Goal: Task Accomplishment & Management: Manage account settings

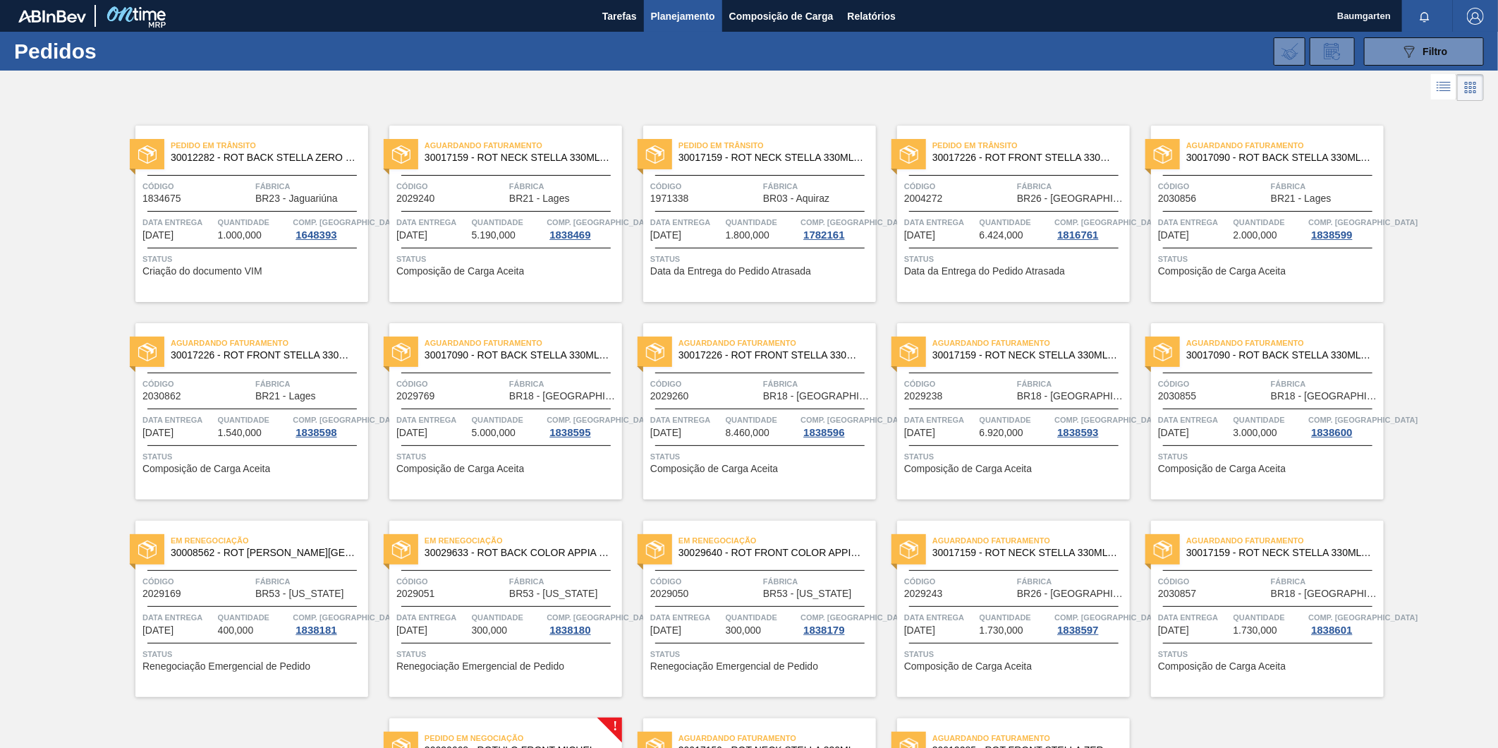
click at [783, 551] on span "30029640 - ROT FRONT COLOR APPIA 600M NIV24" at bounding box center [772, 552] width 186 height 11
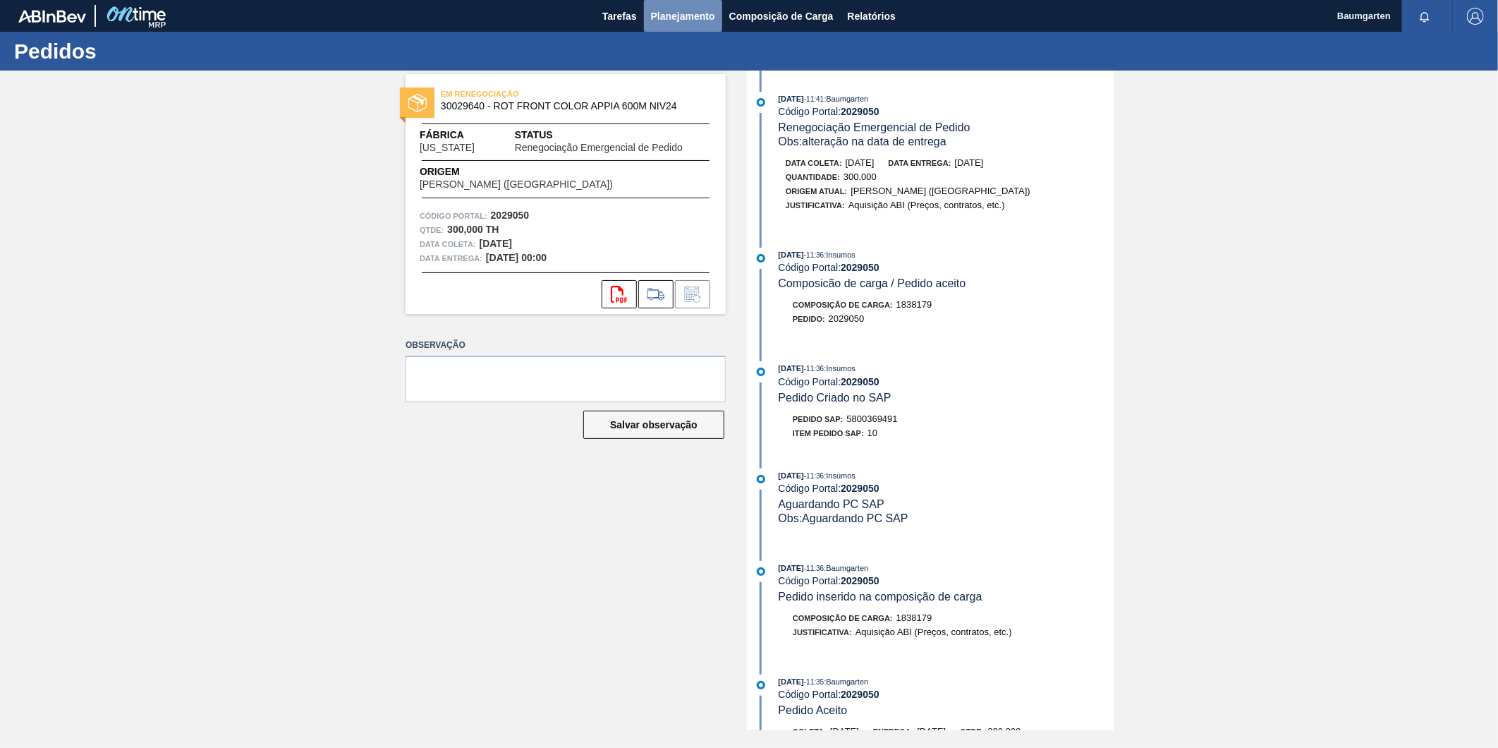
click at [665, 16] on span "Planejamento" at bounding box center [683, 16] width 64 height 17
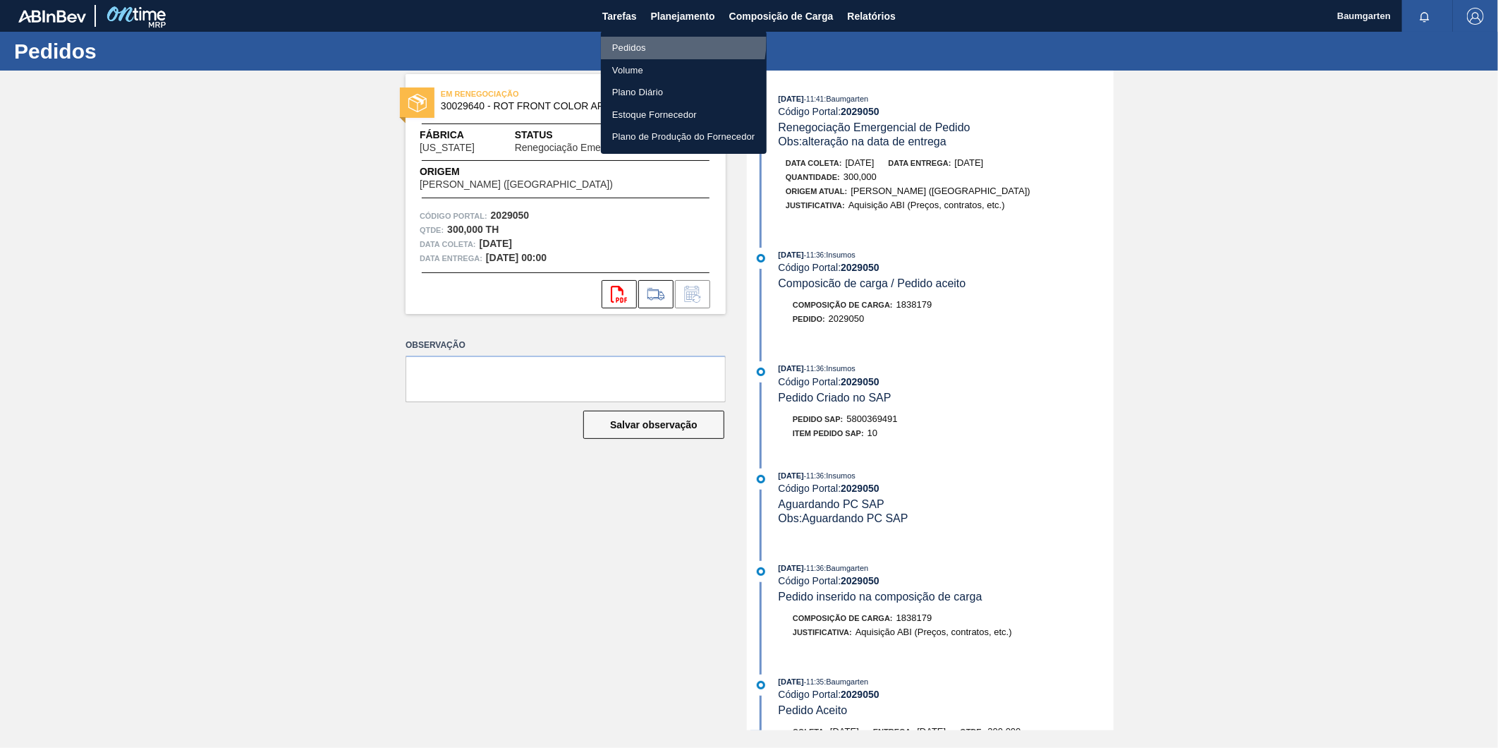
drag, startPoint x: 648, startPoint y: 40, endPoint x: 636, endPoint y: 40, distance: 11.3
click at [646, 40] on li "Pedidos" at bounding box center [684, 48] width 166 height 23
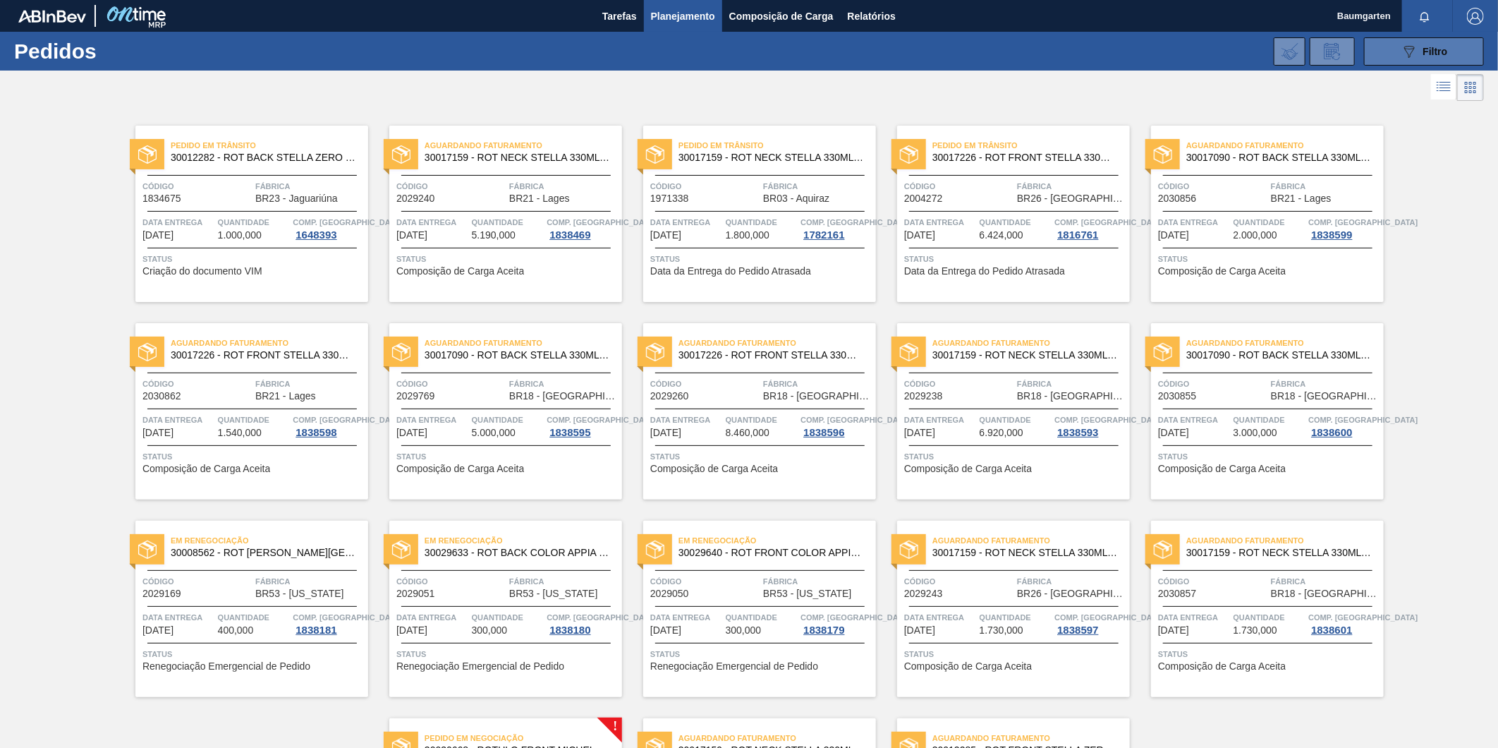
click at [1414, 52] on icon "089F7B8B-B2A5-4AFE-B5C0-19BA573D28AC" at bounding box center [1409, 51] width 17 height 17
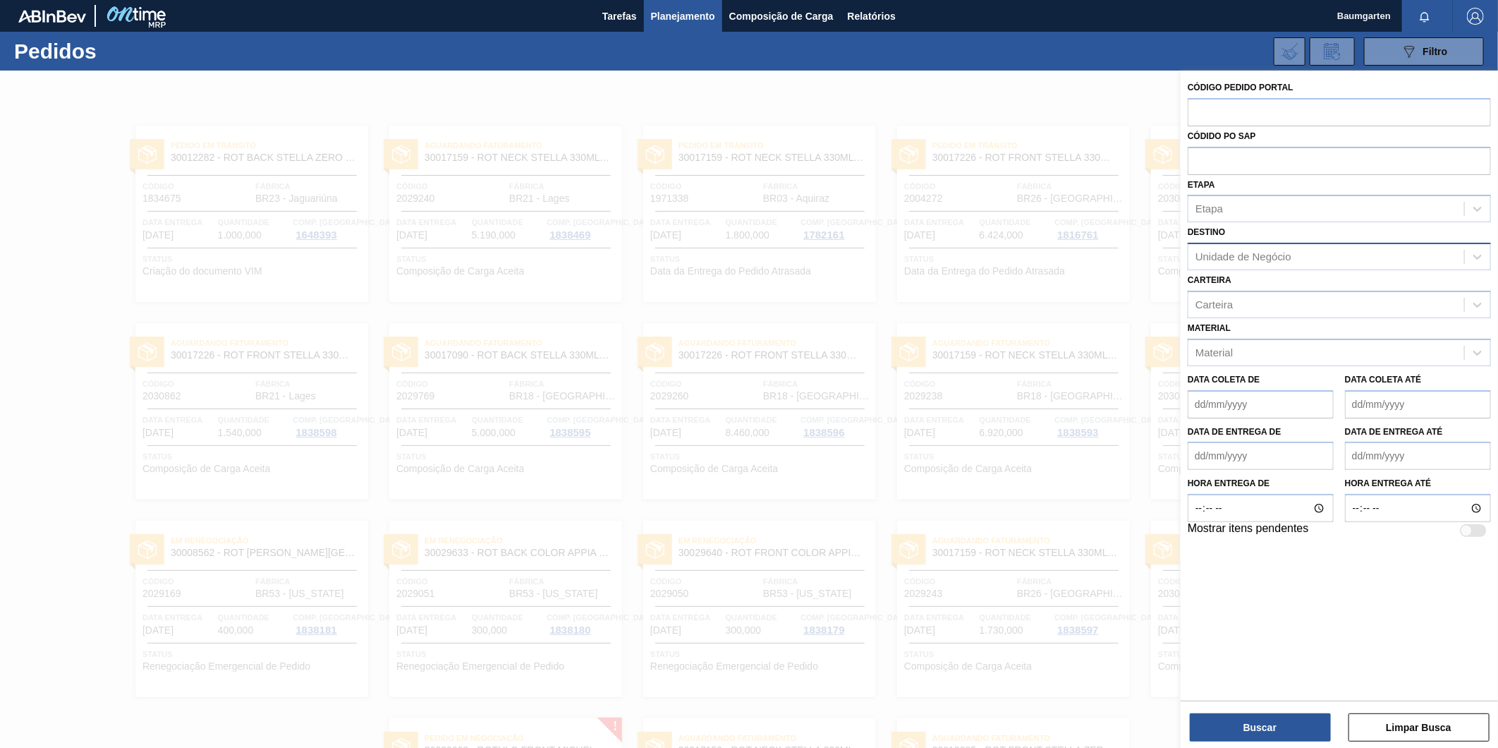
click at [1268, 257] on div "Unidade de Negócio" at bounding box center [1244, 257] width 96 height 12
type input "lages"
click at [1268, 722] on button "Buscar" at bounding box center [1260, 727] width 141 height 28
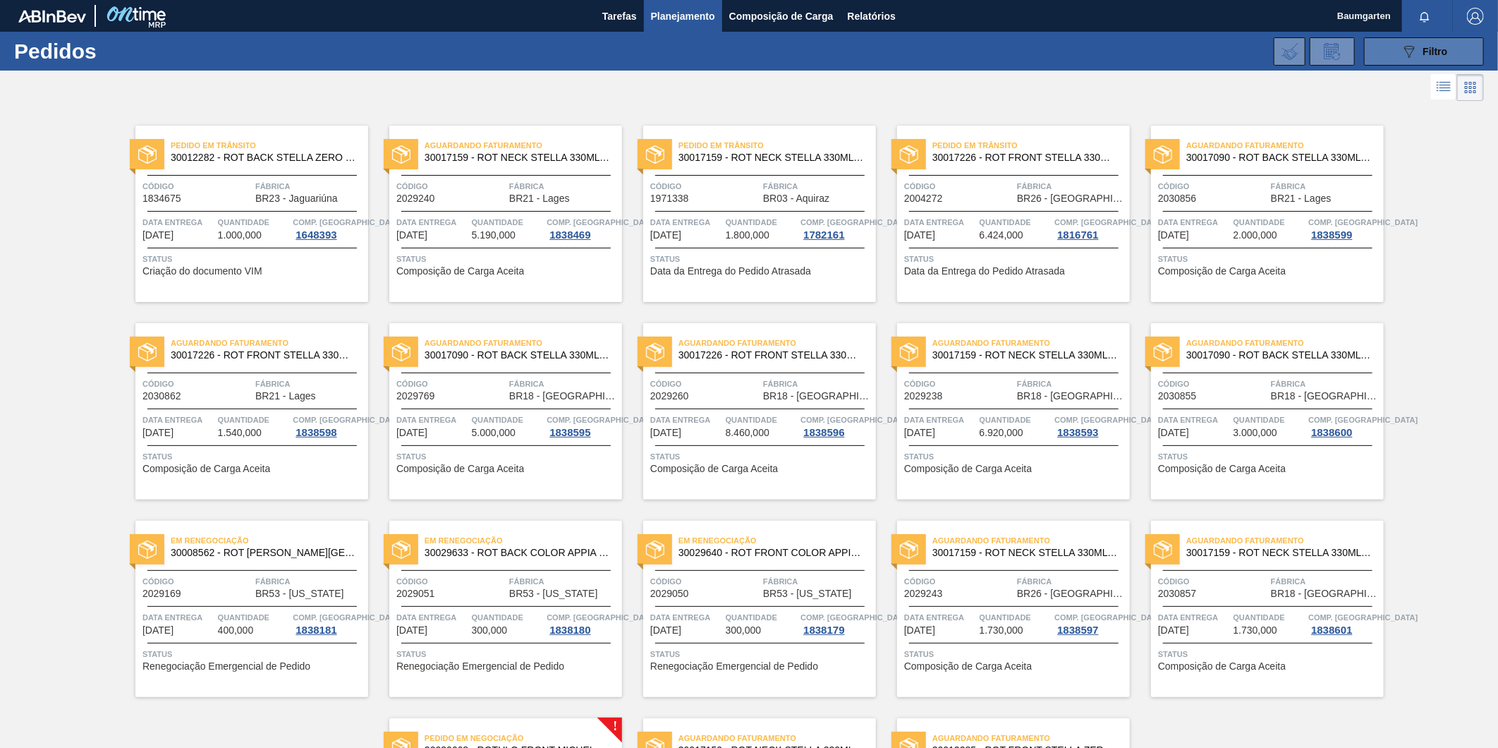
click at [1411, 51] on icon at bounding box center [1410, 52] width 11 height 12
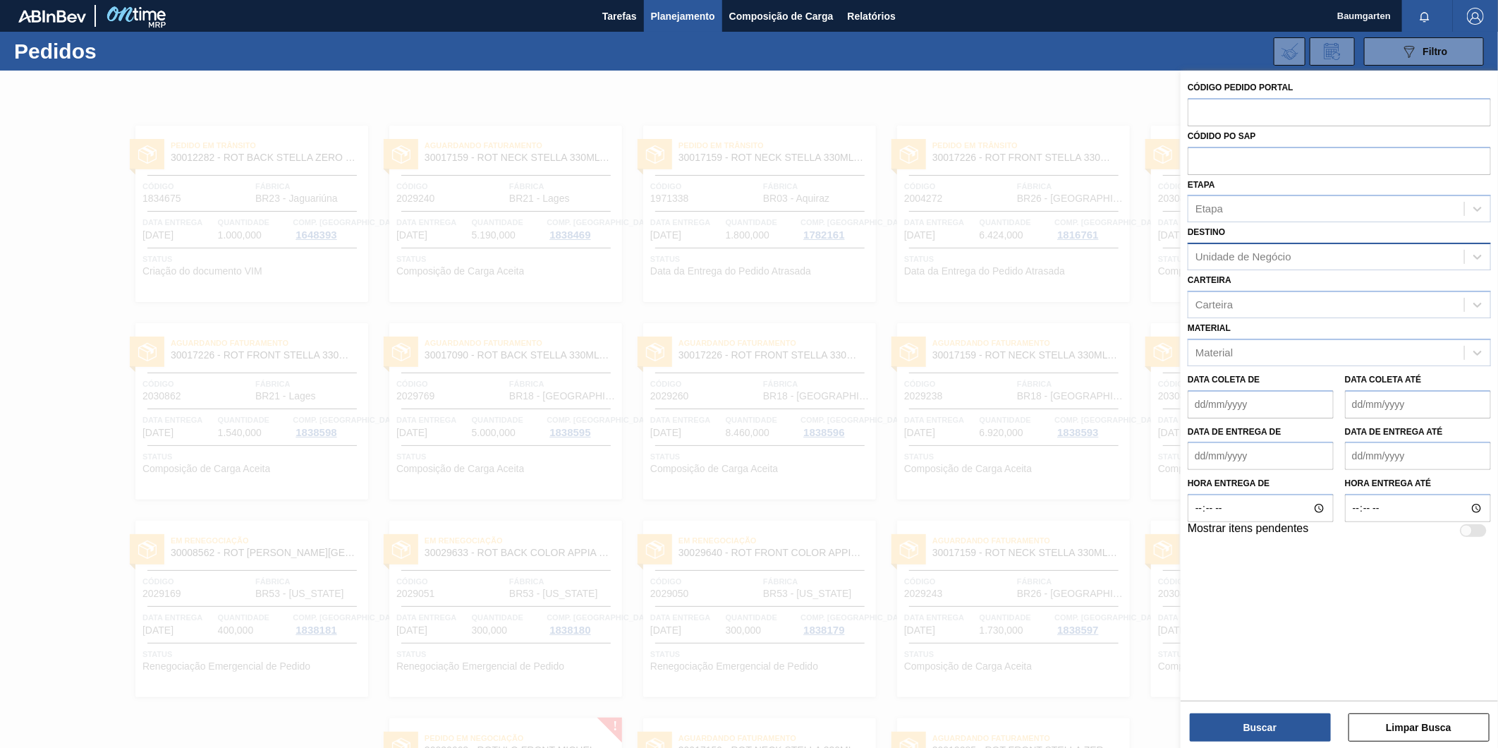
click at [1225, 248] on div "Unidade de Negócio" at bounding box center [1327, 257] width 276 height 20
type input "lages"
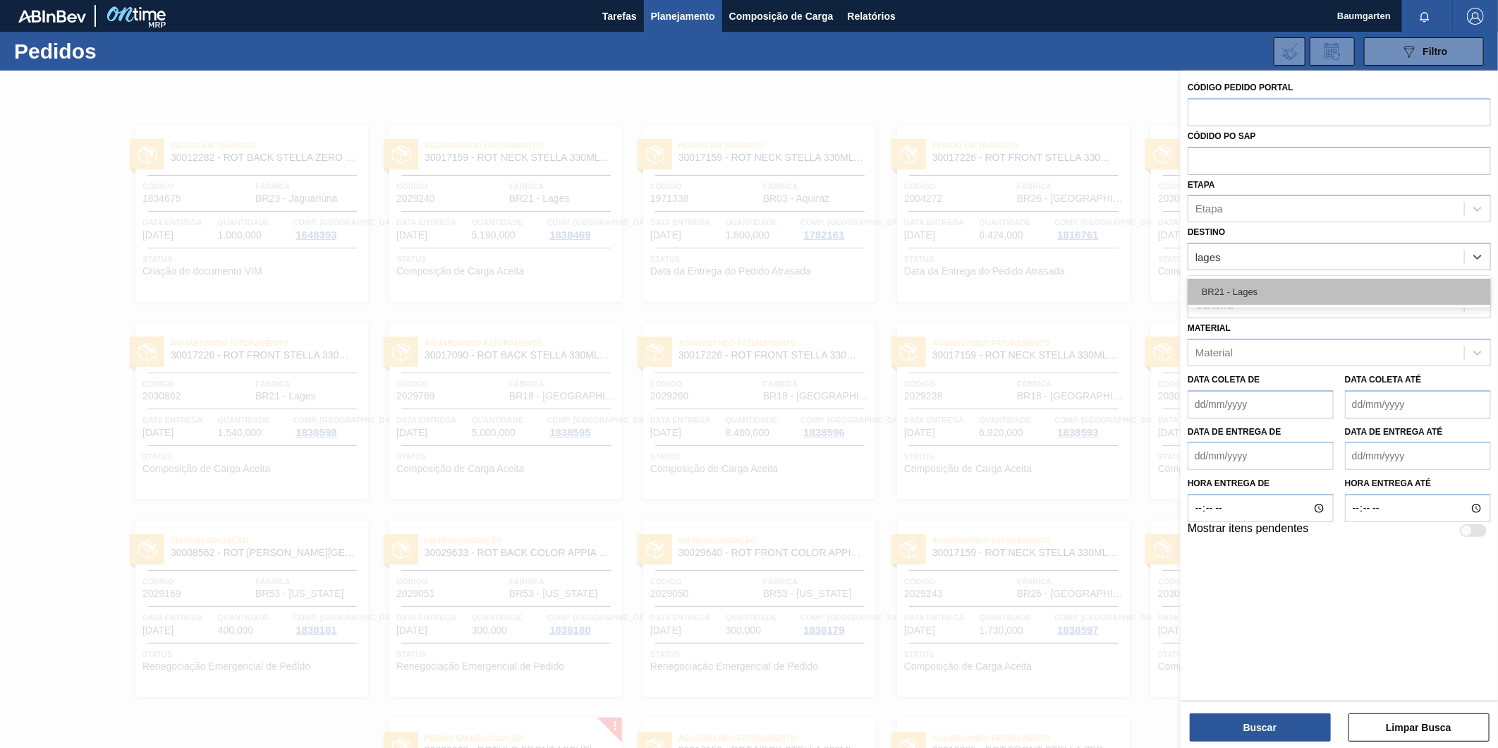
click at [1239, 289] on div "BR21 - Lages" at bounding box center [1339, 292] width 303 height 26
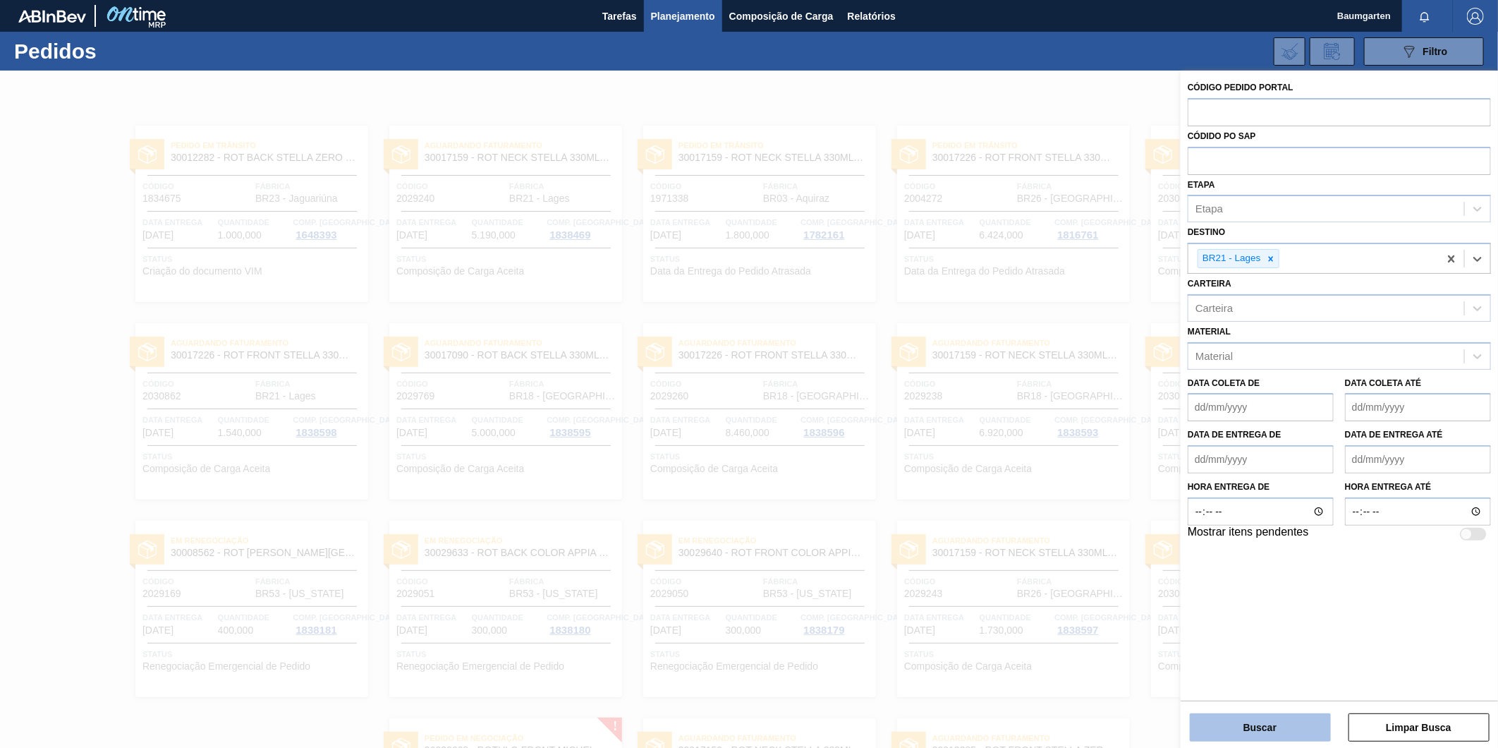
click at [1244, 734] on button "Buscar" at bounding box center [1260, 727] width 141 height 28
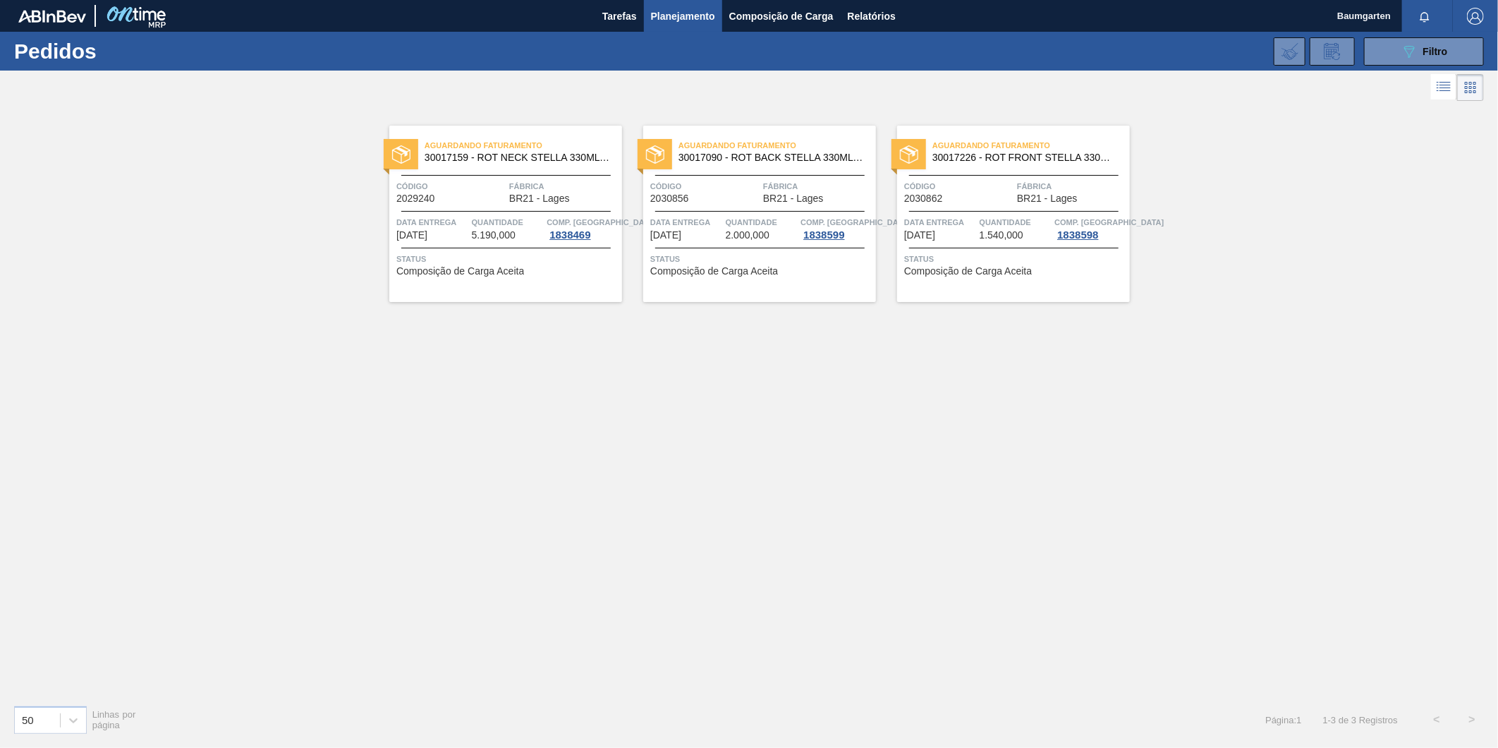
drag, startPoint x: 1443, startPoint y: 54, endPoint x: 1429, endPoint y: 71, distance: 22.5
click at [1443, 54] on span "Filtro" at bounding box center [1436, 51] width 25 height 11
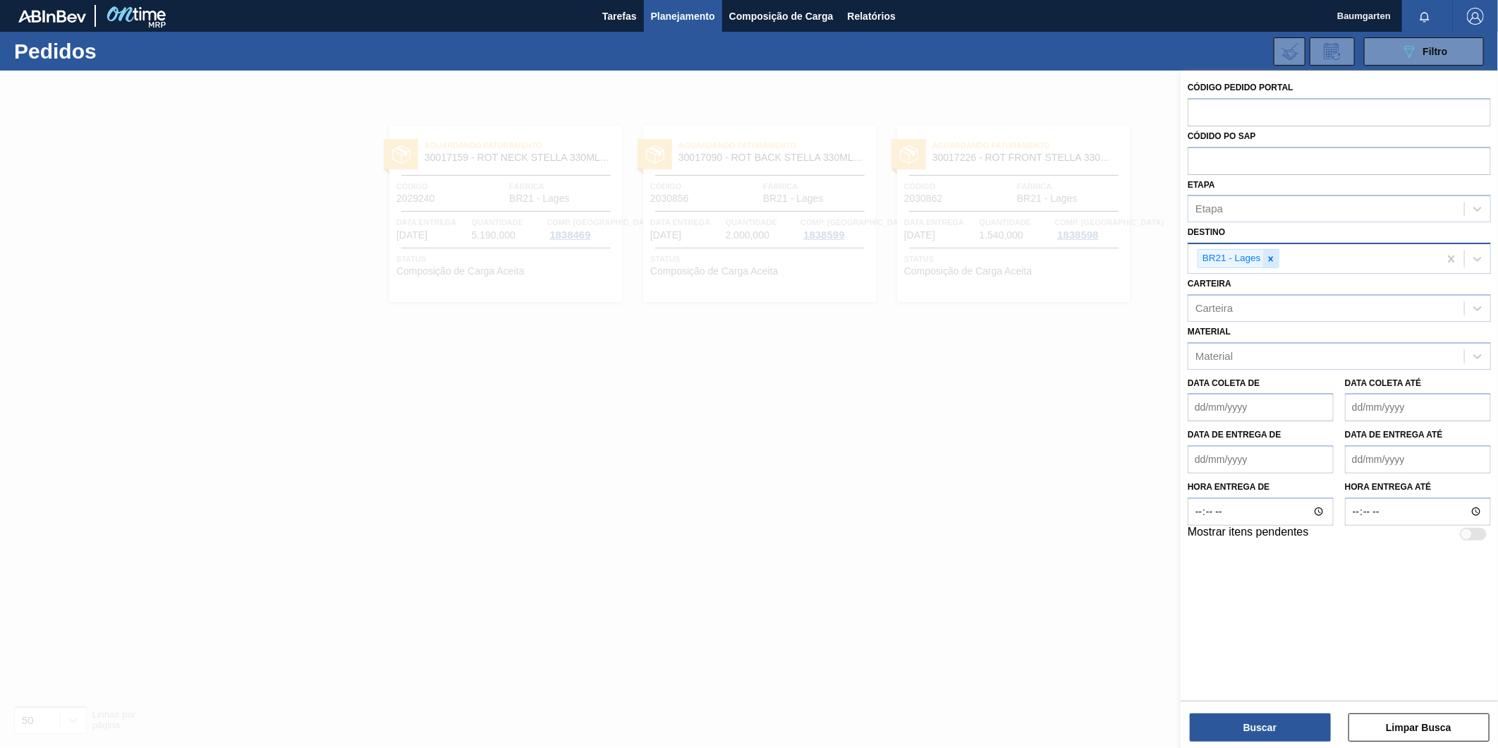
click at [1273, 255] on icon at bounding box center [1271, 259] width 10 height 10
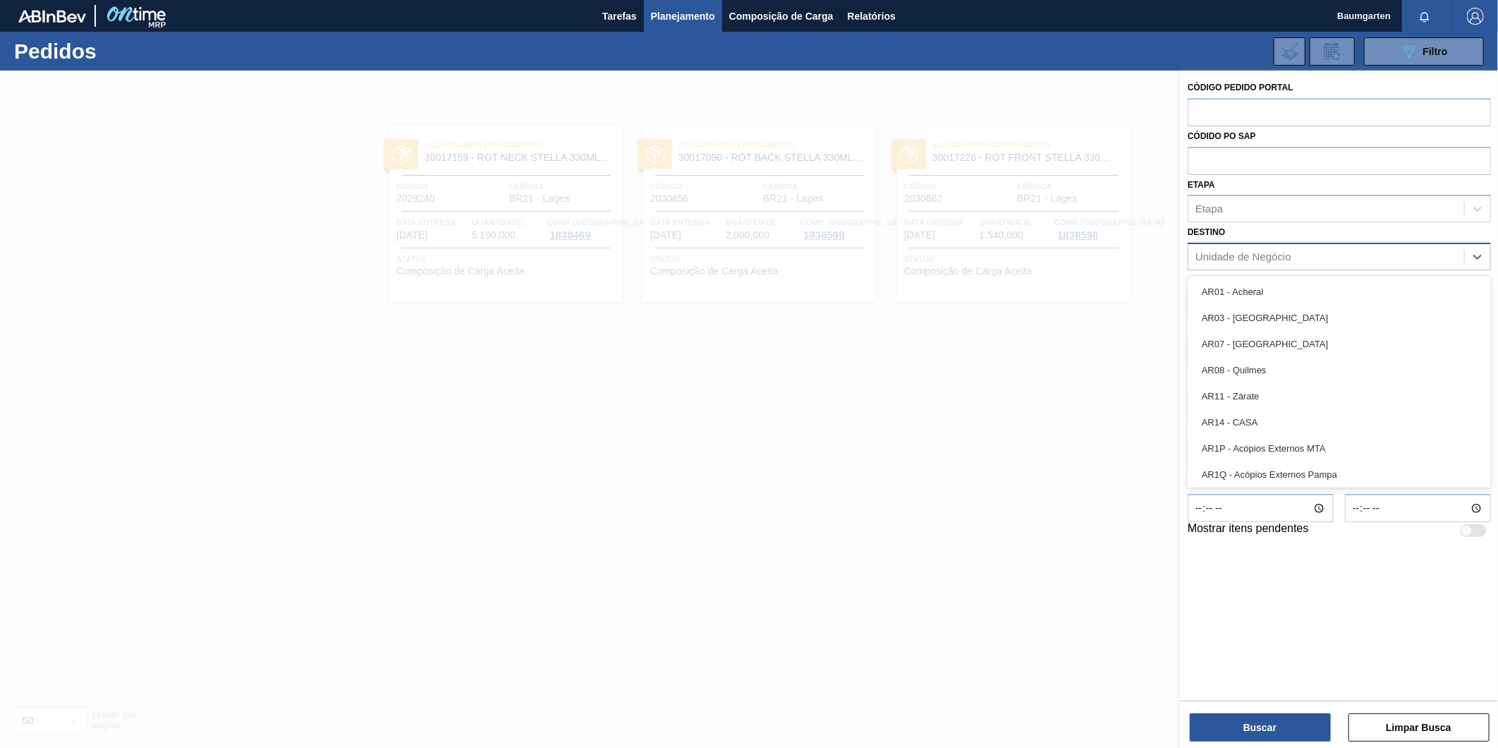
click at [1287, 266] on div "Unidade de Negócio" at bounding box center [1339, 257] width 303 height 28
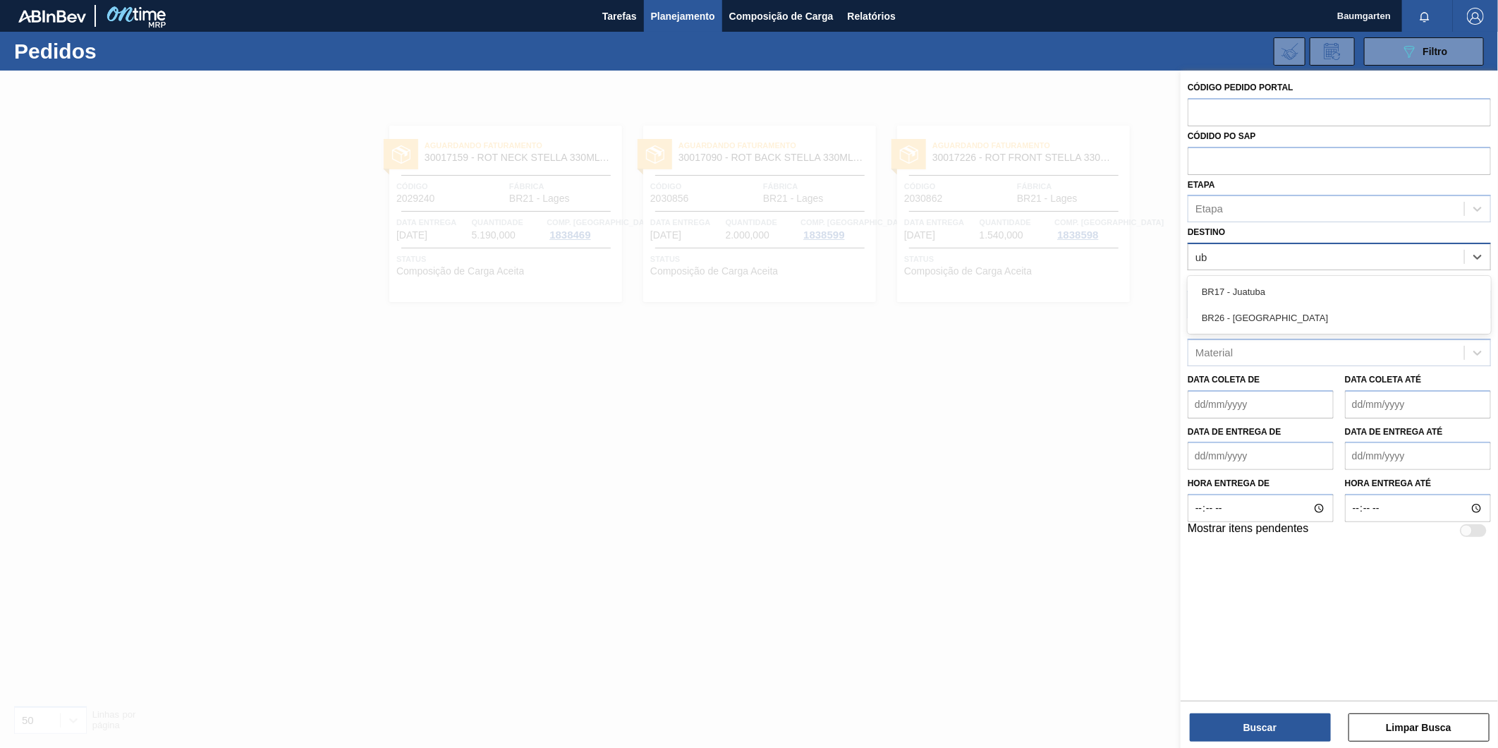
type input "ube"
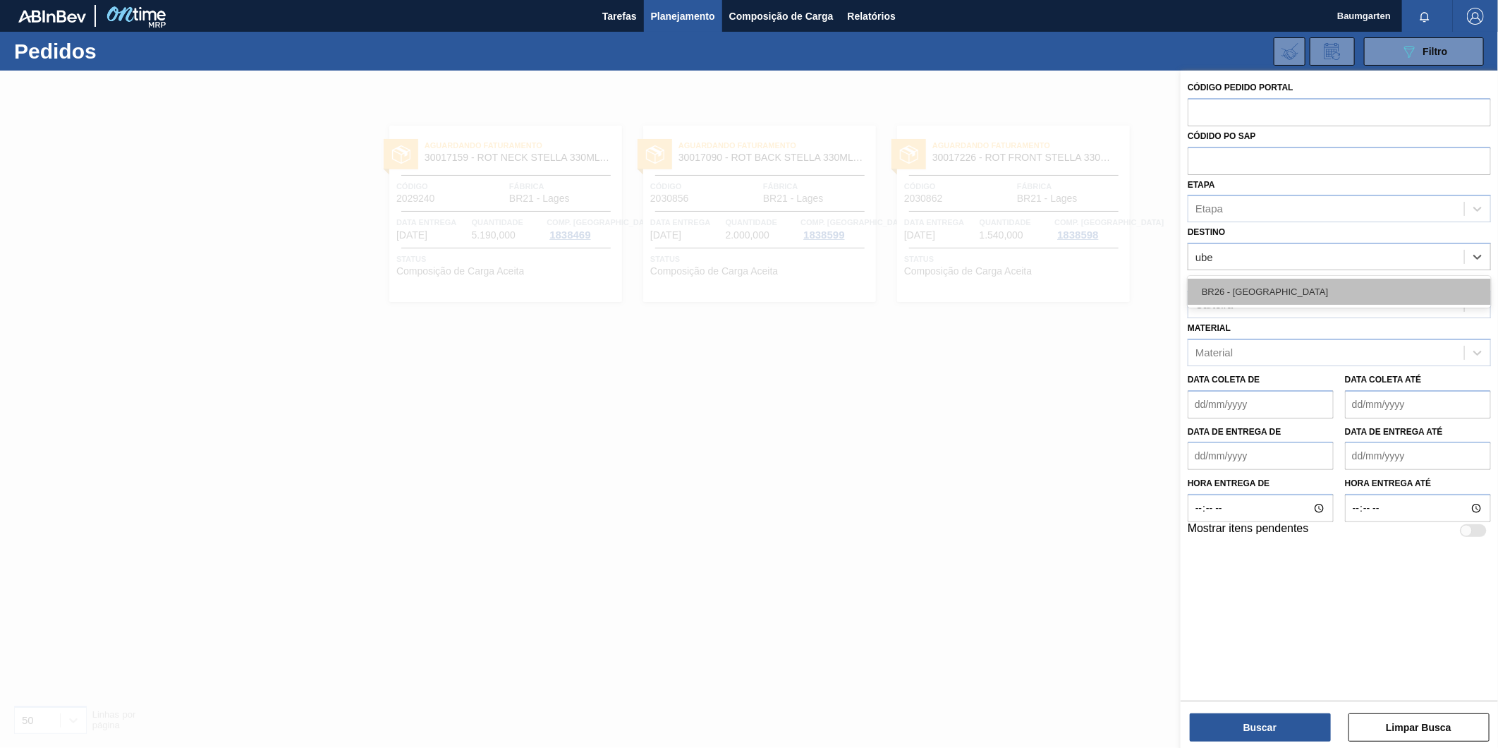
click at [1282, 287] on div "BR26 - [GEOGRAPHIC_DATA]" at bounding box center [1339, 292] width 303 height 26
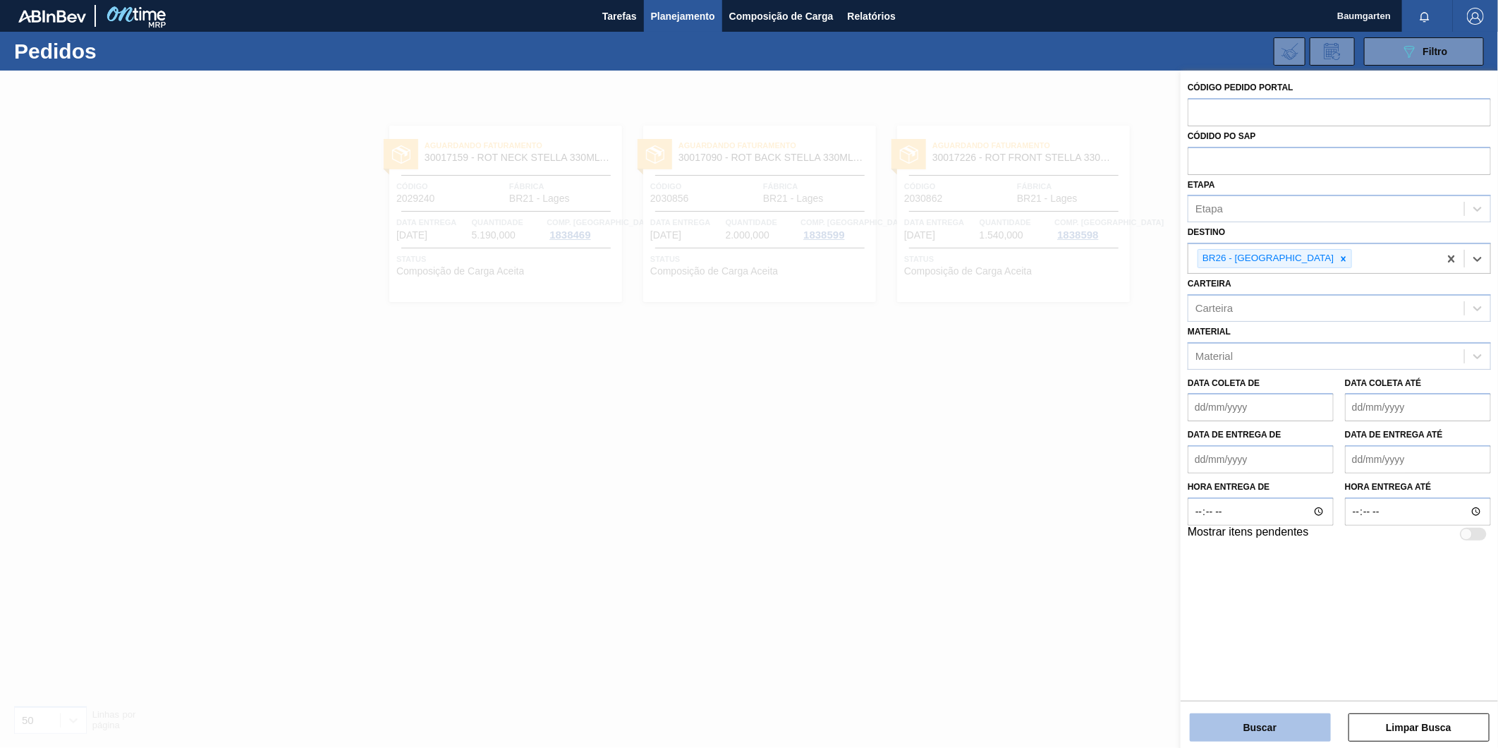
click at [1247, 734] on button "Buscar" at bounding box center [1260, 727] width 141 height 28
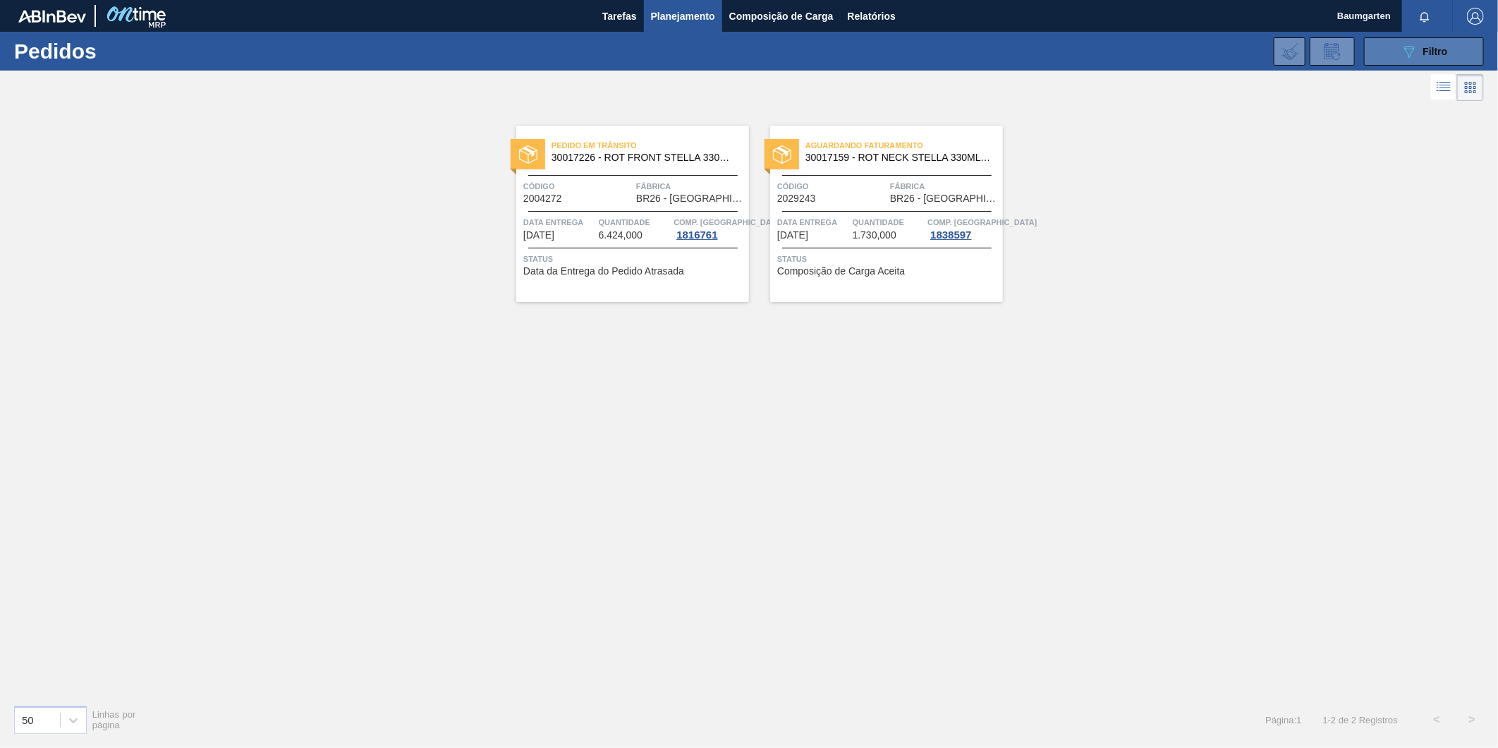
click at [1422, 50] on div "089F7B8B-B2A5-4AFE-B5C0-19BA573D28AC Filtro" at bounding box center [1424, 51] width 47 height 17
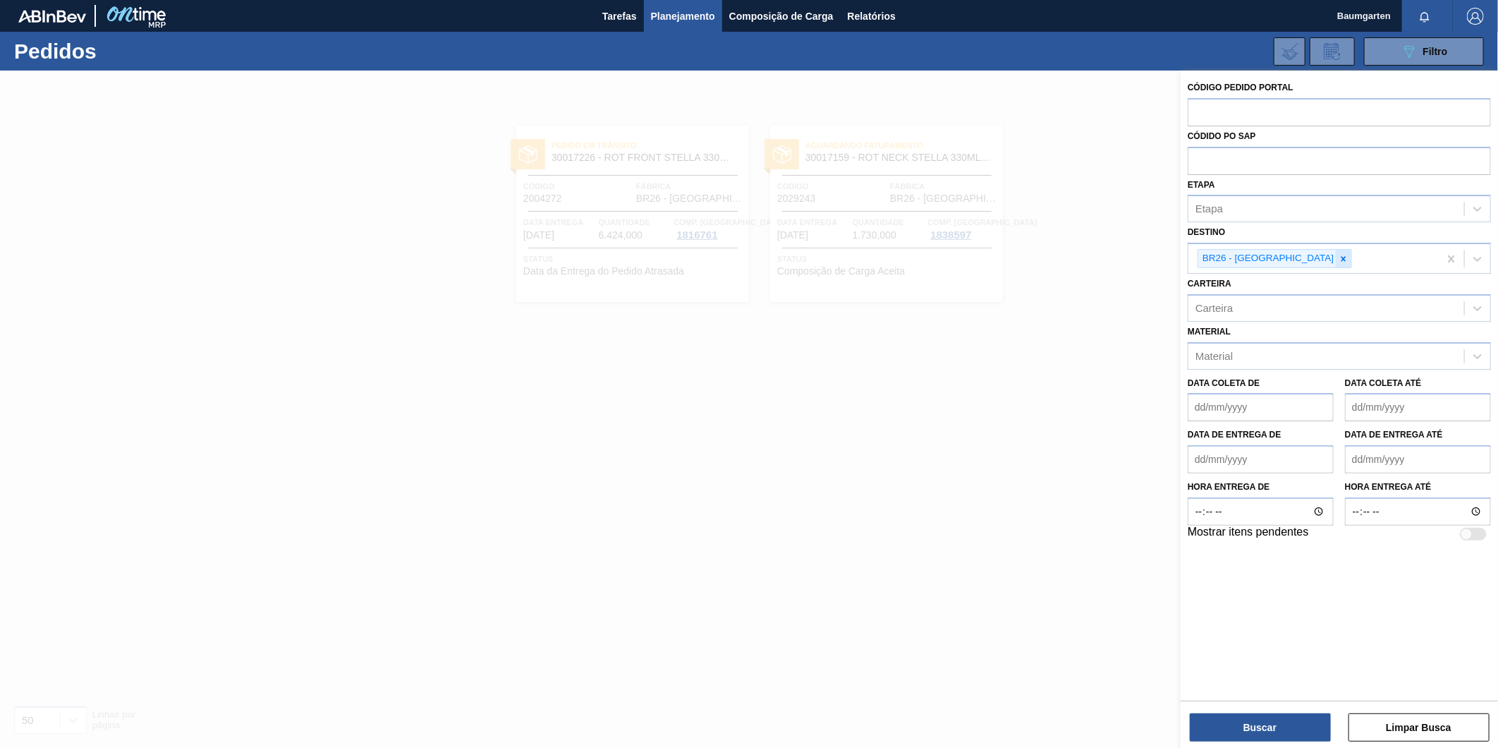
click at [1342, 257] on icon at bounding box center [1344, 258] width 5 height 5
click at [1294, 257] on div "Unidade de Negócio" at bounding box center [1327, 257] width 276 height 20
type input "i"
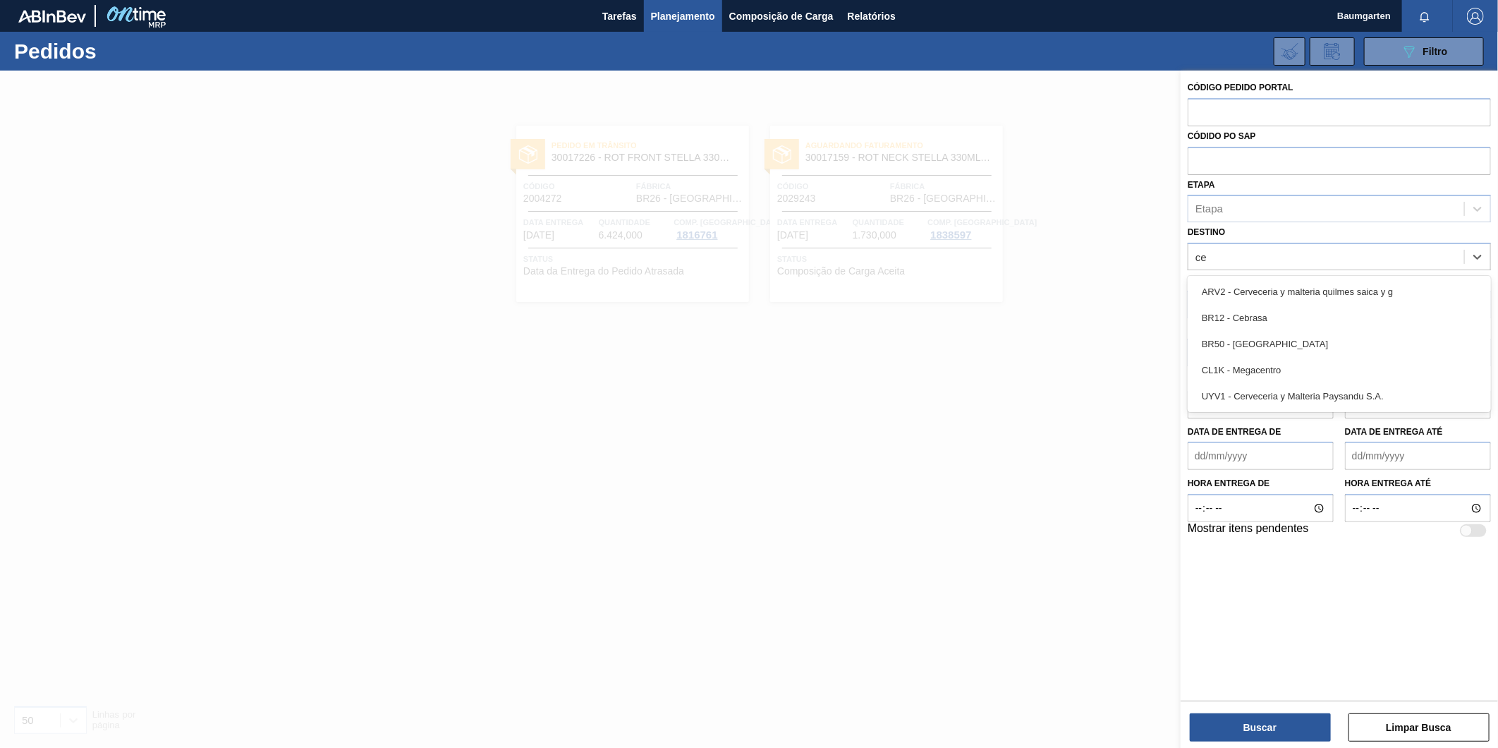
type input "c"
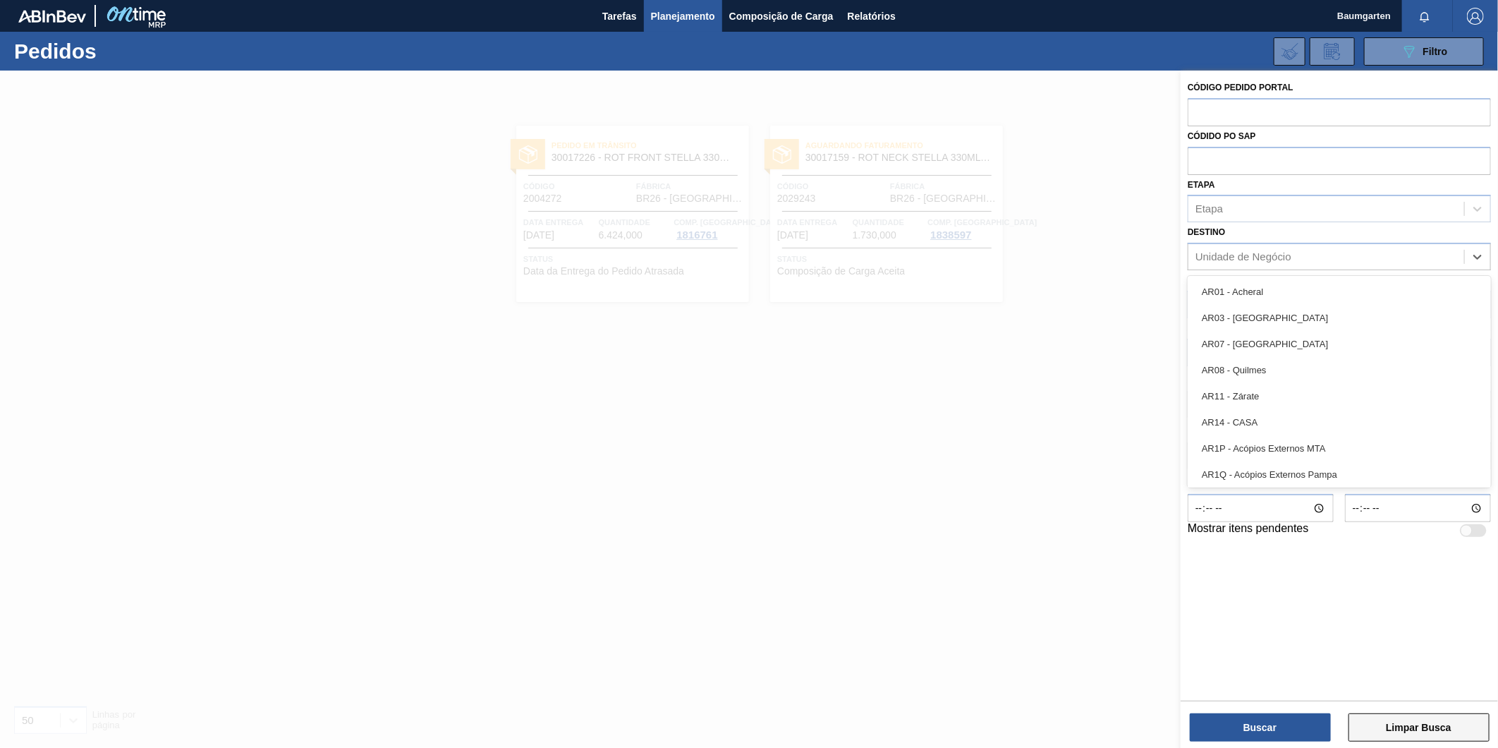
click at [1431, 732] on button "Limpar Busca" at bounding box center [1419, 727] width 141 height 28
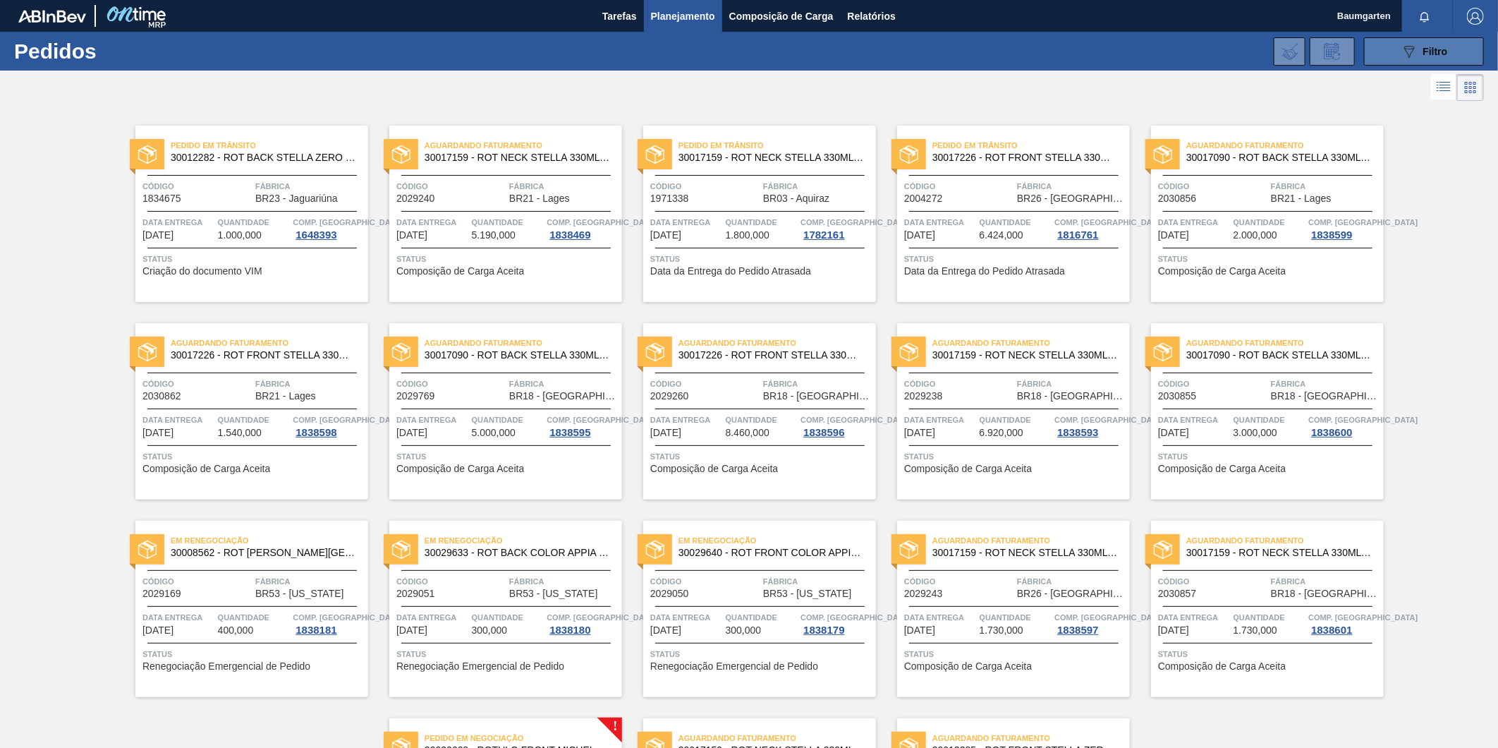
click at [1461, 46] on button "089F7B8B-B2A5-4AFE-B5C0-19BA573D28AC Filtro" at bounding box center [1424, 51] width 120 height 28
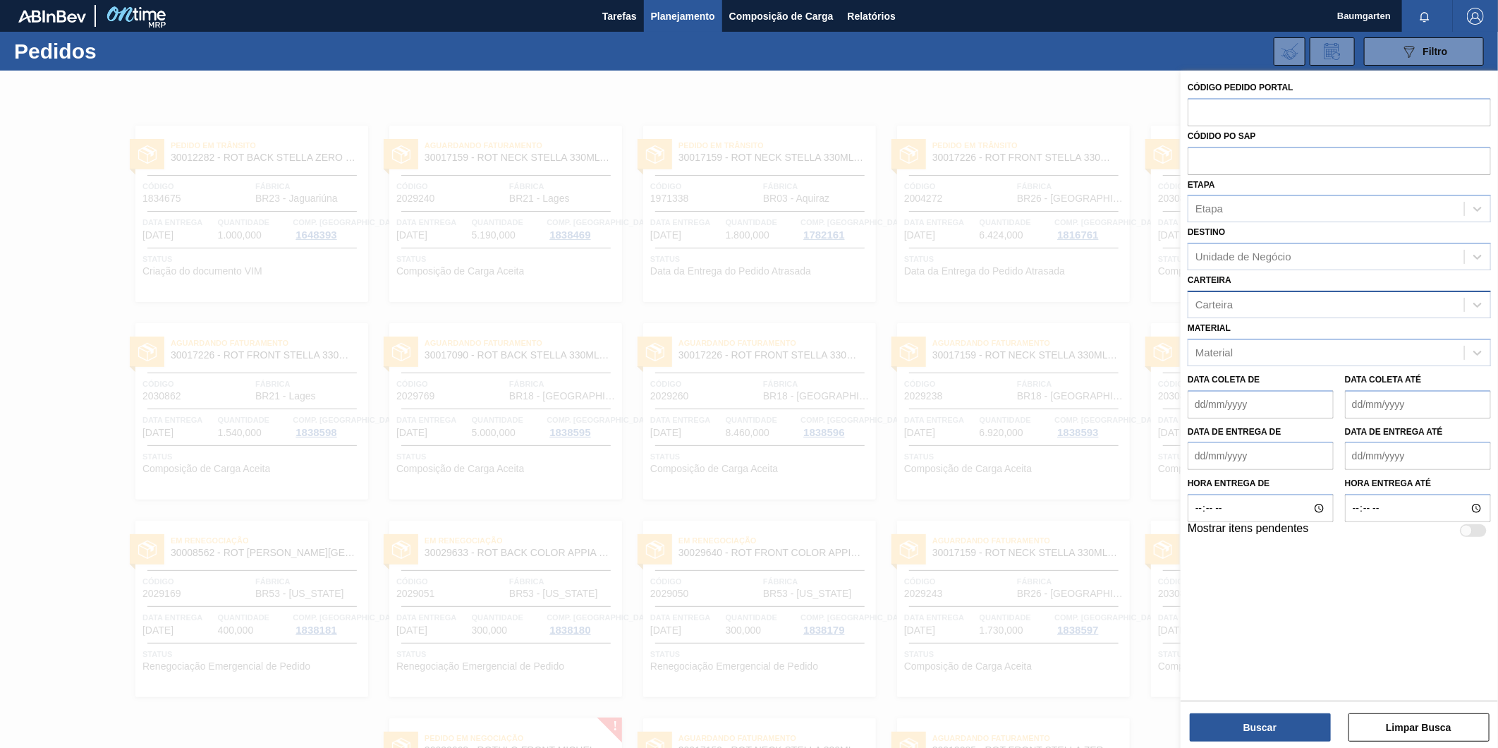
click at [1229, 303] on div "Carteira" at bounding box center [1214, 304] width 37 height 12
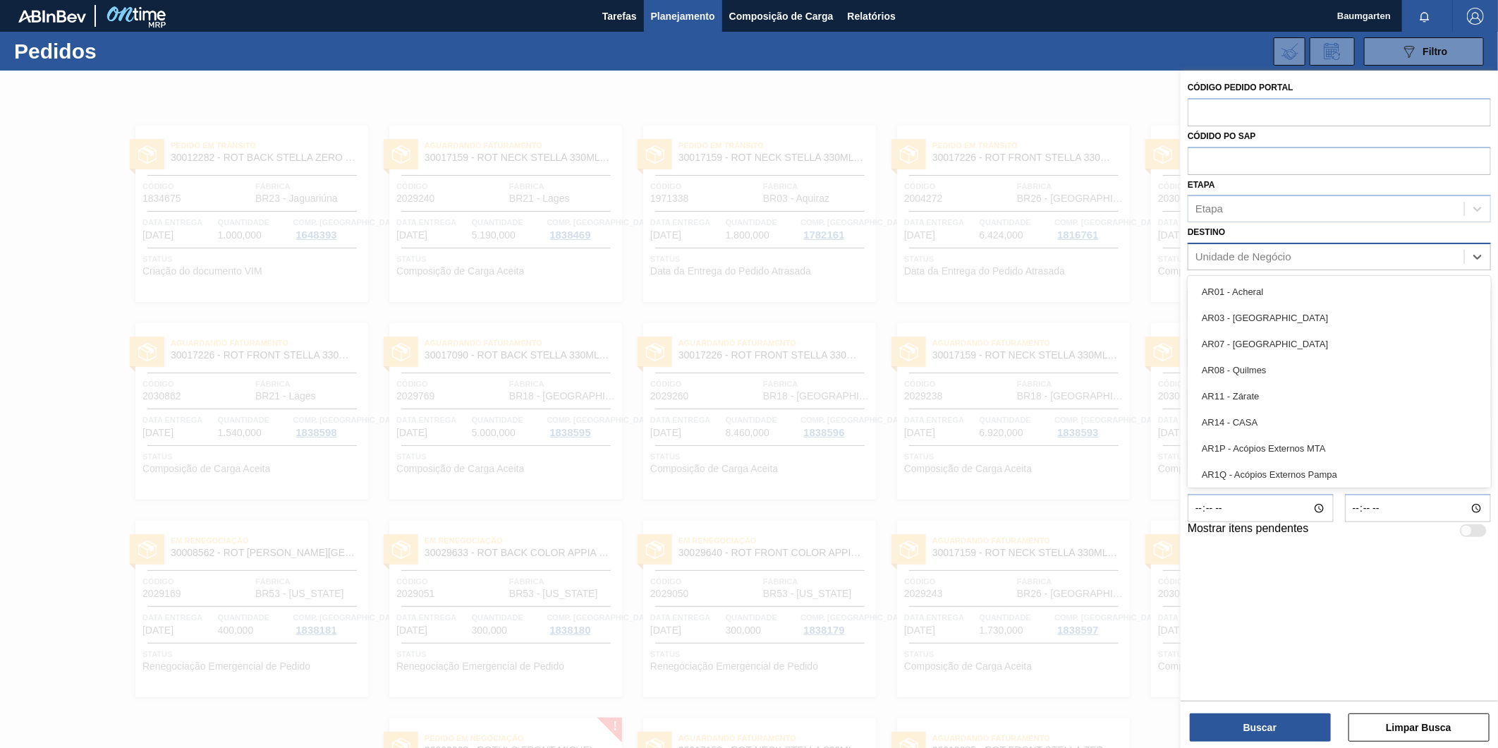
click at [1223, 257] on div "Unidade de Negócio" at bounding box center [1244, 257] width 96 height 12
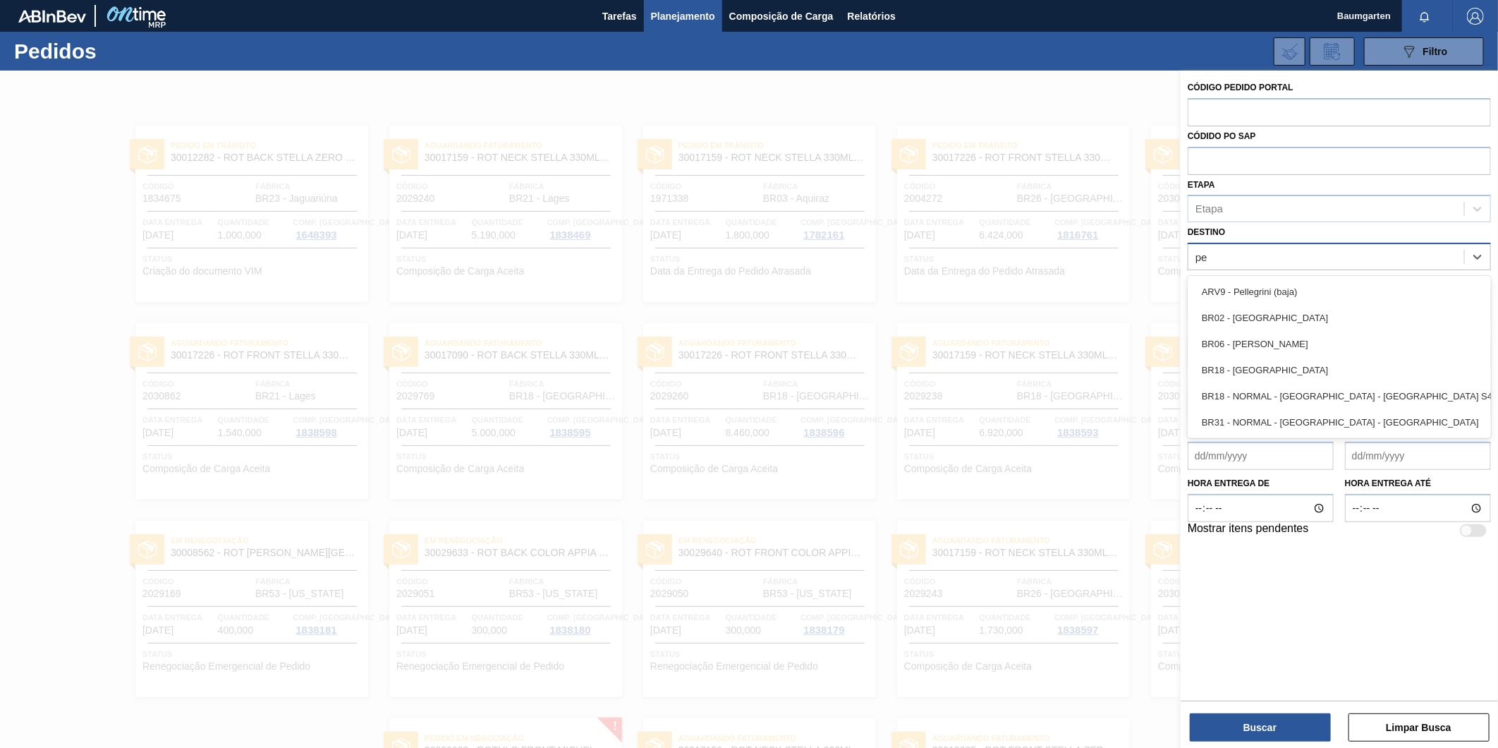
type input "per"
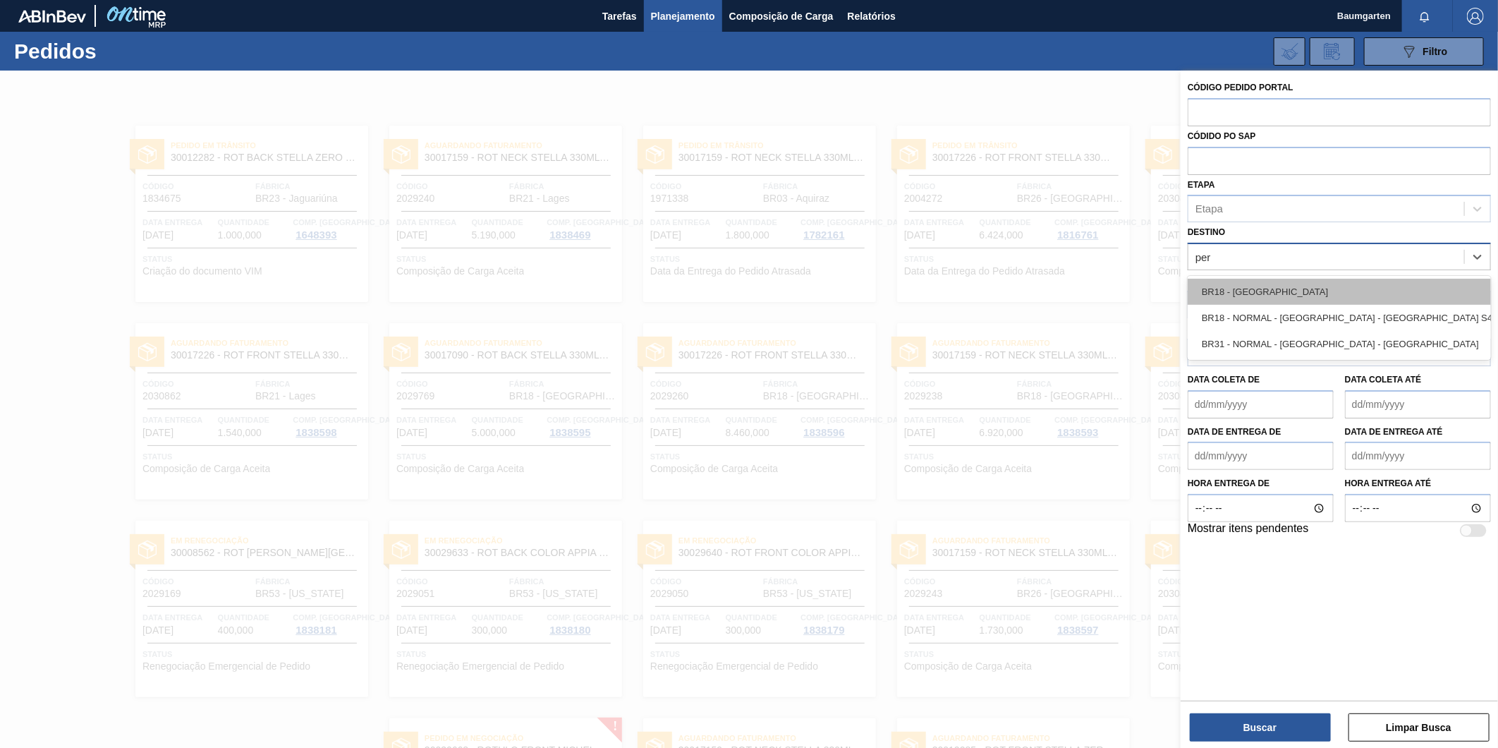
click at [1327, 284] on div "BR18 - [GEOGRAPHIC_DATA]" at bounding box center [1339, 292] width 303 height 26
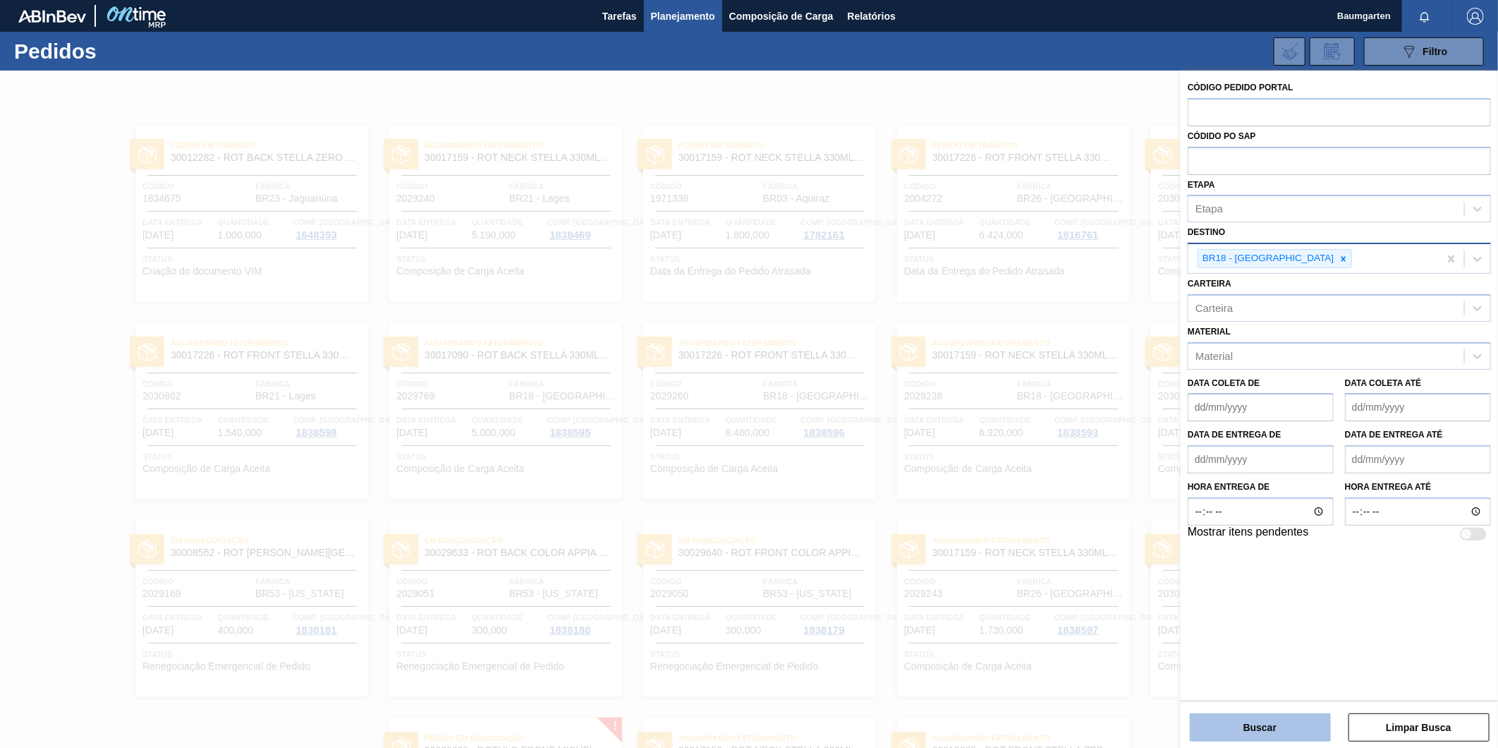
click at [1273, 722] on button "Buscar" at bounding box center [1260, 727] width 141 height 28
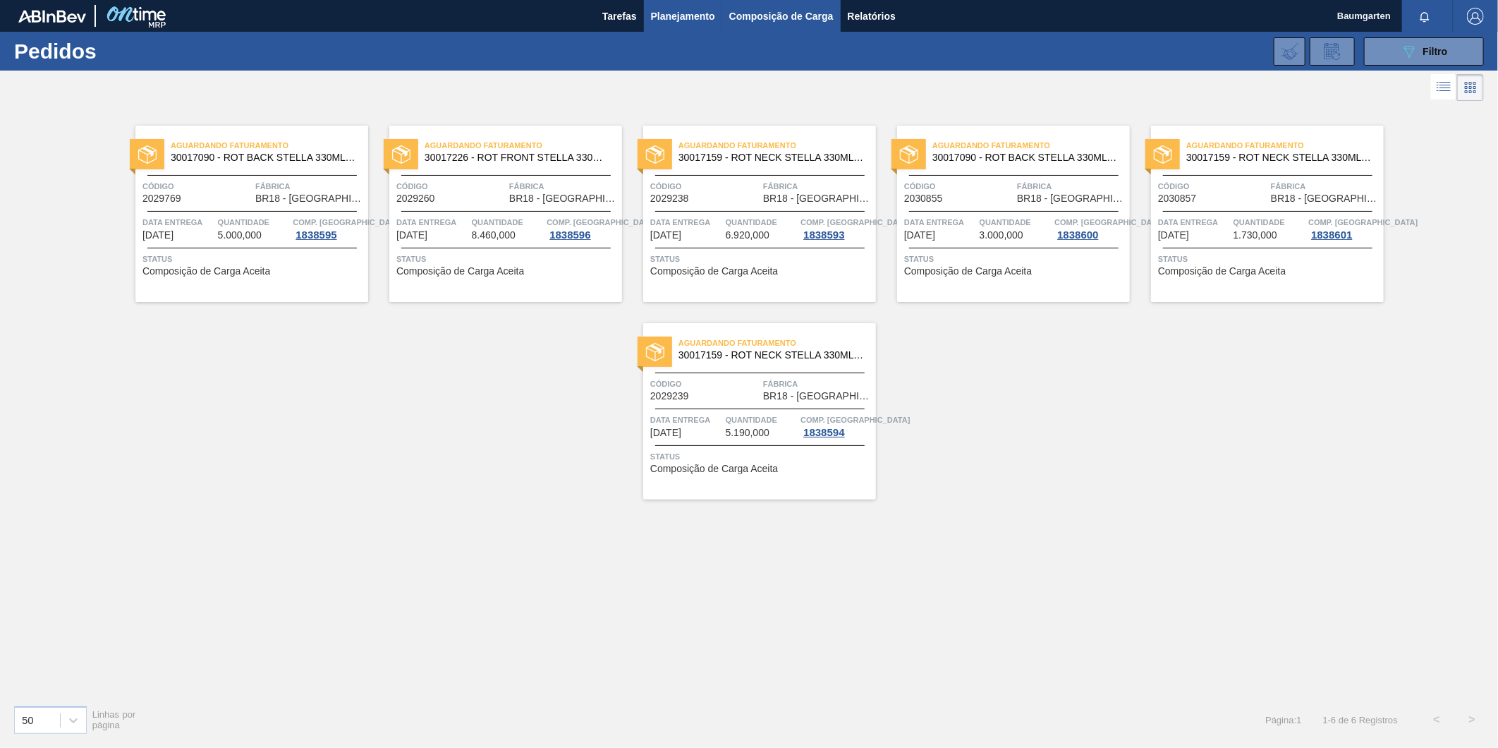
click at [774, 12] on span "Composição de Carga" at bounding box center [781, 16] width 104 height 17
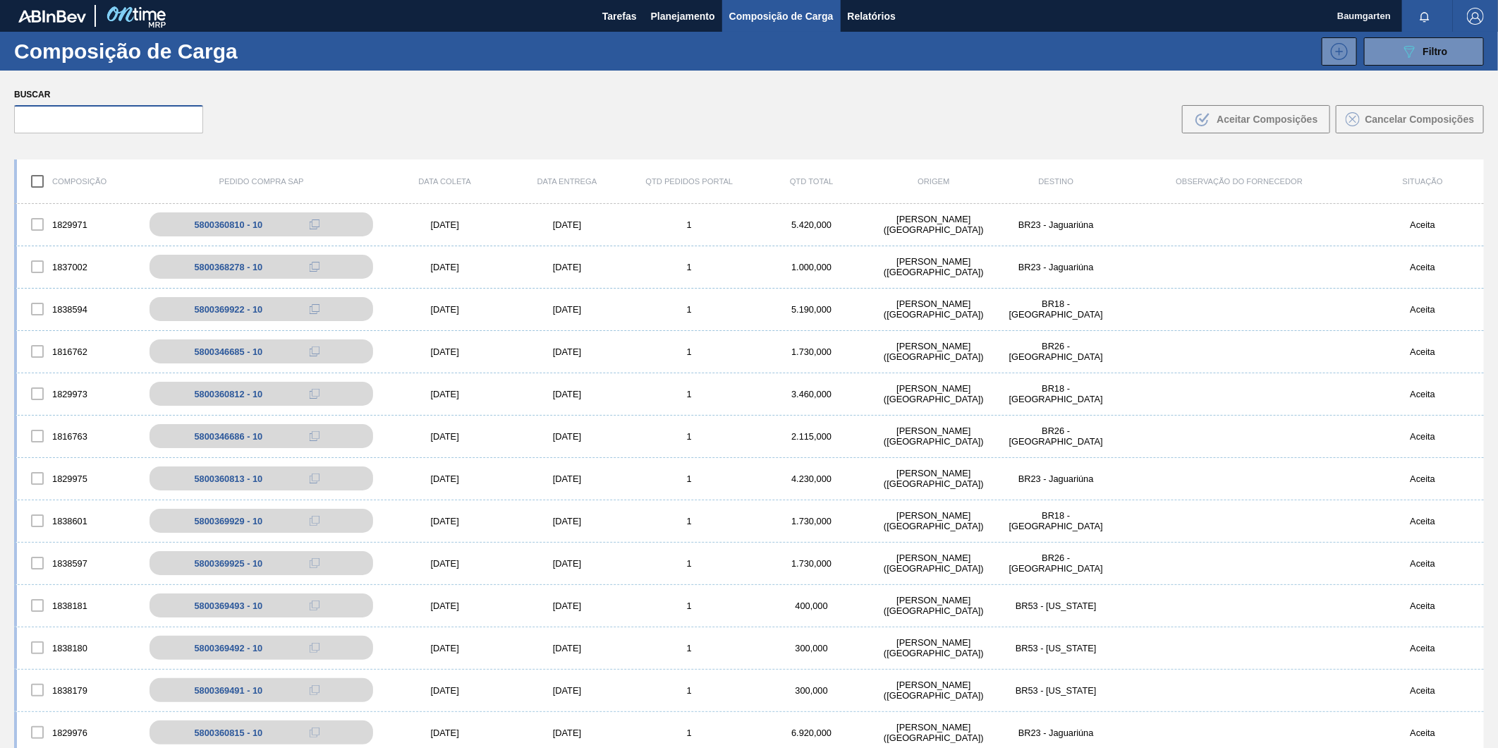
click at [153, 109] on input "text" at bounding box center [108, 119] width 189 height 28
paste input "5800369923"
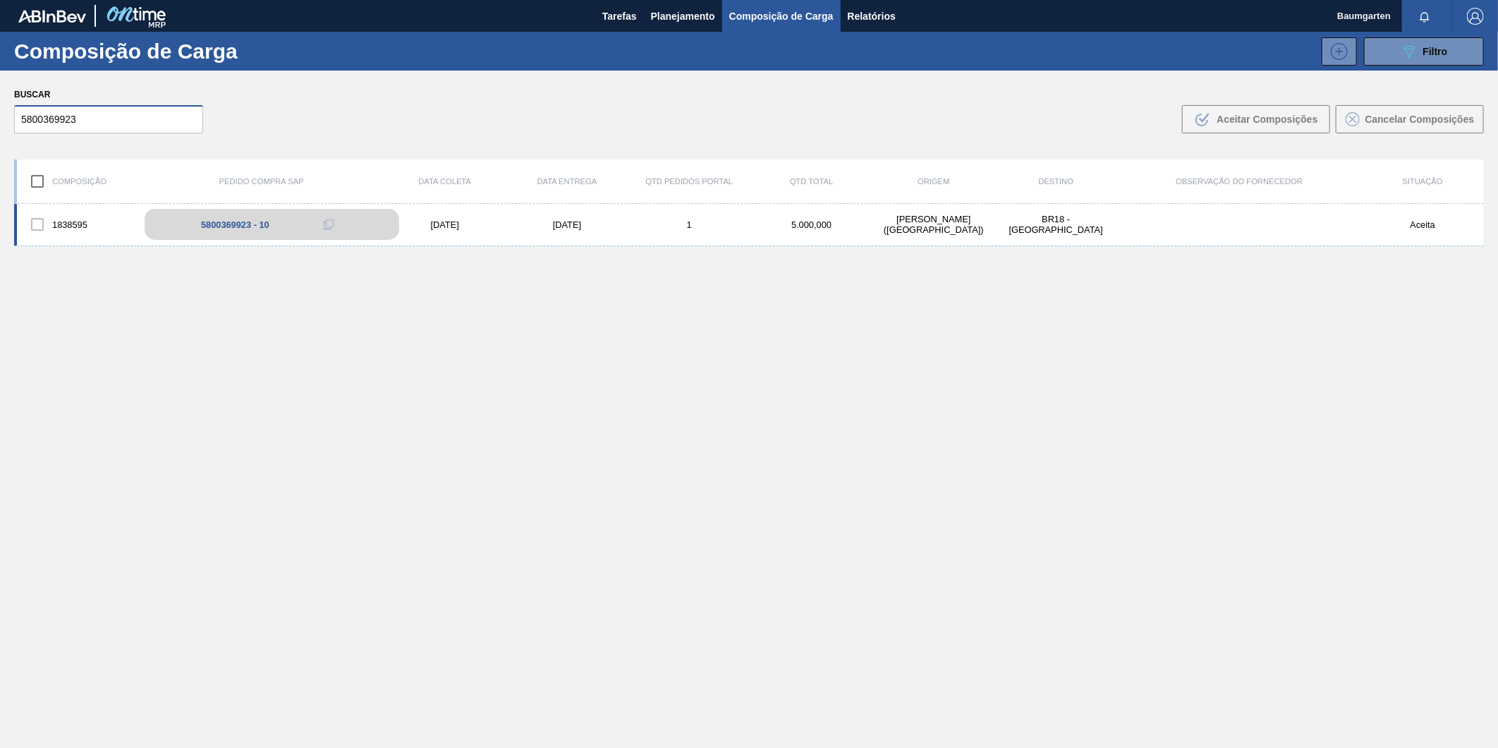
type input "5800369923"
click at [222, 219] on div "5800369923 - 10" at bounding box center [272, 224] width 255 height 31
click at [73, 210] on div "1838595" at bounding box center [78, 225] width 122 height 30
click at [63, 204] on div "1838595 5800369923 - 10 [DATE] [DATE] 1 5.000,000 [PERSON_NAME][GEOGRAPHIC_DATA…" at bounding box center [749, 225] width 1470 height 42
click at [69, 207] on div "1838595 5800369923 - 10 [DATE] [DATE] 1 5.000,000 [PERSON_NAME][GEOGRAPHIC_DATA…" at bounding box center [749, 225] width 1470 height 42
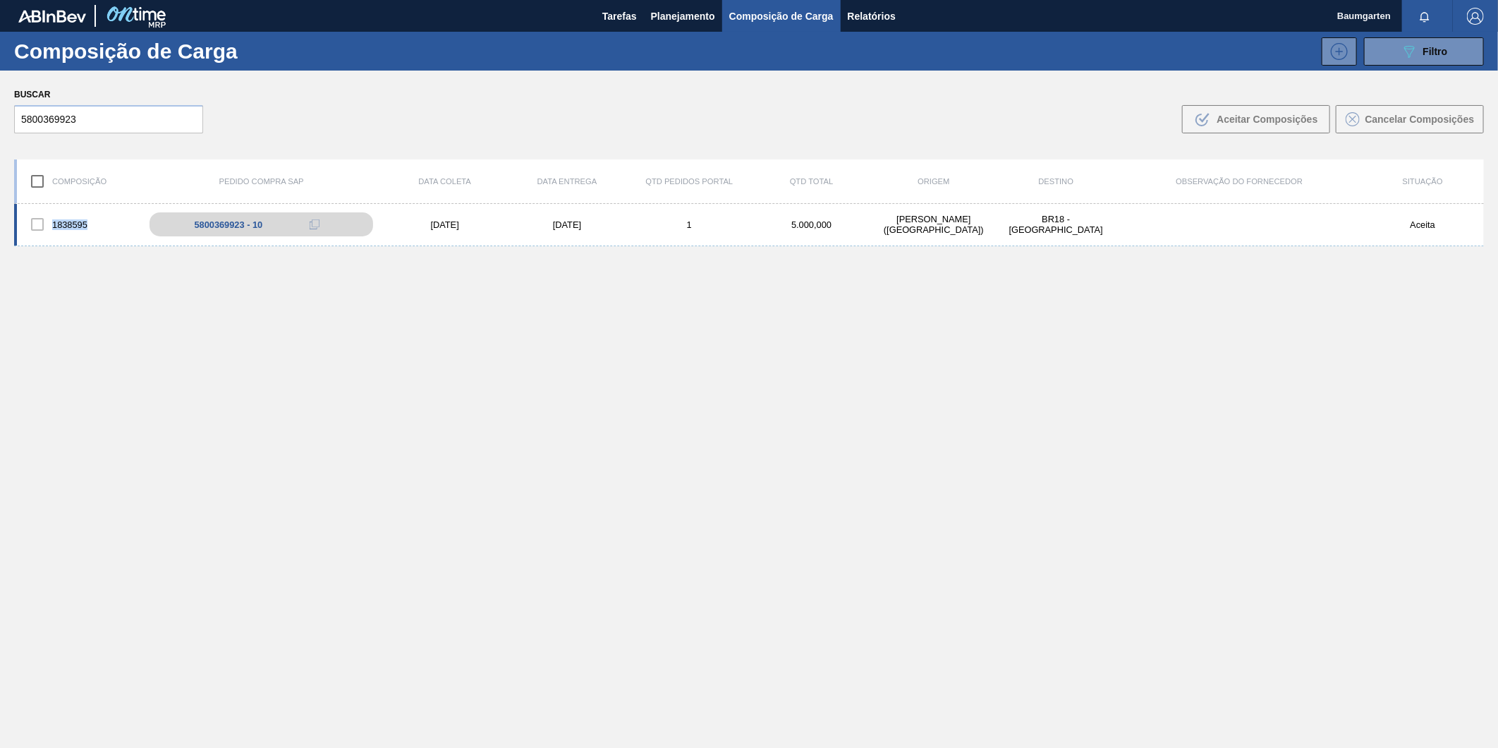
click at [69, 207] on div "1838595 5800369923 - 10 [DATE] [DATE] 1 5.000,000 [PERSON_NAME][GEOGRAPHIC_DATA…" at bounding box center [749, 225] width 1470 height 42
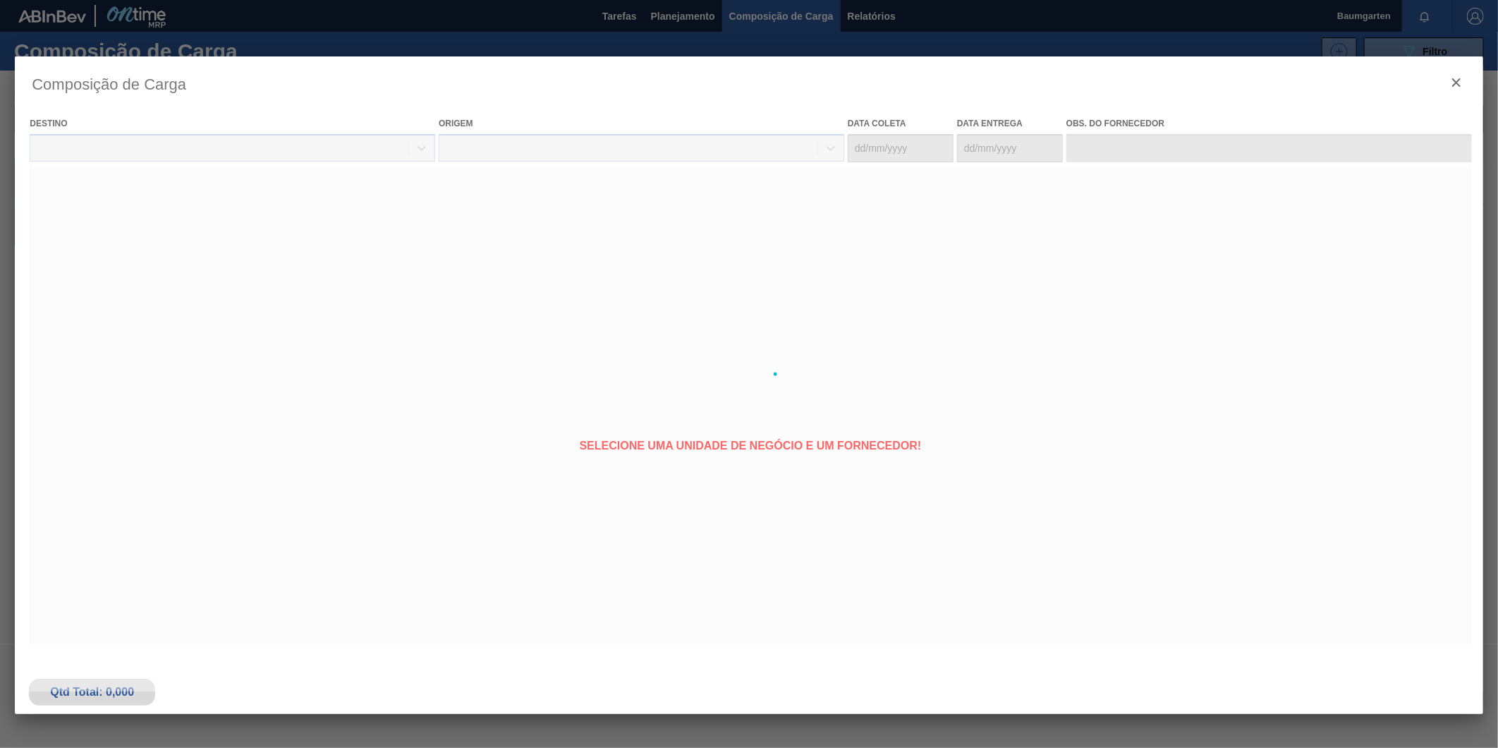
drag, startPoint x: 69, startPoint y: 207, endPoint x: 73, endPoint y: 214, distance: 7.9
click at [73, 214] on div at bounding box center [749, 373] width 1469 height 635
type coleta "[DATE]"
type entrega "[DATE]"
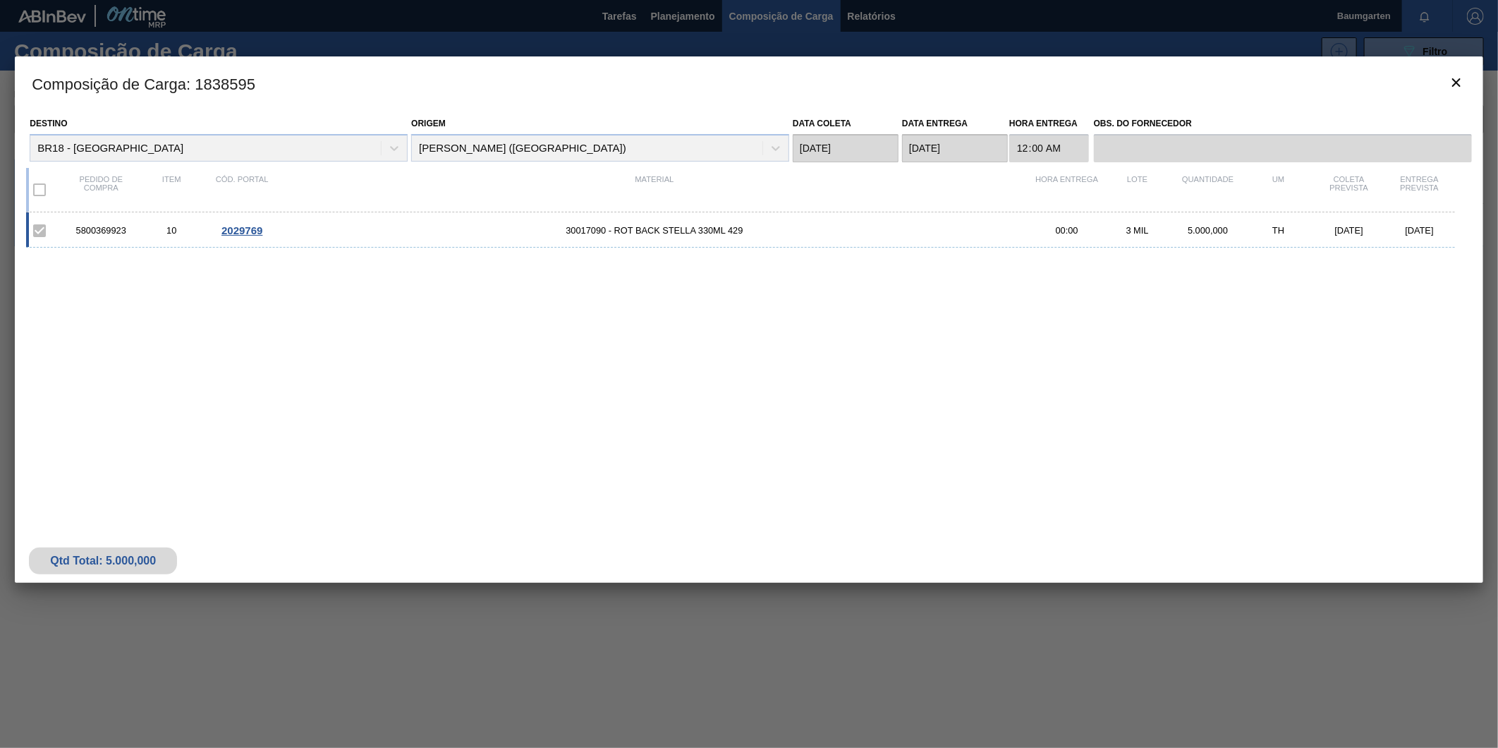
click at [243, 231] on span "2029769" at bounding box center [242, 230] width 41 height 12
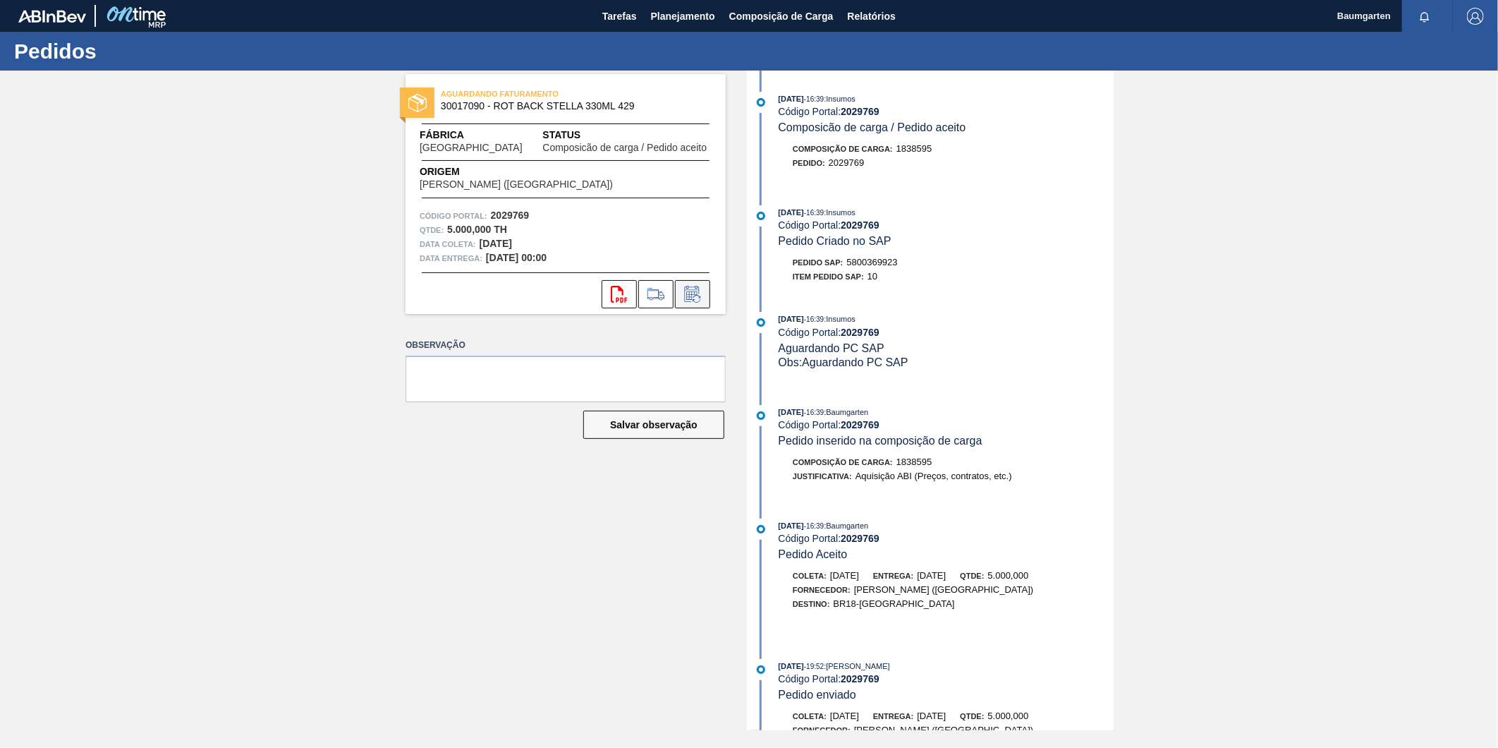
click at [698, 294] on icon at bounding box center [692, 294] width 23 height 17
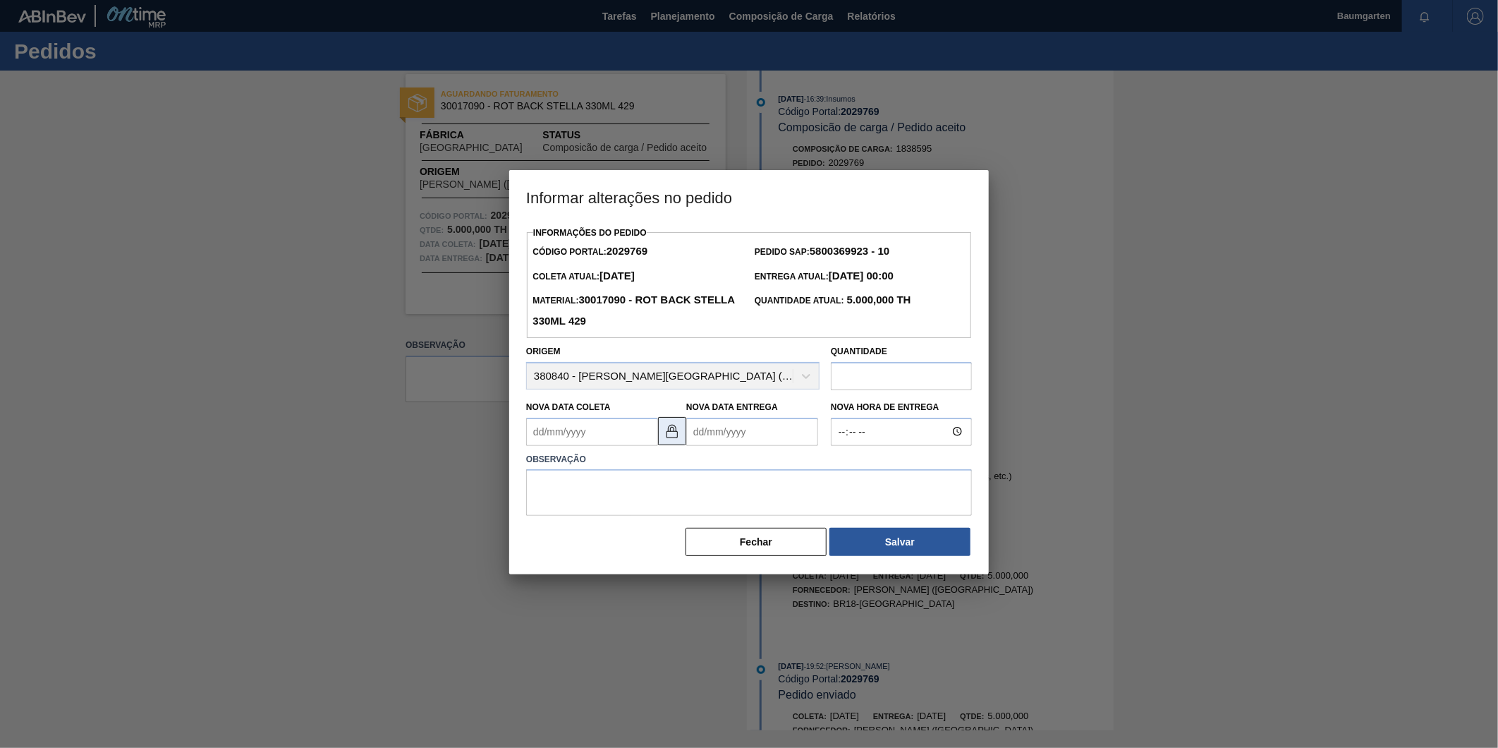
click at [671, 435] on img at bounding box center [672, 431] width 17 height 17
click at [574, 439] on Coleta2029769 "Nova Data Coleta" at bounding box center [592, 432] width 132 height 28
click at [681, 468] on button "Next Month" at bounding box center [684, 466] width 10 height 10
click at [662, 542] on div "10" at bounding box center [657, 533] width 19 height 19
type Coleta2029769 "[DATE]"
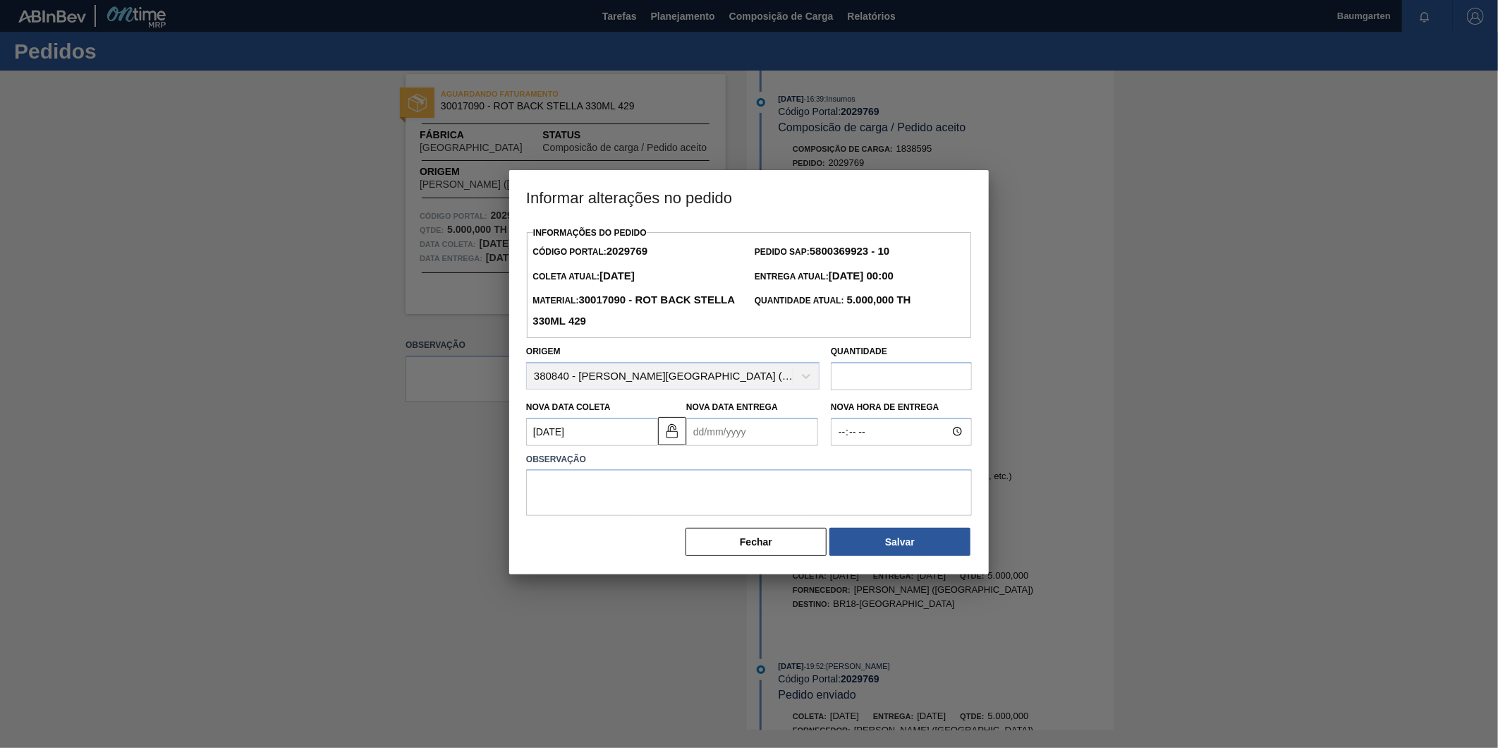
click at [737, 443] on Entrega2029769 "Nova Data Entrega" at bounding box center [752, 432] width 132 height 28
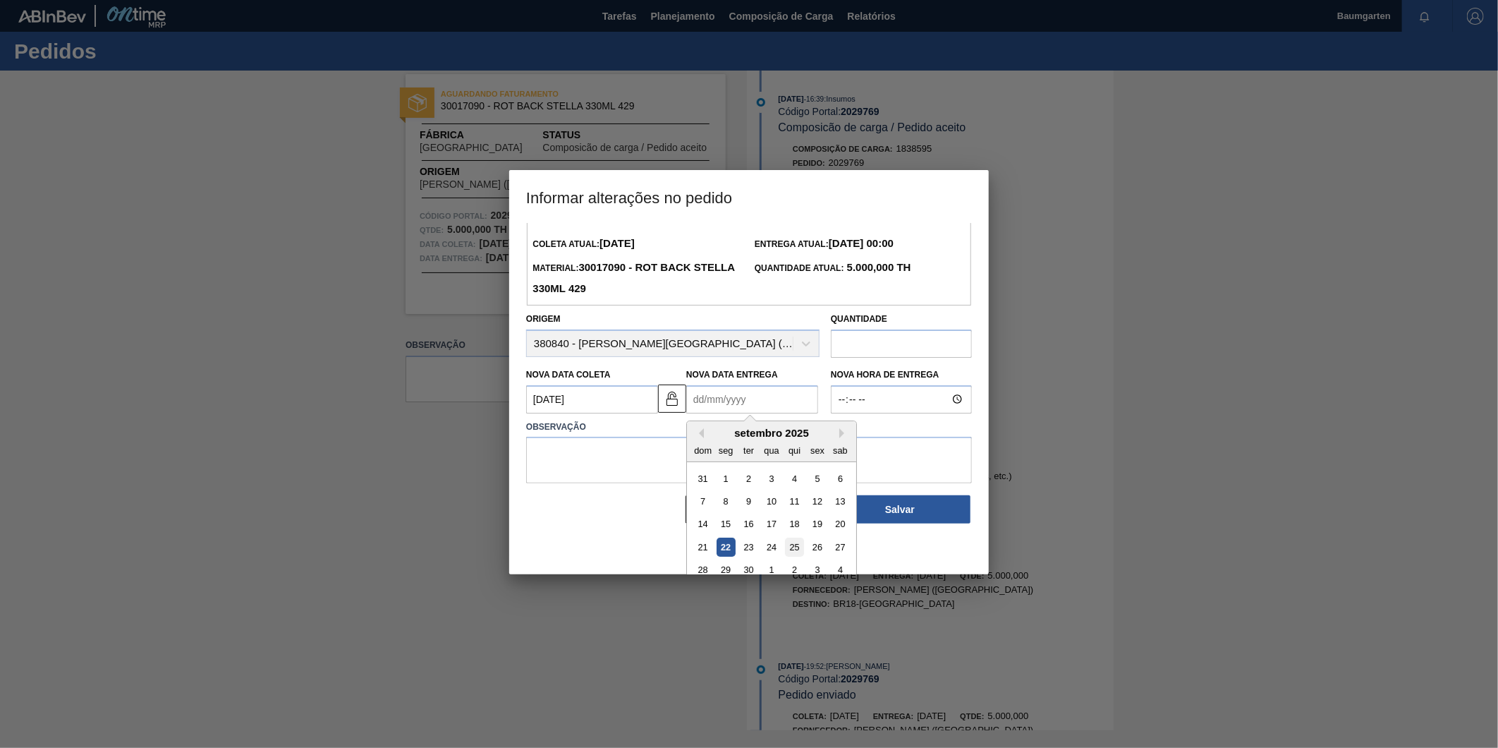
scroll to position [47, 0]
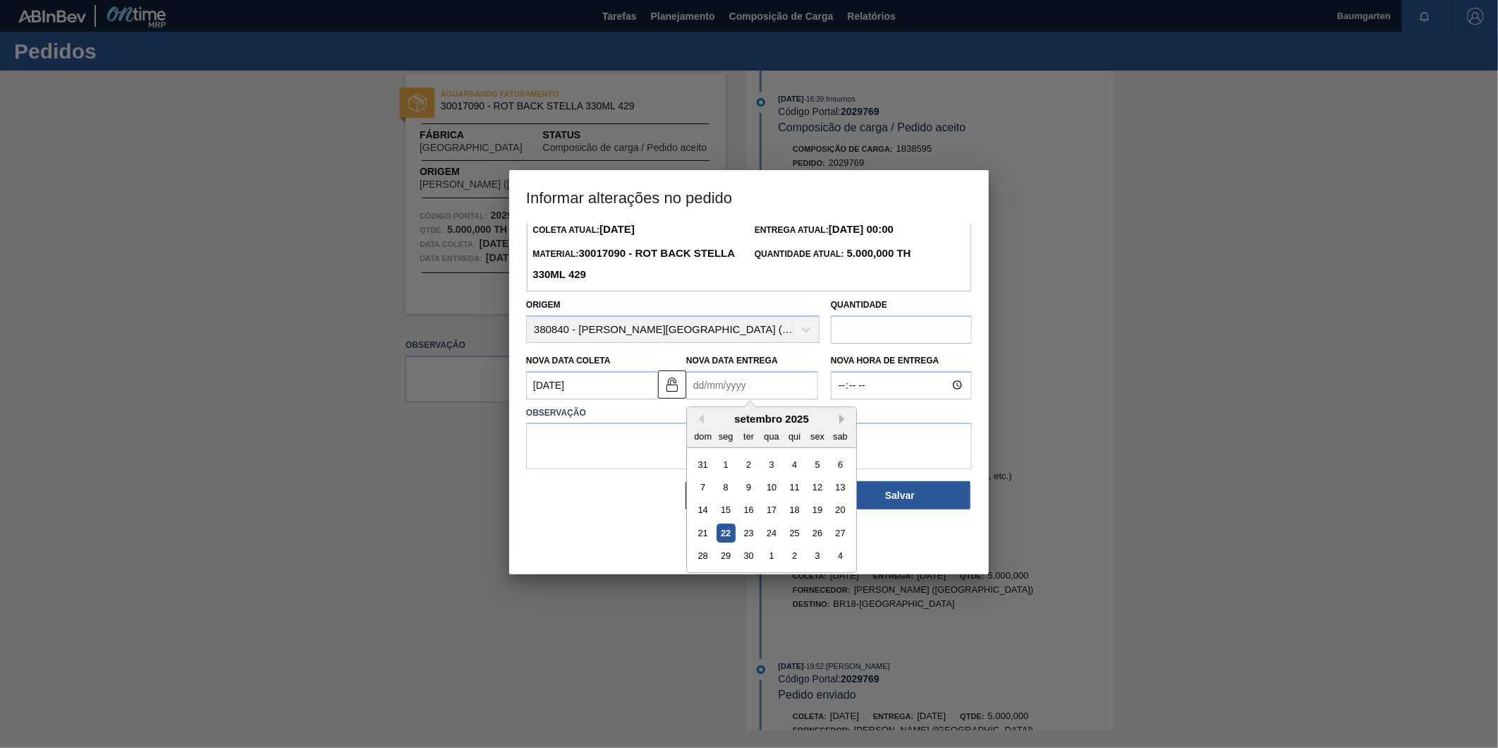
click at [842, 417] on button "Next Month" at bounding box center [845, 419] width 10 height 10
click at [746, 529] on div "21" at bounding box center [748, 532] width 19 height 19
type Entrega2029769 "[DATE]"
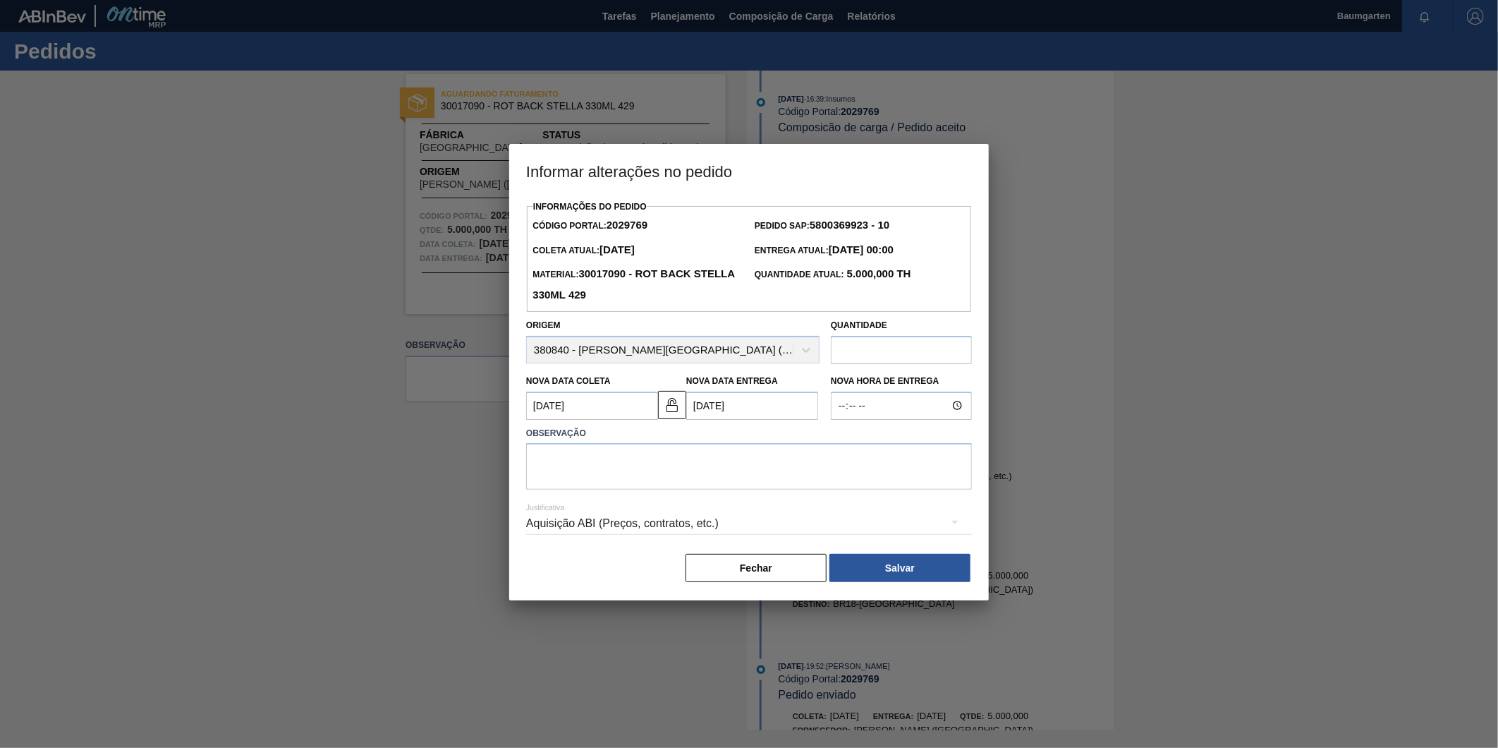
scroll to position [0, 0]
click at [622, 475] on textarea at bounding box center [749, 466] width 446 height 47
type textarea "alteração na data de entrega"
click at [907, 570] on button "Salvar" at bounding box center [900, 568] width 141 height 28
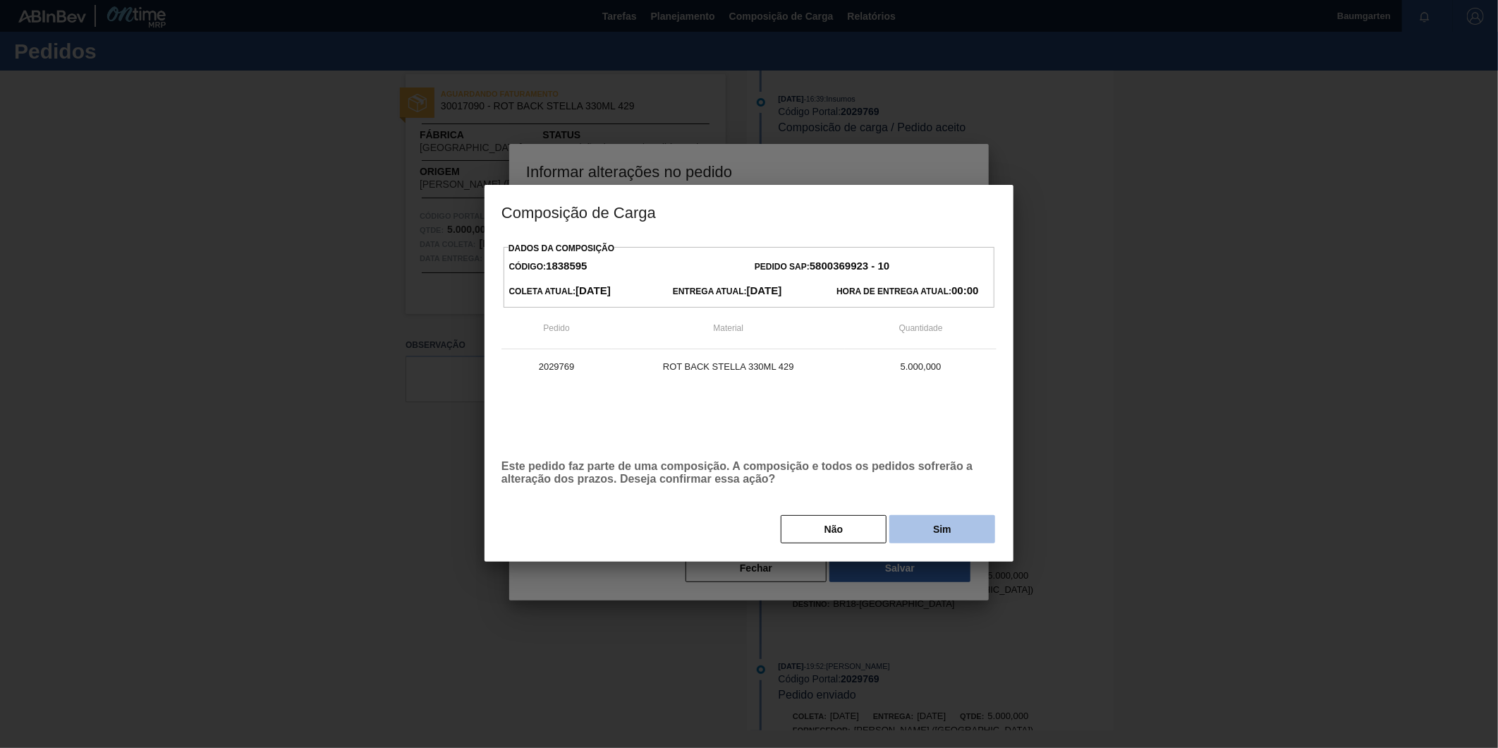
click at [935, 527] on button "Sim" at bounding box center [943, 529] width 106 height 28
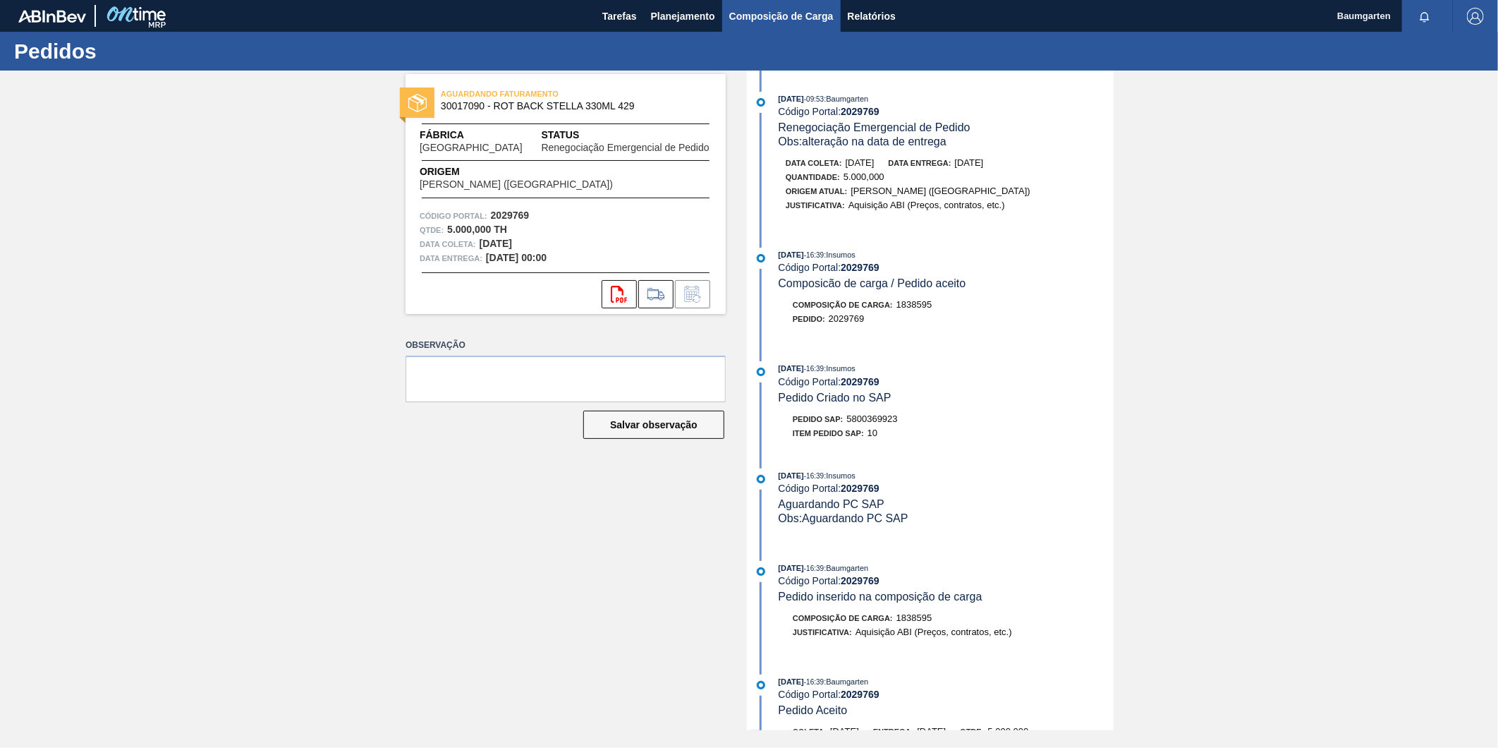
click at [770, 16] on span "Composição de Carga" at bounding box center [781, 16] width 104 height 17
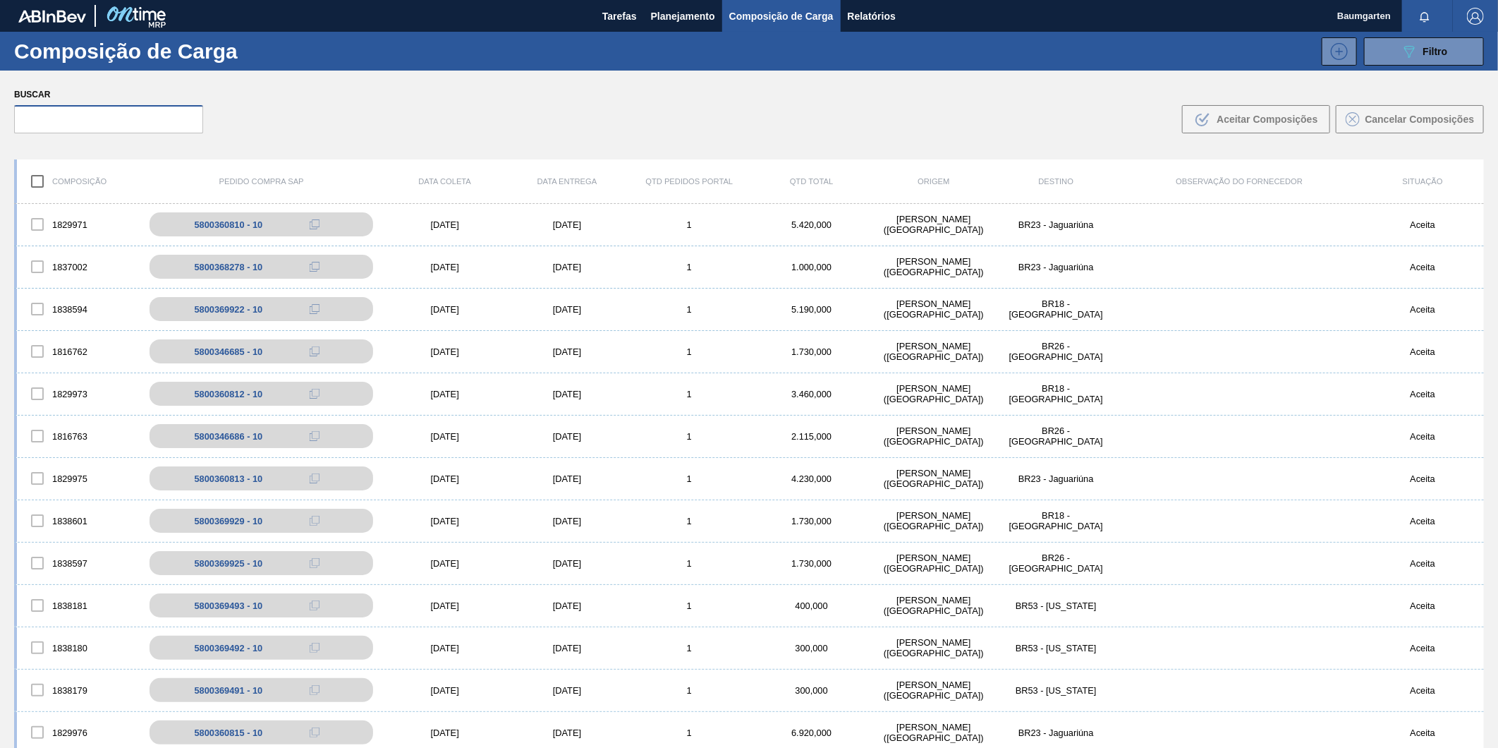
click at [133, 115] on input "text" at bounding box center [108, 119] width 189 height 28
paste input "5800369927"
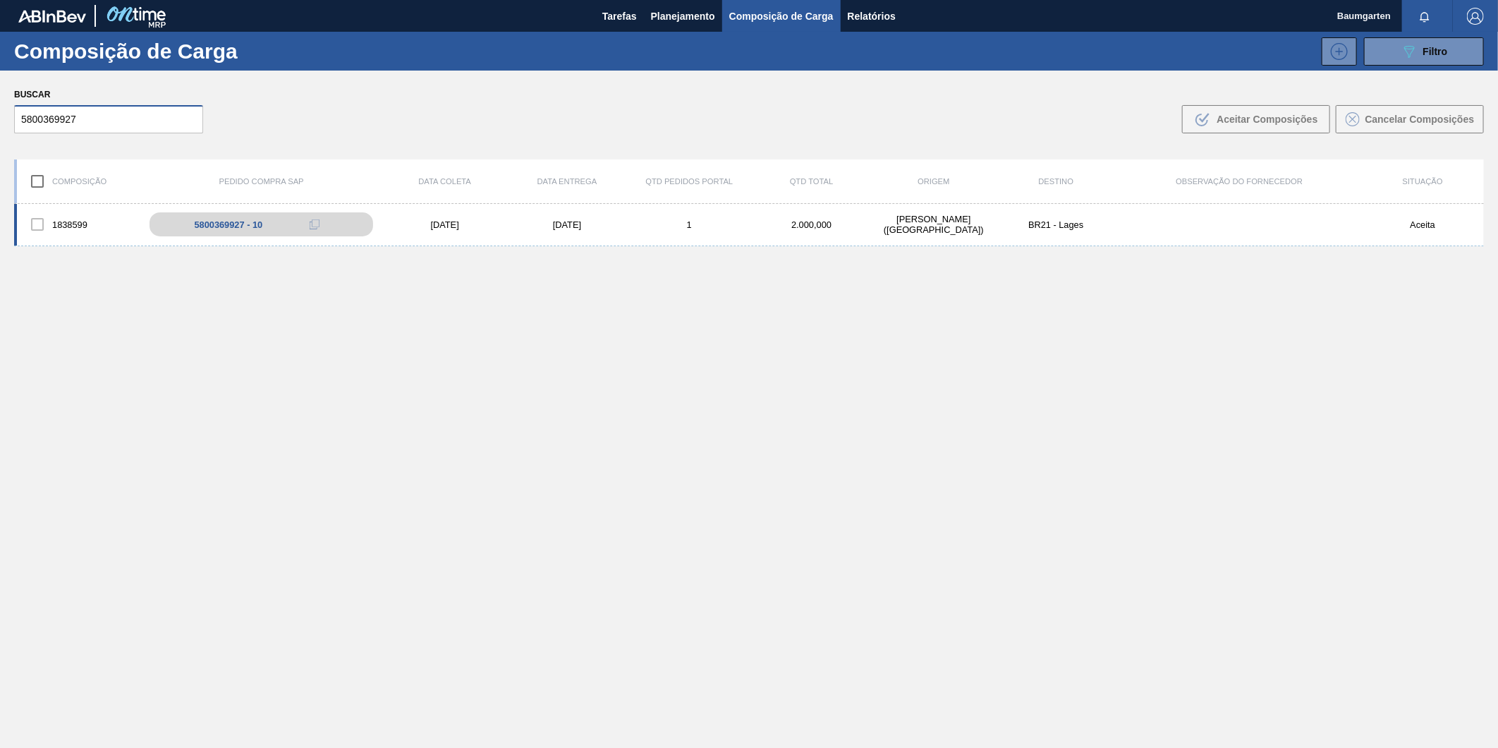
type input "5800369927"
click at [62, 205] on div "1838599 5800369927 - 10 [DATE] [DATE] 1 2.000,000 [PERSON_NAME][GEOGRAPHIC_DATA…" at bounding box center [749, 225] width 1470 height 42
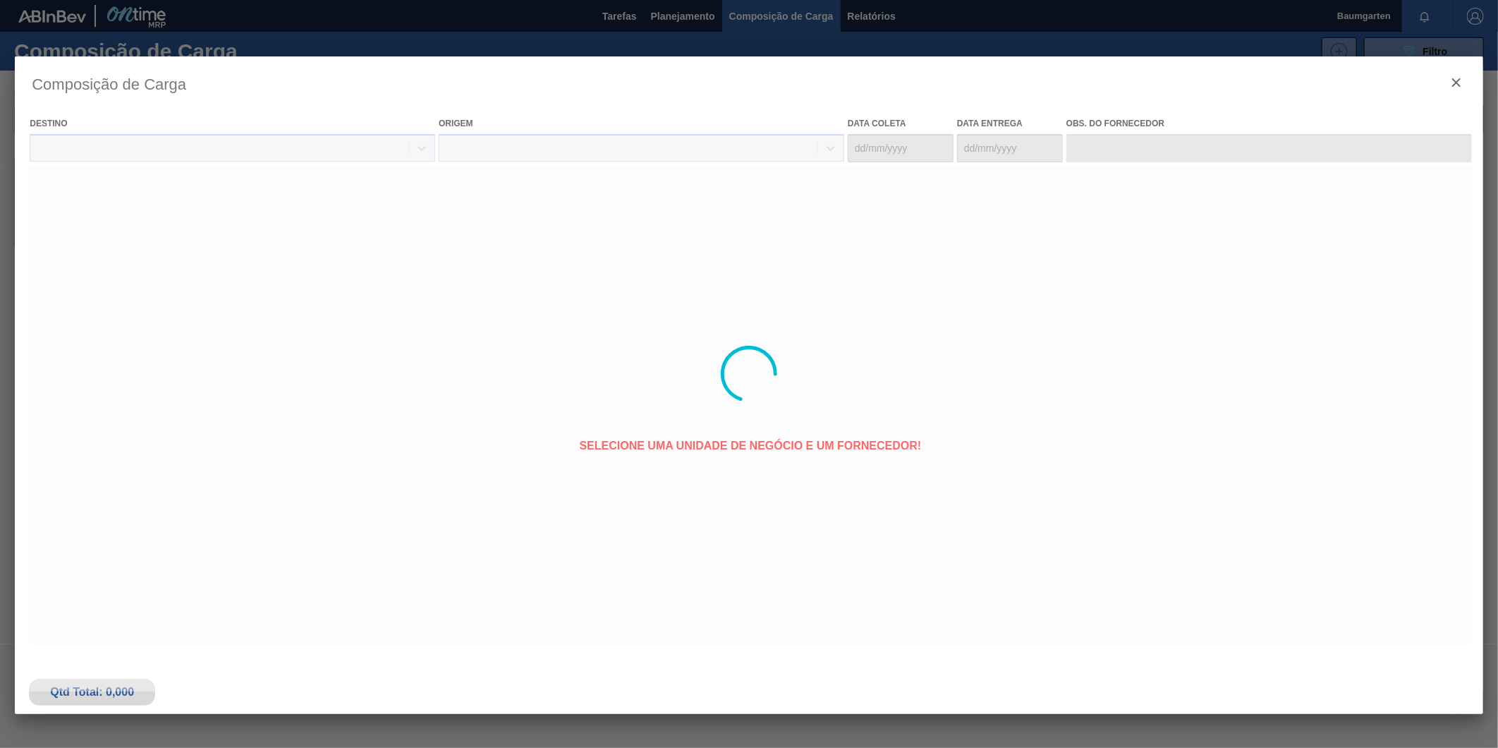
type coleta "[DATE]"
type entrega "[DATE]"
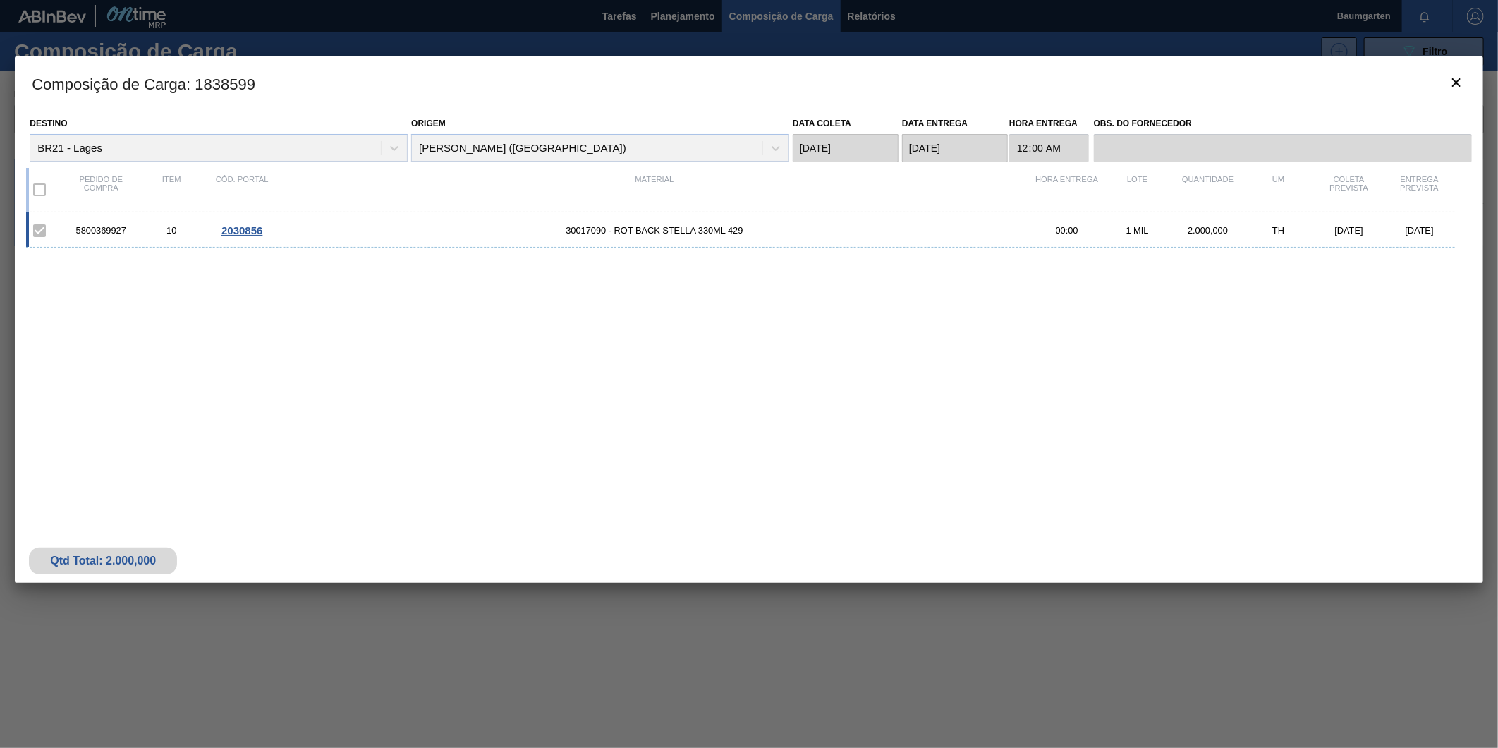
click at [252, 229] on span "2030856" at bounding box center [242, 230] width 41 height 12
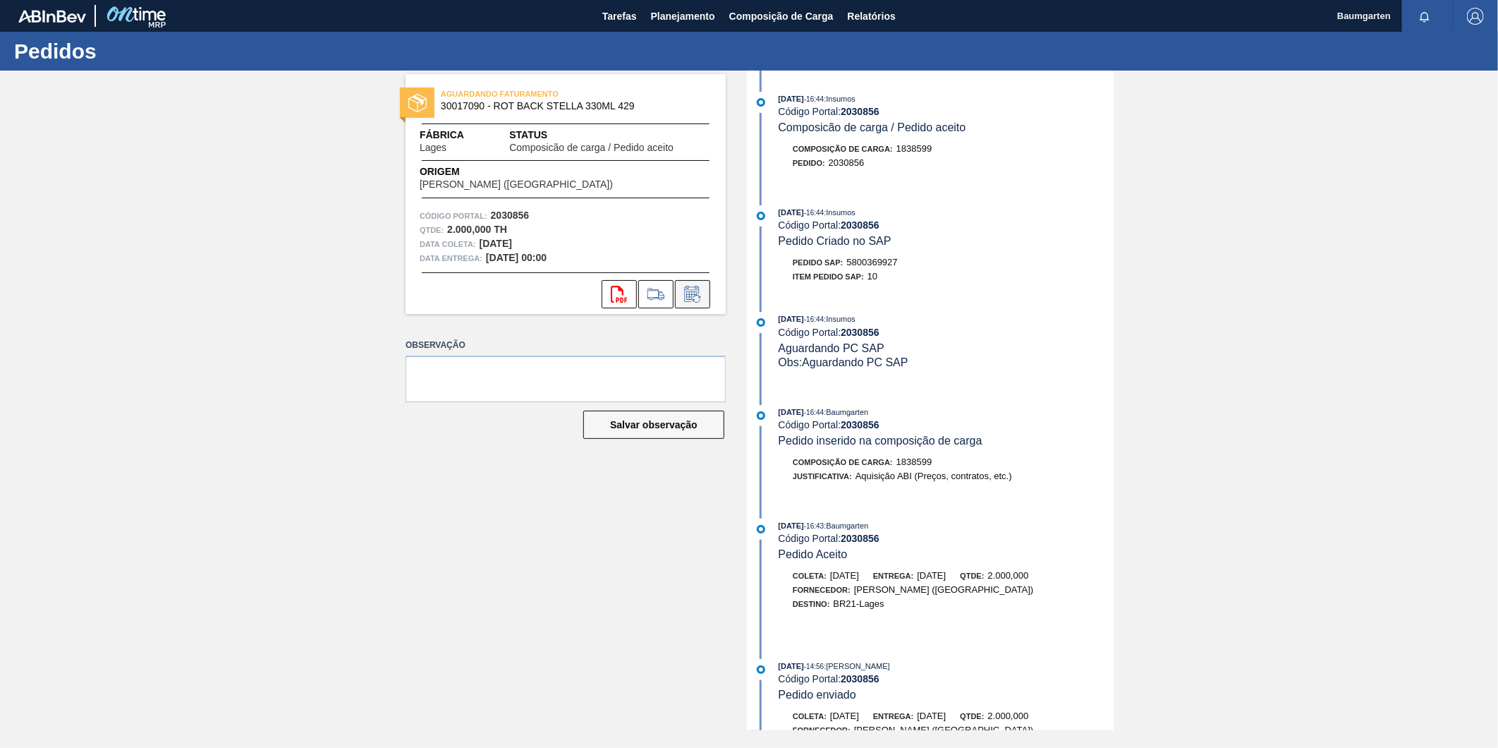
click at [696, 294] on icon at bounding box center [692, 294] width 23 height 17
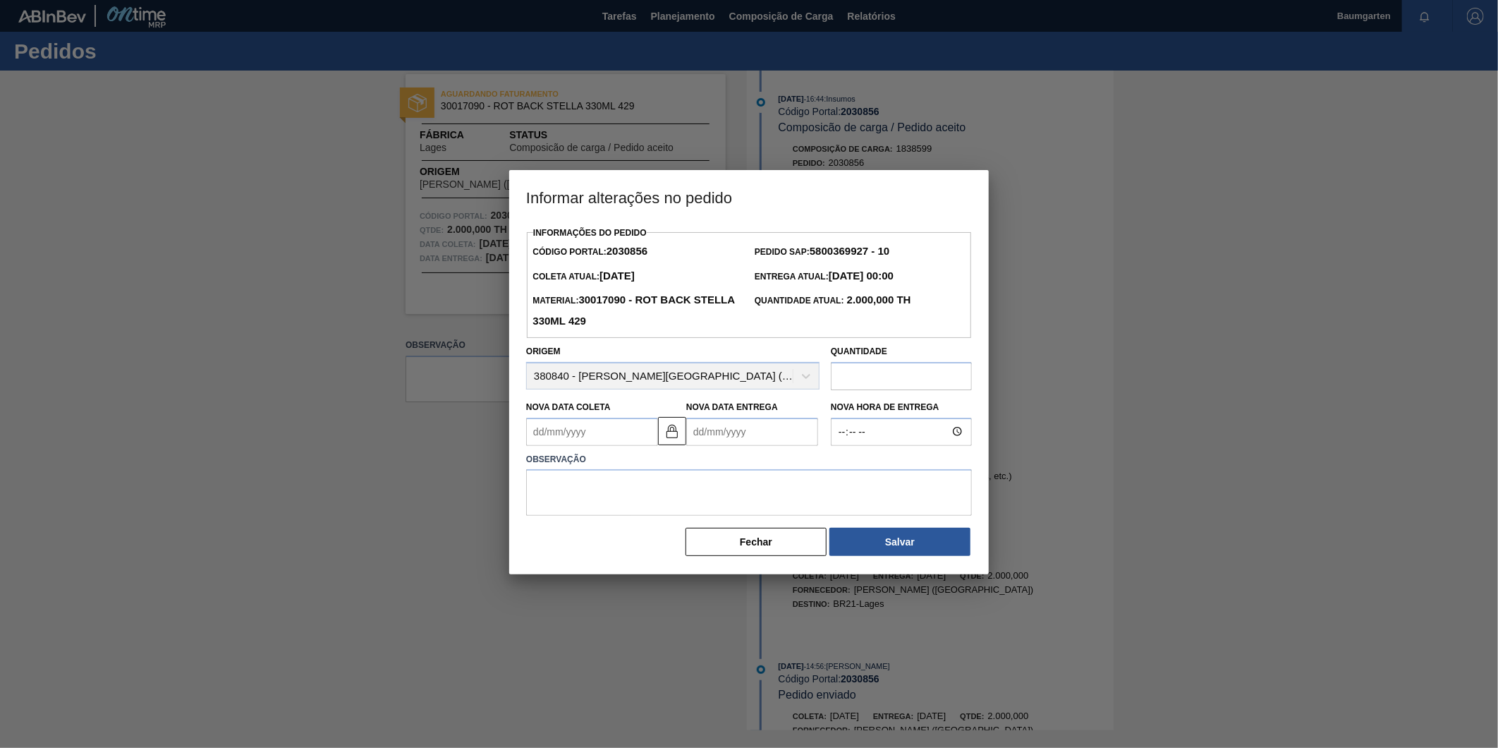
click at [580, 438] on Coleta2030856 "Nova Data Coleta" at bounding box center [592, 432] width 132 height 28
click at [684, 470] on button "Next Month" at bounding box center [684, 466] width 10 height 10
click at [664, 529] on div "10" at bounding box center [657, 533] width 19 height 19
type Coleta2030856 "[DATE]"
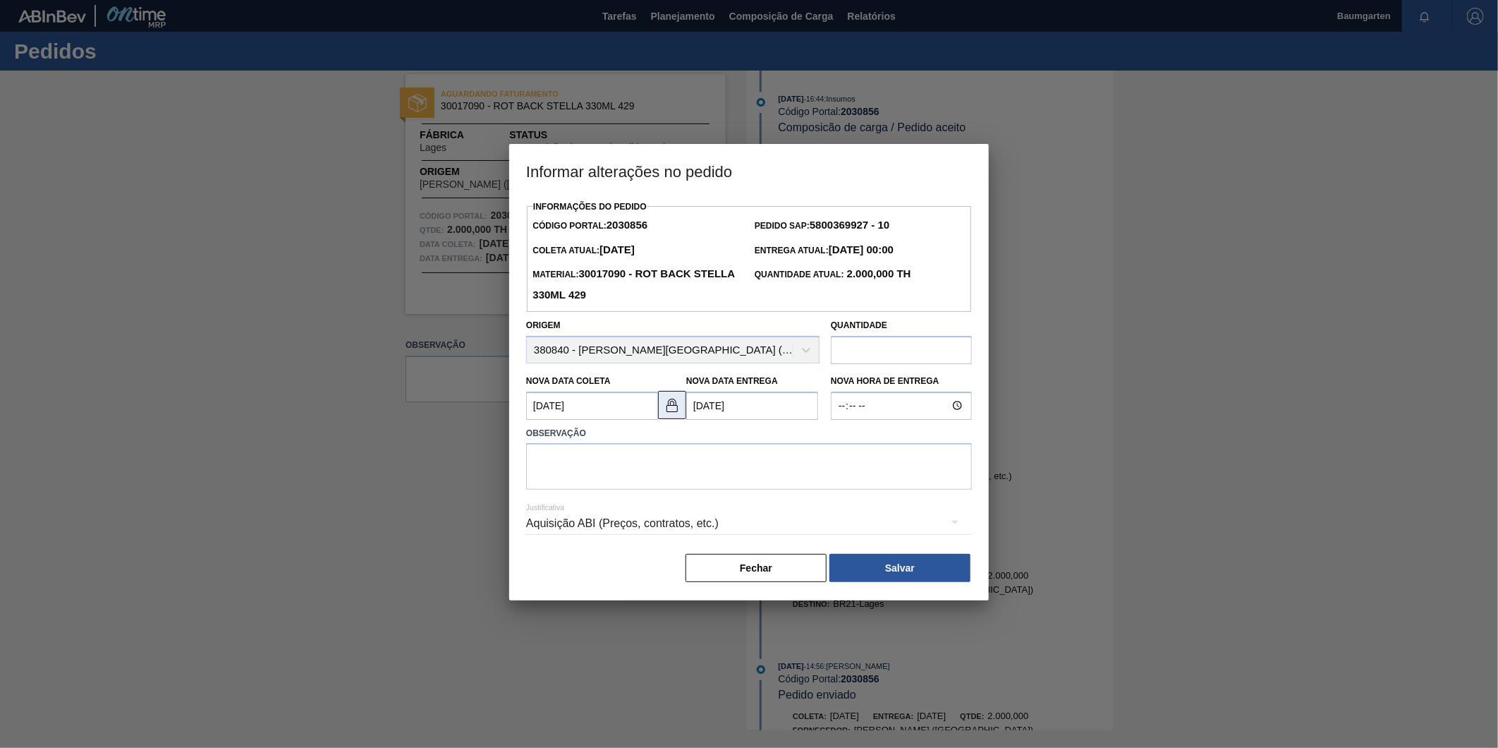
click at [681, 410] on button at bounding box center [672, 405] width 28 height 28
drag, startPoint x: 725, startPoint y: 410, endPoint x: 793, endPoint y: 415, distance: 68.6
click at [725, 410] on Entrega2030856 "[DATE]" at bounding box center [752, 406] width 132 height 28
click at [730, 533] on div "13" at bounding box center [726, 530] width 19 height 19
type Entrega2030856 "[DATE]"
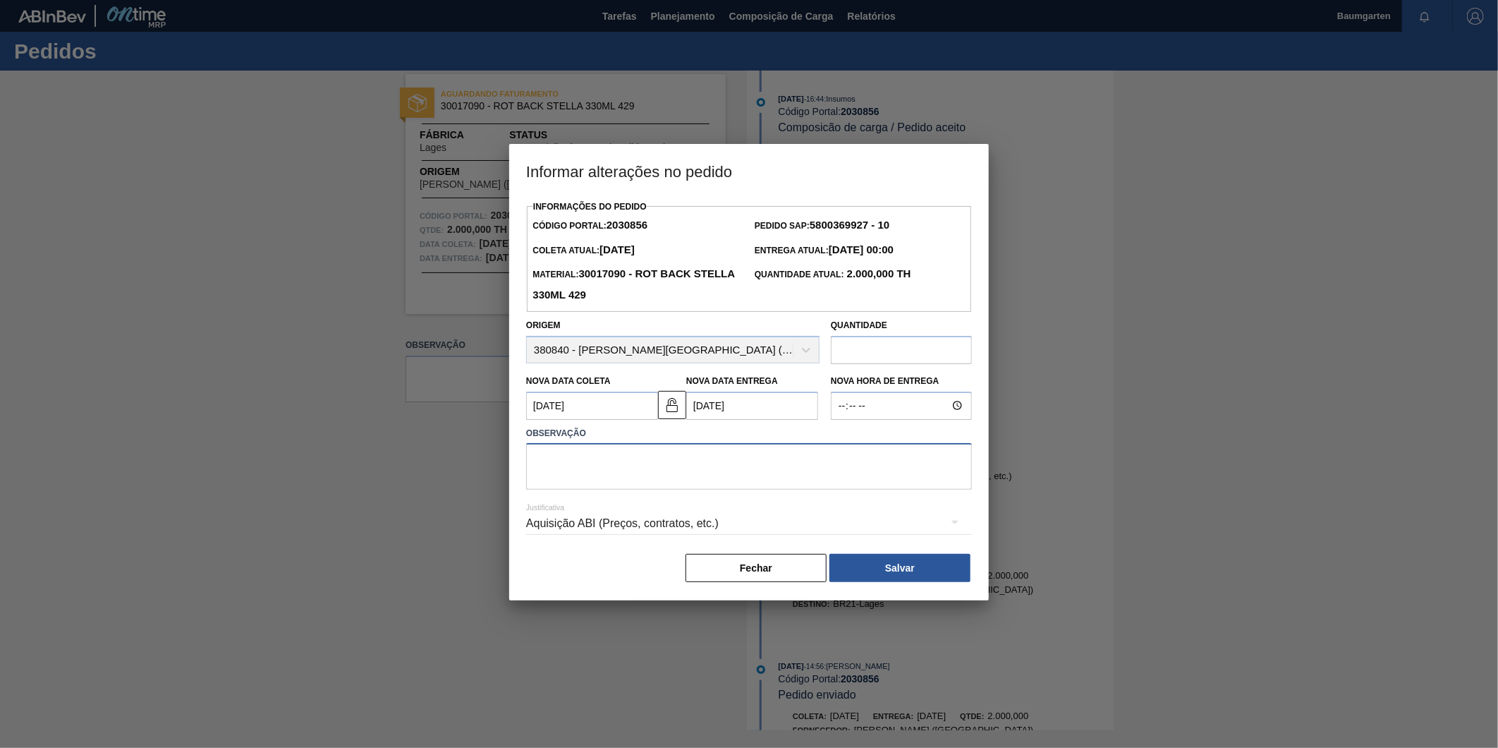
click at [651, 463] on textarea at bounding box center [749, 466] width 446 height 47
type textarea "alteração na data de entrega"
click at [912, 566] on button "Salvar" at bounding box center [900, 568] width 141 height 28
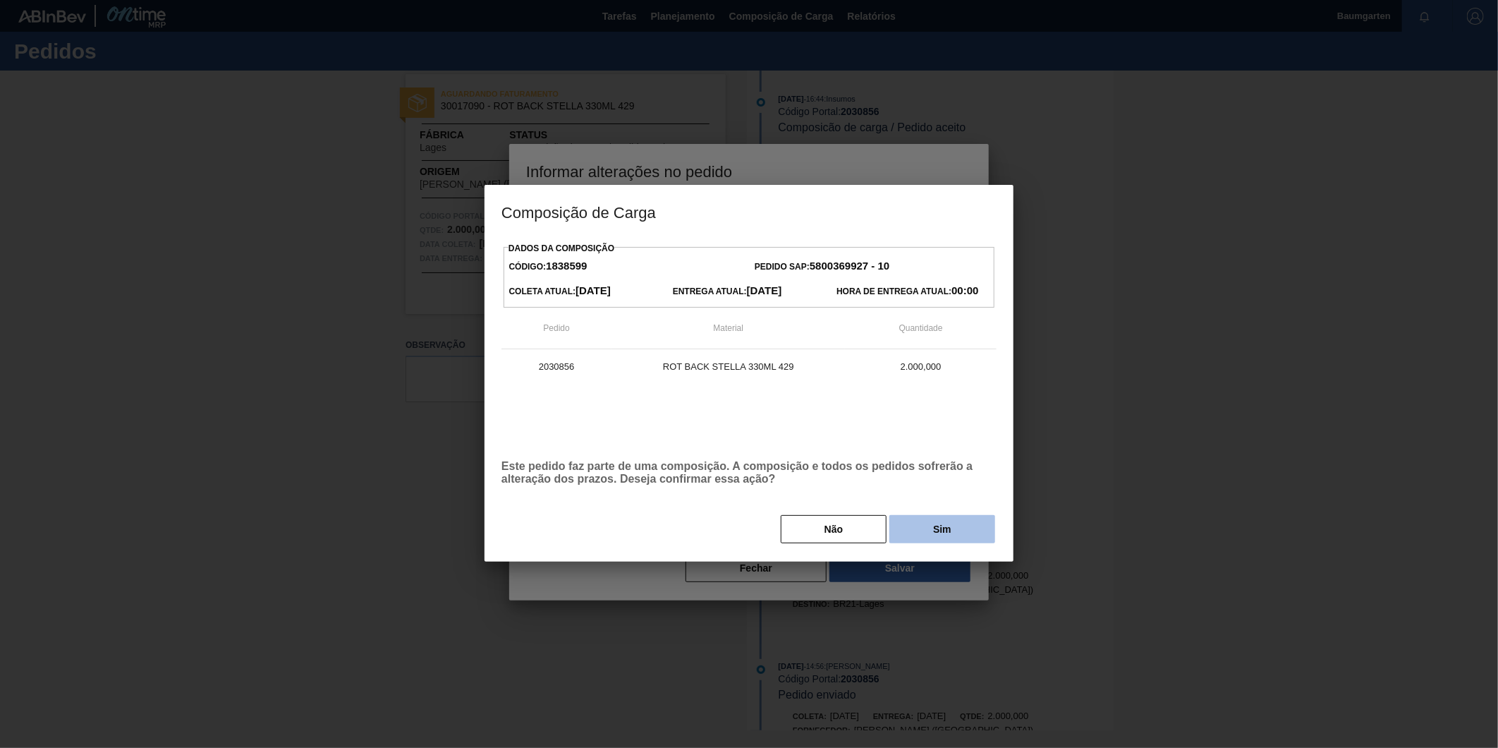
click at [932, 530] on button "Sim" at bounding box center [943, 529] width 106 height 28
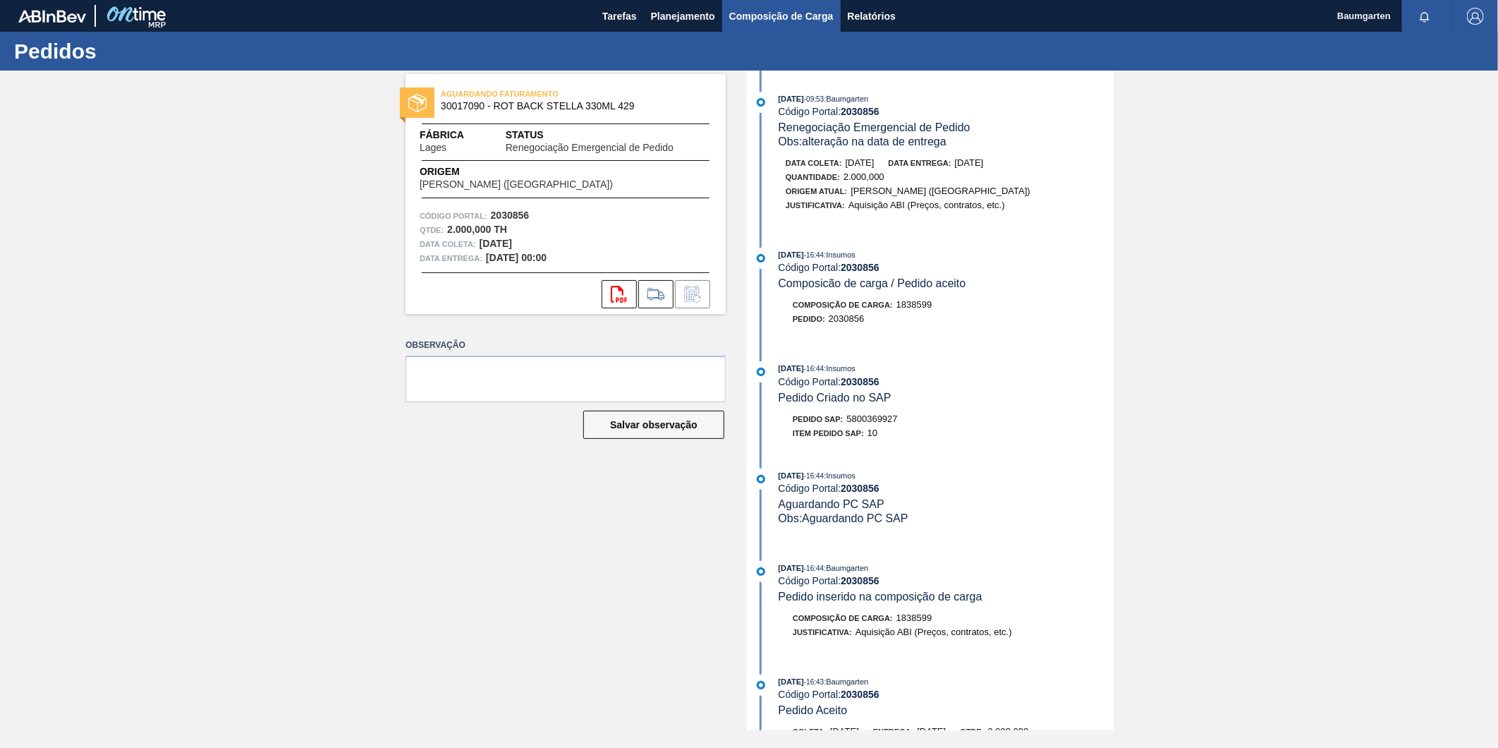
click at [793, 15] on span "Composição de Carga" at bounding box center [781, 16] width 104 height 17
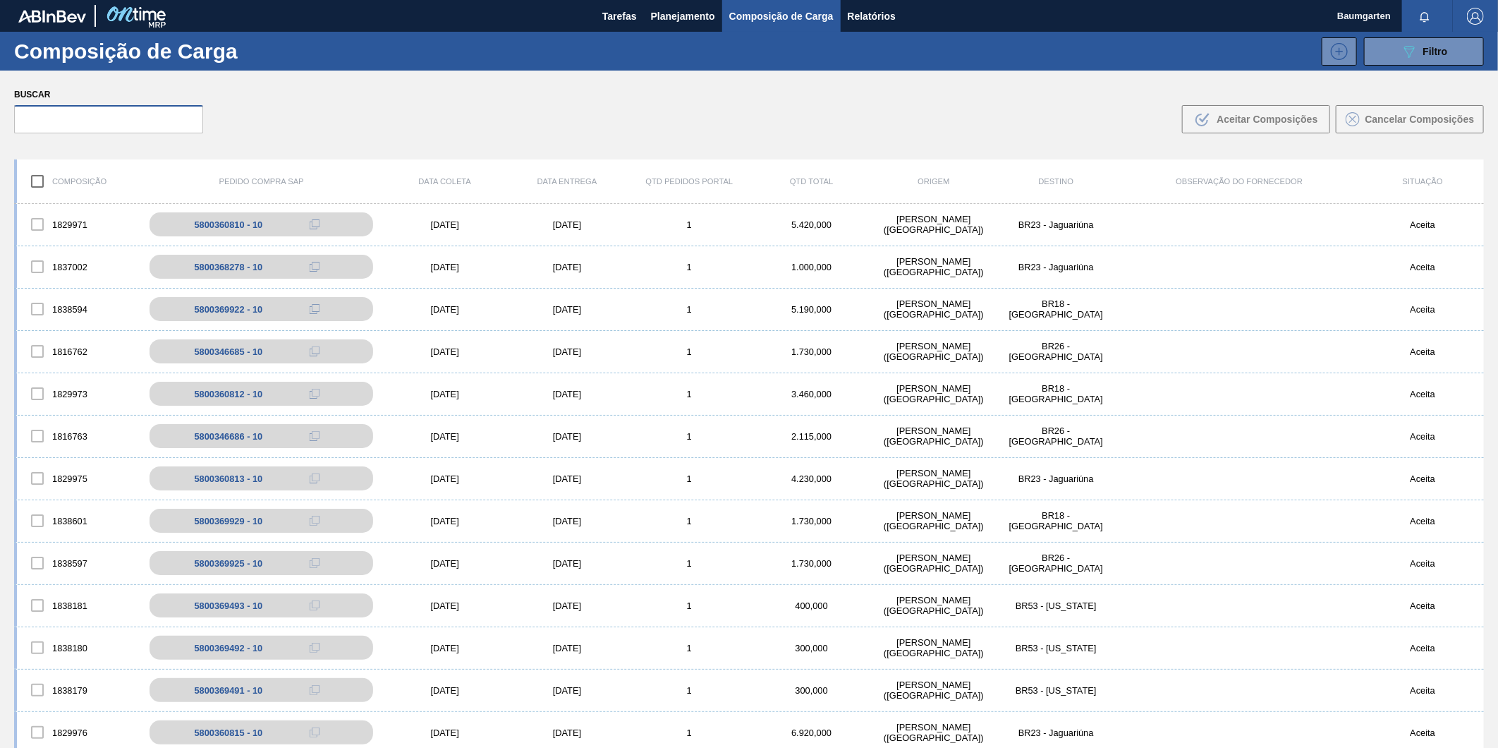
click at [128, 111] on input "text" at bounding box center [108, 119] width 189 height 28
paste input "5800369928"
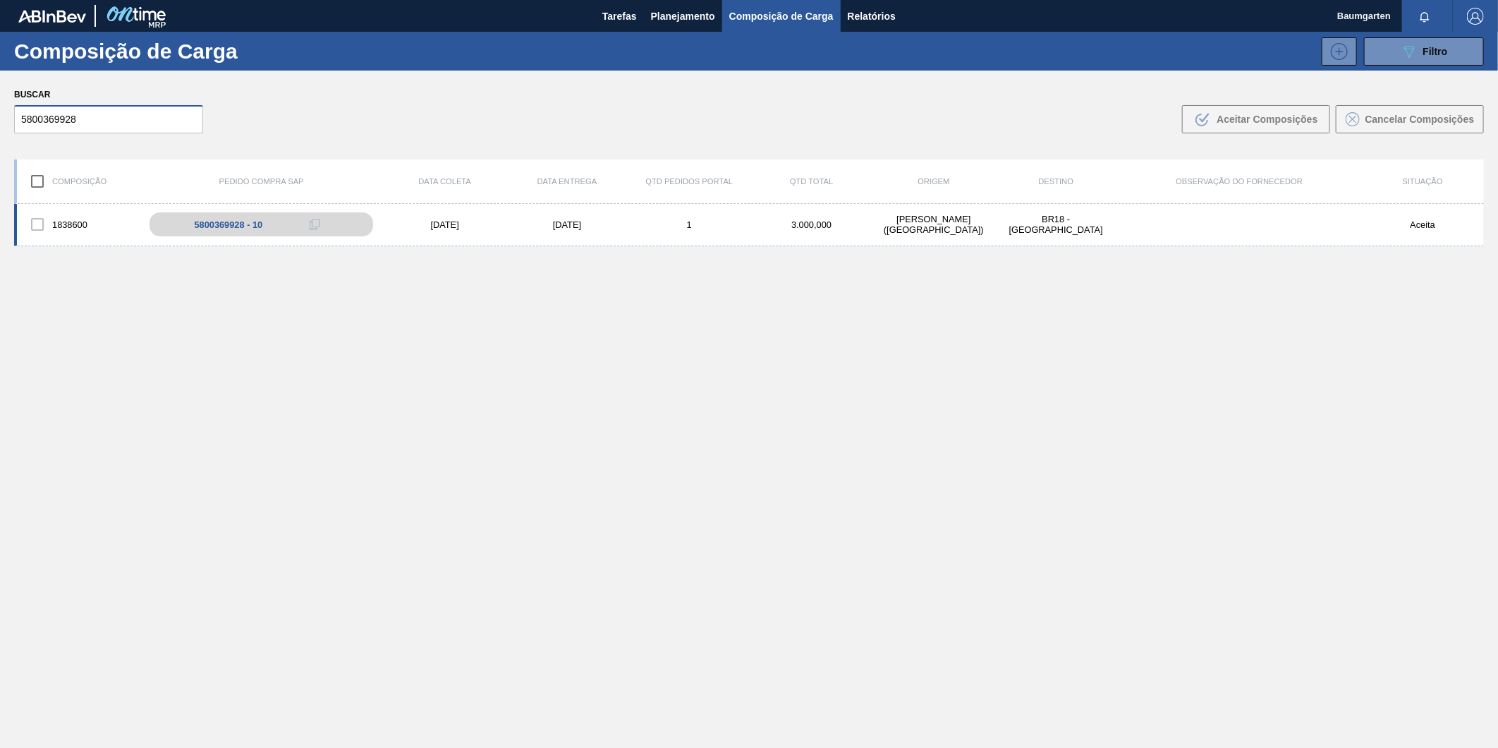
type input "5800369928"
click at [65, 207] on div "1838600 5800369928 - 10 [DATE] [DATE] 1 3.000,000 [PERSON_NAME][GEOGRAPHIC_DATA…" at bounding box center [749, 225] width 1470 height 42
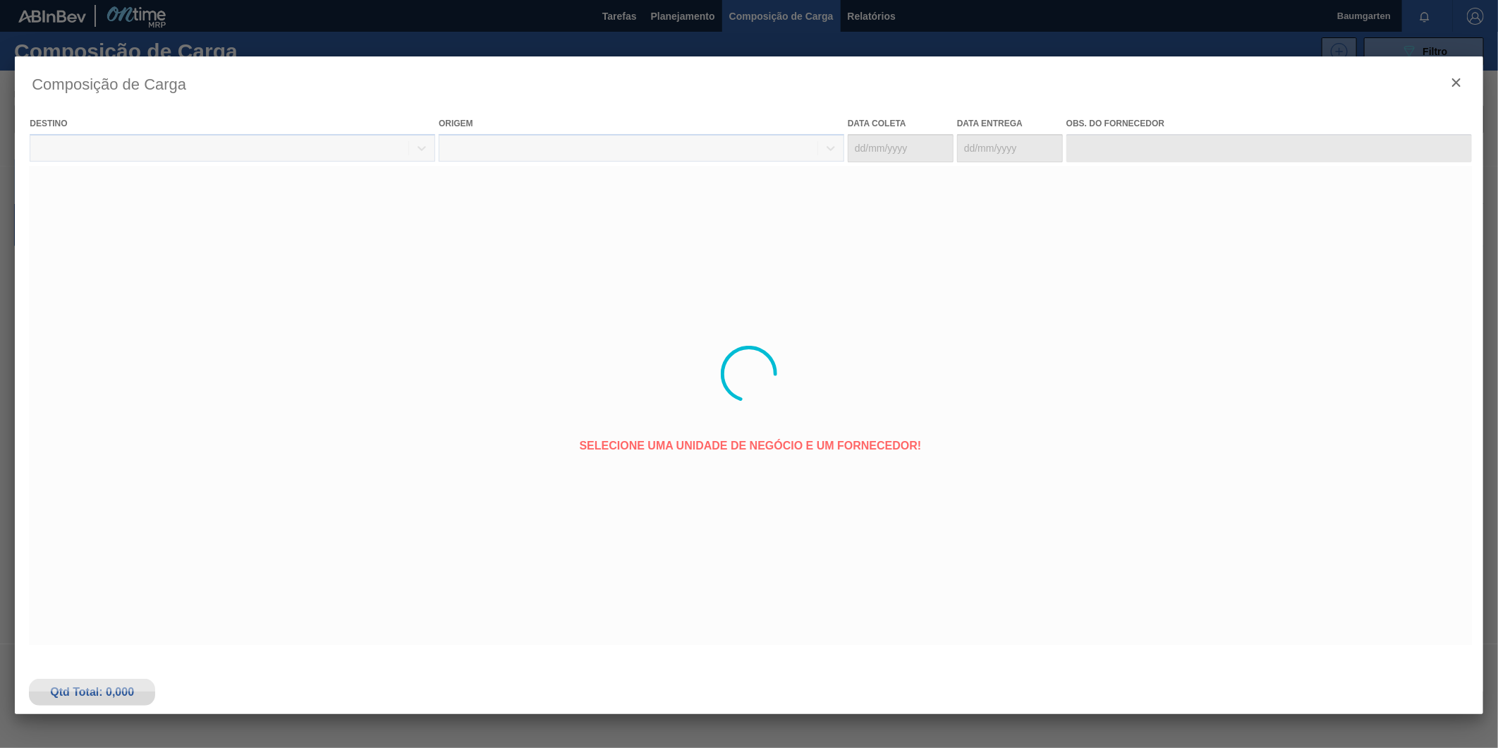
type coleta "[DATE]"
type entrega "[DATE]"
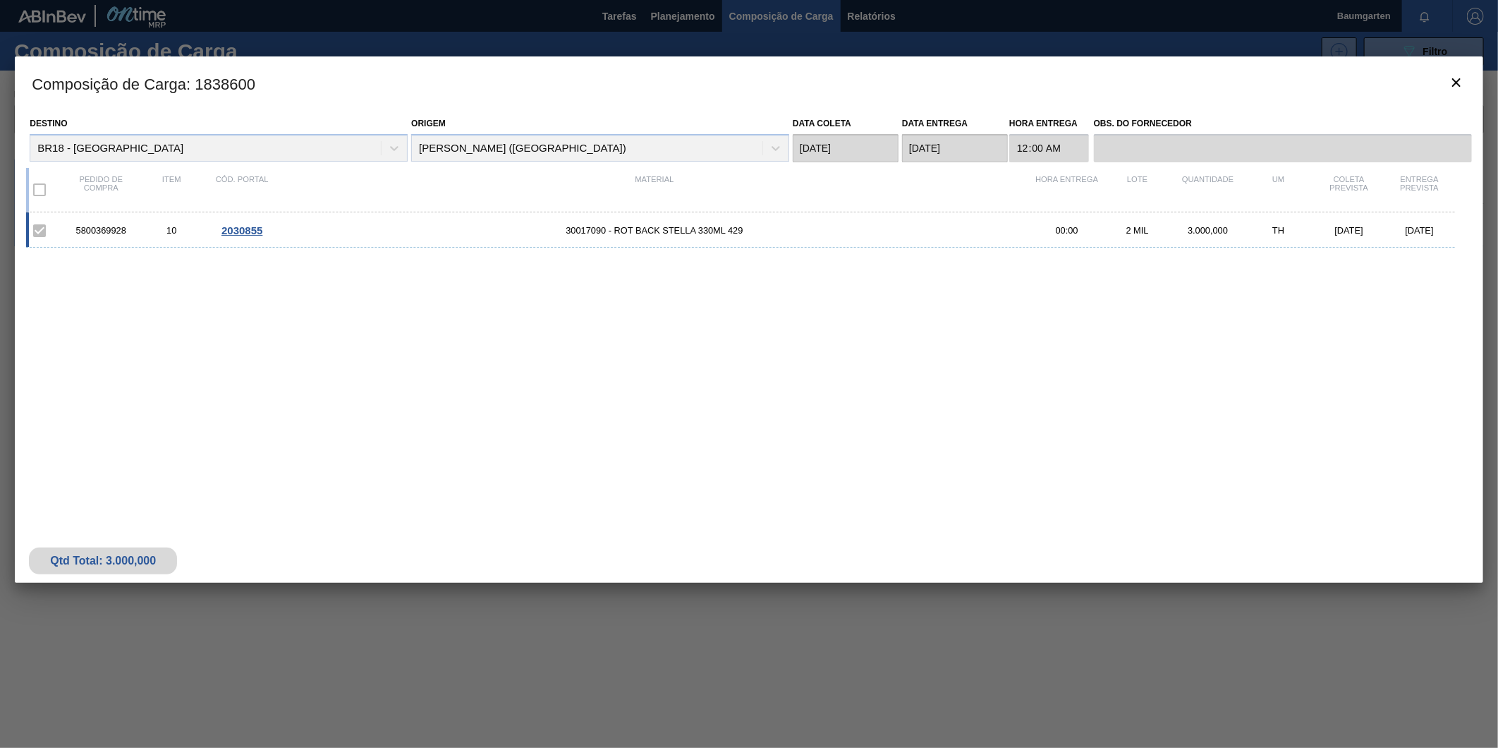
click at [250, 234] on span "2030855" at bounding box center [242, 230] width 41 height 12
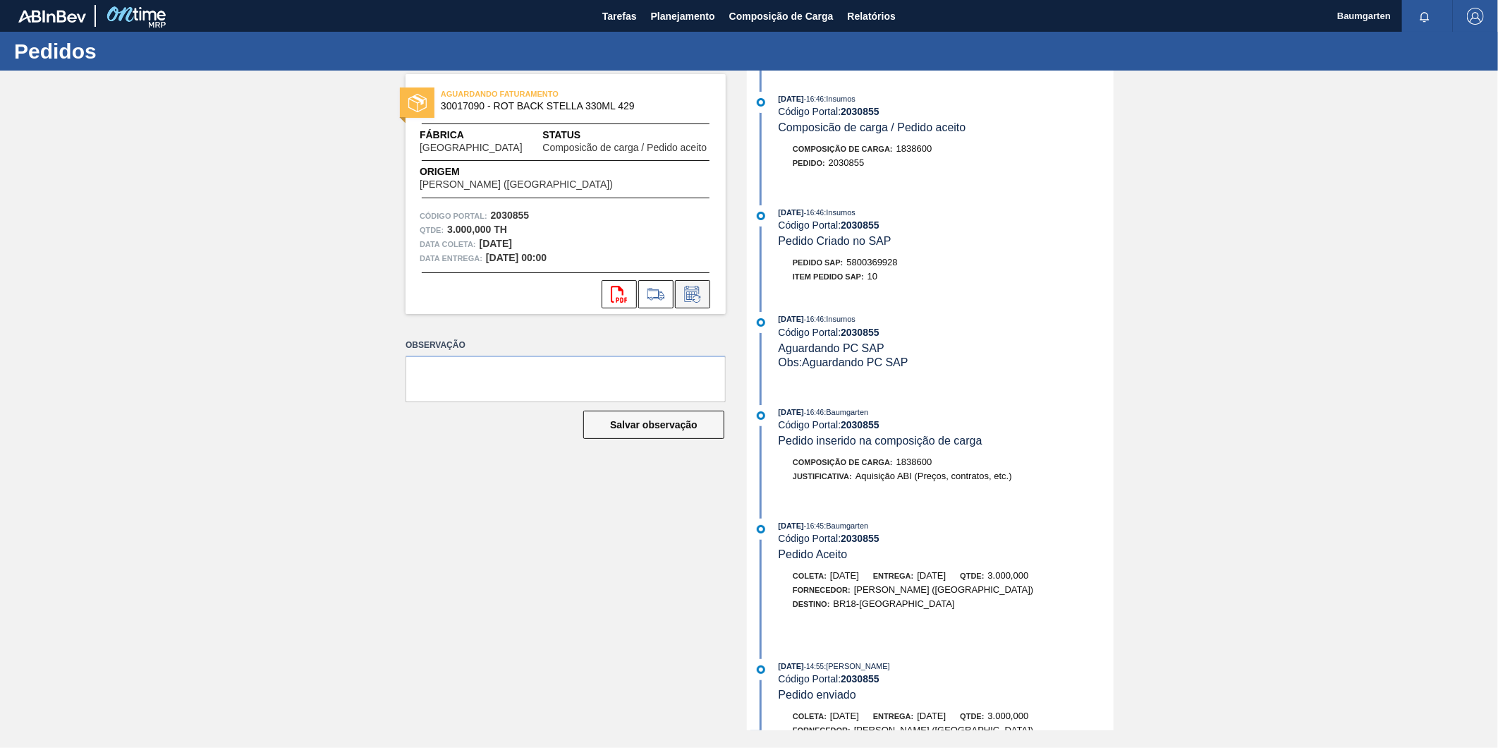
click at [696, 300] on icon at bounding box center [692, 294] width 23 height 17
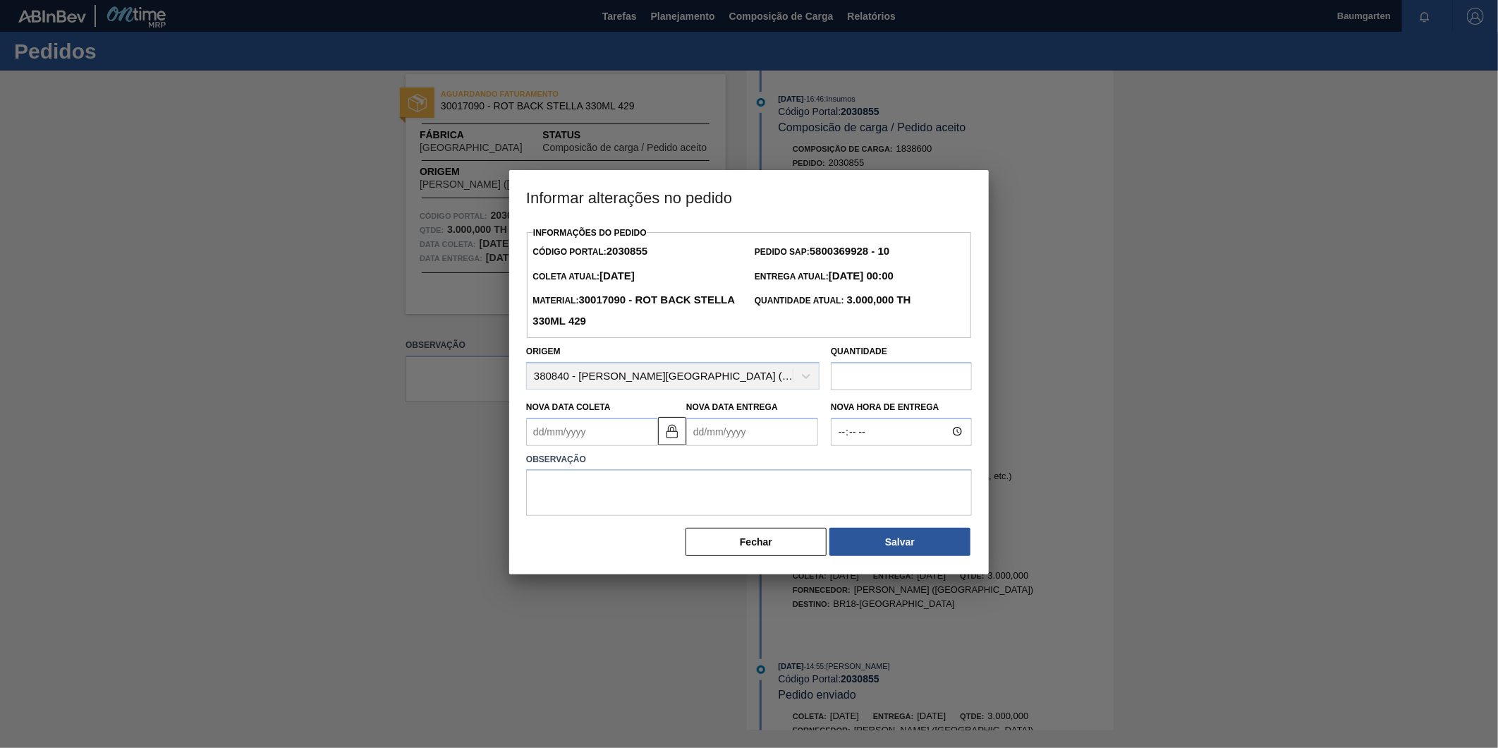
click at [601, 429] on Coleta2030855 "Nova Data Coleta" at bounding box center [592, 432] width 132 height 28
click at [681, 469] on button "Next Month" at bounding box center [684, 466] width 10 height 10
click at [662, 540] on div "10" at bounding box center [657, 533] width 19 height 19
type Coleta2030855 "[DATE]"
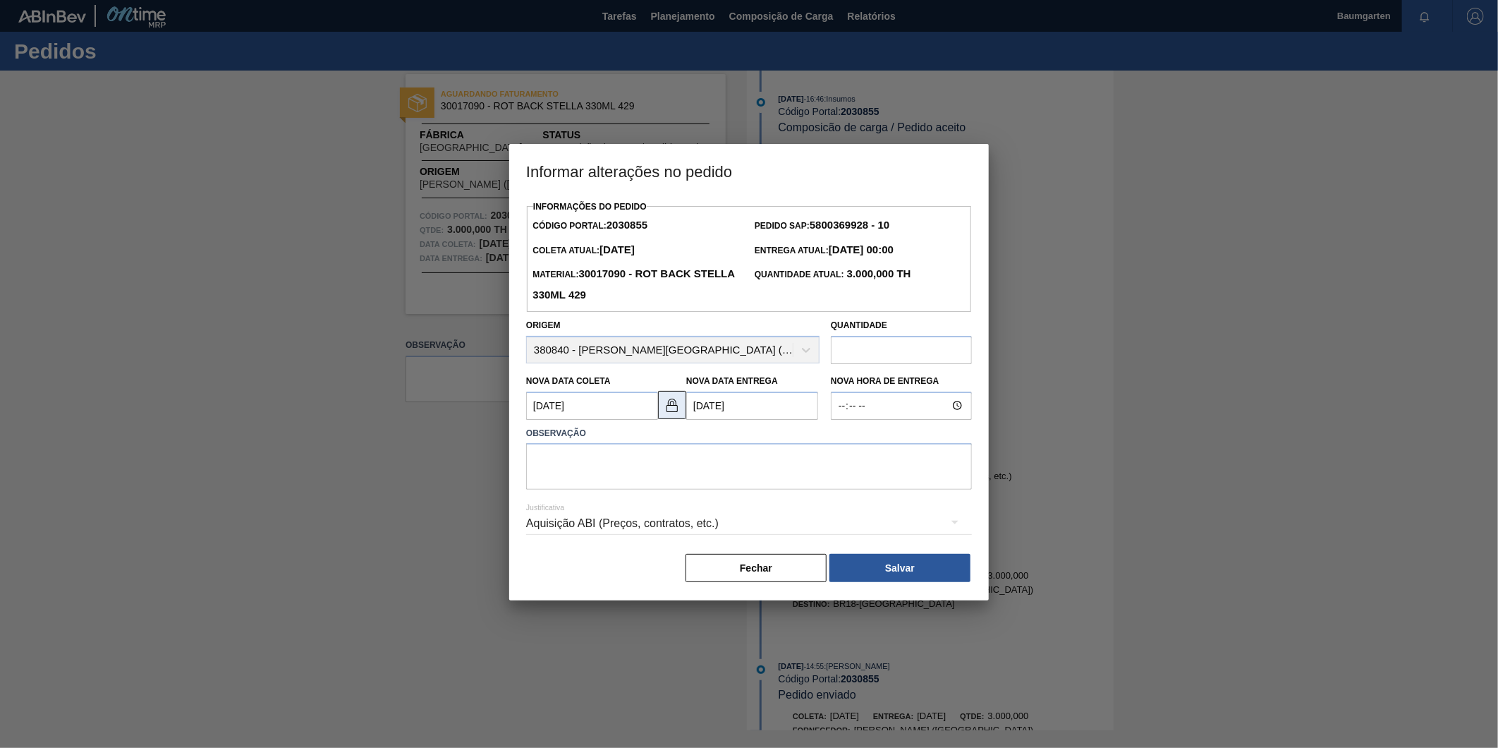
click at [678, 410] on img at bounding box center [672, 404] width 17 height 17
click at [614, 466] on textarea at bounding box center [749, 466] width 446 height 47
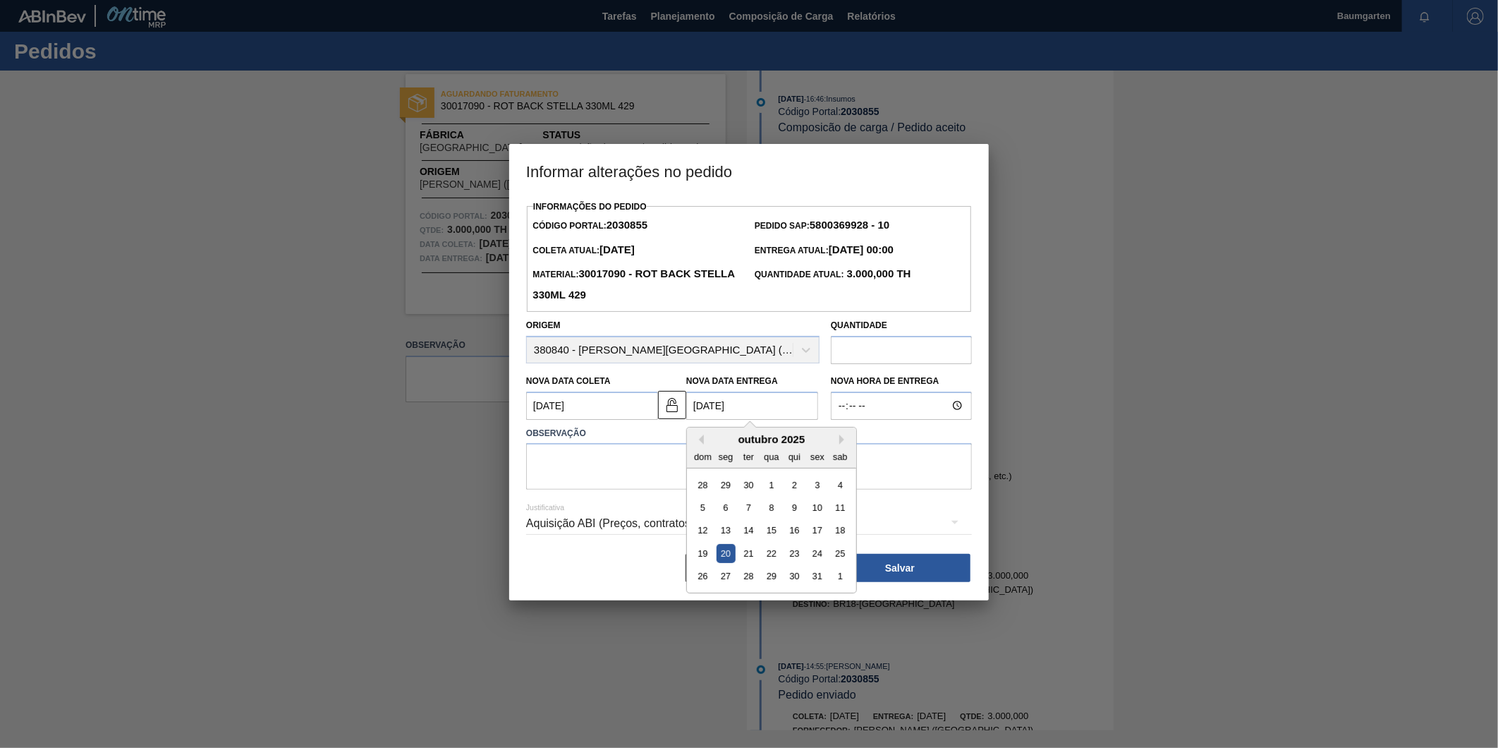
click at [736, 404] on Entrega2030855 "[DATE]" at bounding box center [752, 406] width 132 height 28
click at [746, 555] on div "21" at bounding box center [748, 553] width 19 height 19
type Entrega2030855 "[DATE]"
drag, startPoint x: 652, startPoint y: 494, endPoint x: 644, endPoint y: 481, distance: 14.9
click at [647, 491] on div "Informações do Pedido Código Portal: 2030855 Pedido SAP: 5800369928 - 10 [PERSO…" at bounding box center [749, 390] width 446 height 387
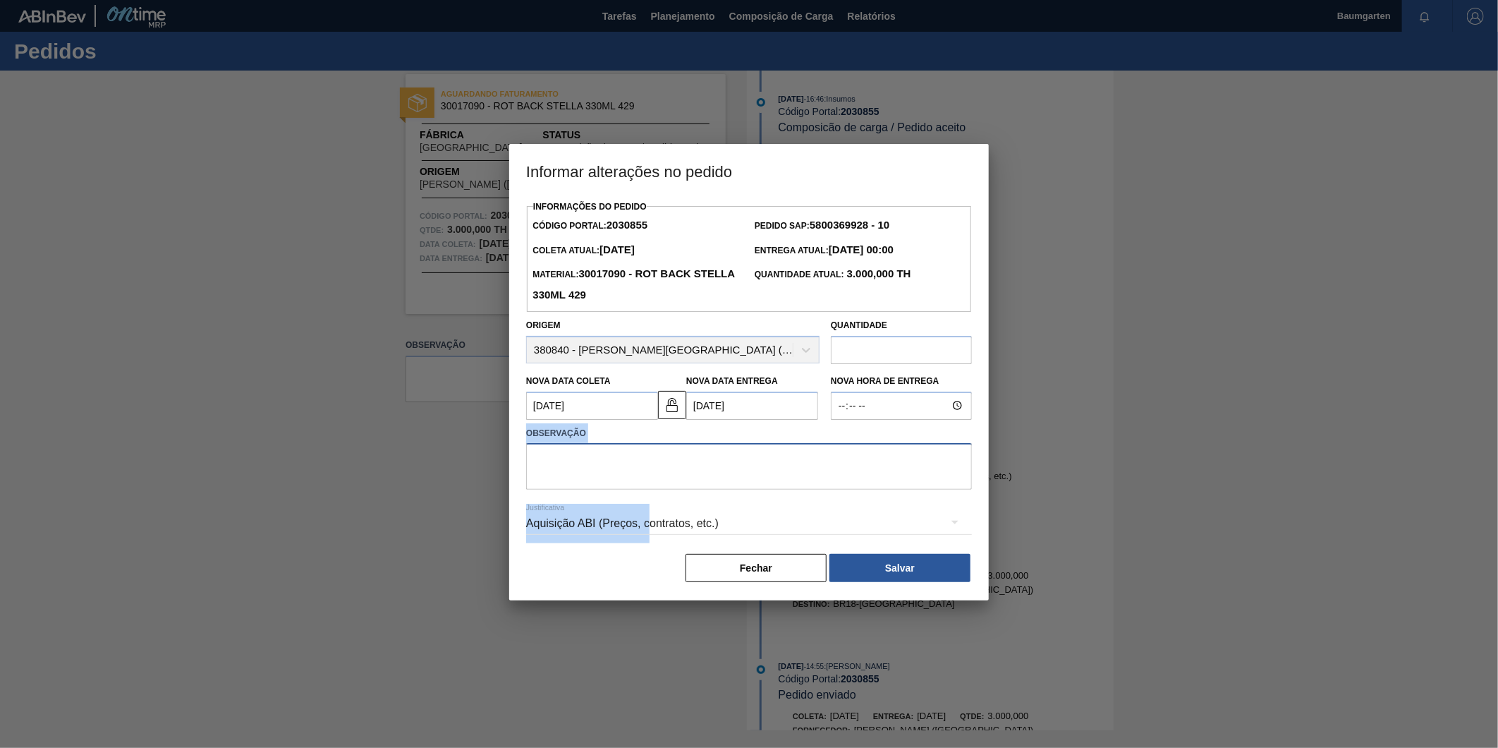
click at [643, 466] on textarea at bounding box center [749, 466] width 446 height 47
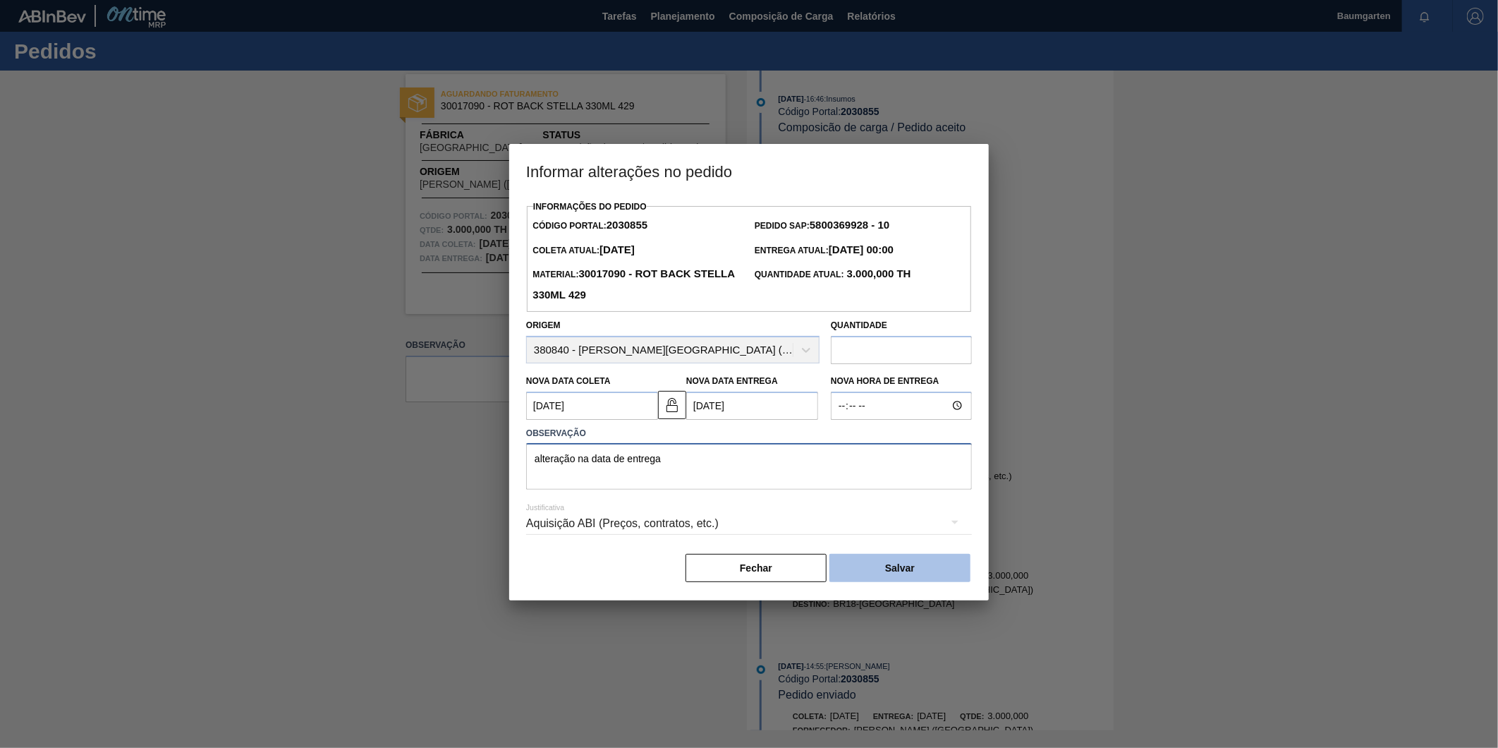
type textarea "alteração na data de entrega"
click at [900, 566] on button "Salvar" at bounding box center [900, 568] width 141 height 28
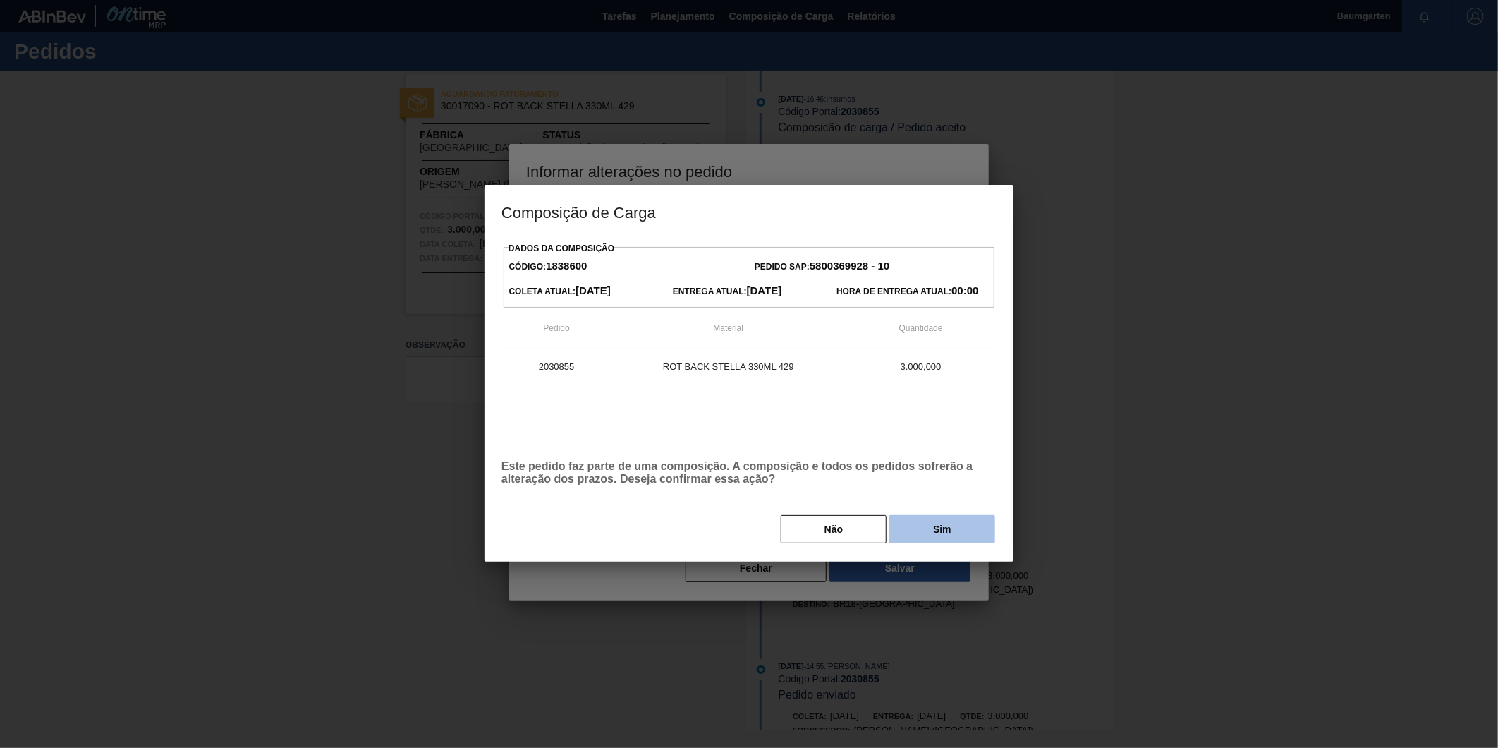
click at [966, 529] on button "Sim" at bounding box center [943, 529] width 106 height 28
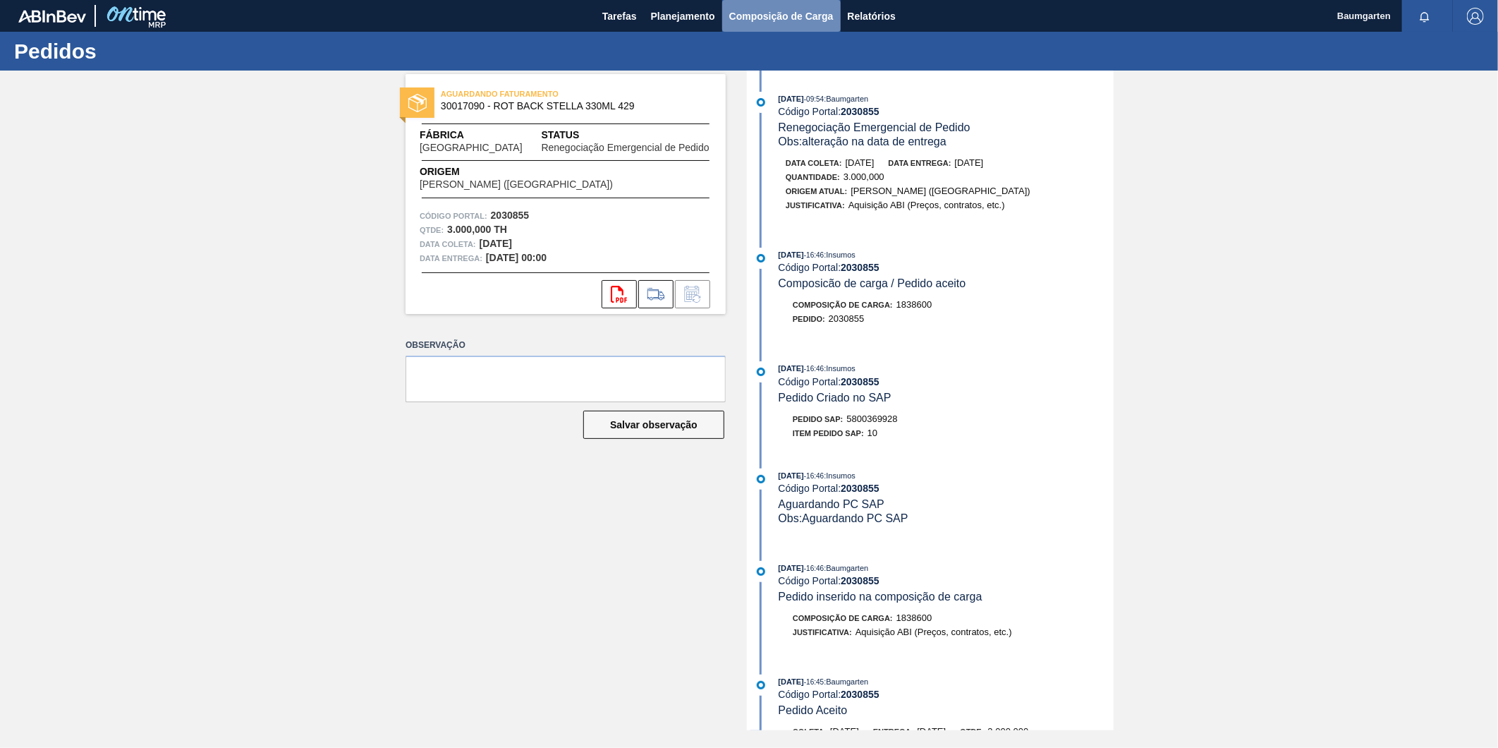
click at [787, 17] on span "Composição de Carga" at bounding box center [781, 16] width 104 height 17
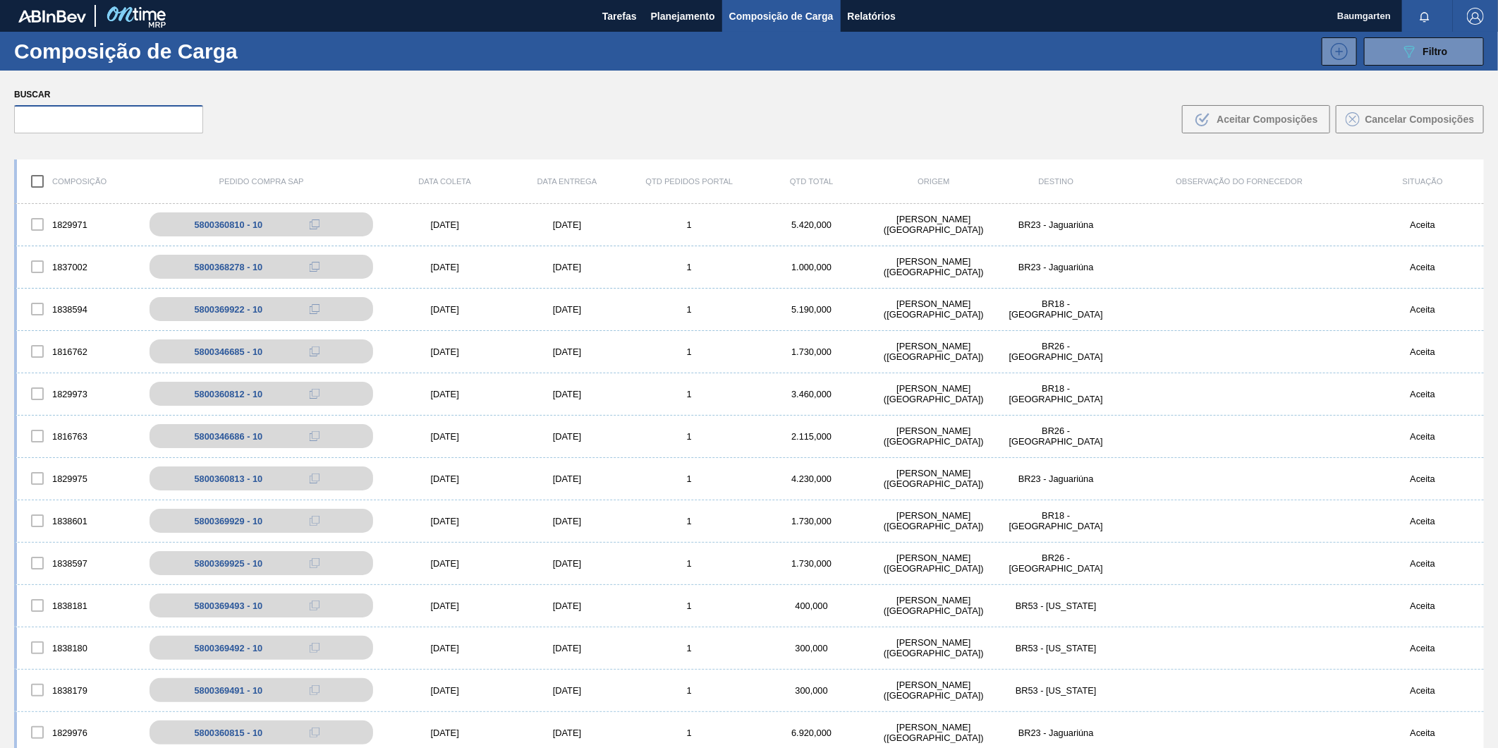
click at [115, 120] on input "text" at bounding box center [108, 119] width 189 height 28
paste input "5800369797"
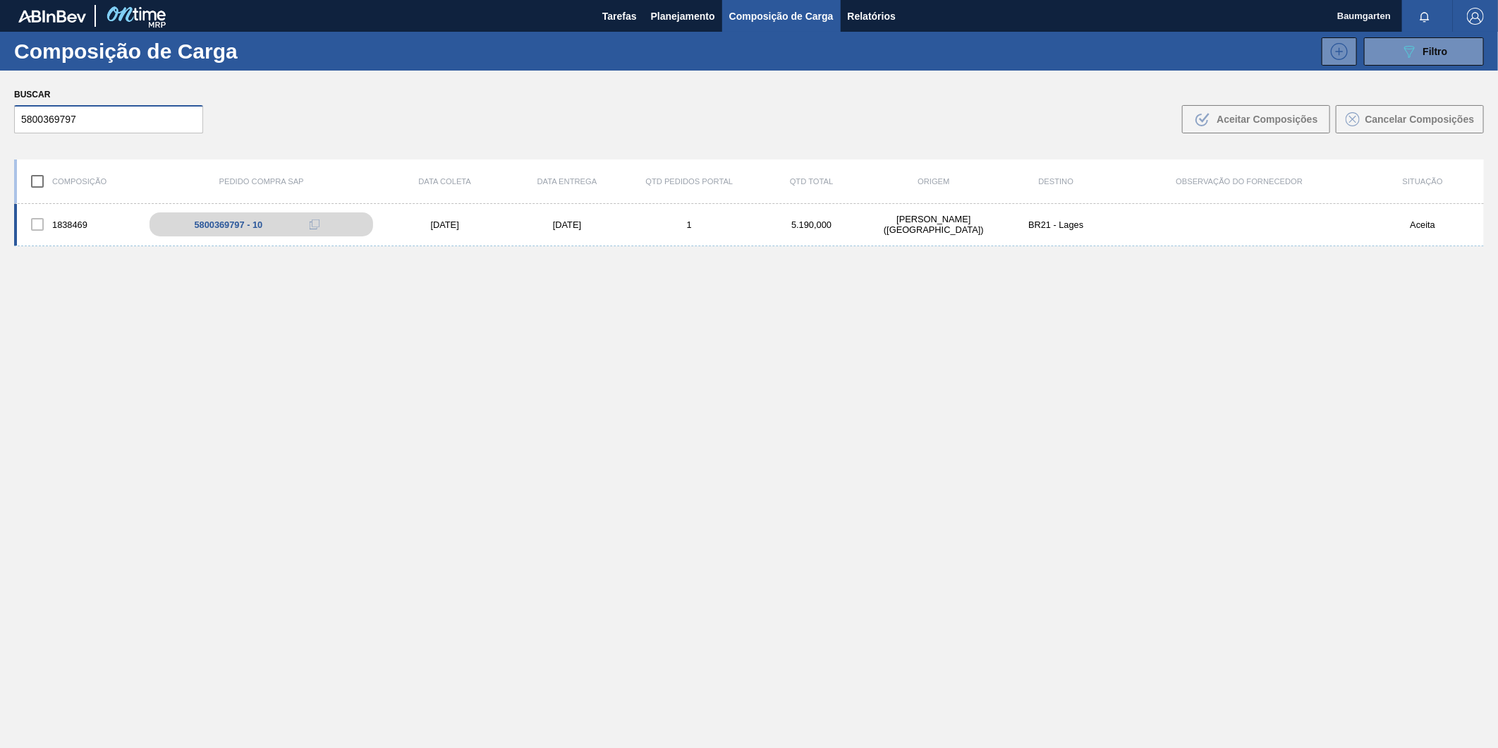
type input "5800369797"
click at [80, 210] on div "1838469" at bounding box center [78, 225] width 122 height 30
click at [67, 200] on div "Composição Pedido Compra SAP Data coleta Data entrega Qtd Pedidos Portal Qtd To…" at bounding box center [749, 181] width 1470 height 44
click at [64, 208] on div "1838469 5800369797 - 10 [DATE] [DATE] 1 5.190,000 [PERSON_NAME][GEOGRAPHIC_DATA…" at bounding box center [749, 225] width 1470 height 42
click at [69, 210] on div "1838469" at bounding box center [78, 225] width 122 height 30
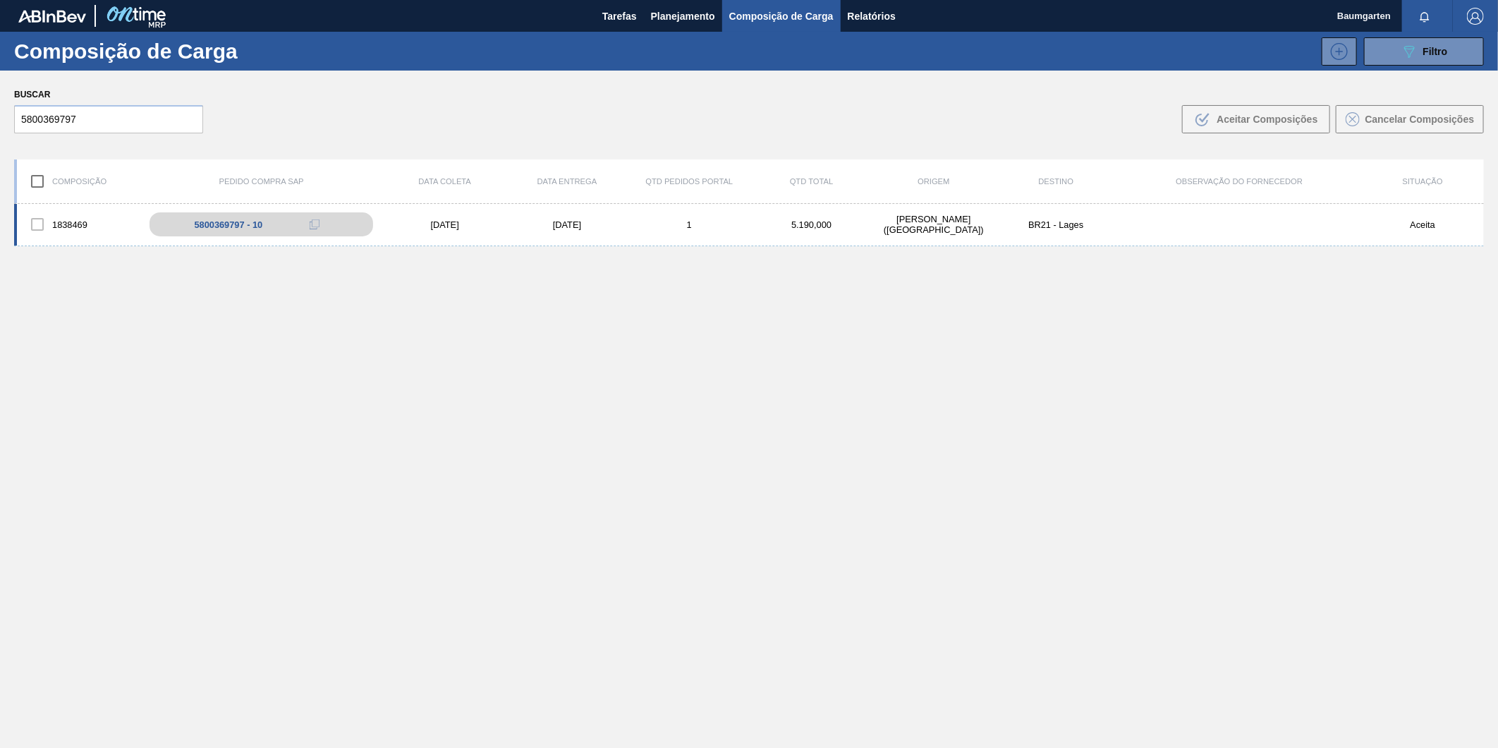
click at [69, 214] on div "1838469" at bounding box center [78, 225] width 122 height 30
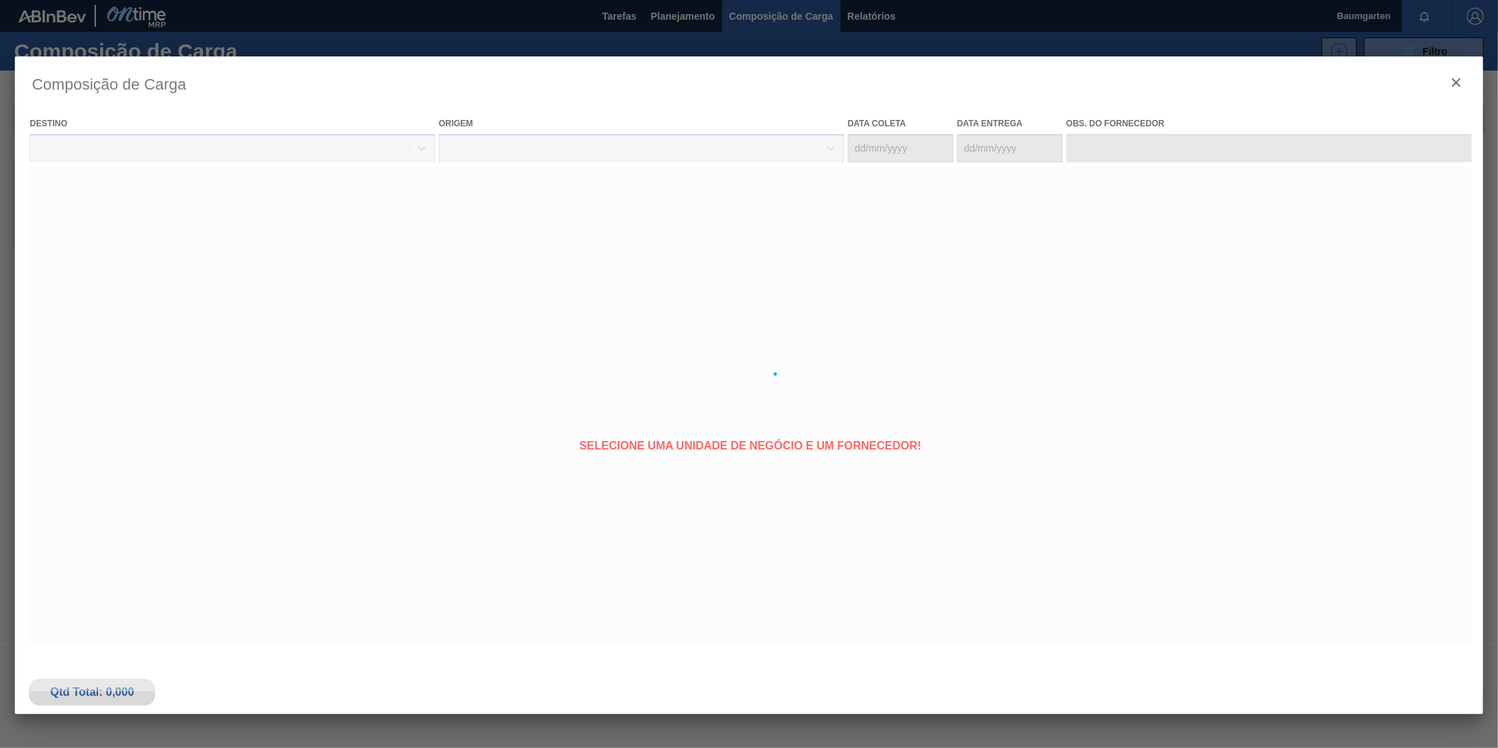
type coleta "[DATE]"
type entrega "[DATE]"
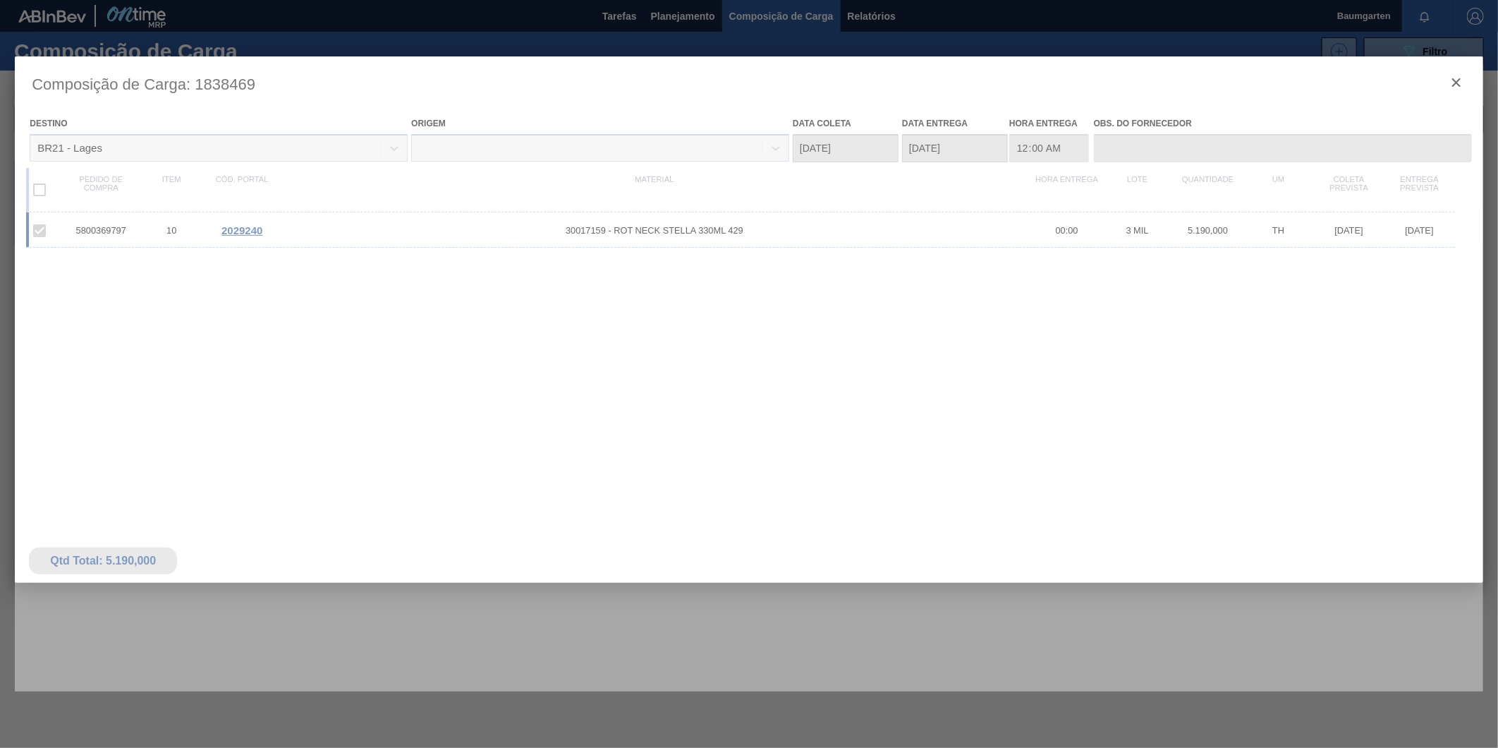
click at [250, 226] on div at bounding box center [749, 373] width 1469 height 635
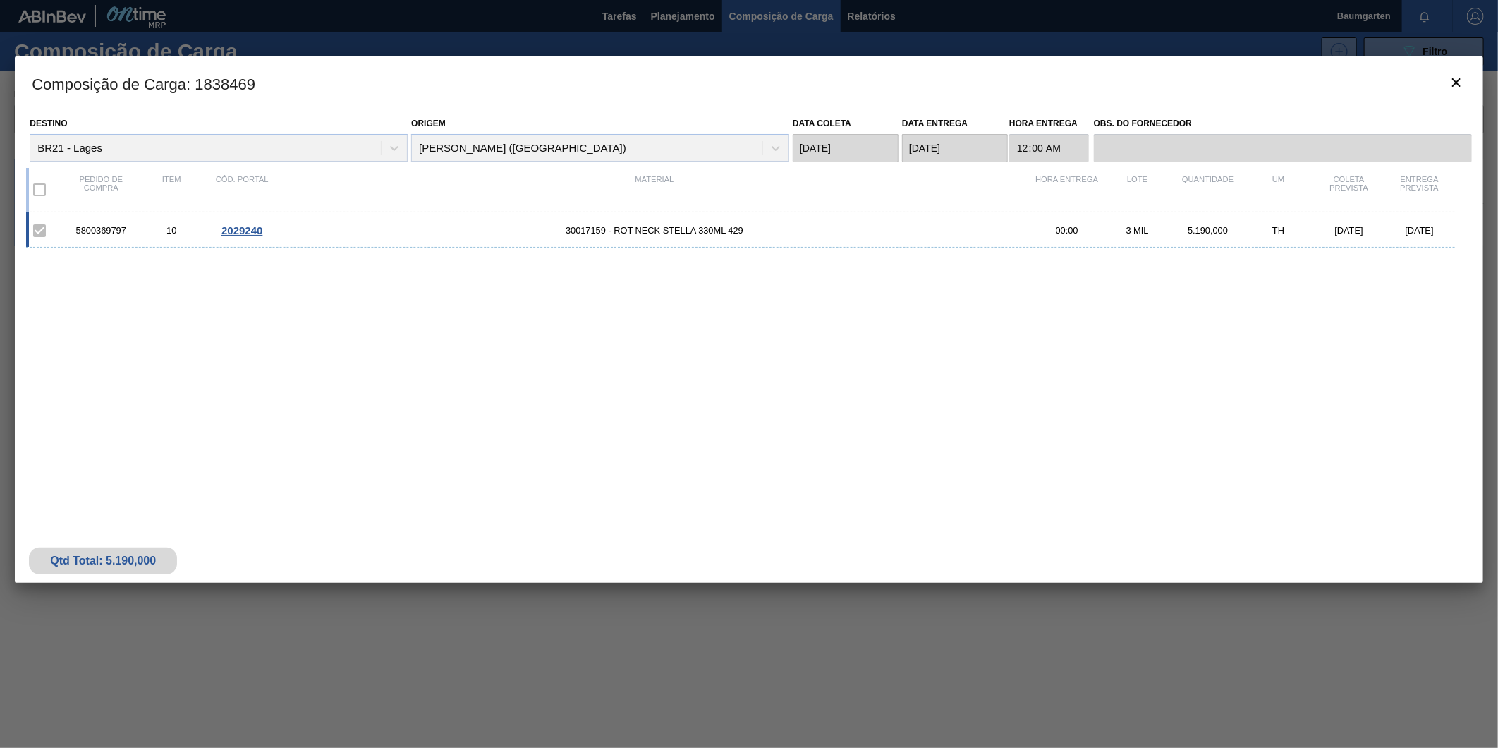
click at [234, 229] on span "2029240" at bounding box center [242, 230] width 41 height 12
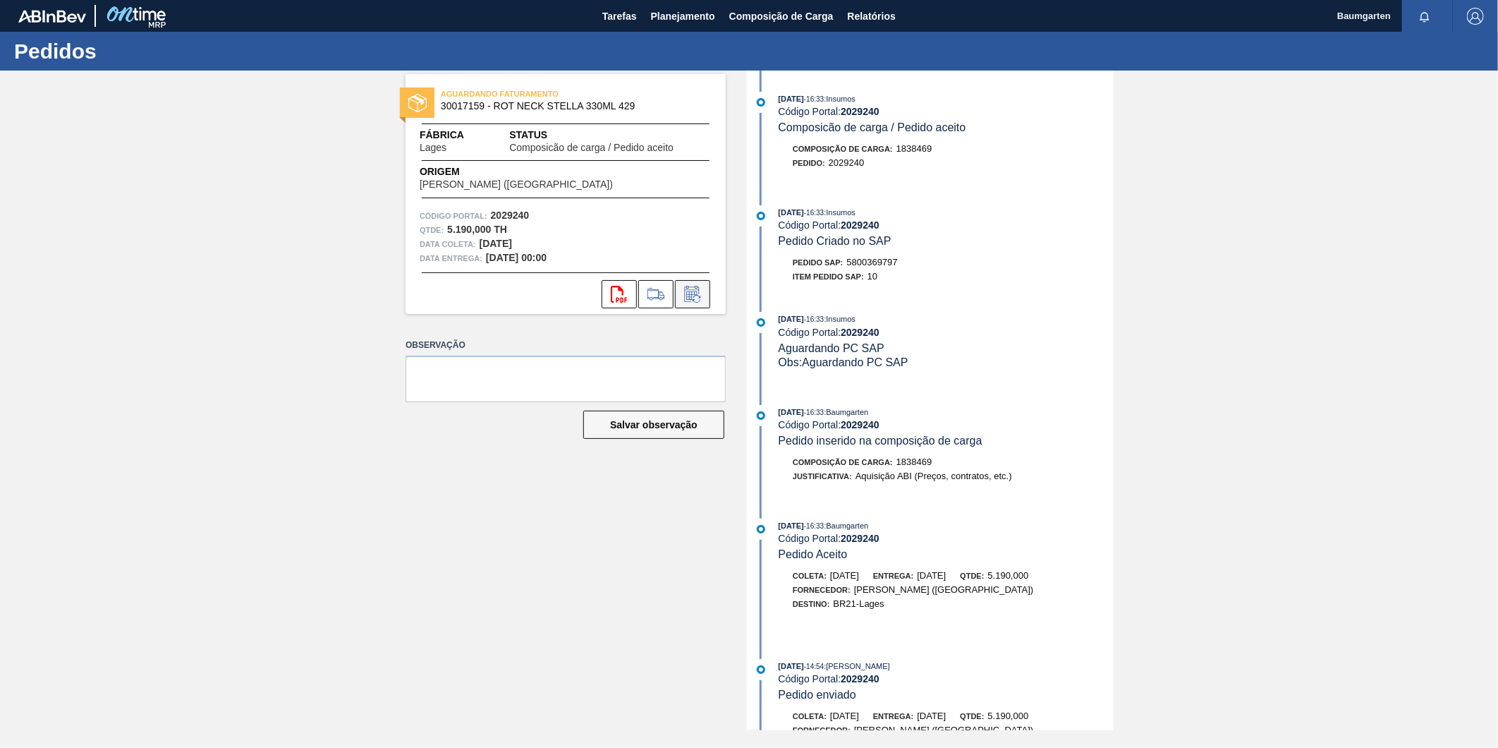
click at [702, 295] on icon at bounding box center [692, 294] width 23 height 17
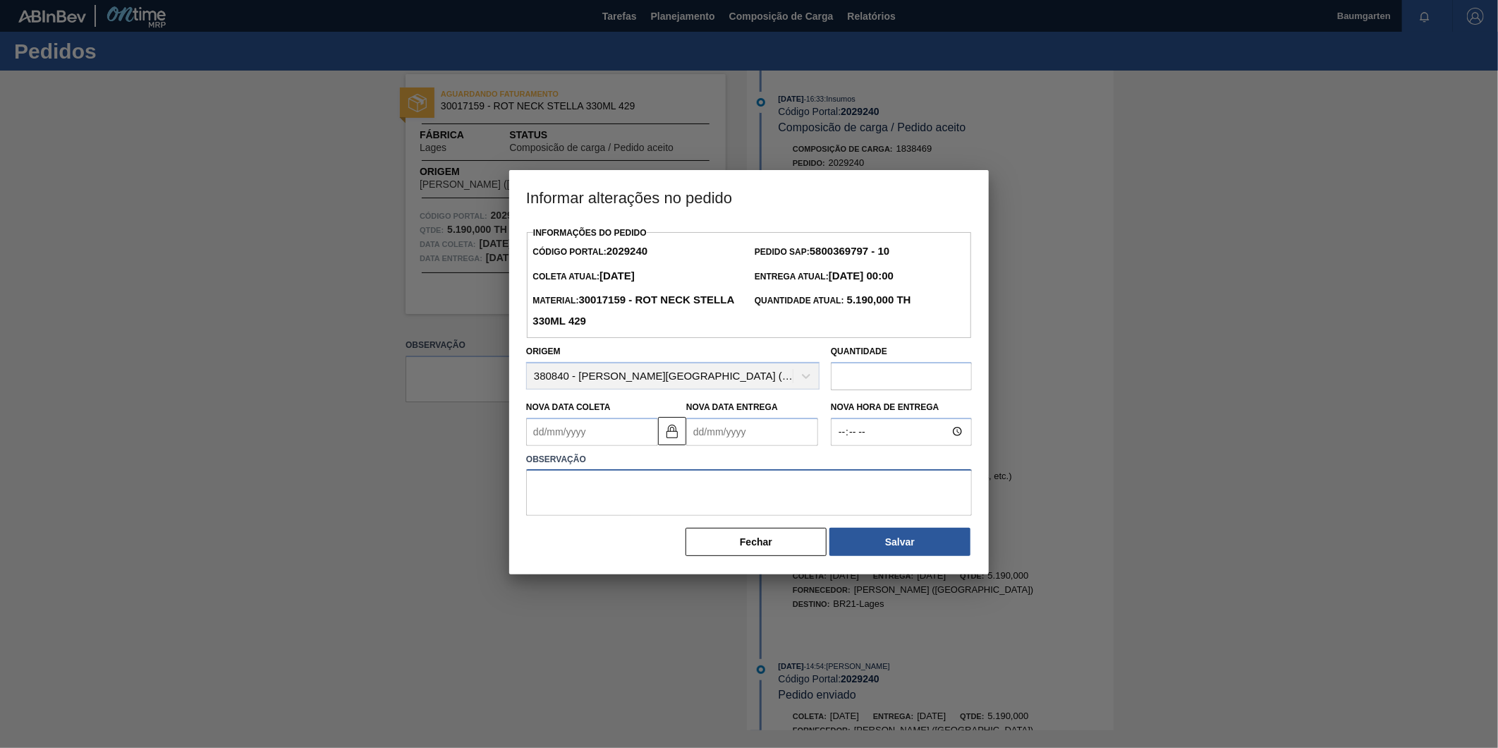
click at [583, 497] on textarea at bounding box center [749, 492] width 446 height 47
click at [622, 431] on Coleta2029240 "Nova Data Coleta" at bounding box center [592, 432] width 132 height 28
click at [684, 467] on button "Next Month" at bounding box center [684, 466] width 10 height 10
click at [661, 533] on div "10" at bounding box center [657, 533] width 19 height 19
type Coleta2029240 "[DATE]"
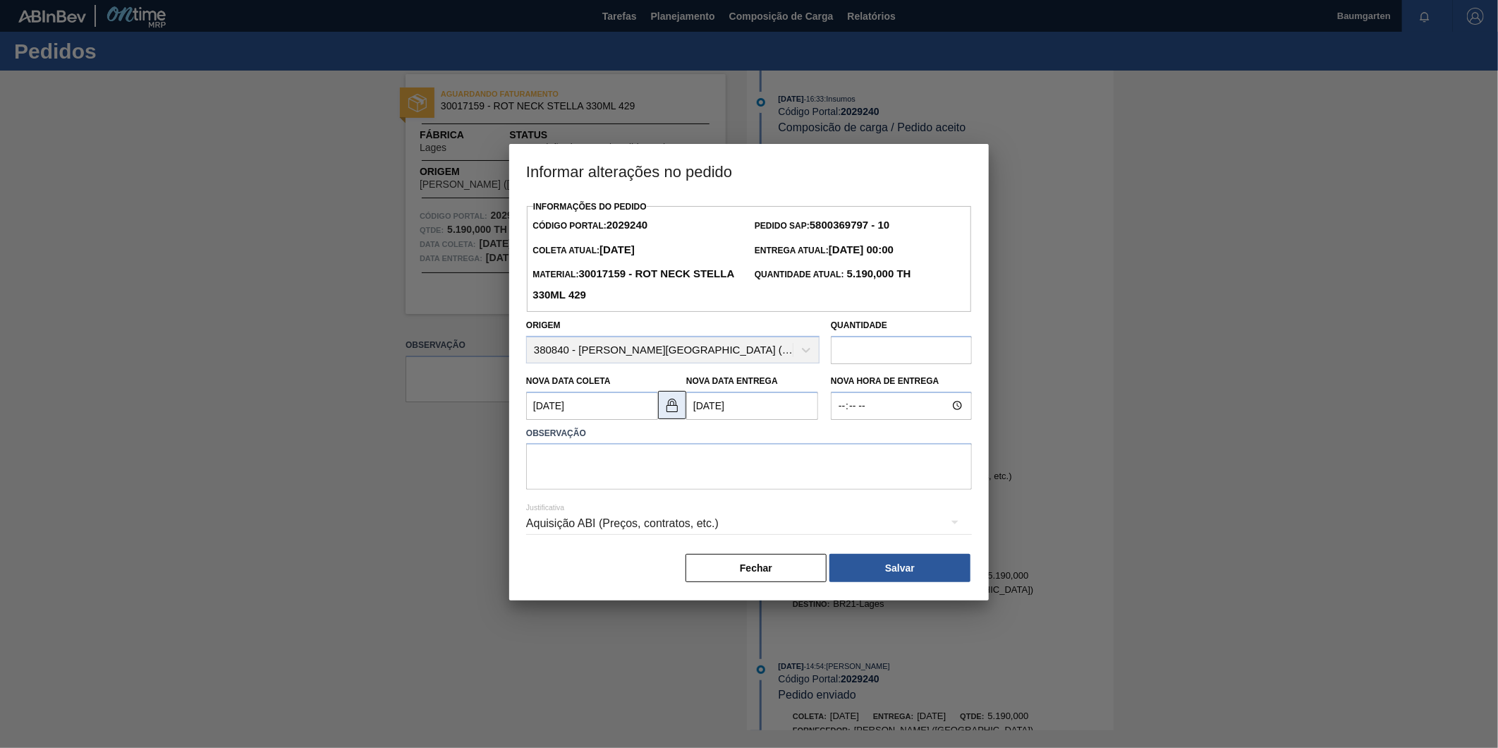
click at [674, 408] on img at bounding box center [672, 404] width 17 height 17
click at [784, 413] on Entrega2029240 "[DATE]" at bounding box center [752, 406] width 132 height 28
click at [723, 535] on div "13" at bounding box center [726, 530] width 19 height 19
type Entrega2029240 "[DATE]"
click at [625, 474] on textarea at bounding box center [749, 466] width 446 height 47
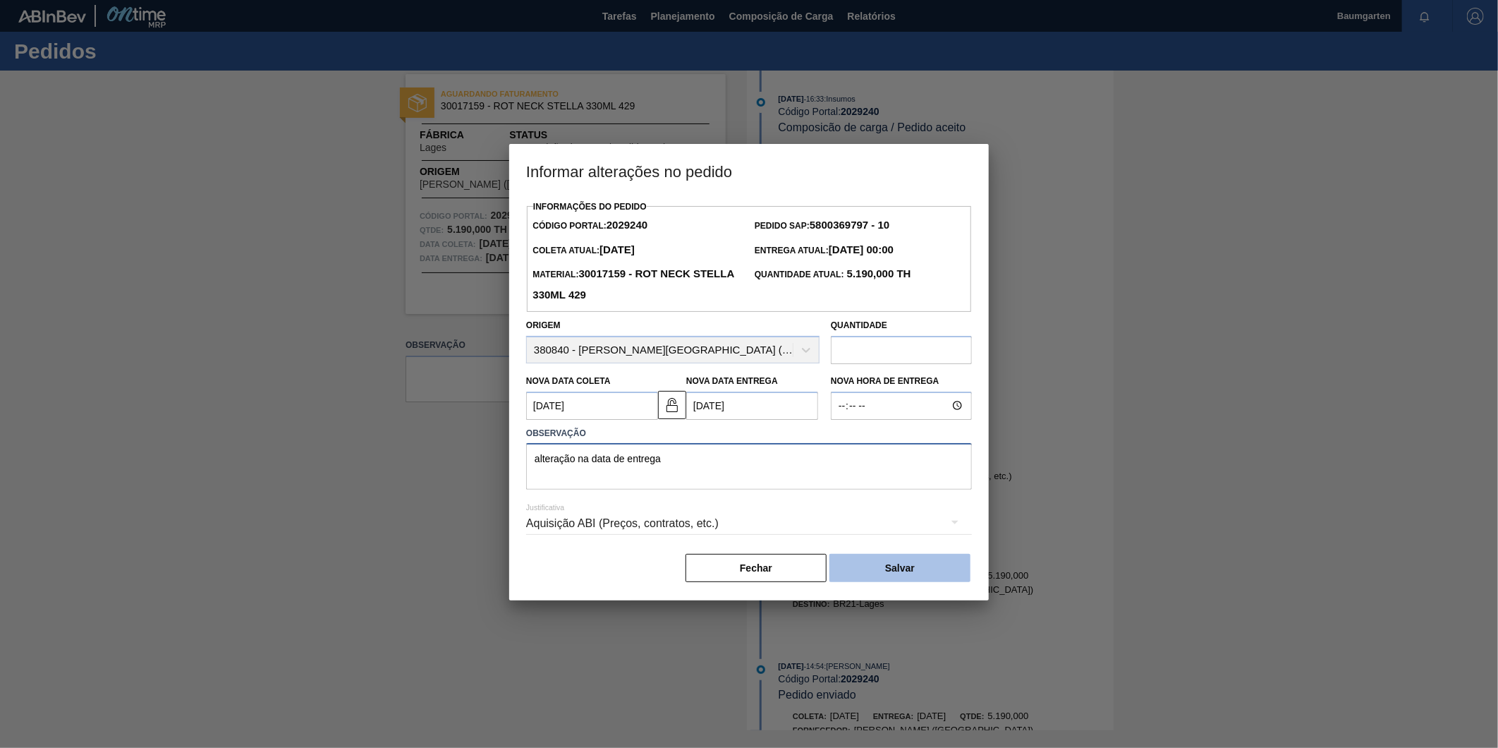
type textarea "alteração na data de entrega"
click at [946, 566] on button "Salvar" at bounding box center [900, 568] width 141 height 28
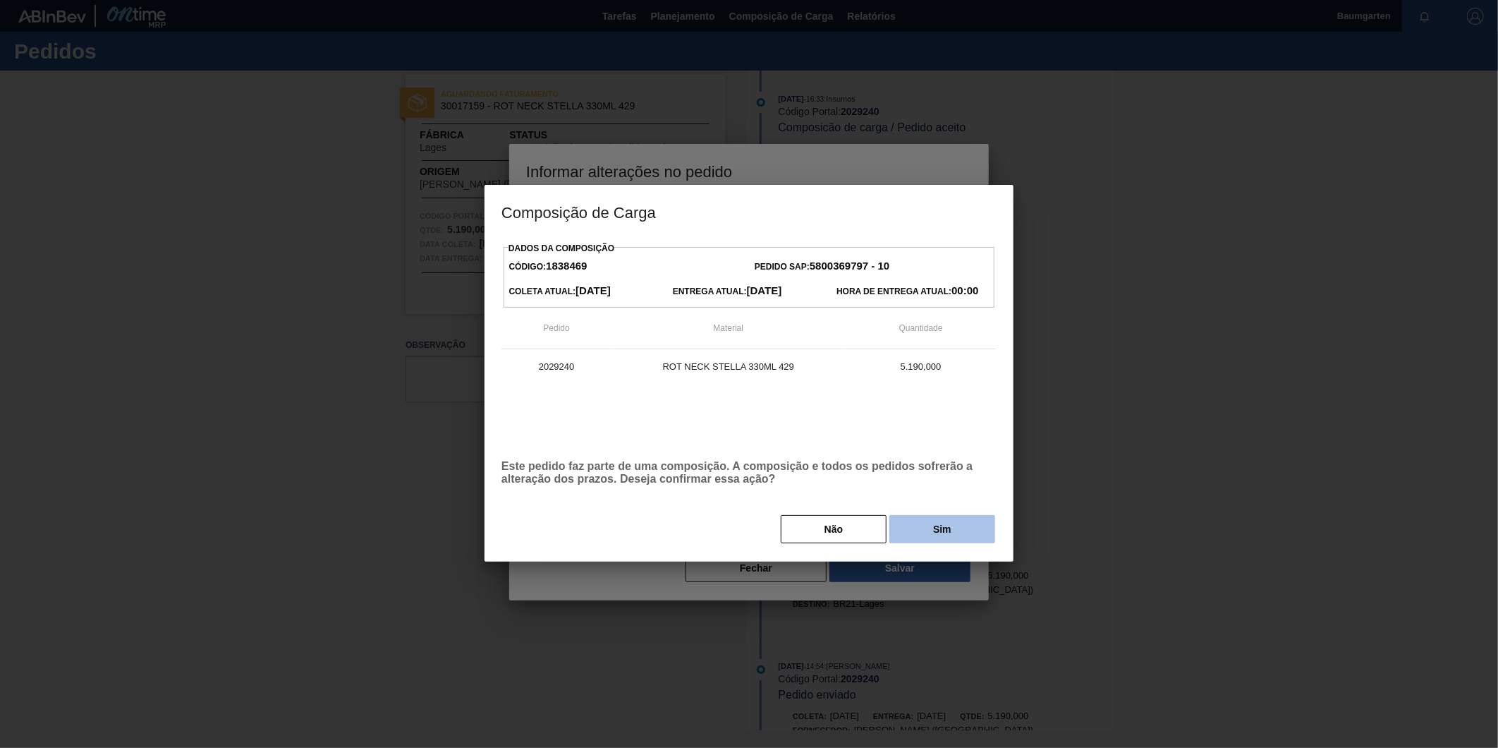
click at [945, 518] on button "Sim" at bounding box center [943, 529] width 106 height 28
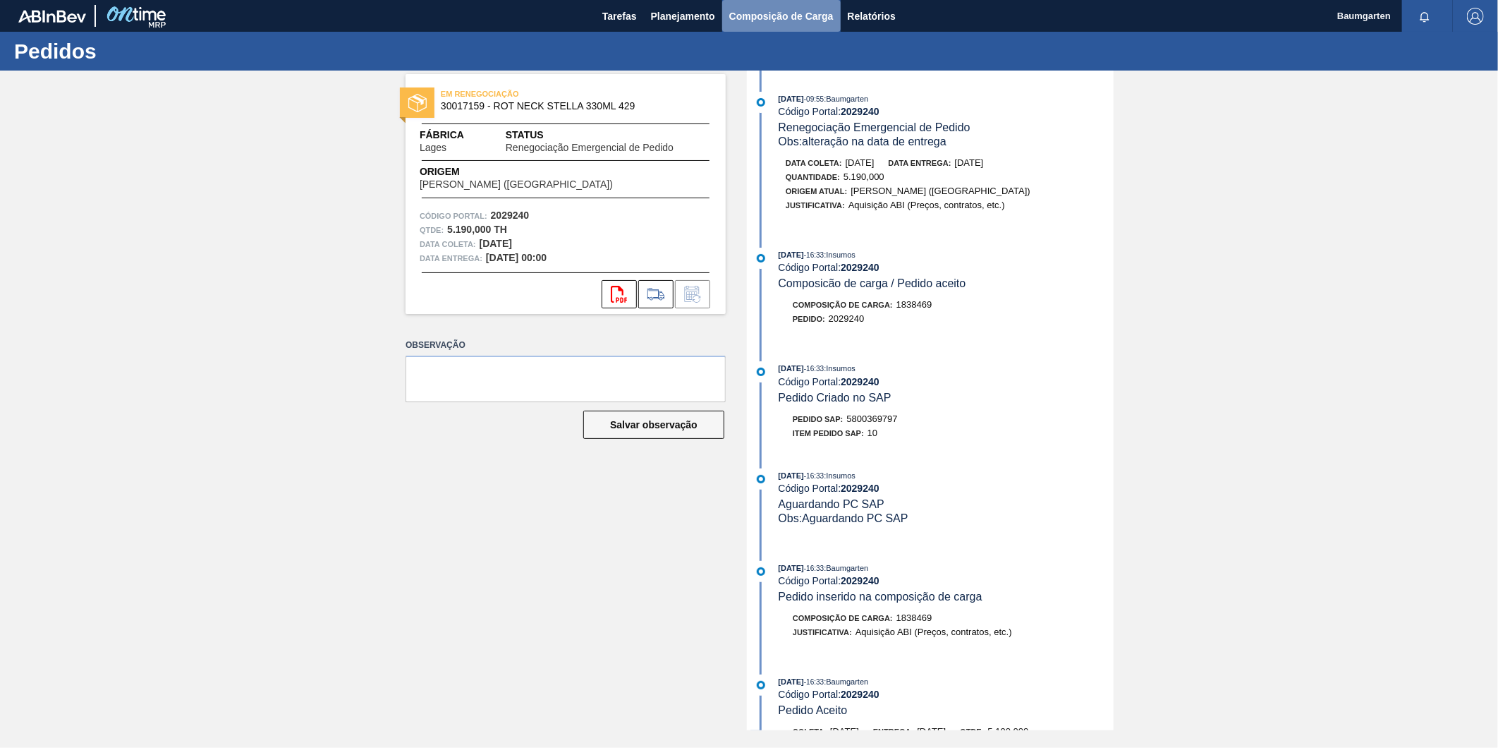
click at [764, 11] on span "Composição de Carga" at bounding box center [781, 16] width 104 height 17
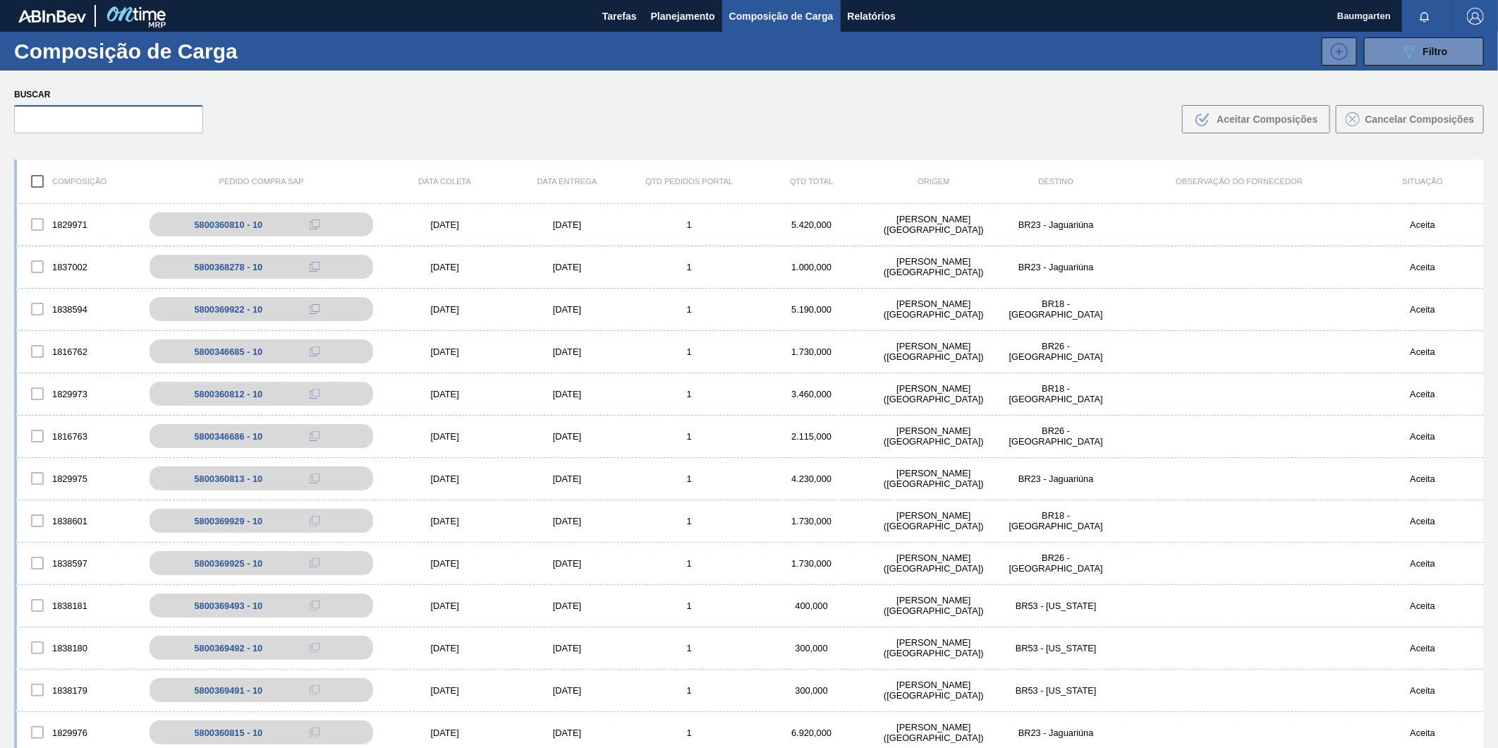
click at [75, 119] on input "text" at bounding box center [108, 119] width 189 height 28
paste input "5800369921"
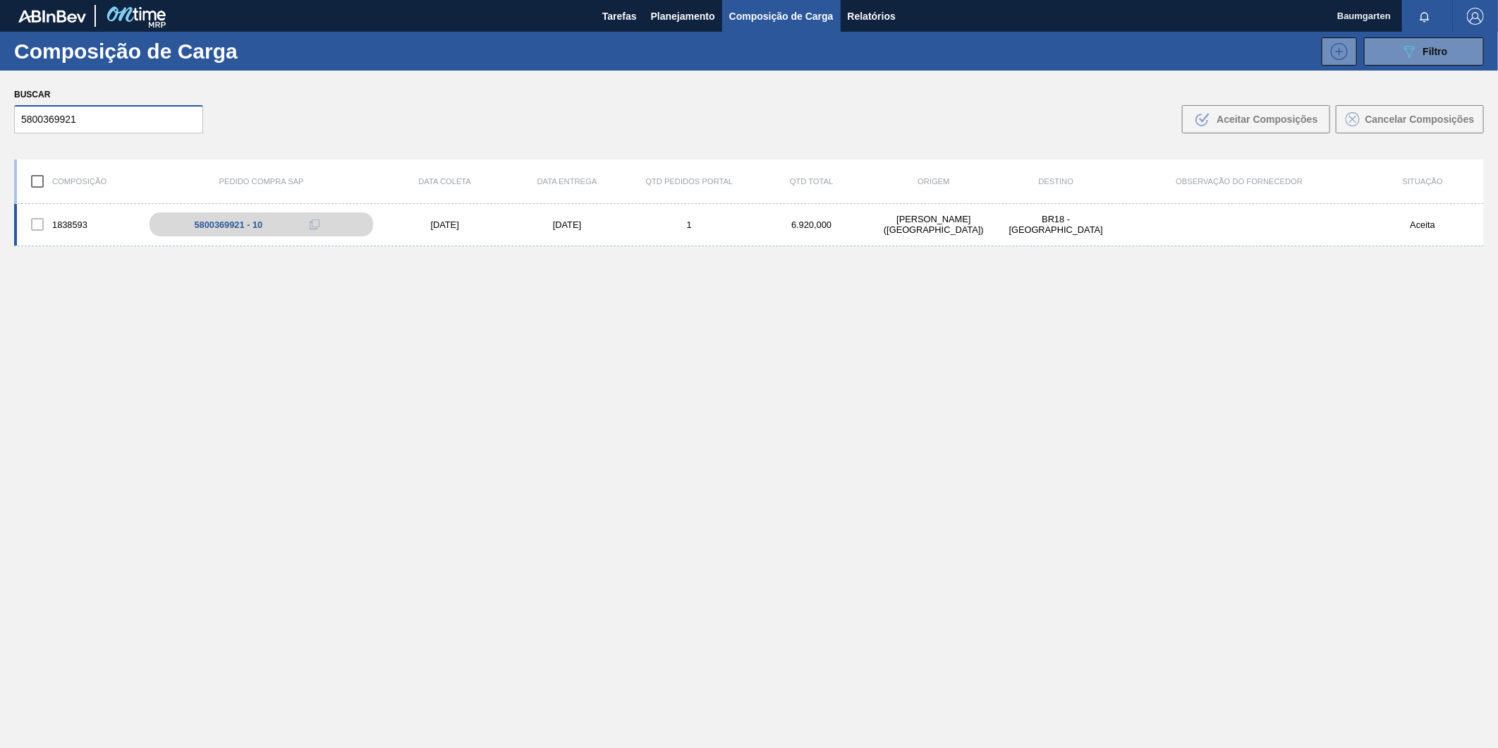
type input "5800369921"
click at [78, 208] on div "1838593 5800369921 - 10 [DATE] [DATE] 1 6.920,000 [PERSON_NAME][GEOGRAPHIC_DATA…" at bounding box center [749, 225] width 1470 height 42
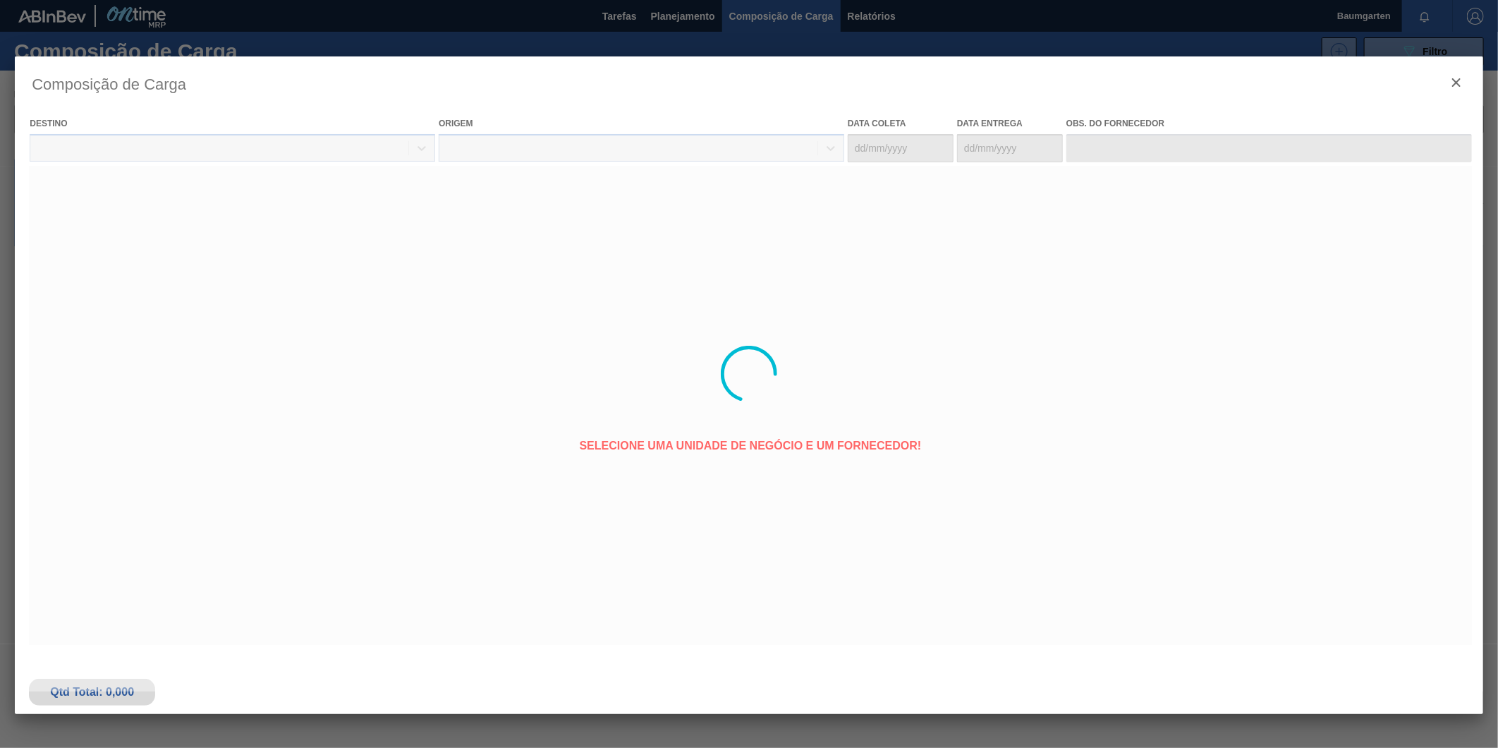
type coleta "[DATE]"
type entrega "[DATE]"
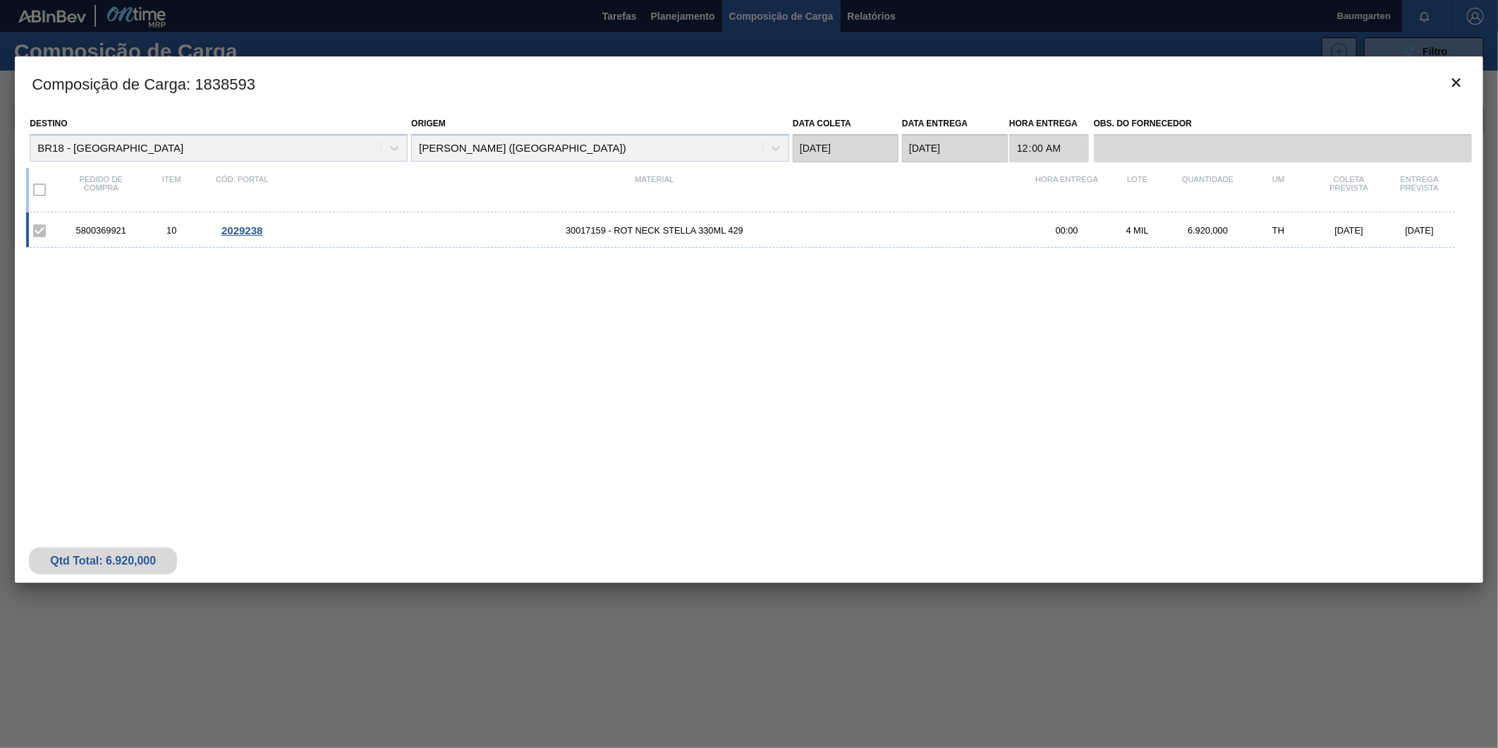
click at [237, 222] on div "5800369921 10 2029238 30017159 - ROT NECK STELLA 330ML 429 00:00 4 MIL 6.920,00…" at bounding box center [740, 229] width 1429 height 35
click at [250, 231] on span "2029238" at bounding box center [242, 230] width 41 height 12
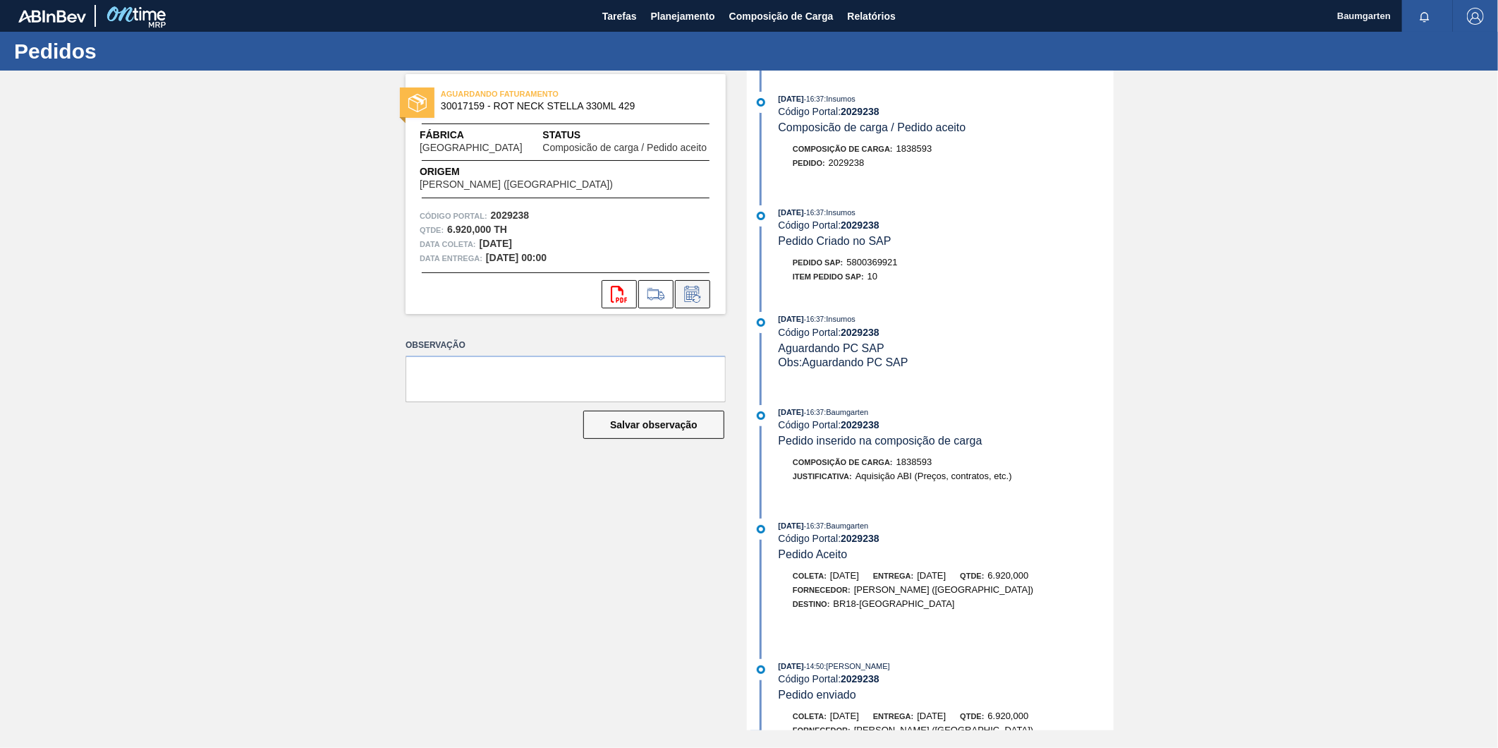
click at [693, 293] on icon at bounding box center [692, 294] width 23 height 17
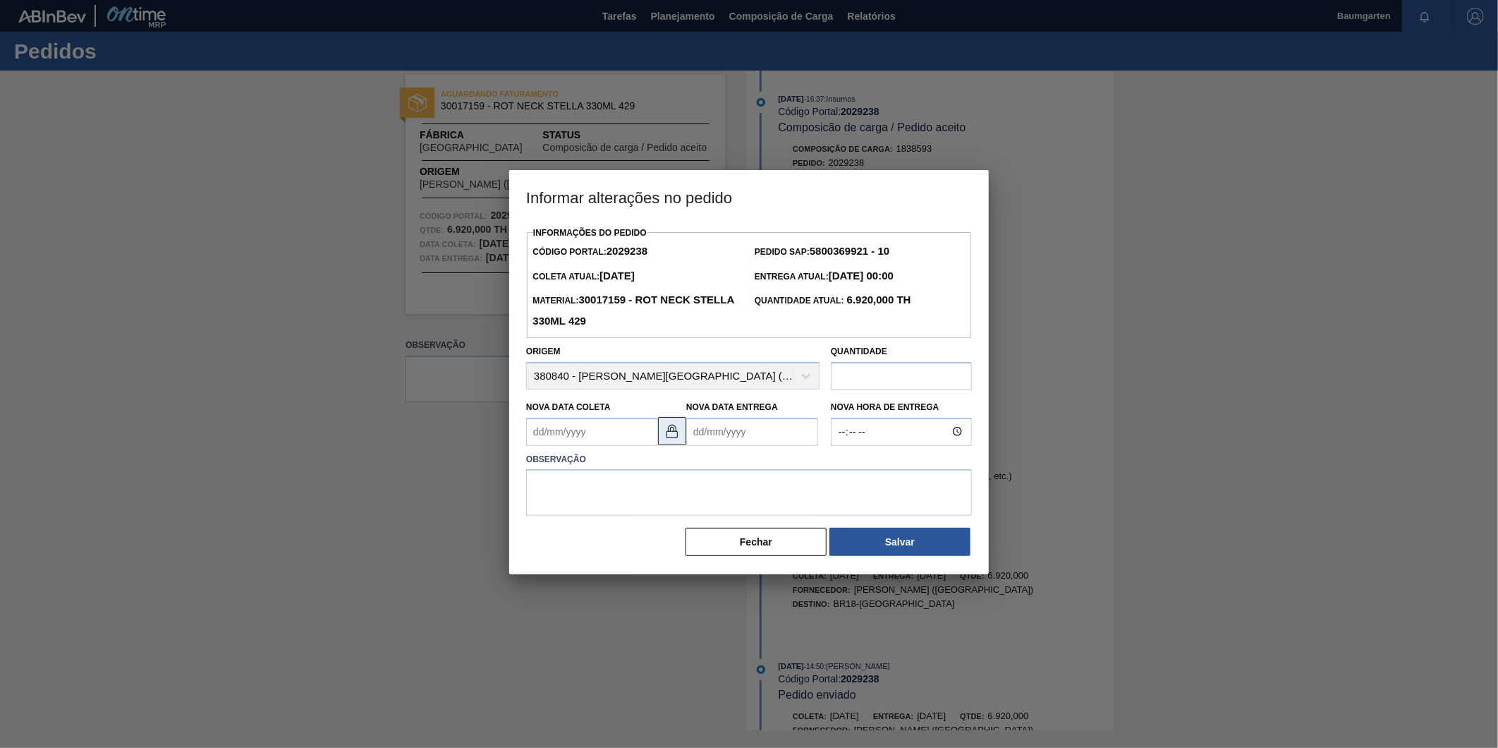
click at [670, 435] on img at bounding box center [672, 431] width 17 height 17
click at [575, 435] on Coleta2029238 "Nova Data Coleta" at bounding box center [592, 432] width 132 height 28
click at [679, 467] on div "setembro 2025" at bounding box center [611, 465] width 169 height 12
click at [681, 471] on button "Next Month" at bounding box center [684, 466] width 10 height 10
click at [666, 537] on div "10" at bounding box center [657, 533] width 19 height 19
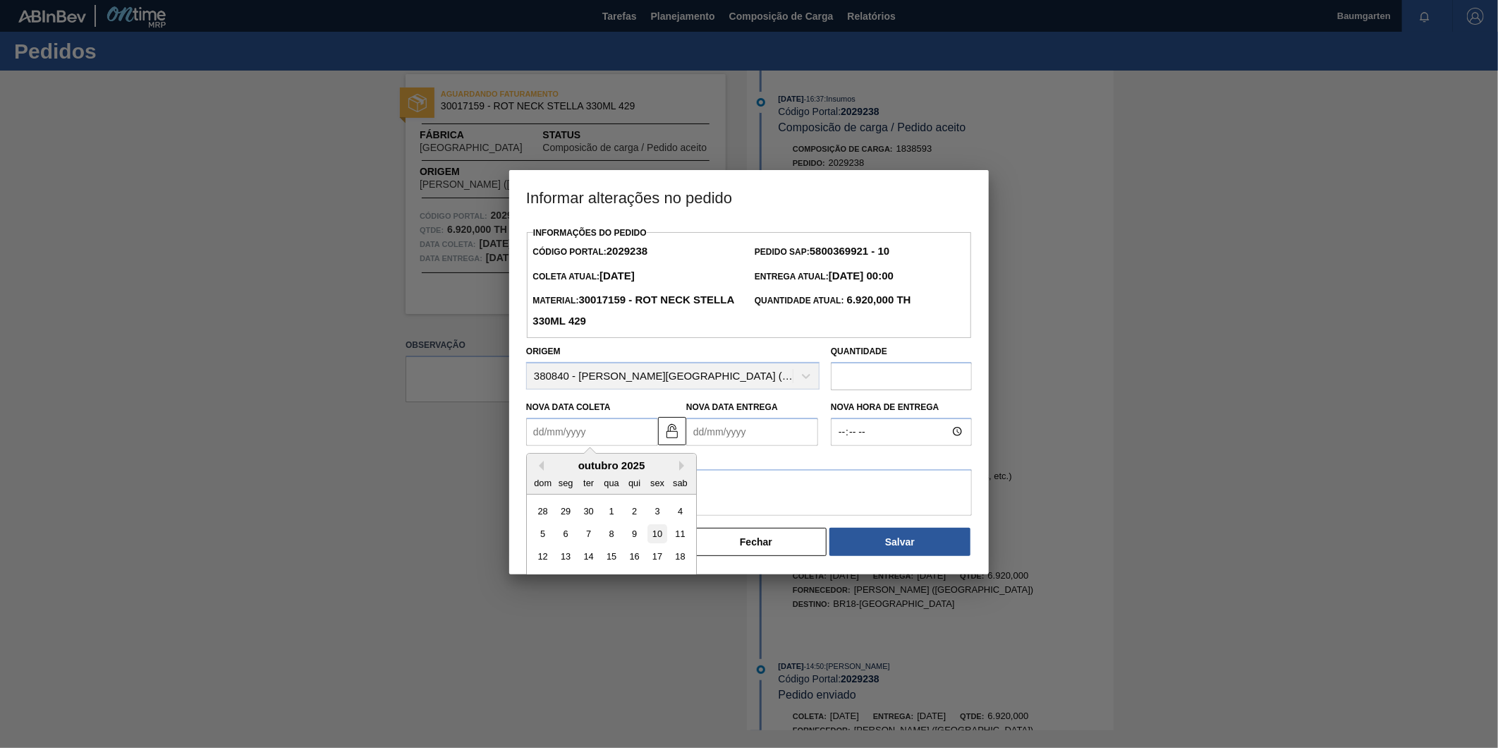
type Coleta2029238 "[DATE]"
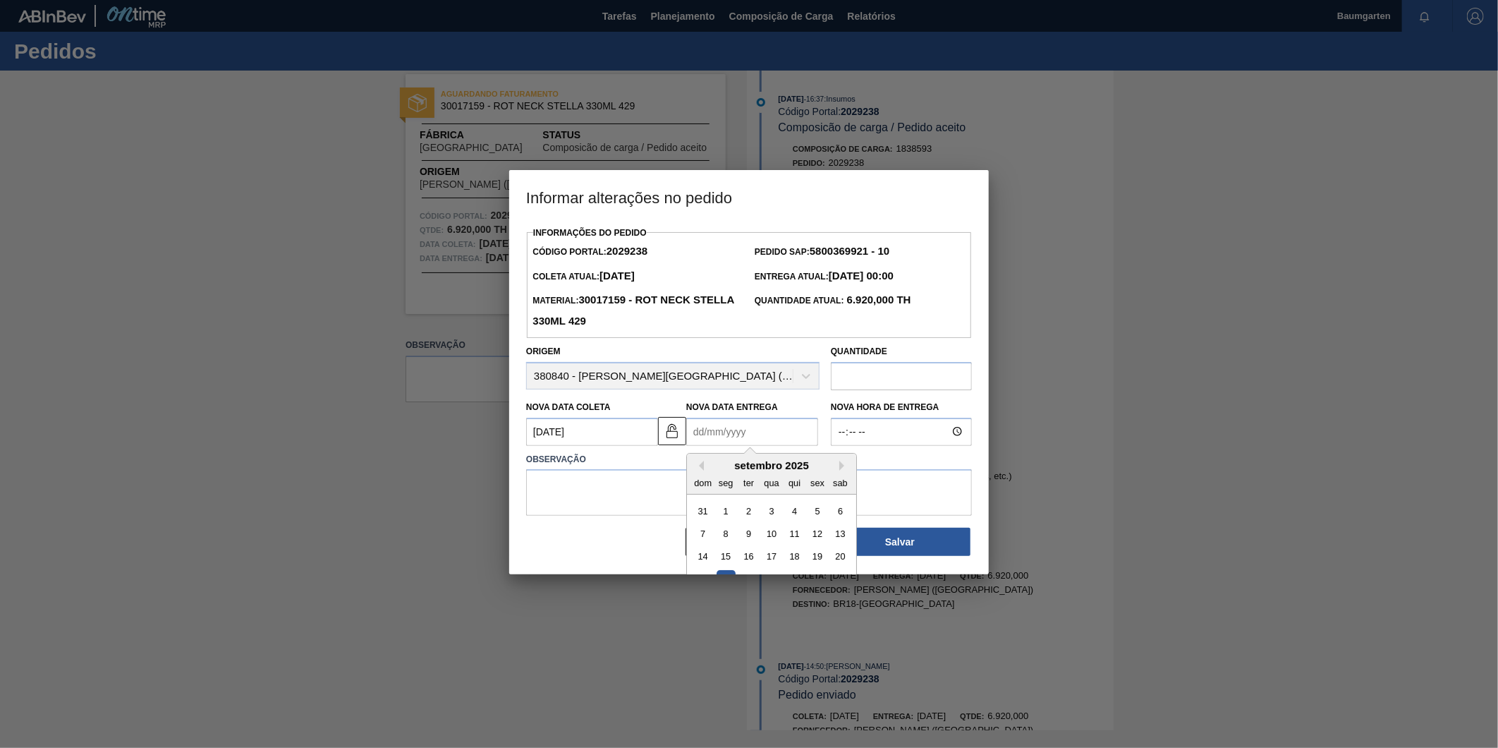
click at [746, 432] on Entrega2029238 "Nova Data Entrega" at bounding box center [752, 432] width 132 height 28
click at [836, 470] on div "setembro 2025" at bounding box center [771, 465] width 169 height 12
click at [840, 468] on button "Next Month" at bounding box center [845, 466] width 10 height 10
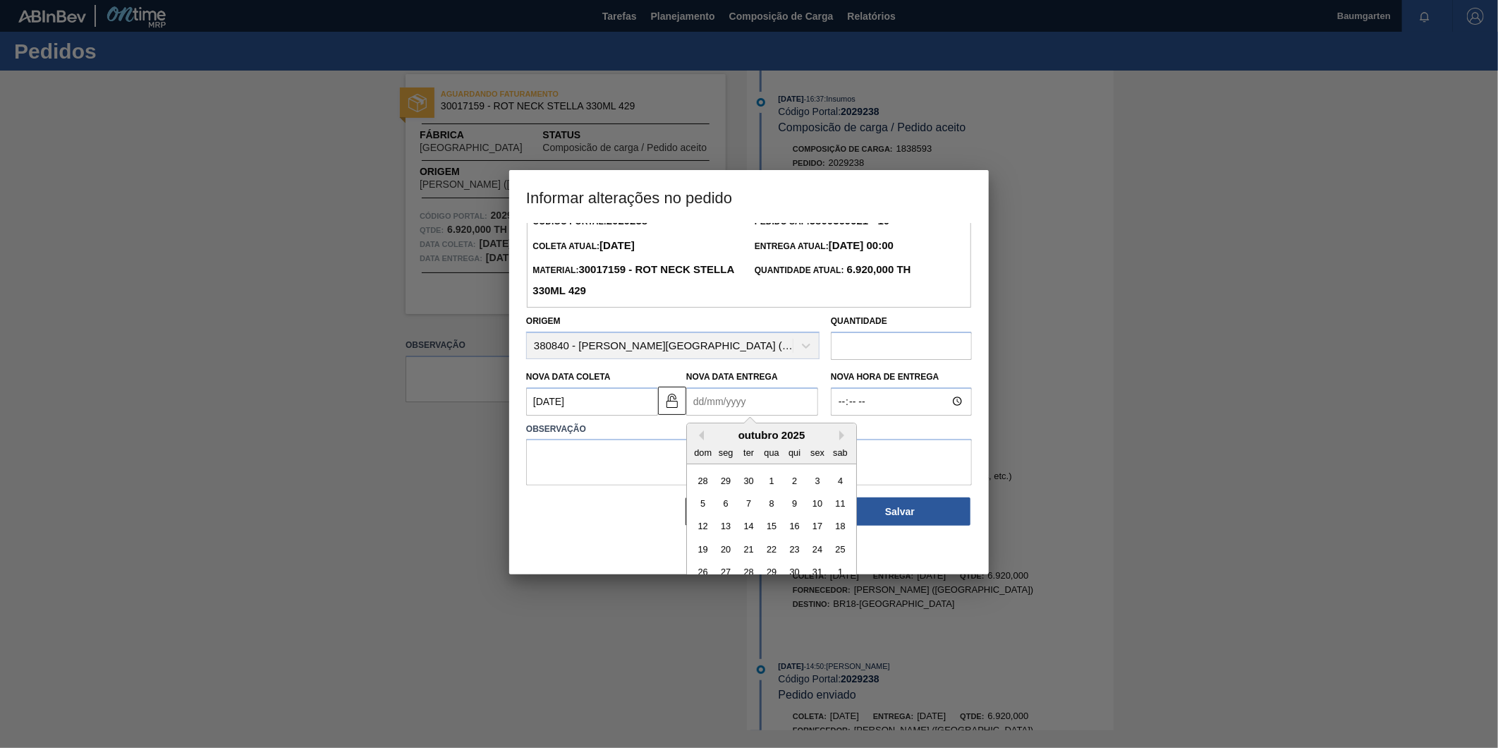
scroll to position [47, 0]
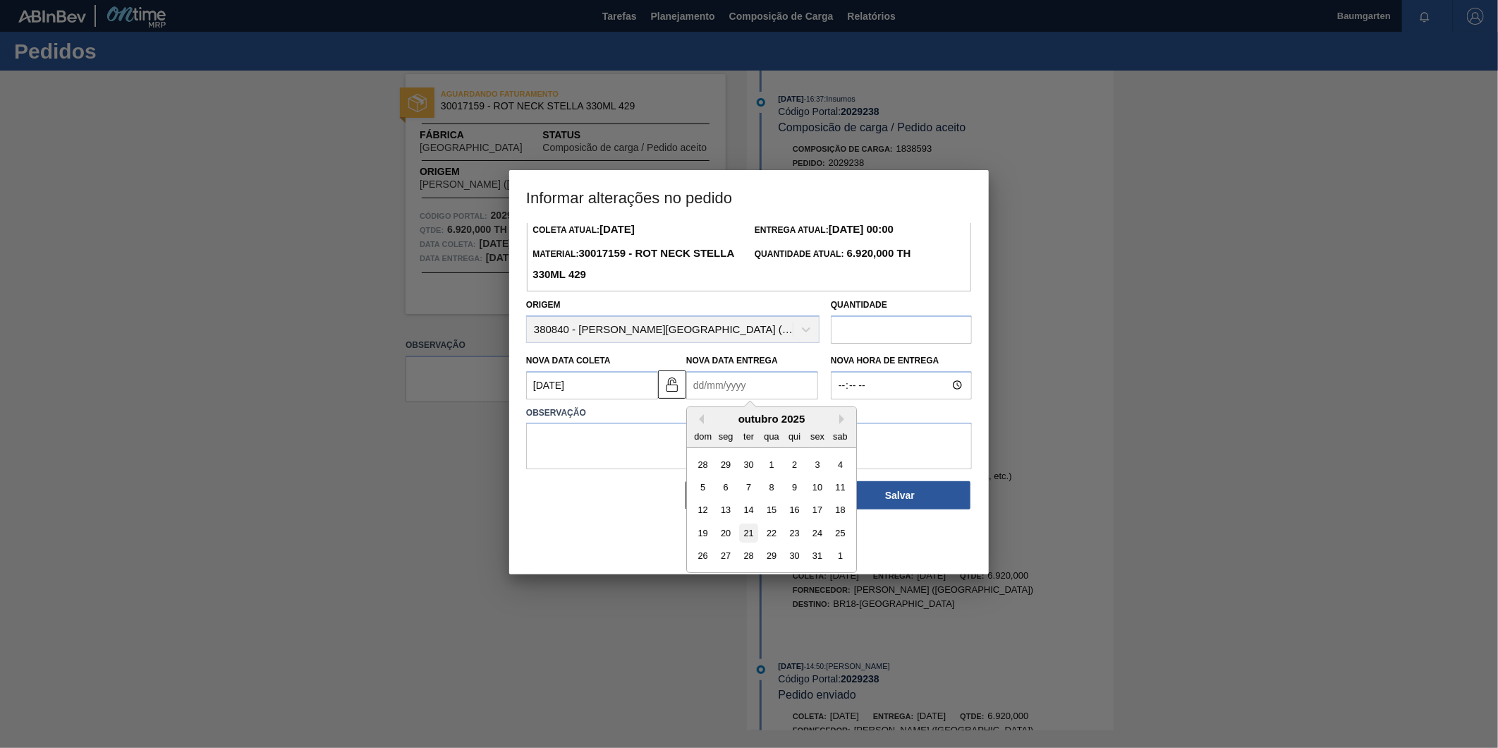
click at [745, 533] on div "21" at bounding box center [748, 532] width 19 height 19
type Entrega2029238 "[DATE]"
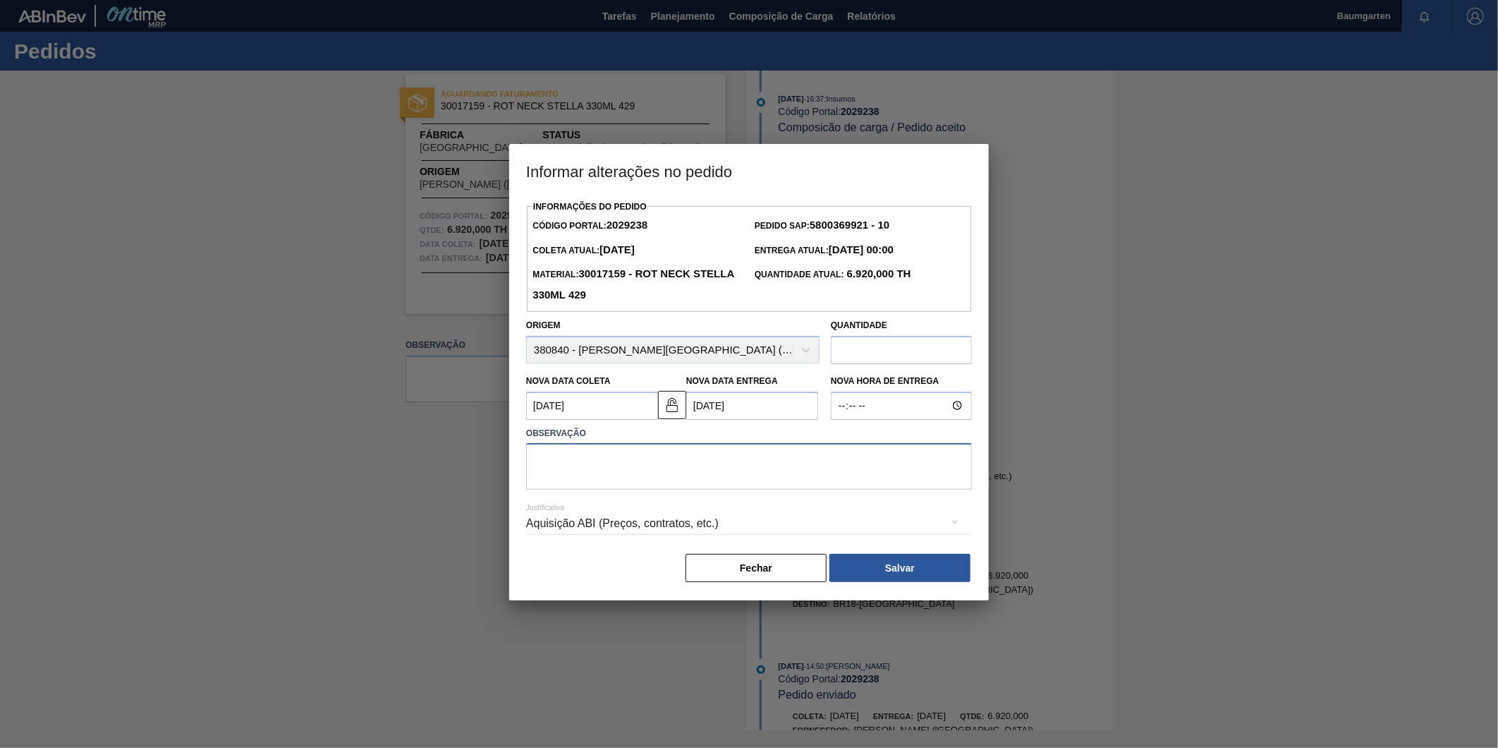
click at [566, 464] on textarea at bounding box center [749, 466] width 446 height 47
type textarea "alteração na data de entrega"
click at [908, 574] on button "Salvar" at bounding box center [900, 568] width 141 height 28
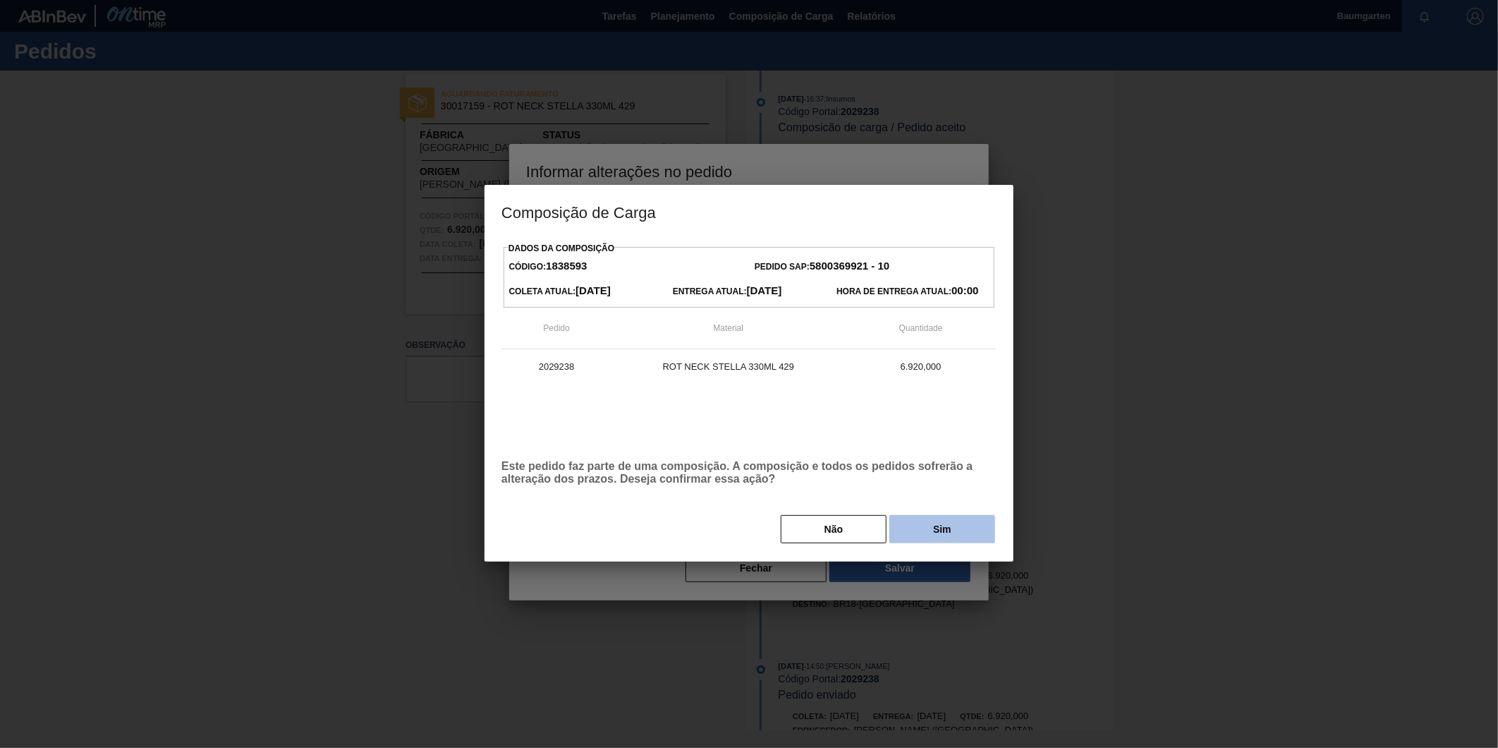
click at [940, 531] on button "Sim" at bounding box center [943, 529] width 106 height 28
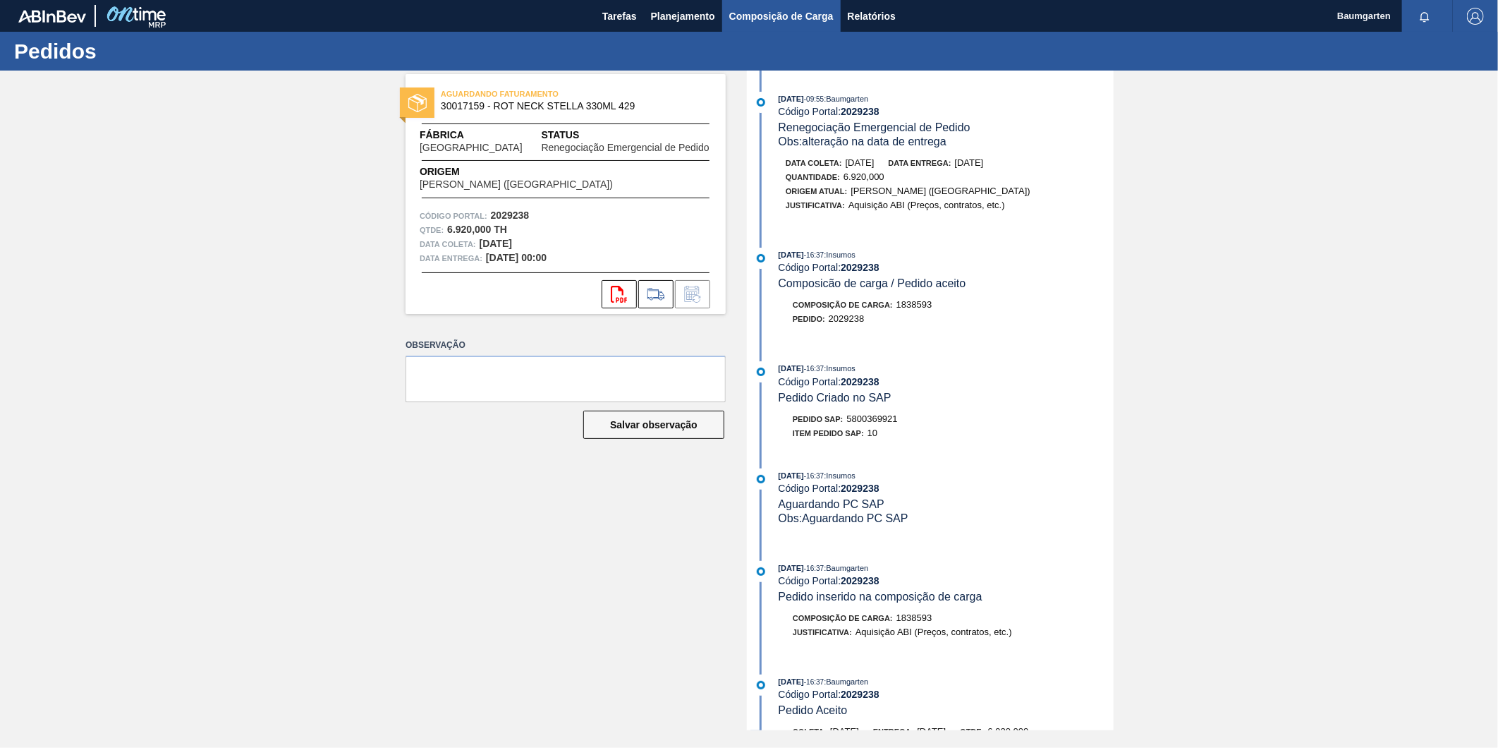
click at [785, 18] on span "Composição de Carga" at bounding box center [781, 16] width 104 height 17
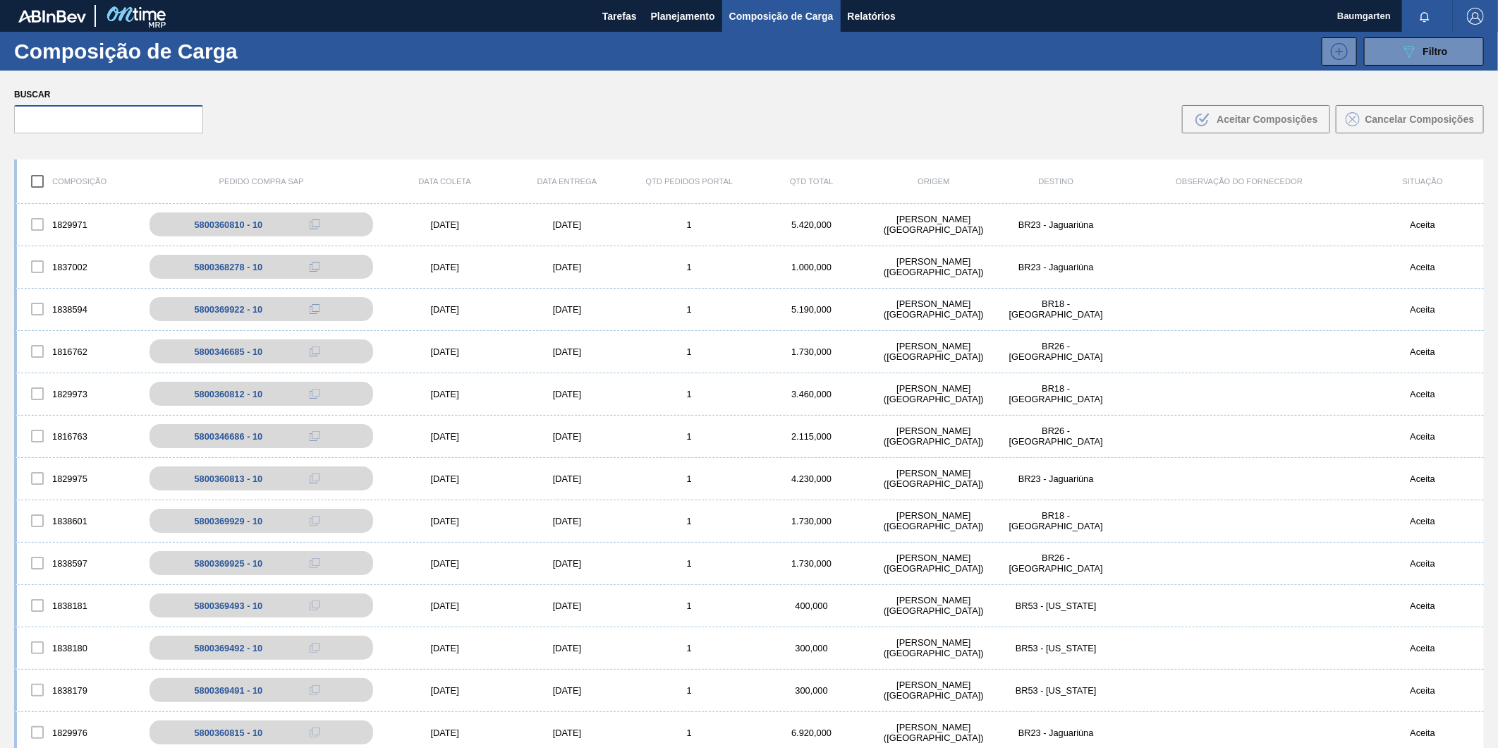
click at [100, 116] on input "text" at bounding box center [108, 119] width 189 height 28
paste input "5800369922"
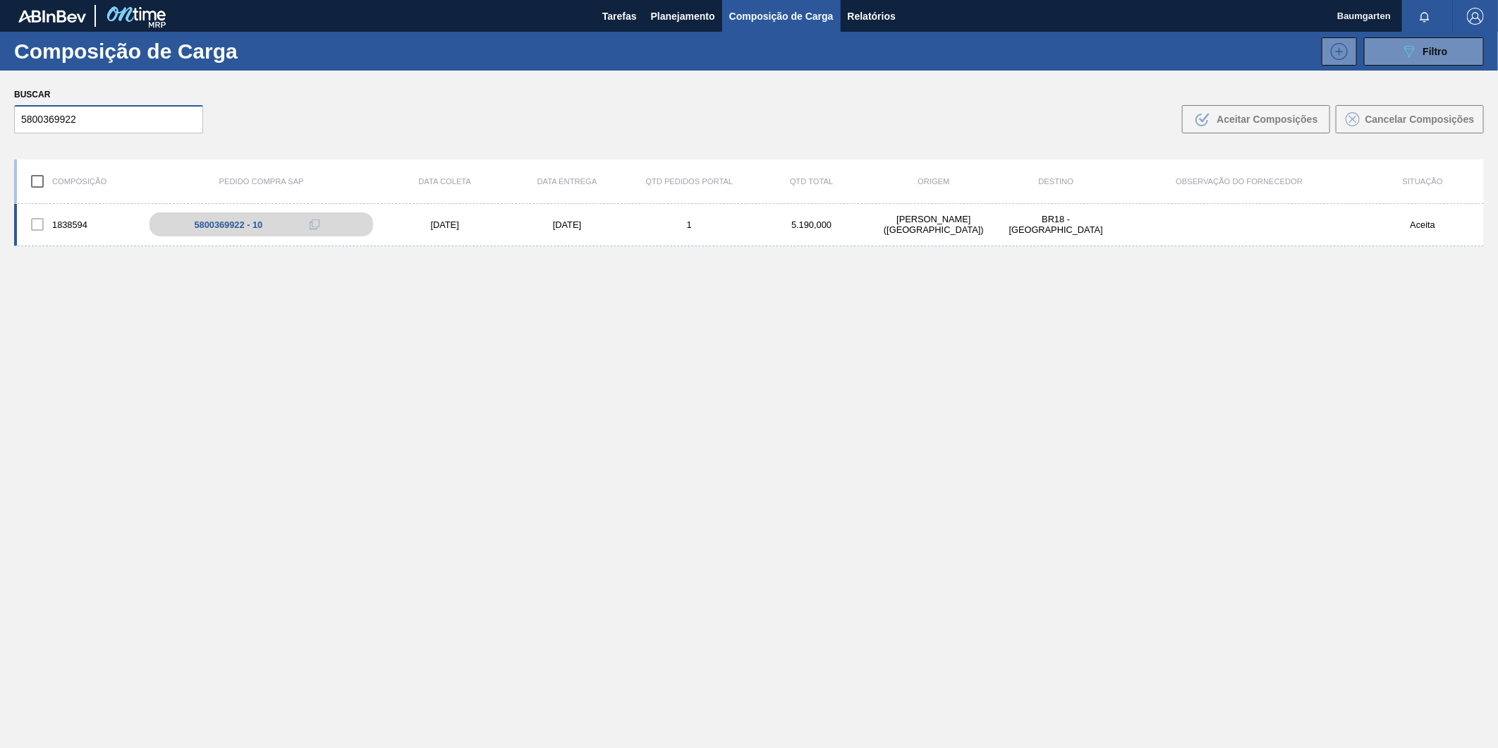
type input "5800369922"
click at [53, 210] on div "1838594" at bounding box center [78, 225] width 122 height 30
click at [73, 210] on div "1838594" at bounding box center [78, 225] width 122 height 30
click at [76, 205] on div "1838594 5800369922 - 10 [DATE] [DATE] 1 5.190,000 [PERSON_NAME][GEOGRAPHIC_DATA…" at bounding box center [749, 225] width 1470 height 42
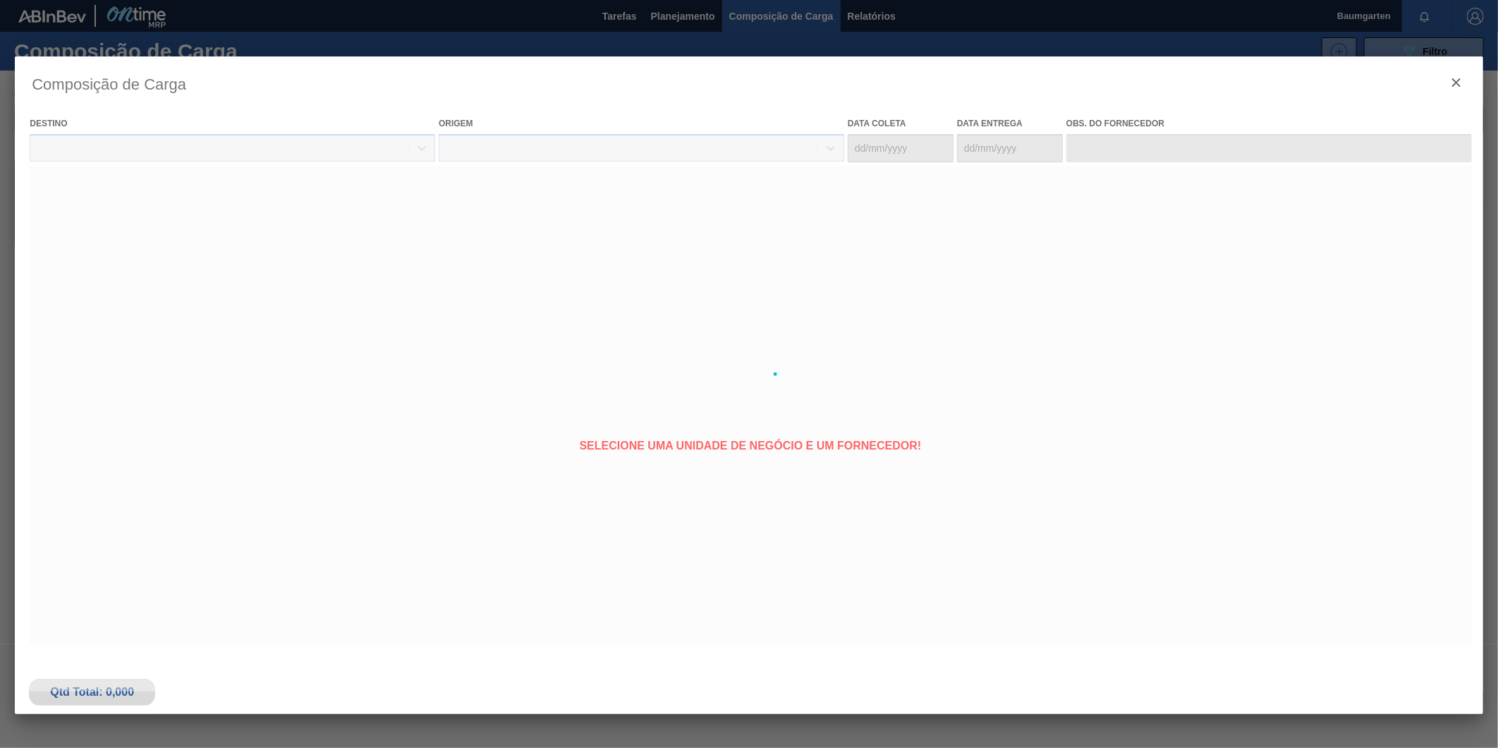
type coleta "[DATE]"
type entrega "[DATE]"
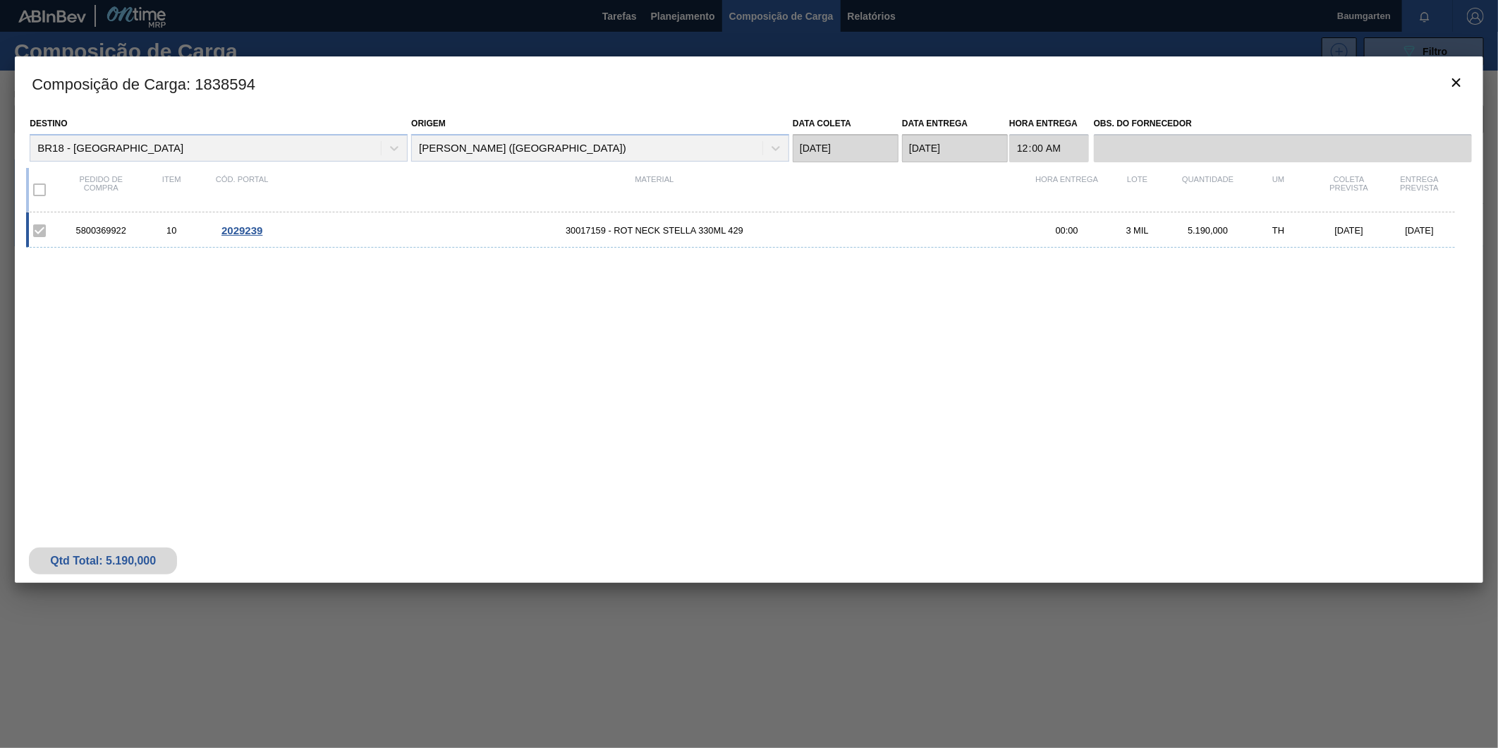
click at [245, 229] on span "2029239" at bounding box center [242, 230] width 41 height 12
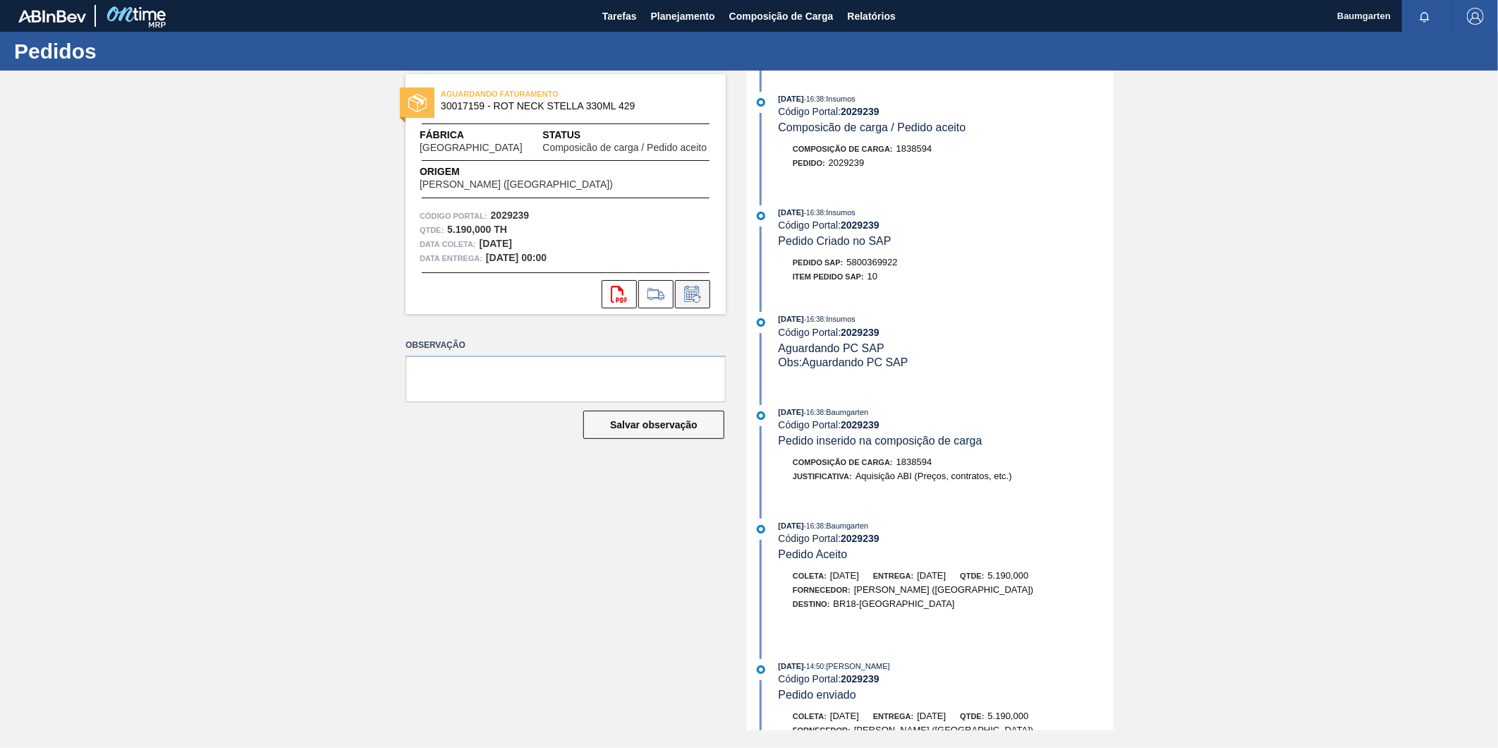
click at [696, 293] on icon at bounding box center [692, 294] width 23 height 17
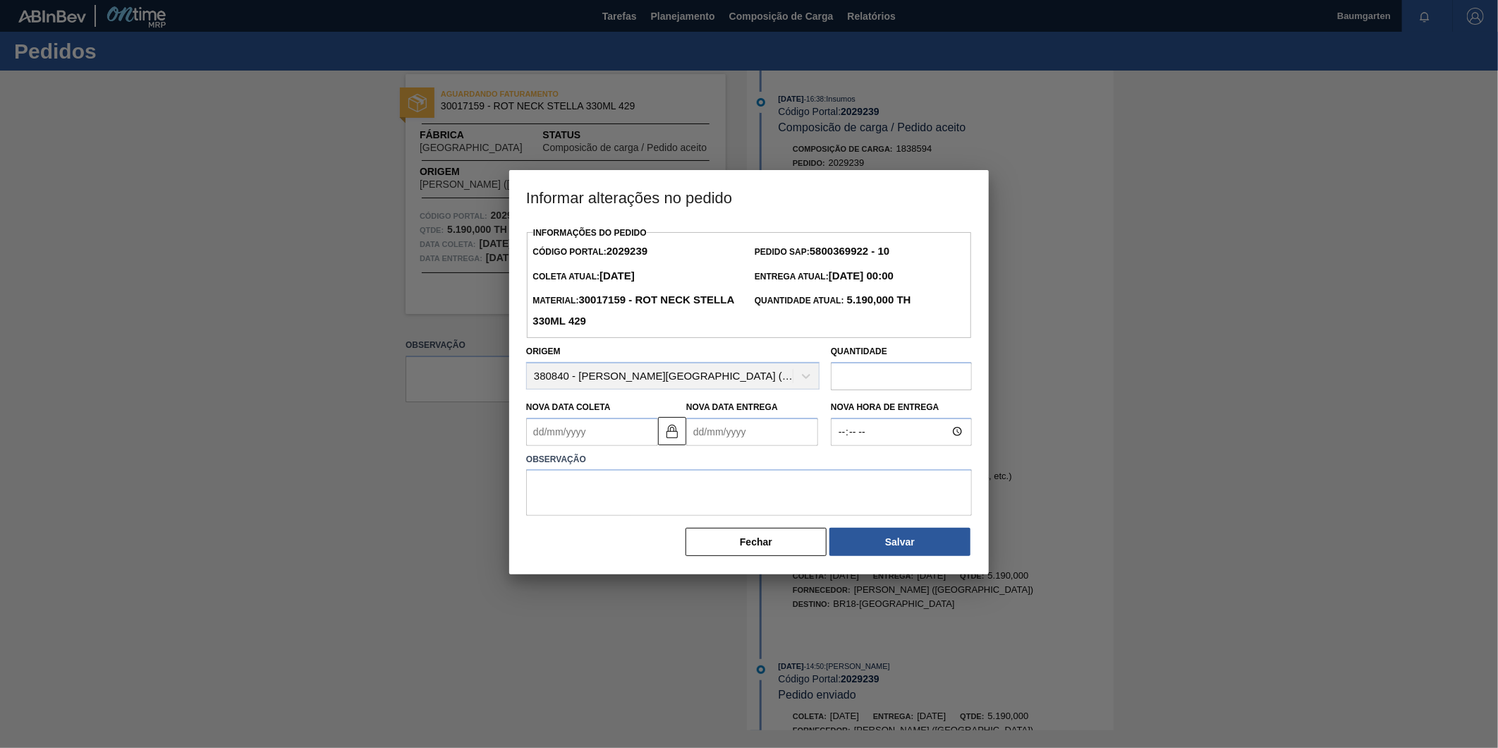
click at [608, 428] on Coleta2029239 "Nova Data Coleta" at bounding box center [592, 432] width 132 height 28
click at [686, 464] on div "Previous Month Next Month setembro 2025 dom seg ter qua qui sex sab 31 1 2 3 4 …" at bounding box center [611, 536] width 171 height 166
click at [681, 467] on button "Next Month" at bounding box center [684, 466] width 10 height 10
click at [658, 535] on div "10" at bounding box center [657, 533] width 19 height 19
type Coleta2029239 "[DATE]"
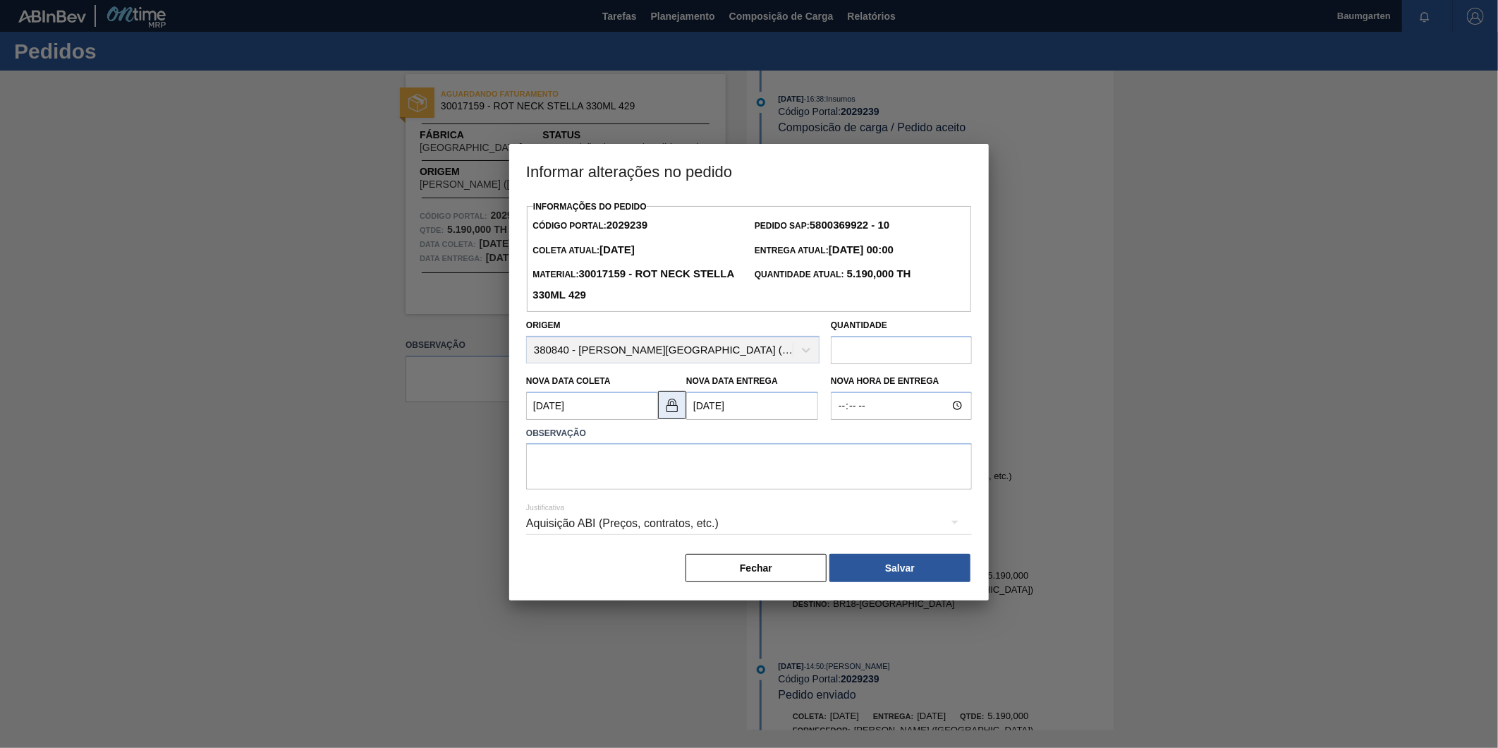
click at [675, 406] on img at bounding box center [672, 404] width 17 height 17
drag, startPoint x: 737, startPoint y: 406, endPoint x: 759, endPoint y: 406, distance: 21.9
click at [738, 406] on Entrega2029239 "[DATE]" at bounding box center [752, 406] width 132 height 28
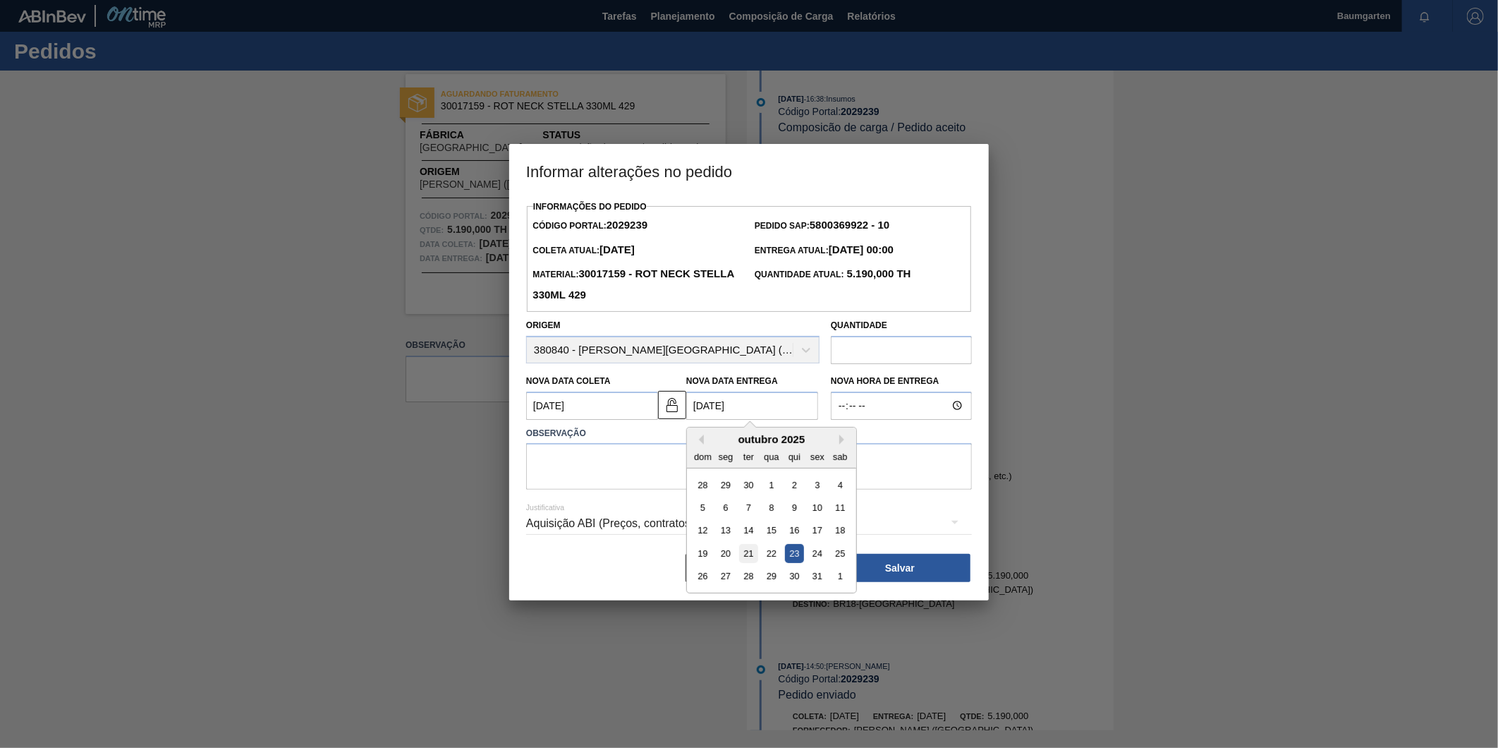
click at [756, 555] on div "21" at bounding box center [748, 553] width 19 height 19
type Entrega2029239 "[DATE]"
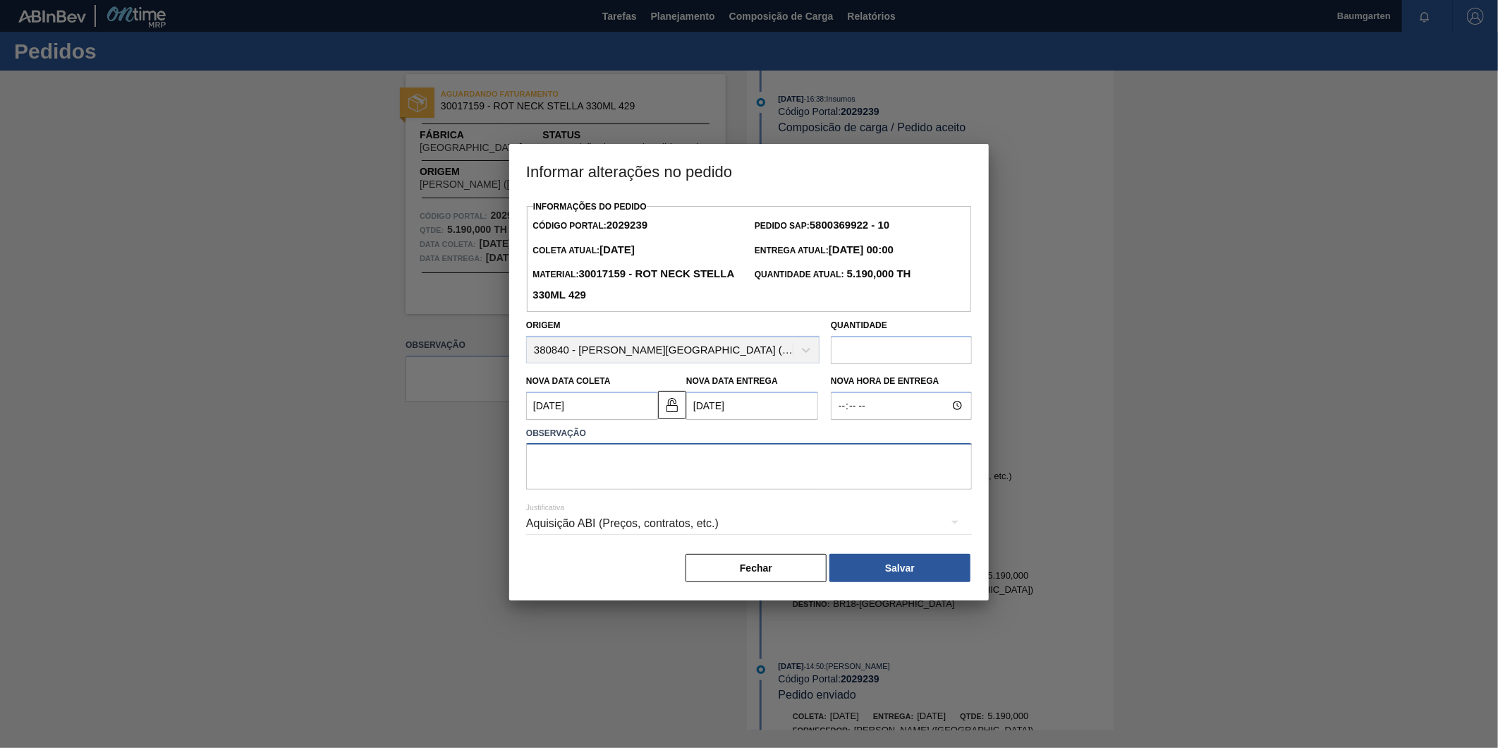
click at [621, 466] on textarea at bounding box center [749, 466] width 446 height 47
type textarea "alteração na data de entrega"
click at [910, 566] on button "Salvar" at bounding box center [900, 568] width 141 height 28
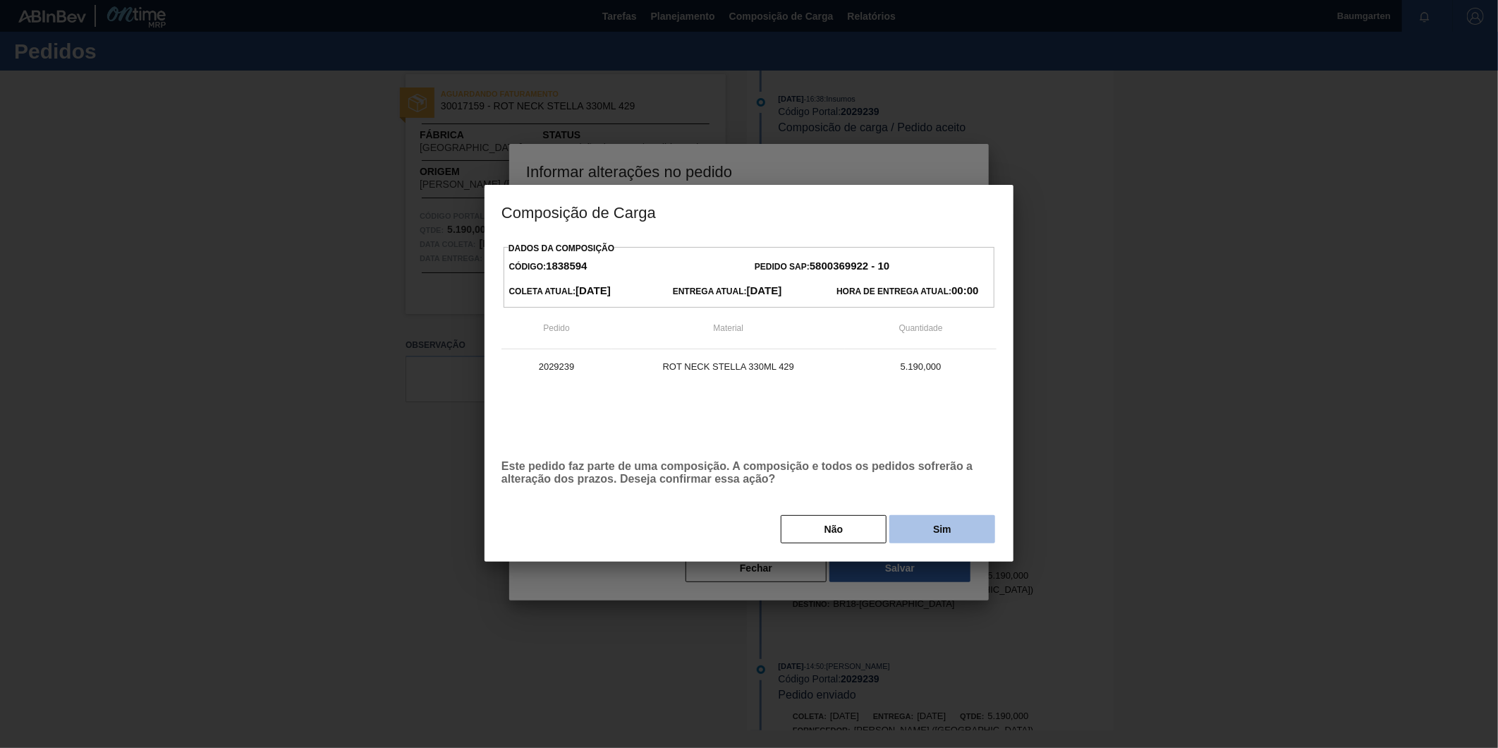
click at [935, 520] on button "Sim" at bounding box center [943, 529] width 106 height 28
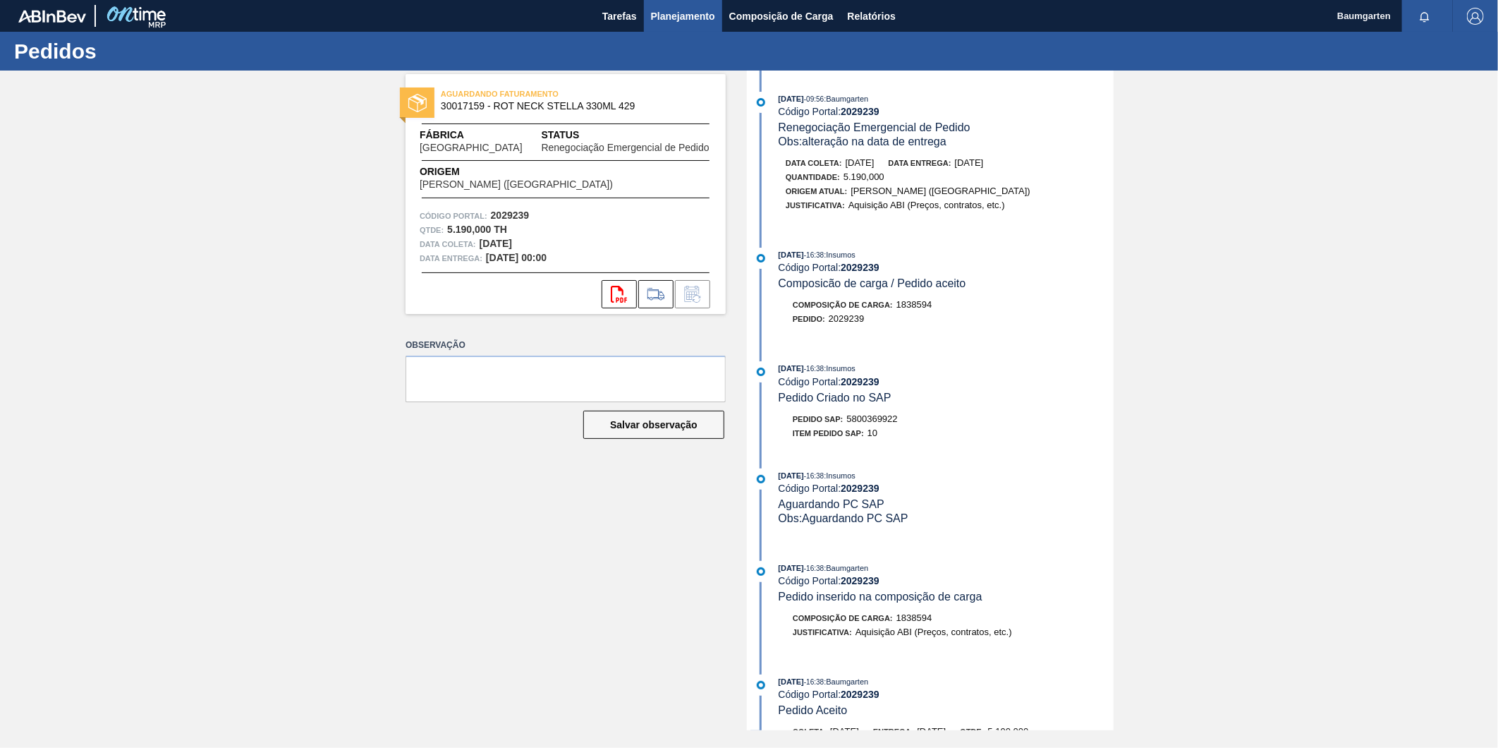
drag, startPoint x: 784, startPoint y: 16, endPoint x: 692, endPoint y: 29, distance: 92.7
click at [784, 16] on span "Composição de Carga" at bounding box center [781, 16] width 104 height 17
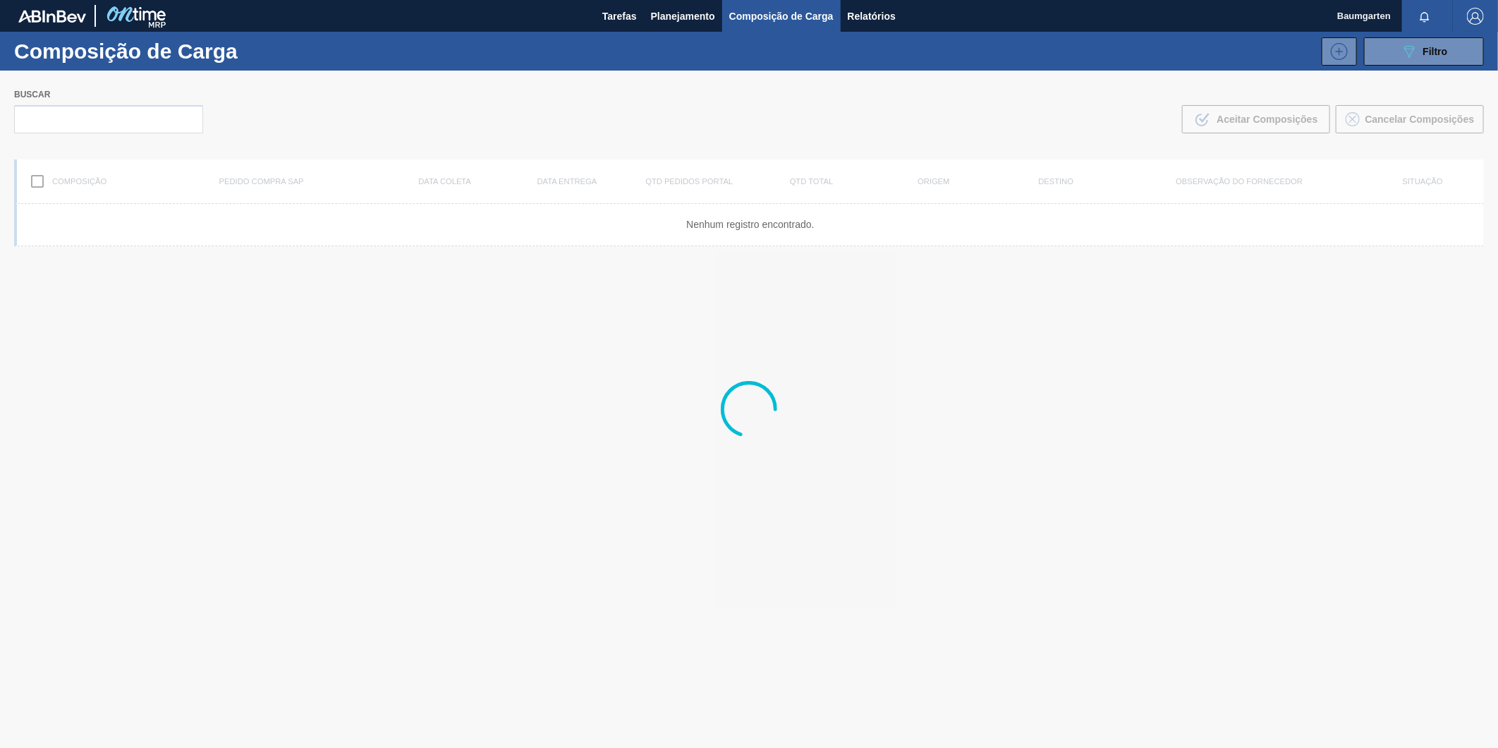
click at [87, 121] on div at bounding box center [749, 409] width 1498 height 677
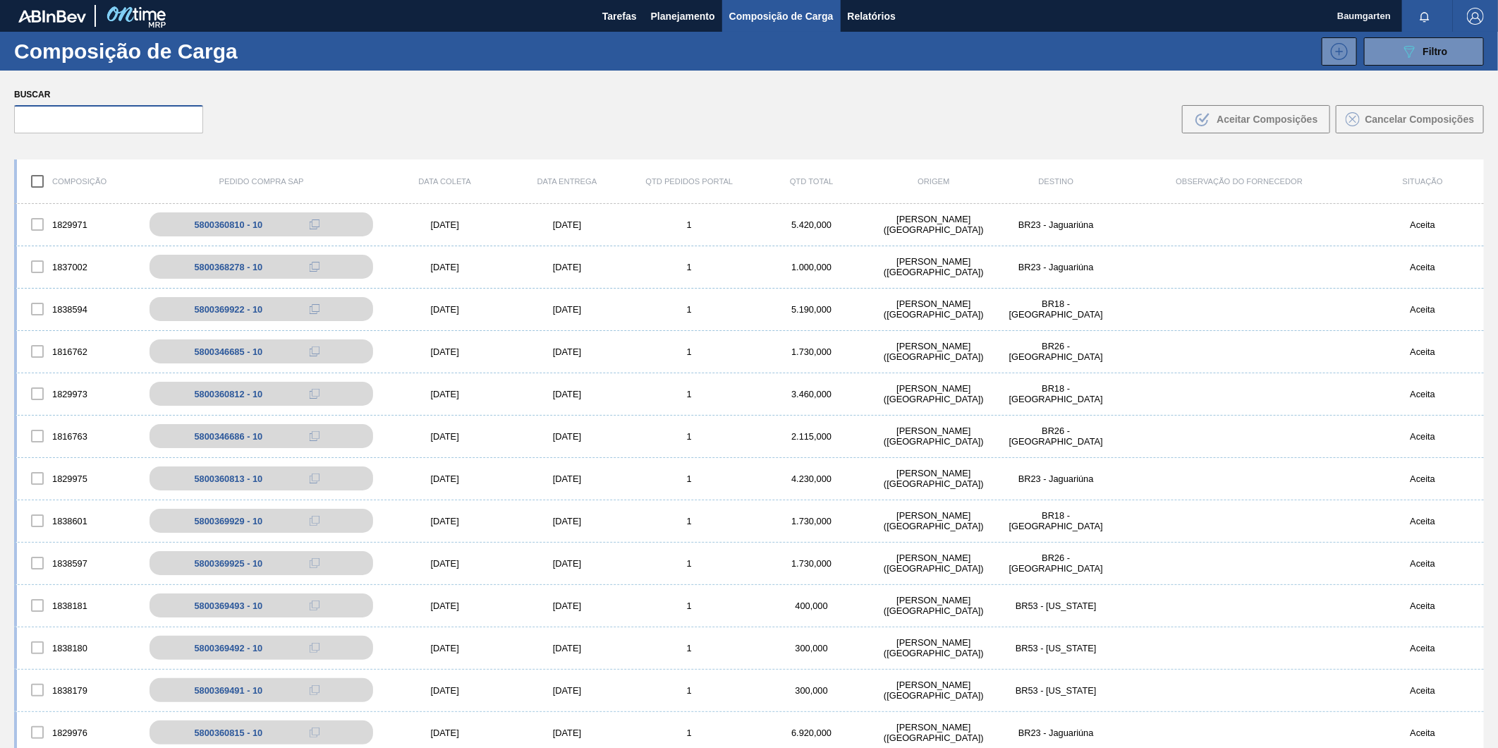
click at [90, 119] on input "text" at bounding box center [108, 119] width 189 height 28
paste input "5800369925"
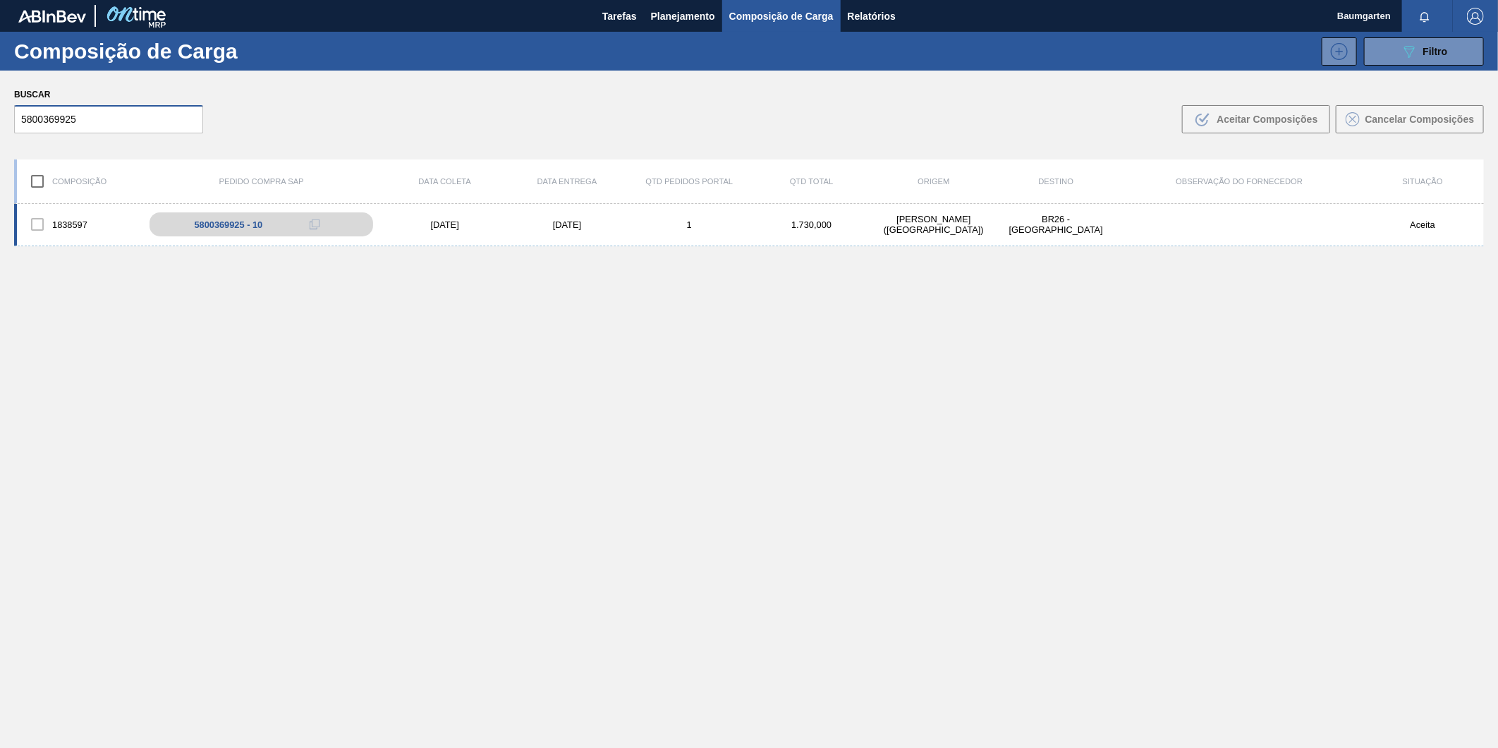
type input "5800369925"
click at [80, 223] on div "1838597" at bounding box center [78, 225] width 122 height 30
click at [66, 206] on div "1838597 5800369925 - 10 [DATE] [DATE] 1 1.730,000 [PERSON_NAME][GEOGRAPHIC_DATA…" at bounding box center [749, 225] width 1470 height 42
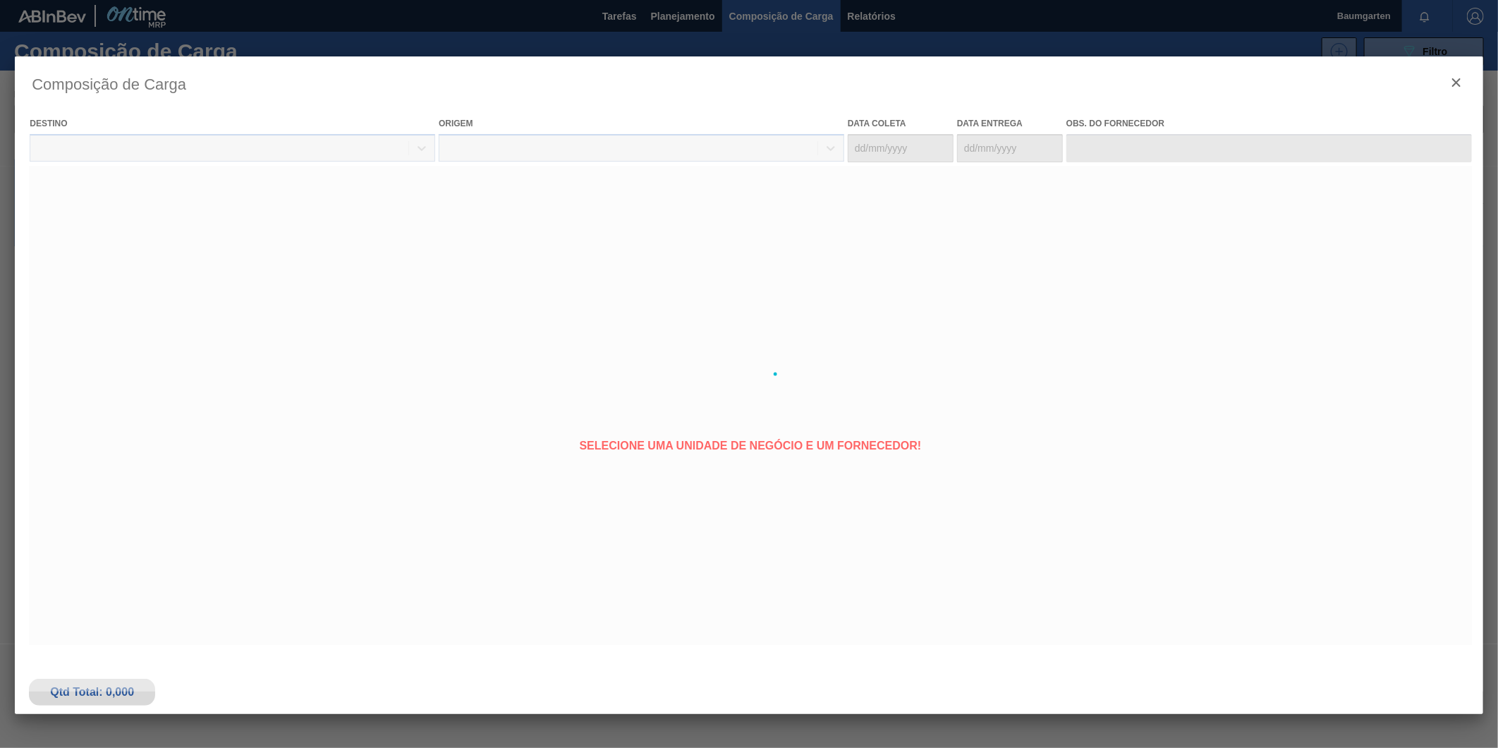
type coleta "[DATE]"
type entrega "[DATE]"
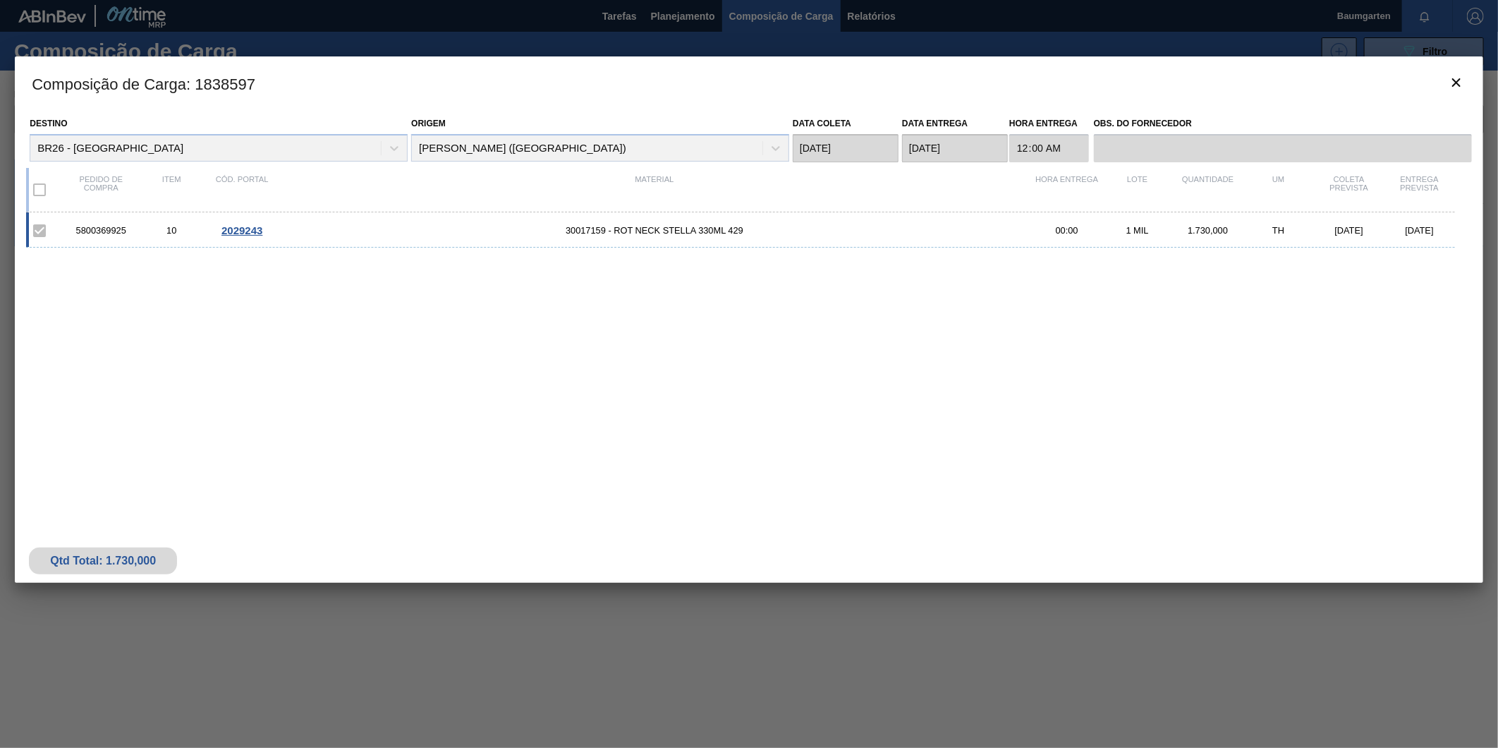
click at [242, 229] on span "2029243" at bounding box center [242, 230] width 41 height 12
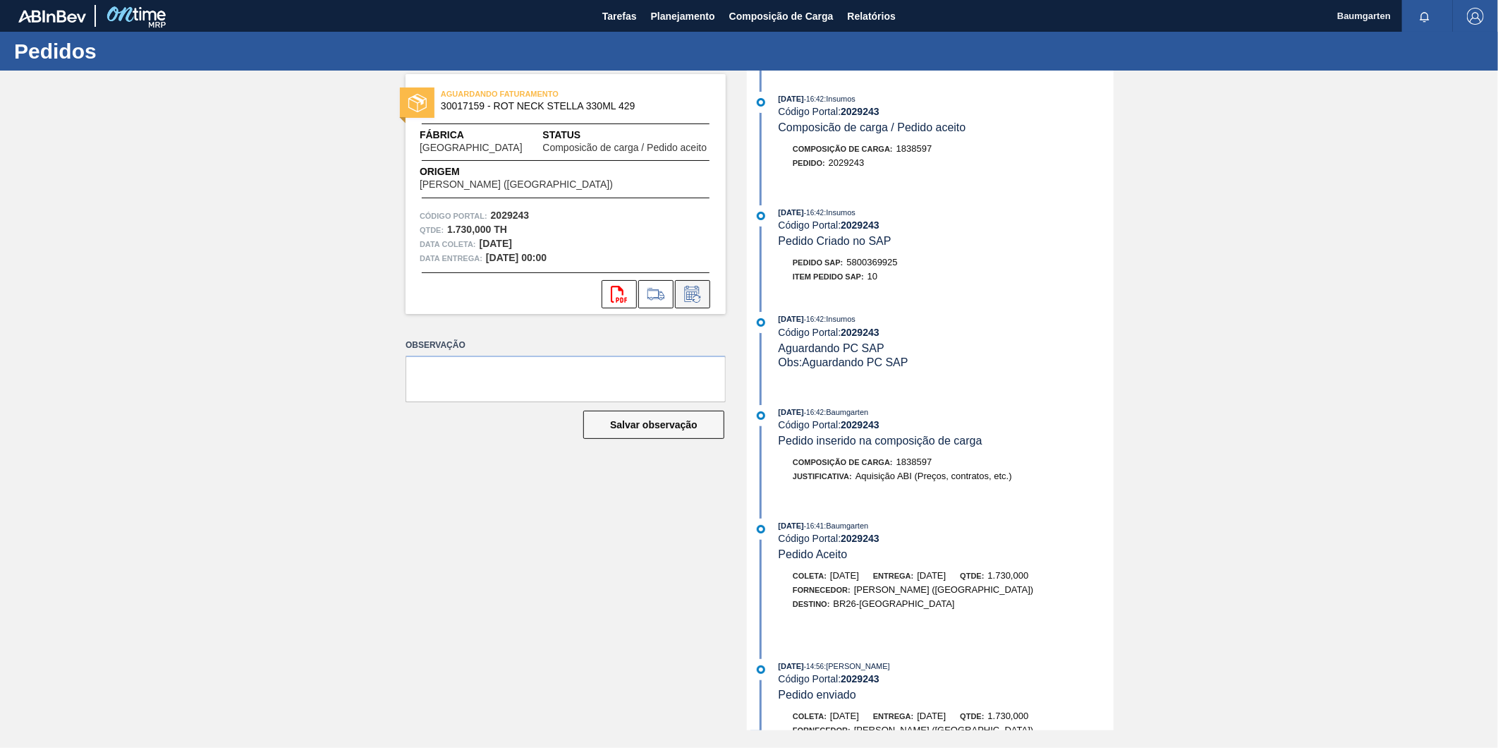
click at [701, 288] on icon at bounding box center [692, 294] width 23 height 17
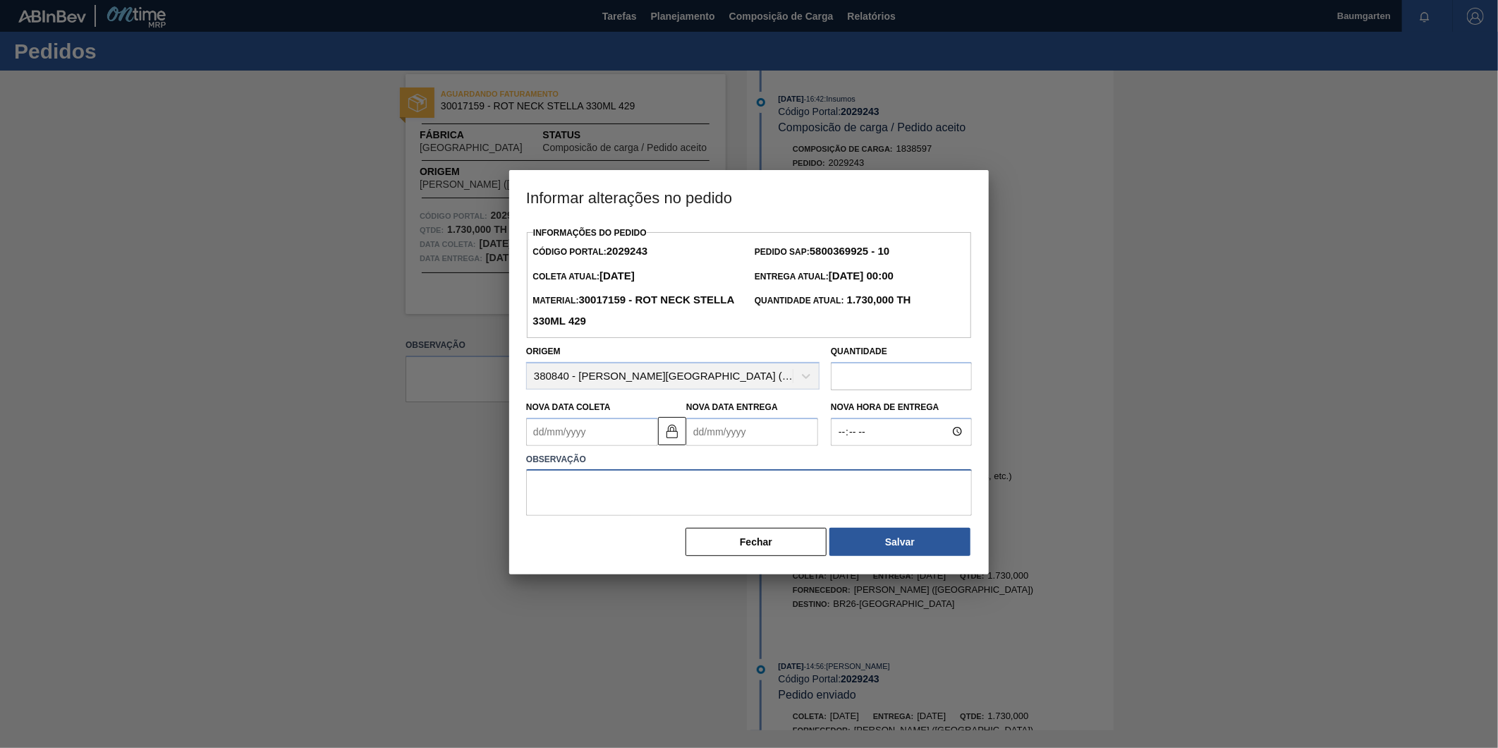
click at [643, 483] on textarea at bounding box center [749, 492] width 446 height 47
click at [672, 435] on img at bounding box center [672, 431] width 17 height 17
click at [590, 434] on Coleta2029243 "Nova Data Coleta" at bounding box center [592, 432] width 132 height 28
click at [683, 468] on button "Next Month" at bounding box center [684, 466] width 10 height 10
click at [661, 533] on div "10" at bounding box center [657, 533] width 19 height 19
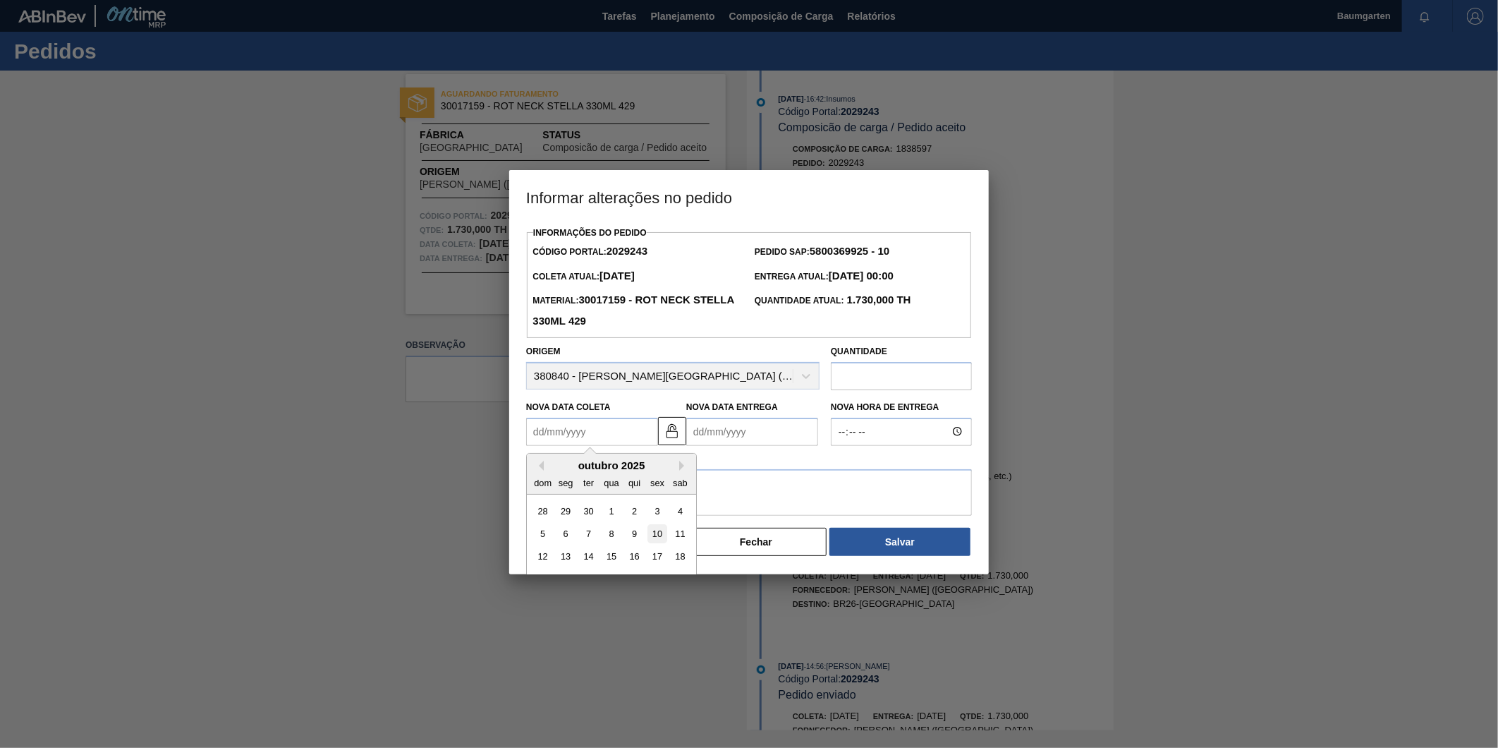
type Coleta2029243 "[DATE]"
click at [714, 440] on Entrega2029243 "Nova Data Entrega" at bounding box center [752, 432] width 132 height 28
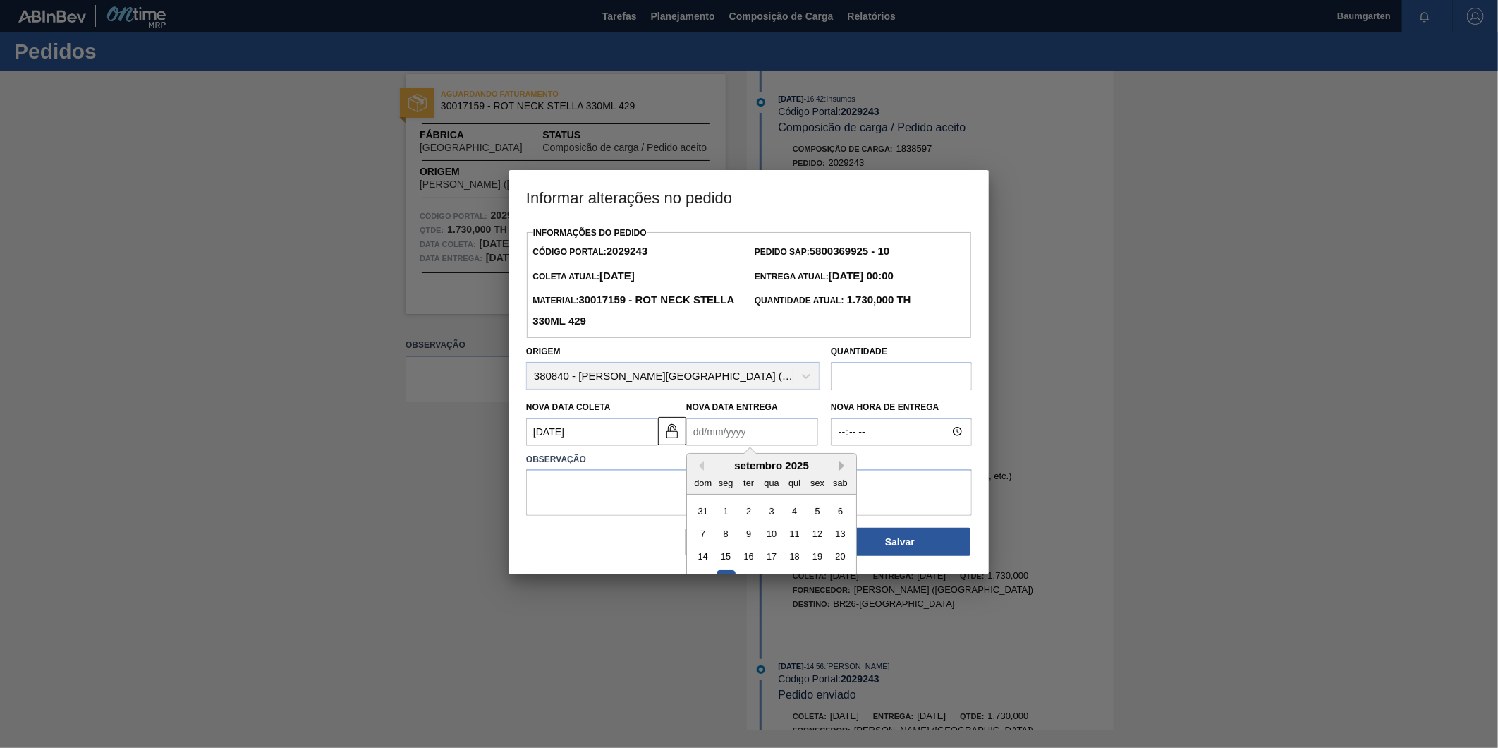
click at [842, 468] on button "Next Month" at bounding box center [845, 466] width 10 height 10
click at [821, 556] on div "17" at bounding box center [817, 556] width 19 height 19
type Entrega2029243 "[DATE]"
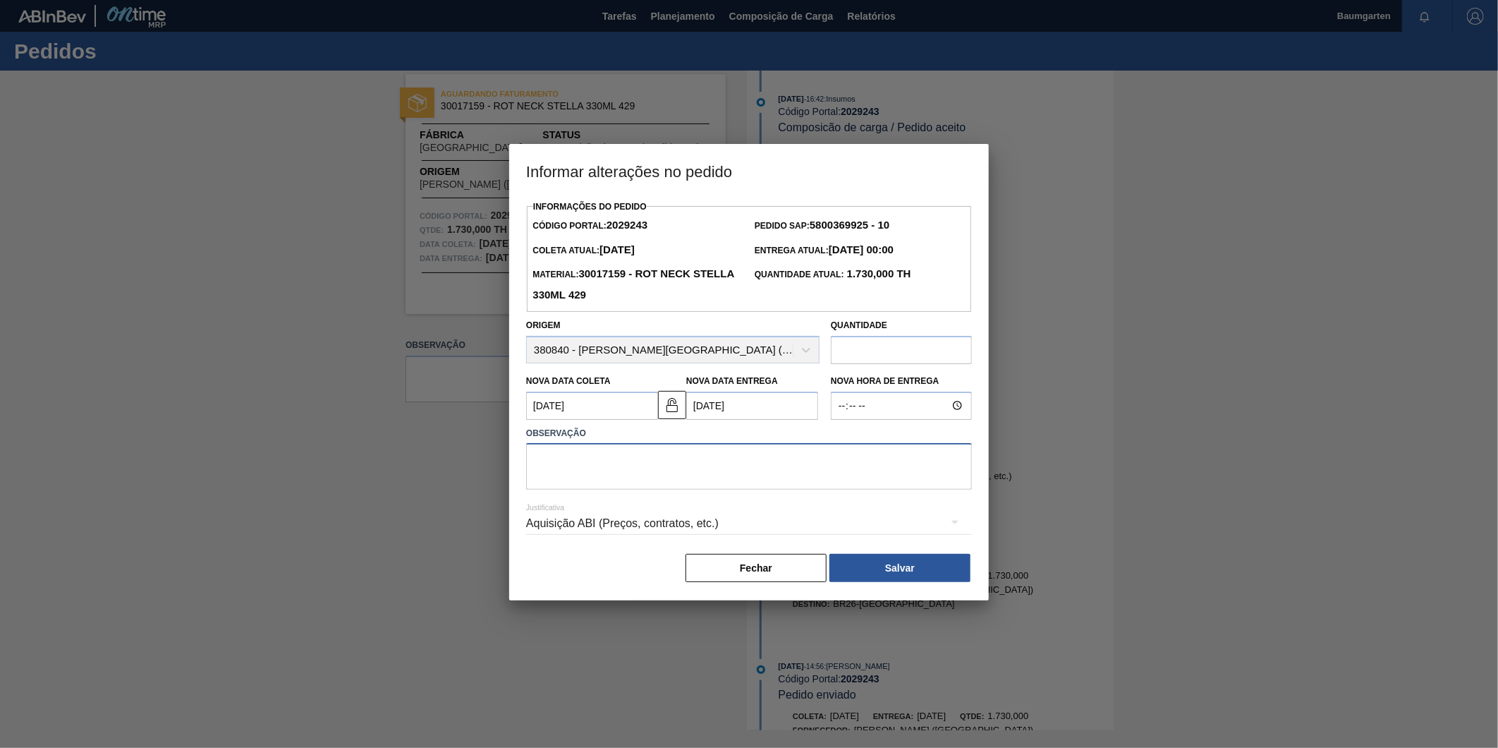
click at [554, 455] on textarea at bounding box center [749, 466] width 446 height 47
type textarea "alteração na data de entrega"
click at [911, 575] on button "Salvar" at bounding box center [900, 568] width 141 height 28
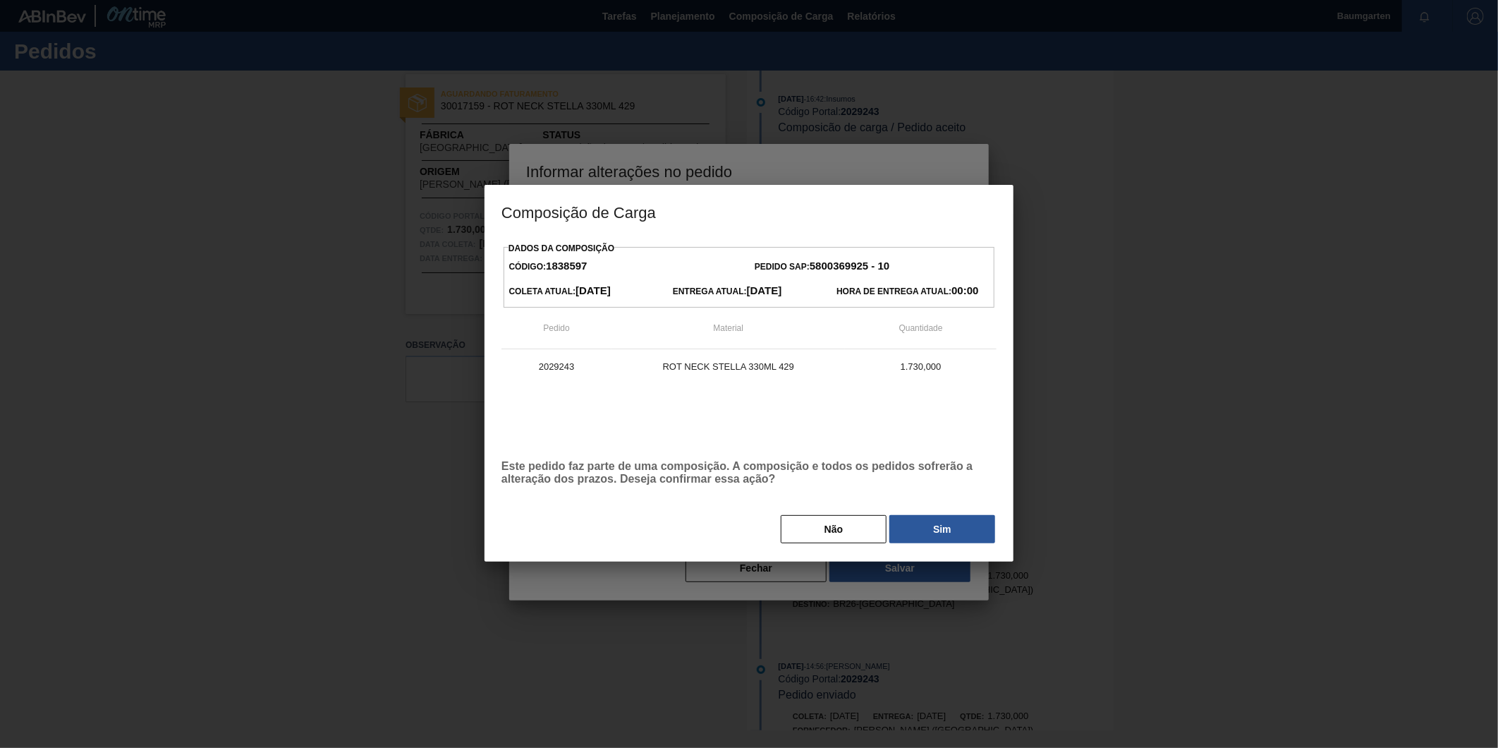
click at [926, 534] on button "Sim" at bounding box center [943, 529] width 106 height 28
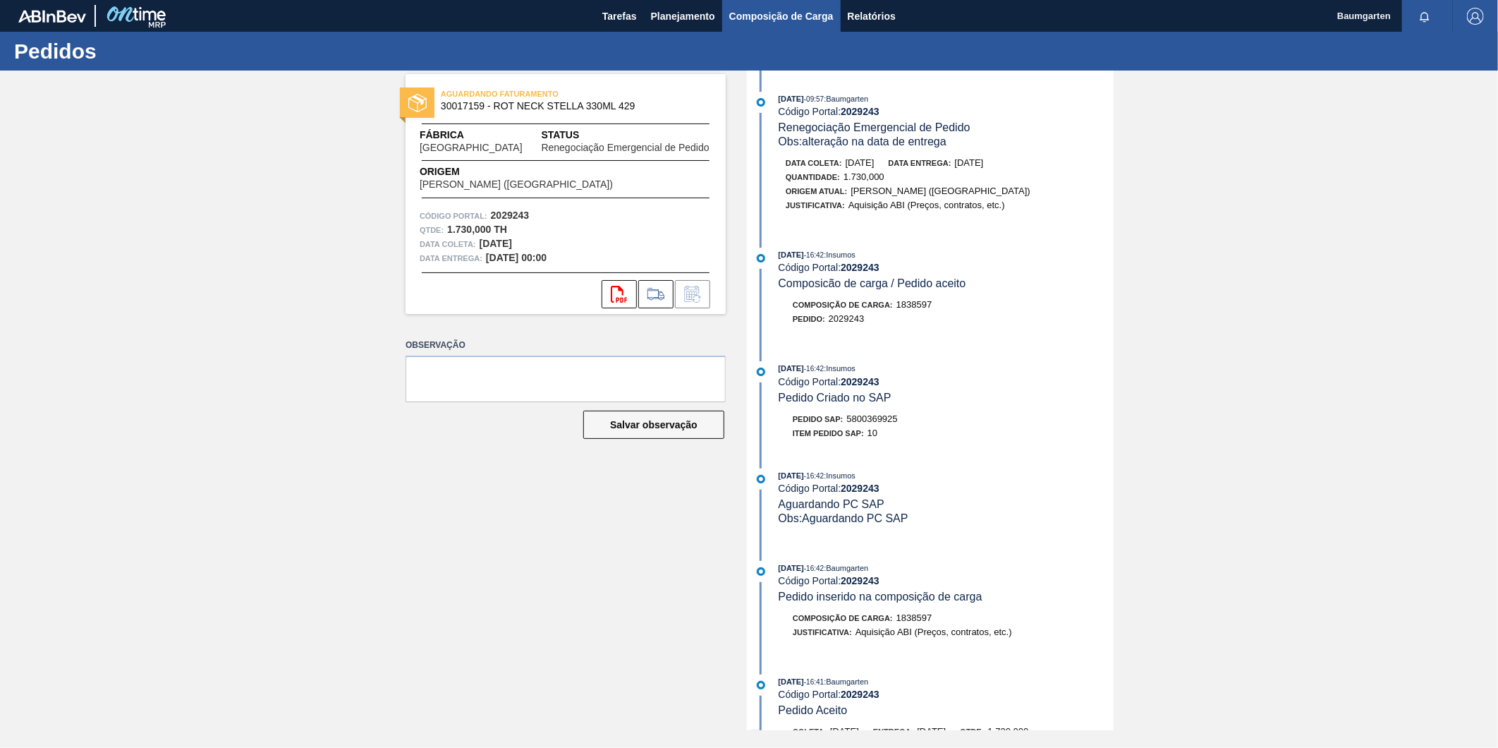
click at [752, 11] on span "Composição de Carga" at bounding box center [781, 16] width 104 height 17
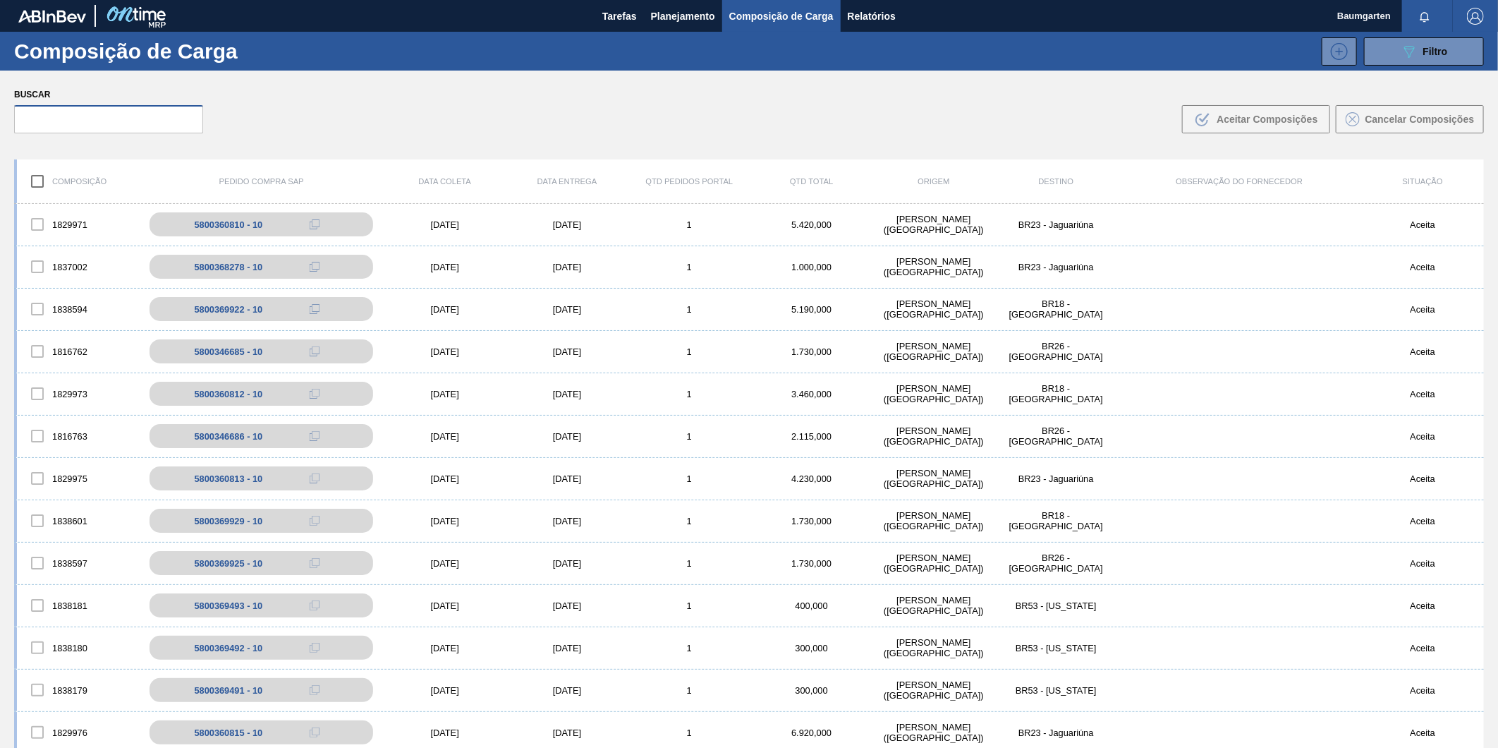
click at [78, 118] on input "text" at bounding box center [108, 119] width 189 height 28
paste input "5800369929"
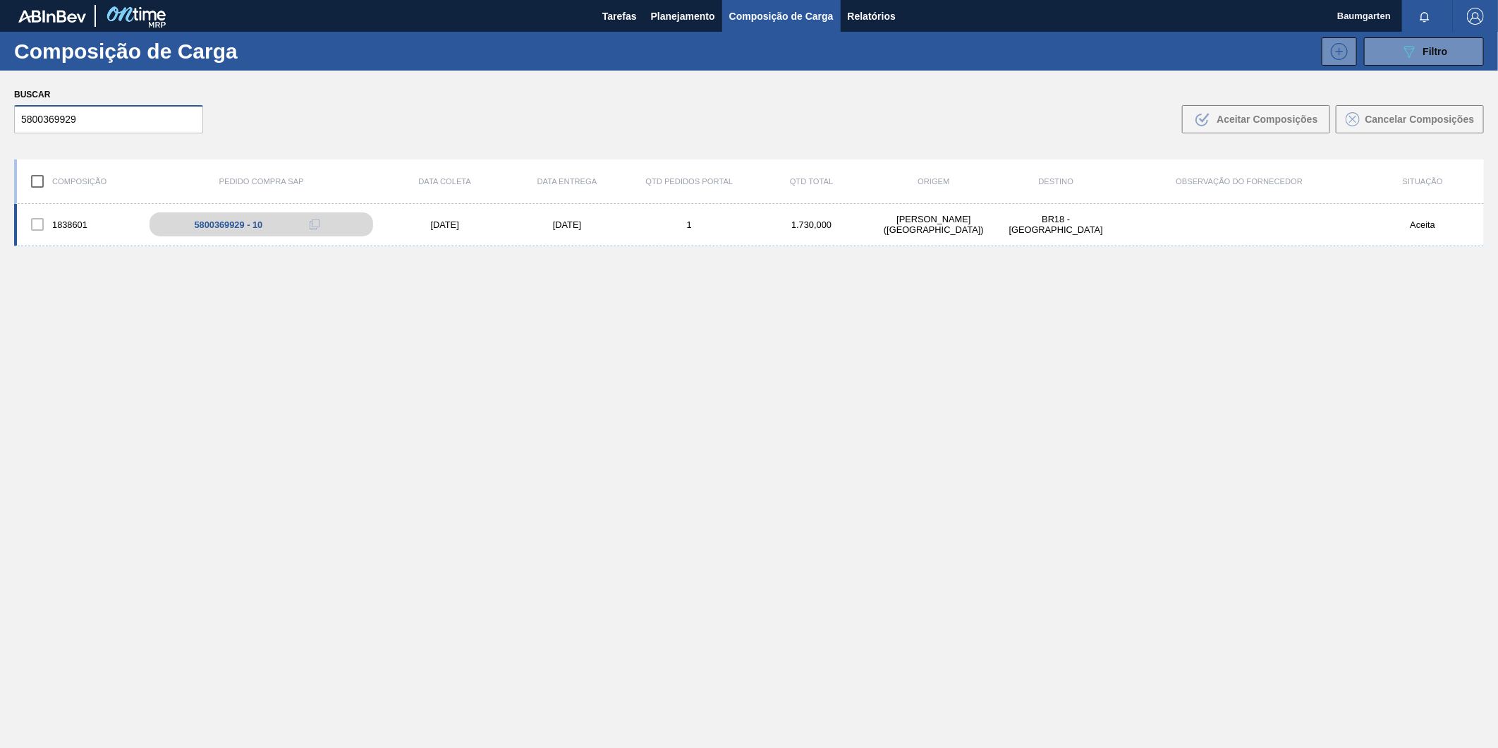
type input "5800369929"
click at [67, 217] on div "1838601" at bounding box center [78, 225] width 122 height 30
click at [65, 204] on div "1838601 5800369929 - 10 [DATE] [DATE] 1 1.730,000 [PERSON_NAME][GEOGRAPHIC_DATA…" at bounding box center [749, 225] width 1470 height 42
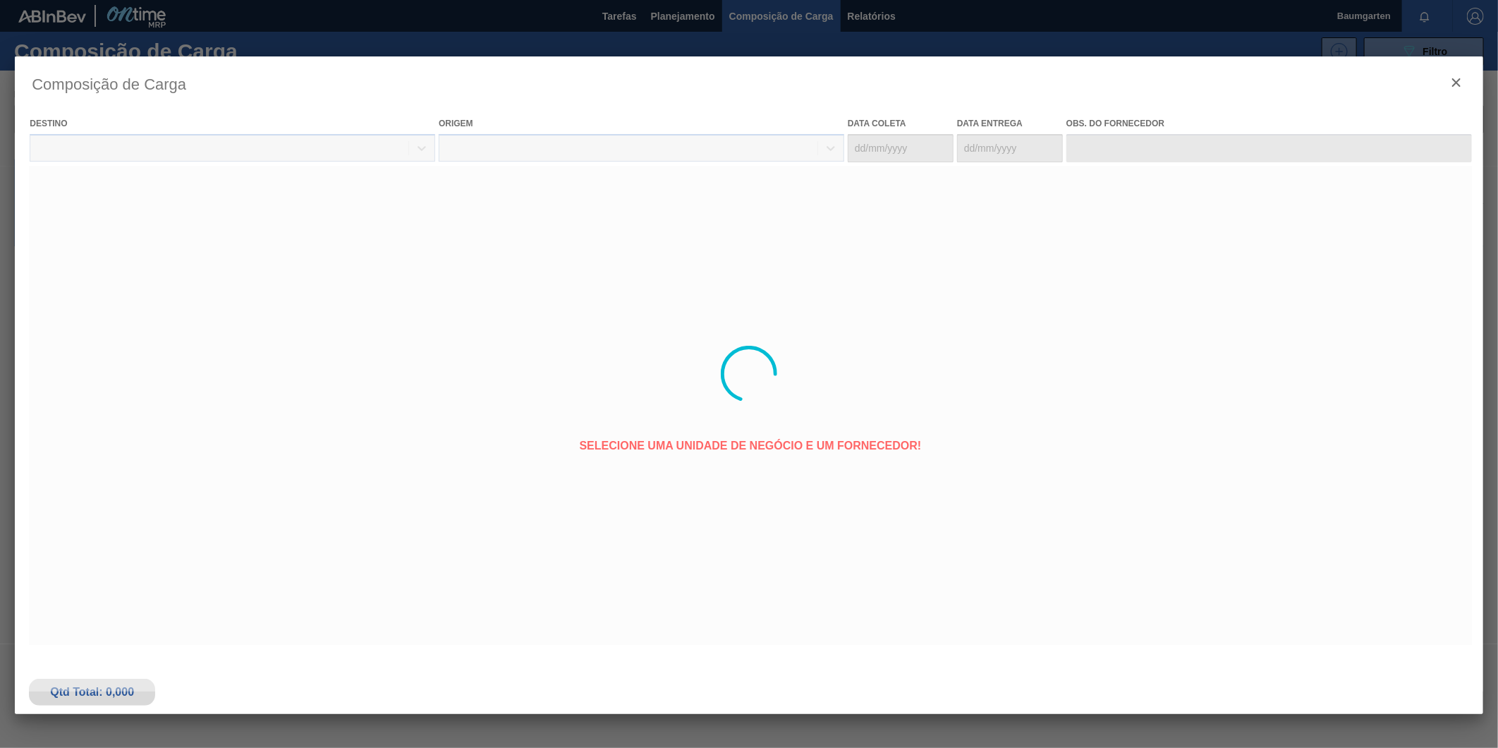
type coleta "[DATE]"
type entrega "[DATE]"
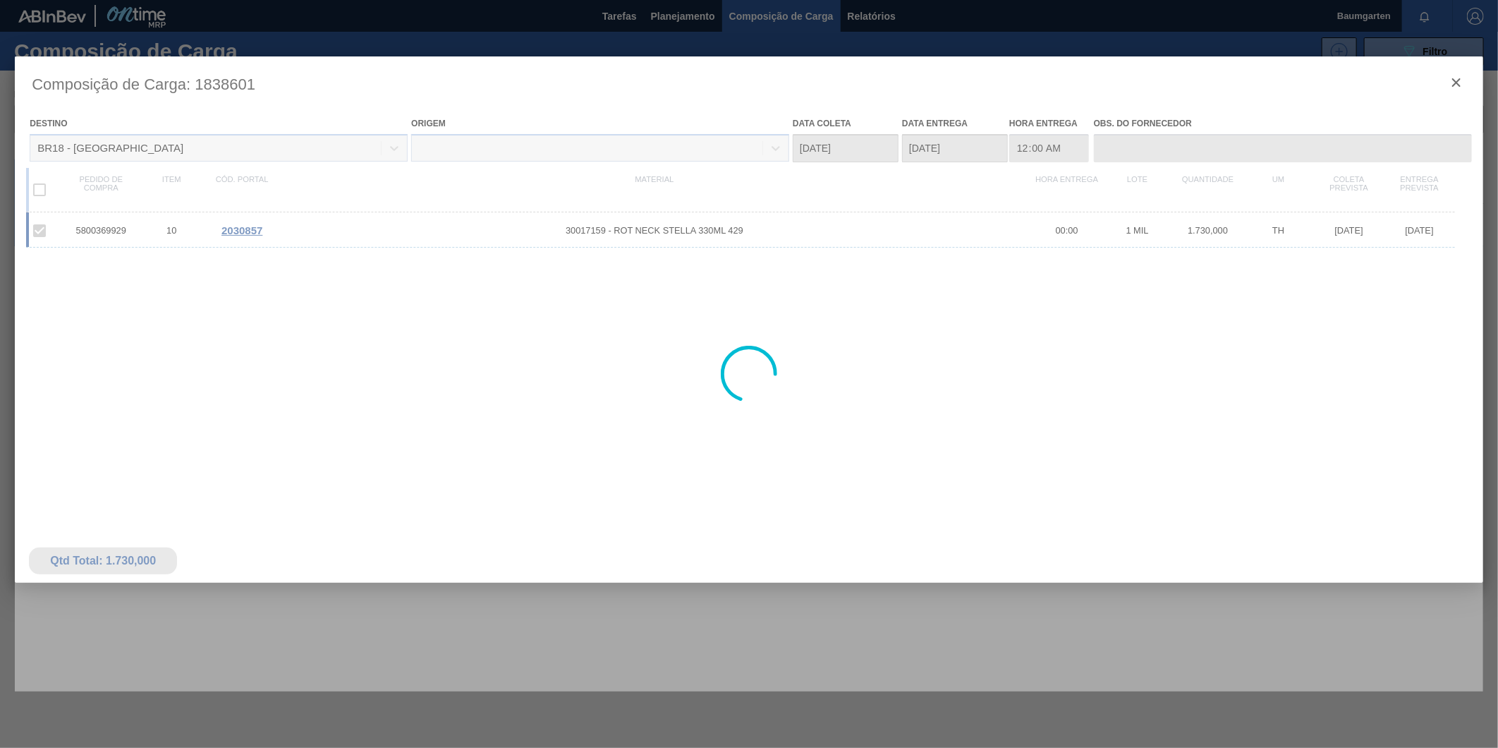
click at [250, 227] on div at bounding box center [749, 373] width 1469 height 635
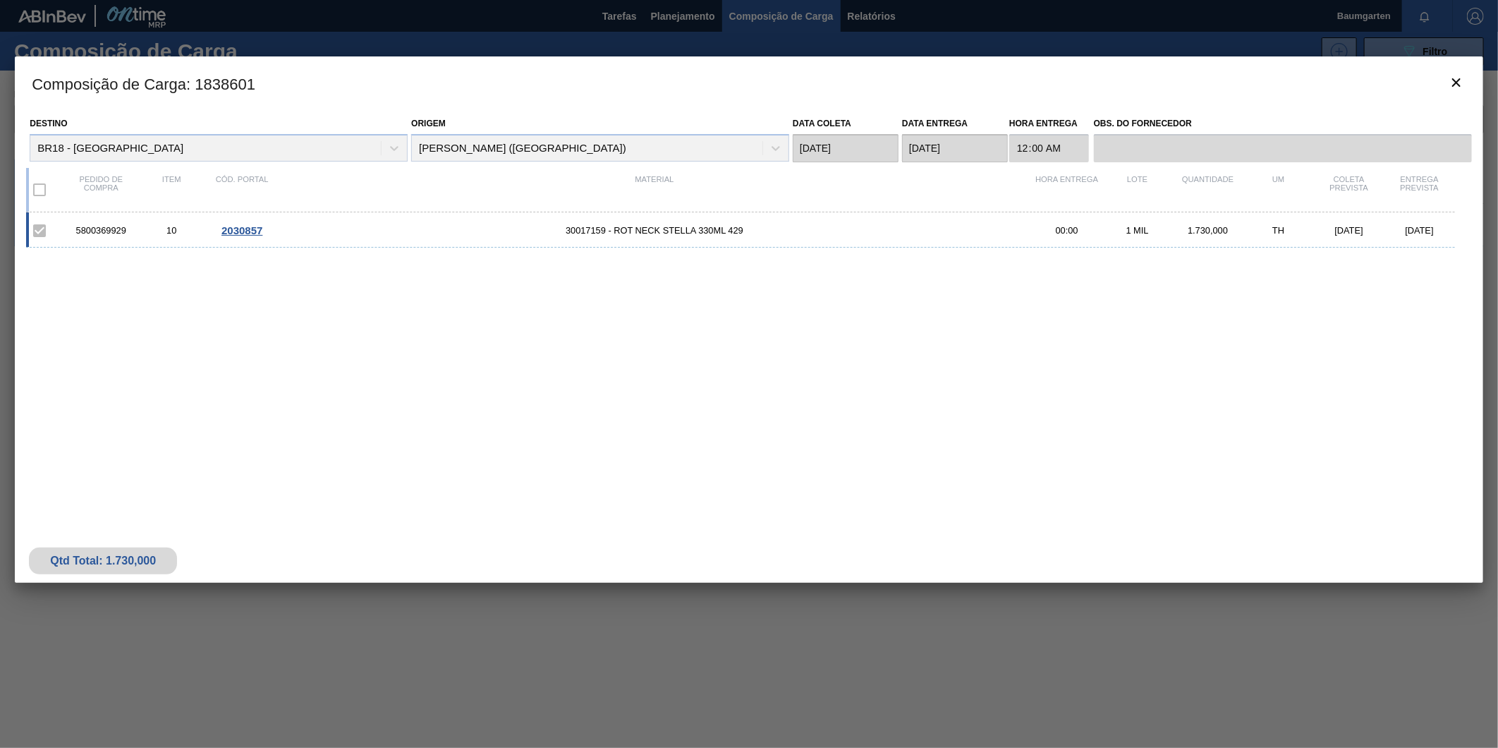
click at [242, 231] on span "2030857" at bounding box center [242, 230] width 41 height 12
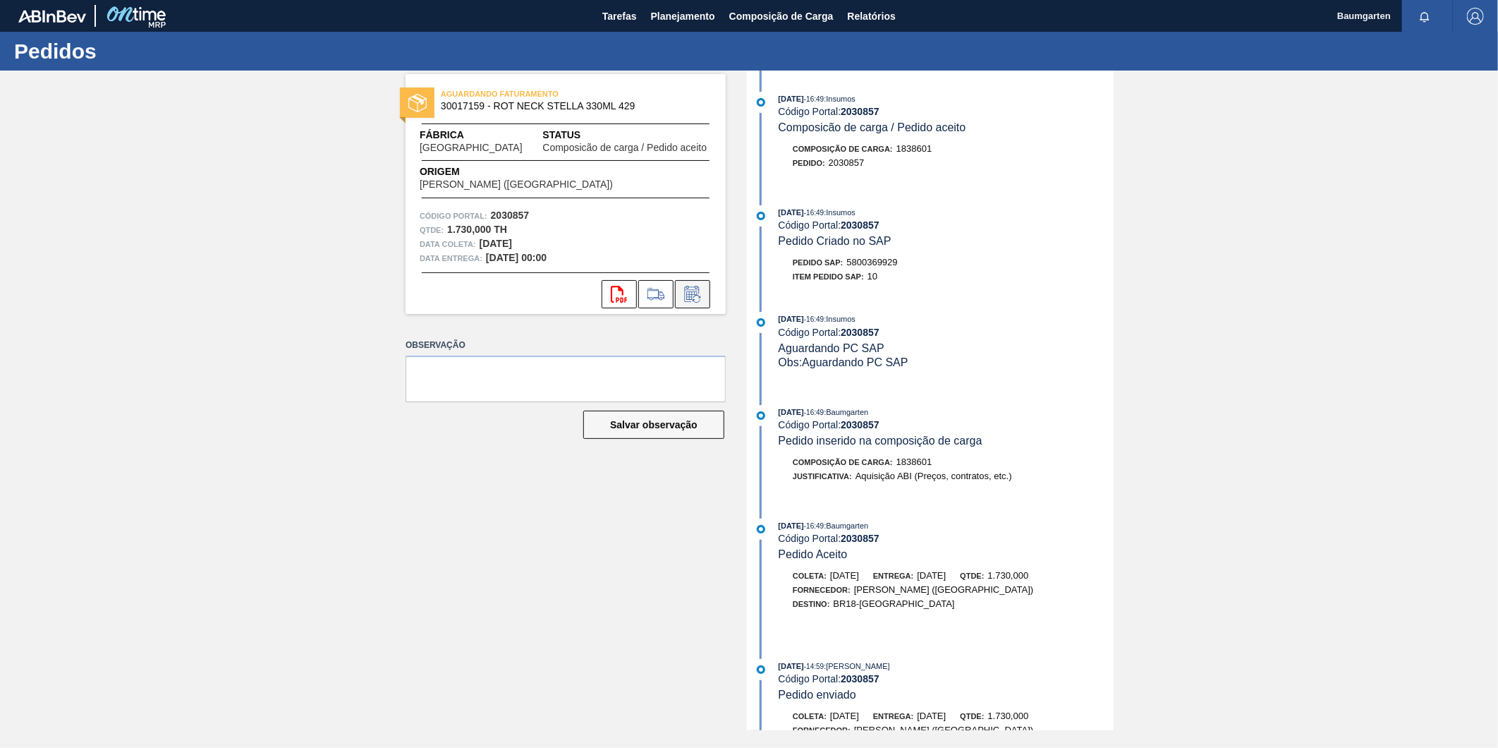
click at [697, 291] on icon at bounding box center [692, 294] width 23 height 17
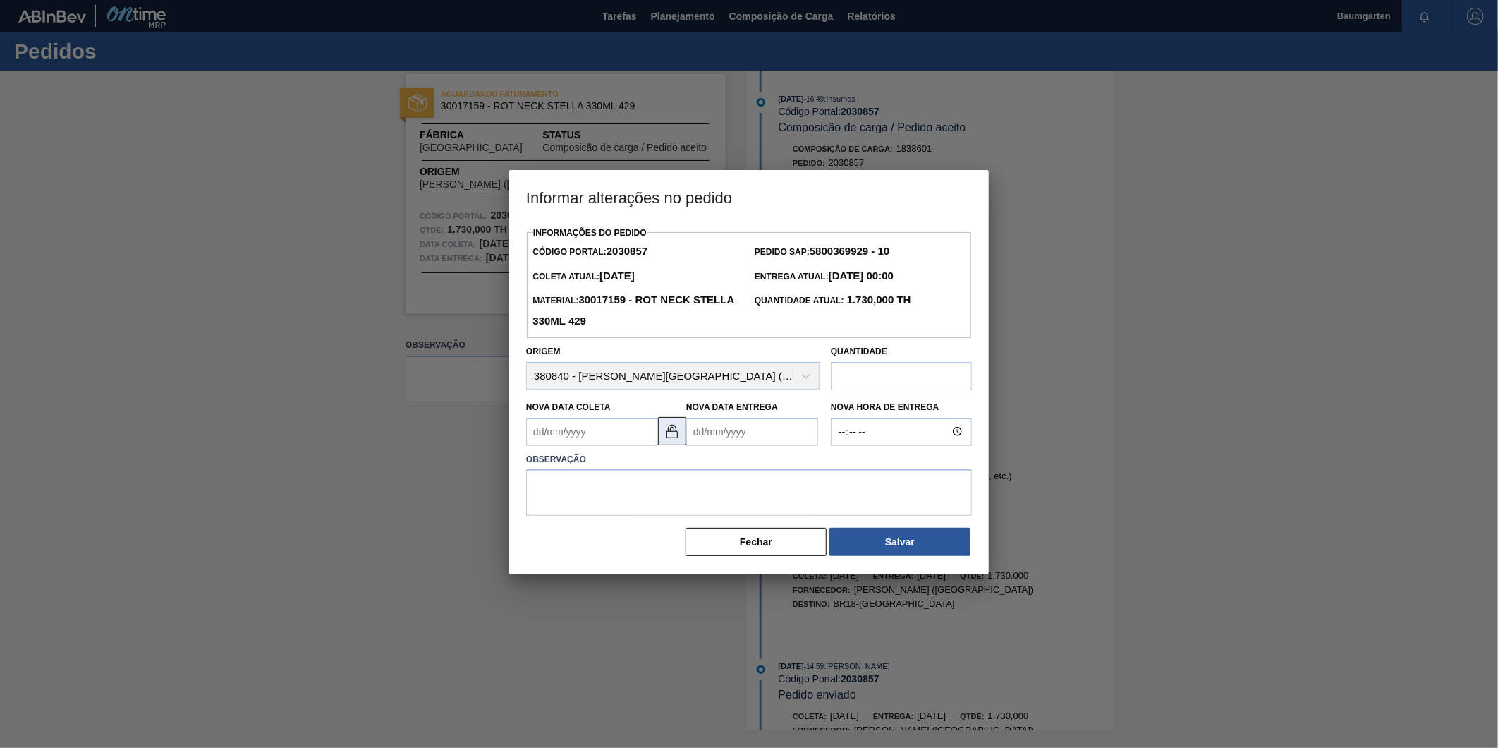
click at [668, 431] on img at bounding box center [672, 431] width 17 height 17
click at [610, 428] on Coleta2030857 "Nova Data Coleta" at bounding box center [592, 432] width 132 height 28
click at [679, 470] on div "setembro 2025" at bounding box center [611, 465] width 169 height 12
click at [685, 470] on button "Next Month" at bounding box center [684, 466] width 10 height 10
click at [656, 538] on div "10" at bounding box center [657, 533] width 19 height 19
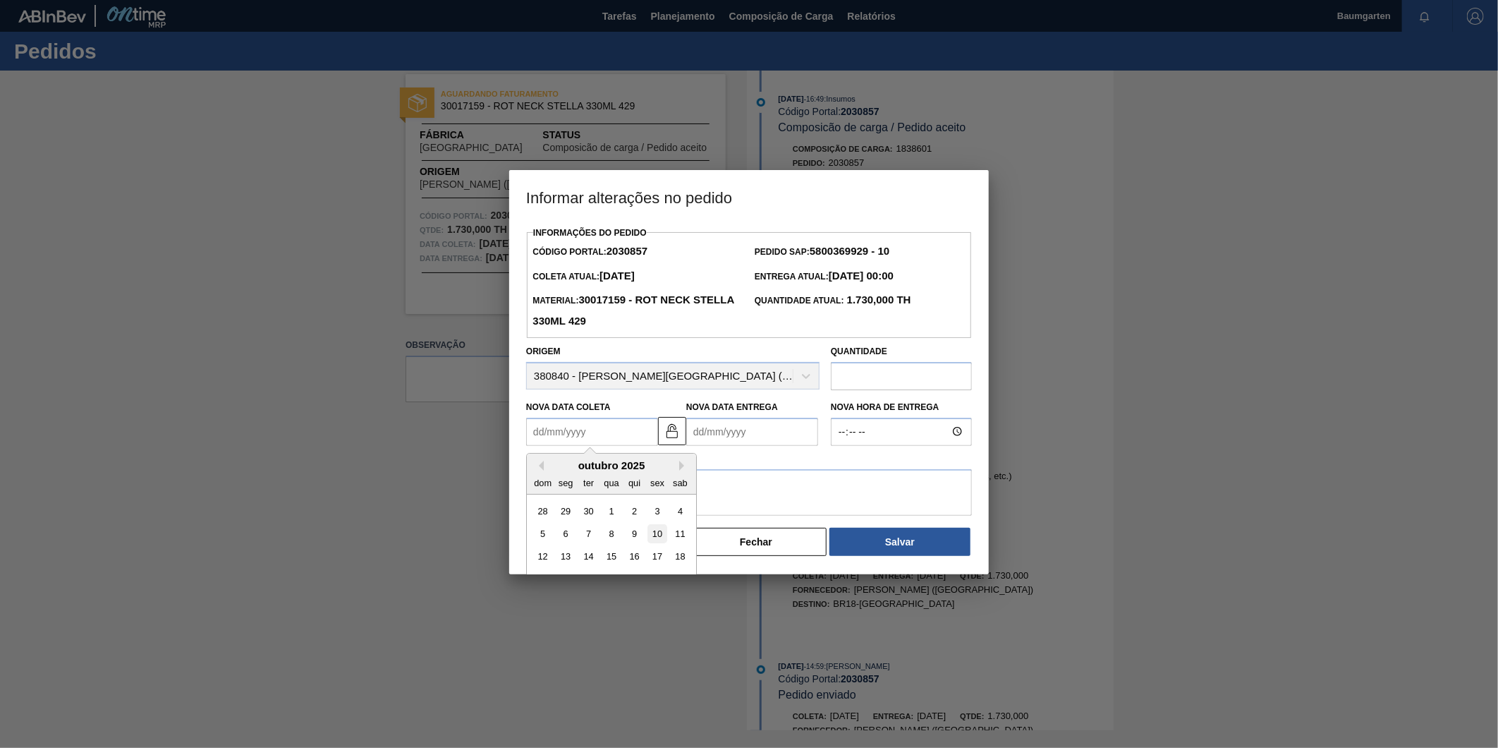
type Coleta2030857 "[DATE]"
click at [784, 429] on Entrega2030857 "Nova Data Entrega" at bounding box center [752, 432] width 132 height 28
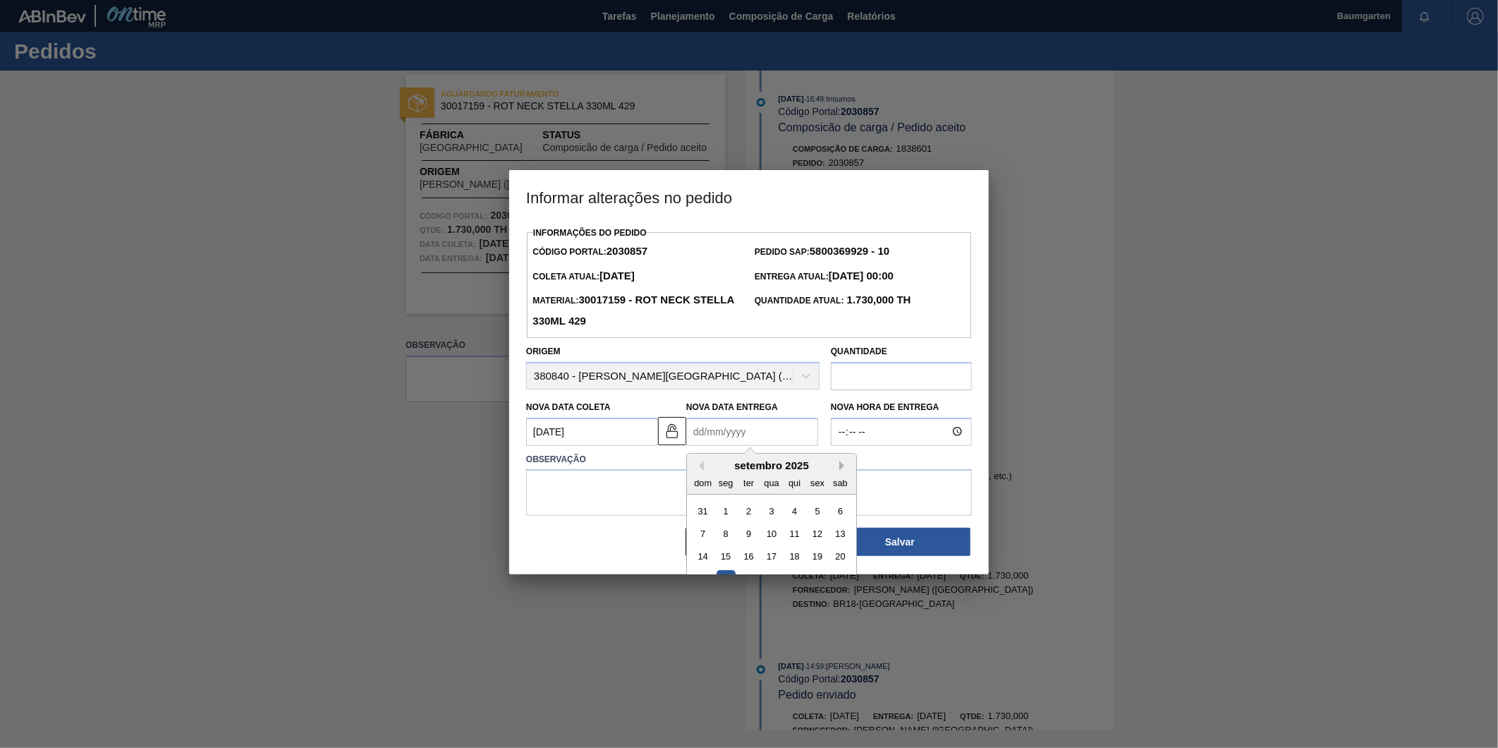
click at [840, 468] on button "Next Month" at bounding box center [845, 466] width 10 height 10
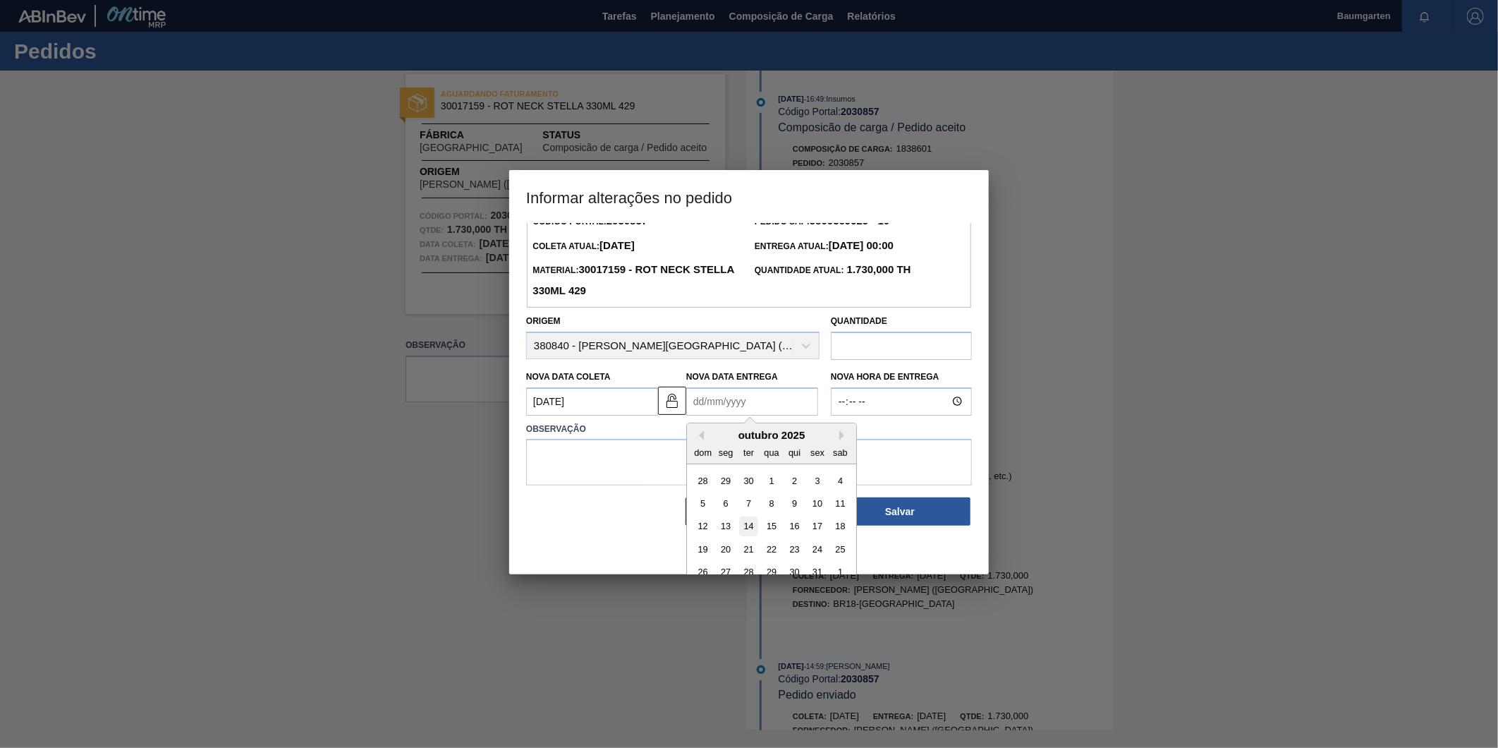
scroll to position [47, 0]
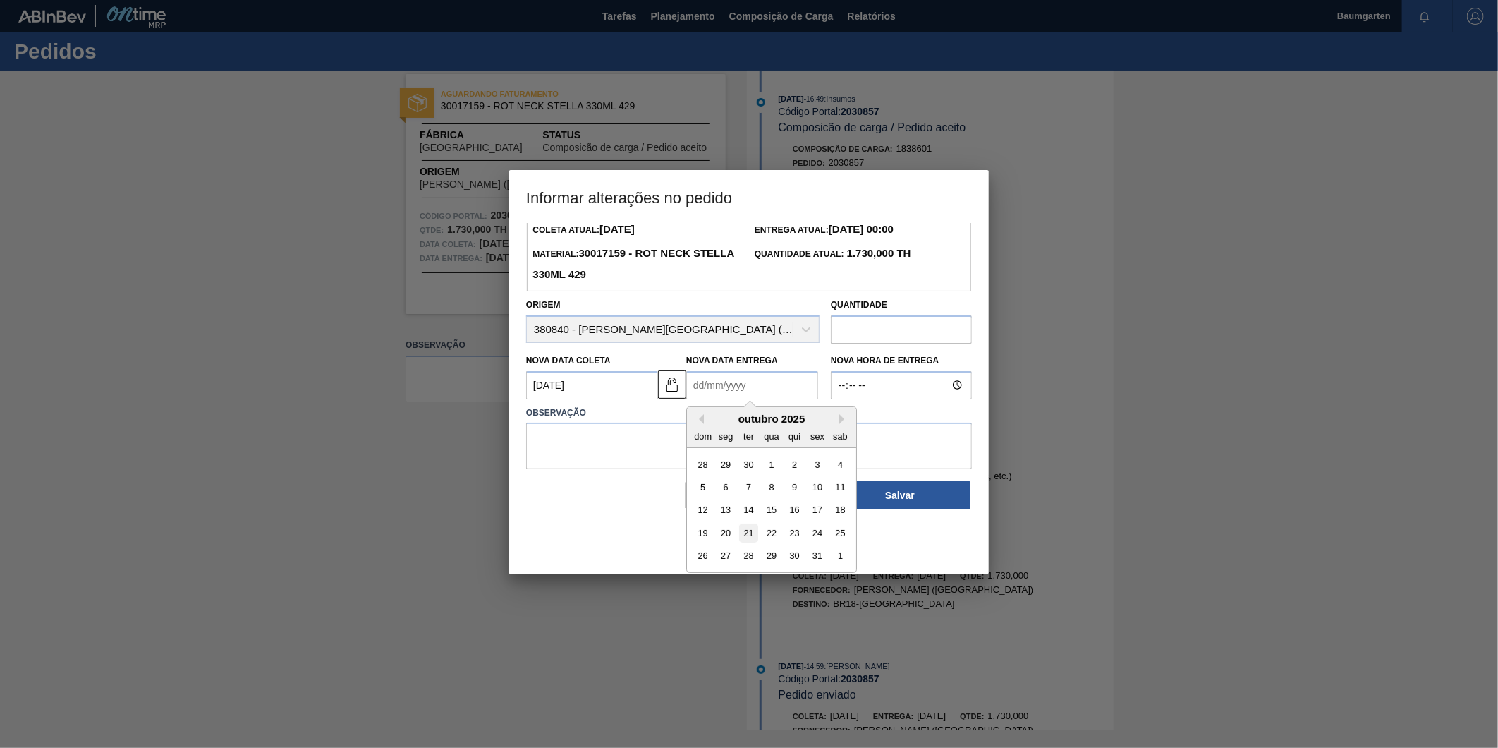
click at [744, 530] on div "21" at bounding box center [748, 532] width 19 height 19
type Entrega2030857 "[DATE]"
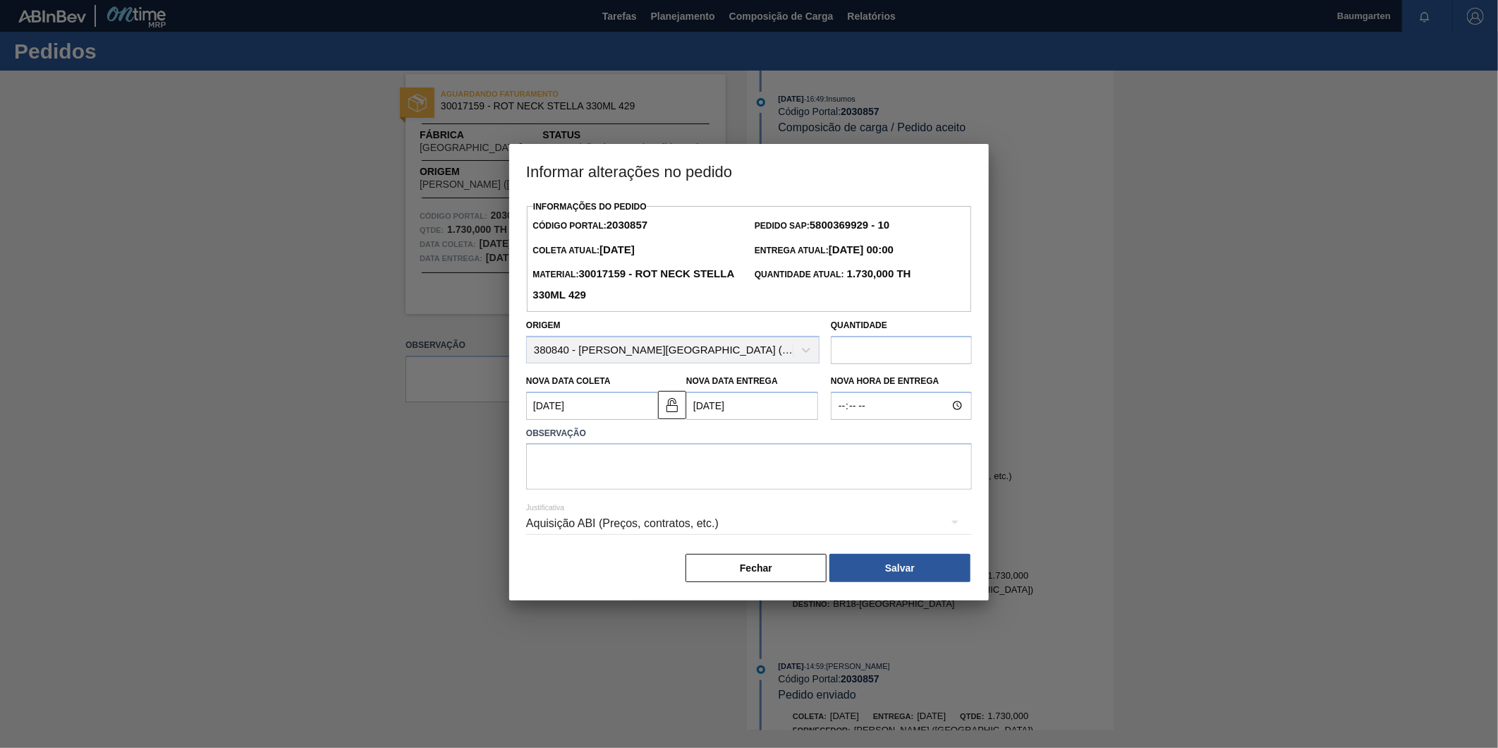
scroll to position [0, 0]
click at [609, 471] on textarea at bounding box center [749, 466] width 446 height 47
type textarea "alteração na data de entrega"
click at [940, 564] on button "Salvar" at bounding box center [900, 568] width 141 height 28
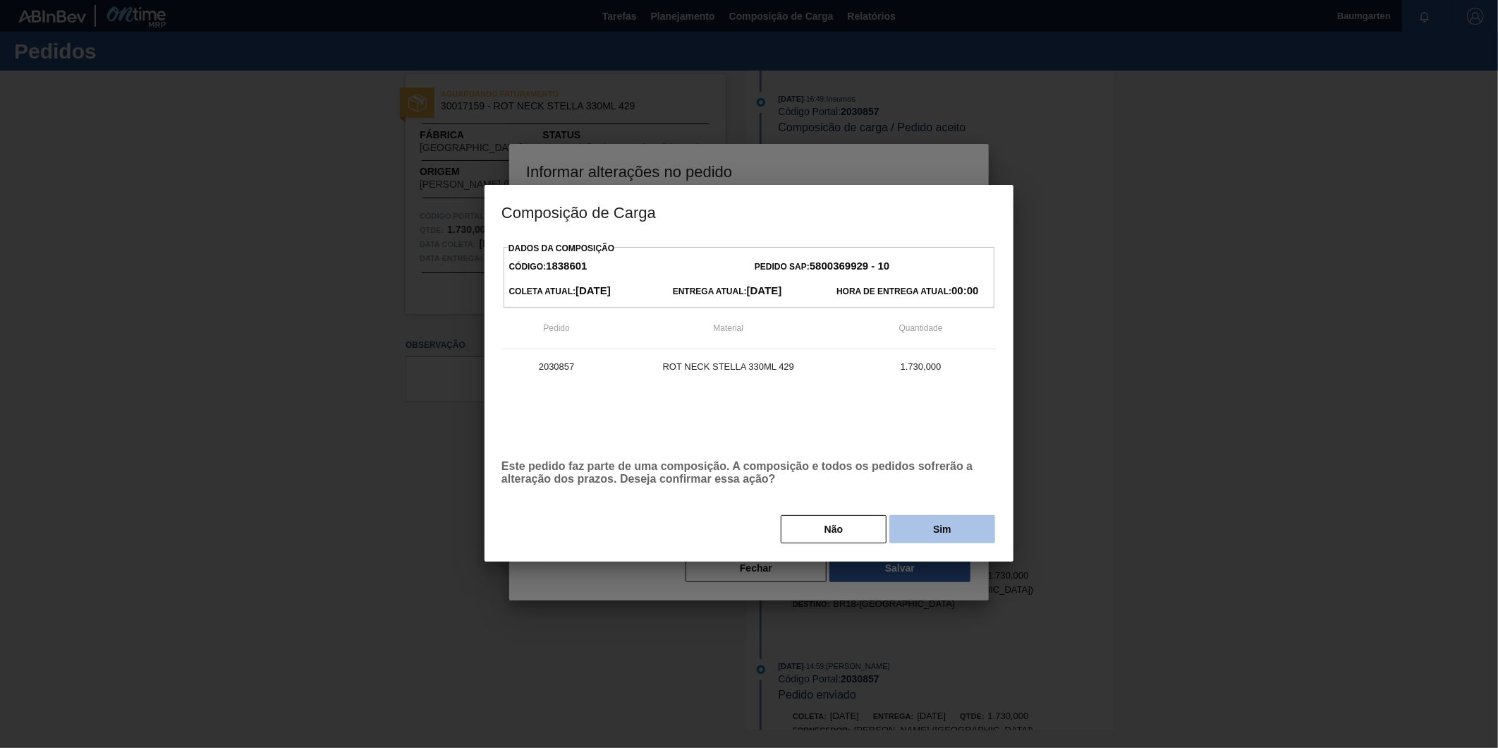
click at [950, 528] on button "Sim" at bounding box center [943, 529] width 106 height 28
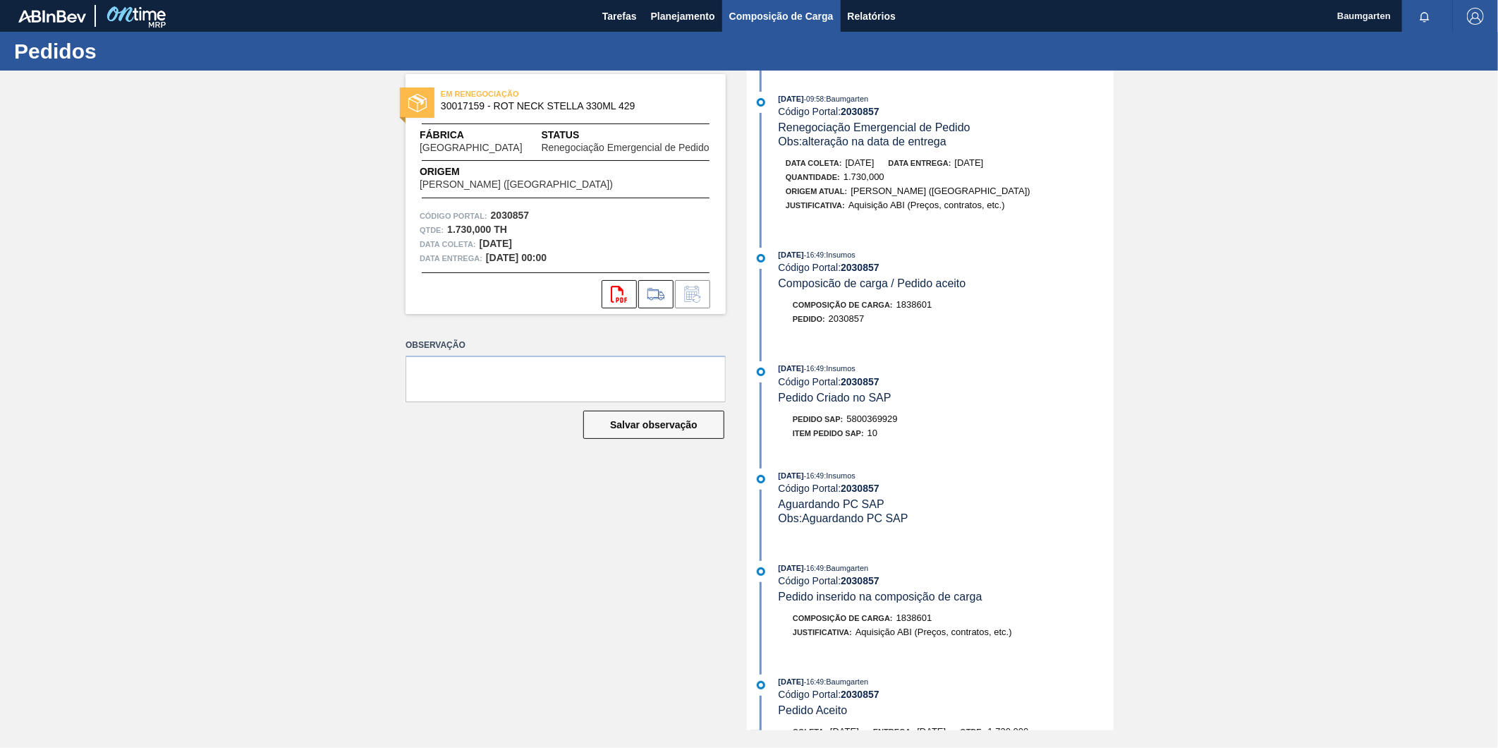
click at [790, 18] on span "Composição de Carga" at bounding box center [781, 16] width 104 height 17
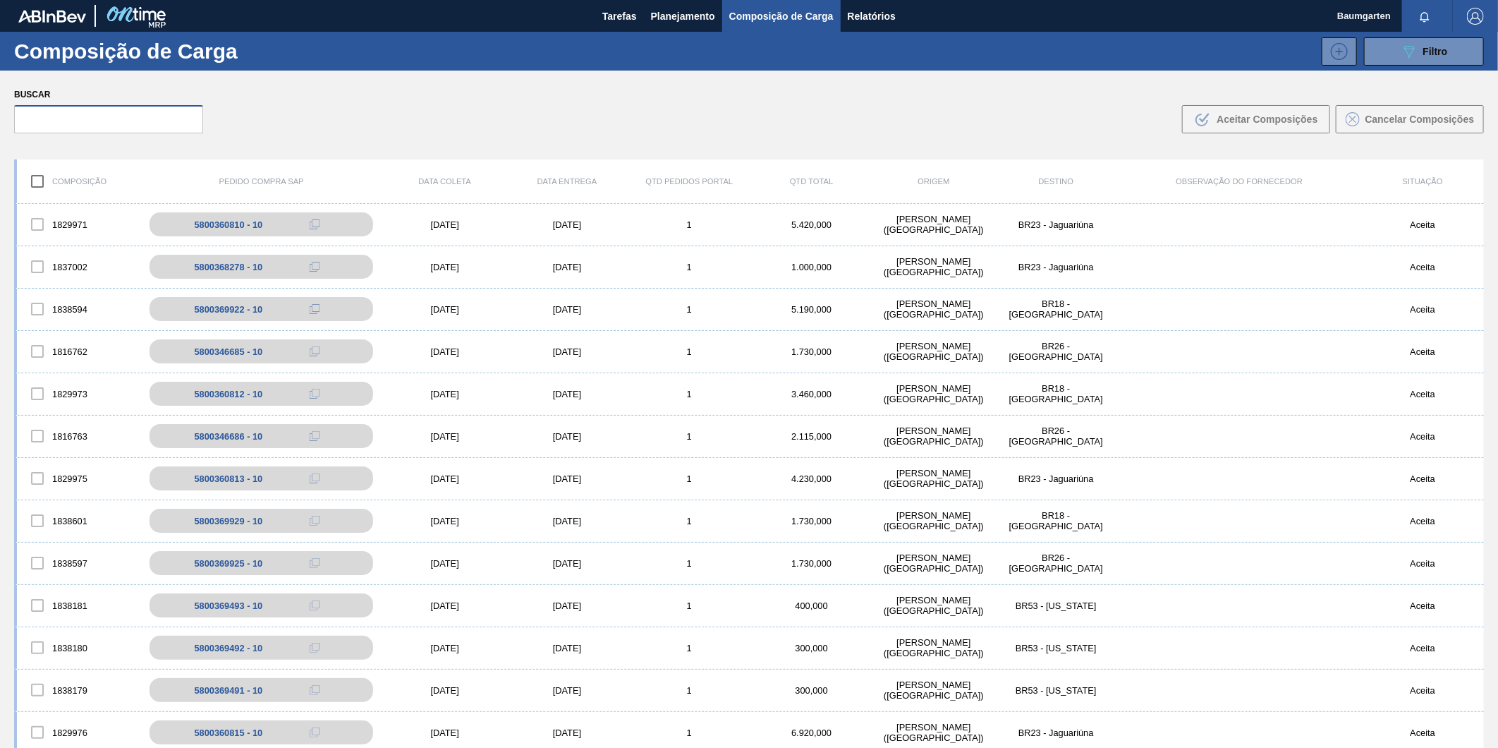
click at [115, 116] on input "text" at bounding box center [108, 119] width 189 height 28
paste input "5800369924"
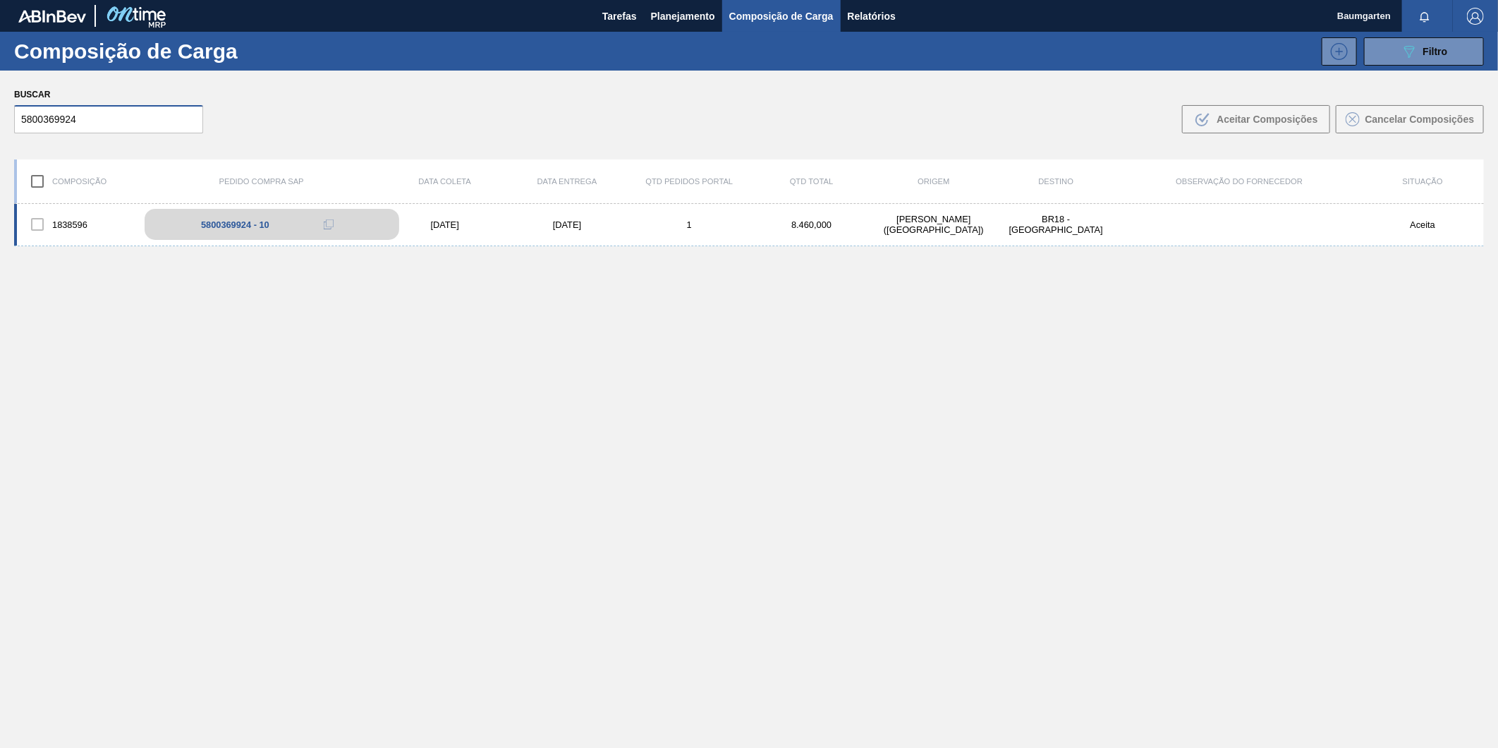
type input "5800369924"
click at [209, 219] on div "5800369924 - 10" at bounding box center [272, 224] width 255 height 31
click at [73, 207] on div "1838596 5800369924 - 10 [DATE] [DATE] 1 8.460,000 [PERSON_NAME][GEOGRAPHIC_DATA…" at bounding box center [749, 225] width 1470 height 42
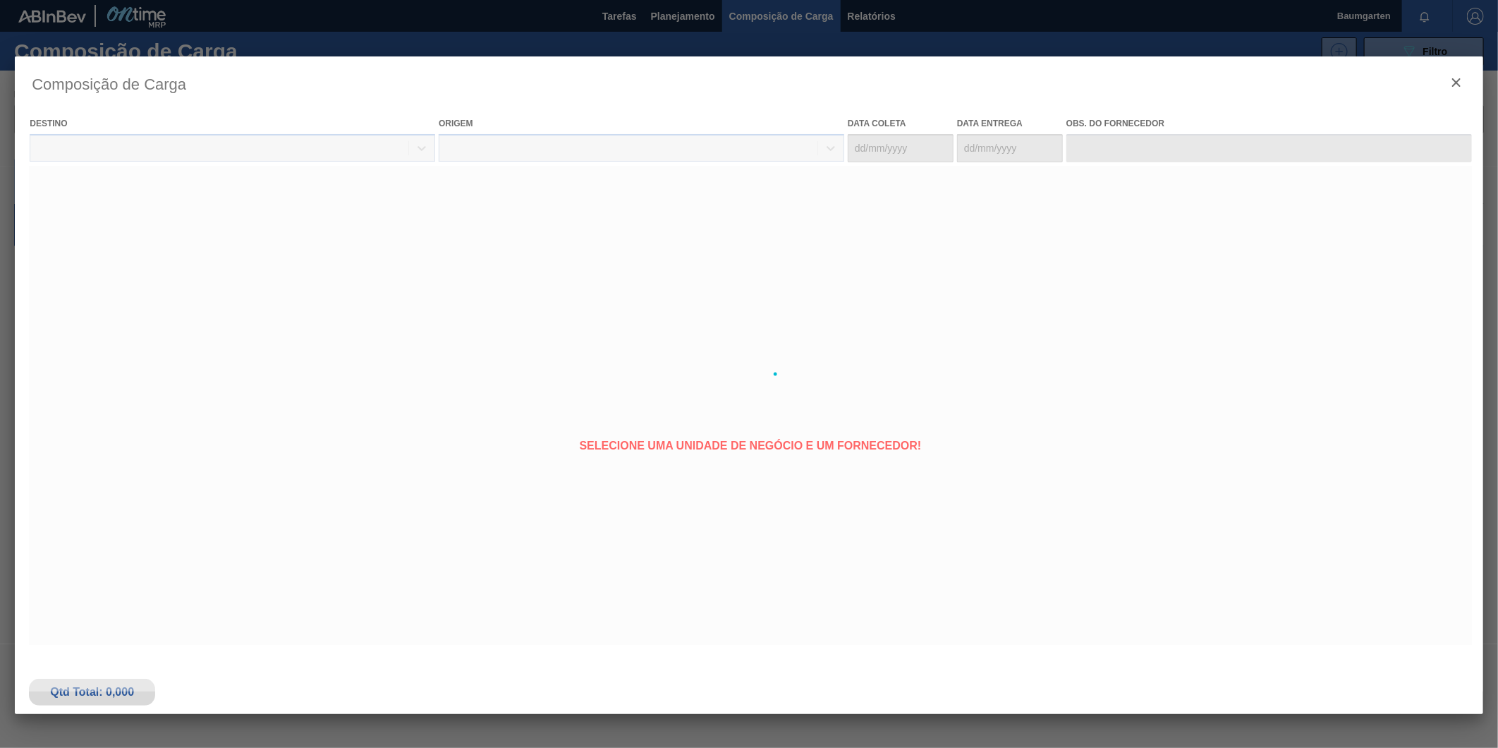
type coleta "[DATE]"
type entrega "[DATE]"
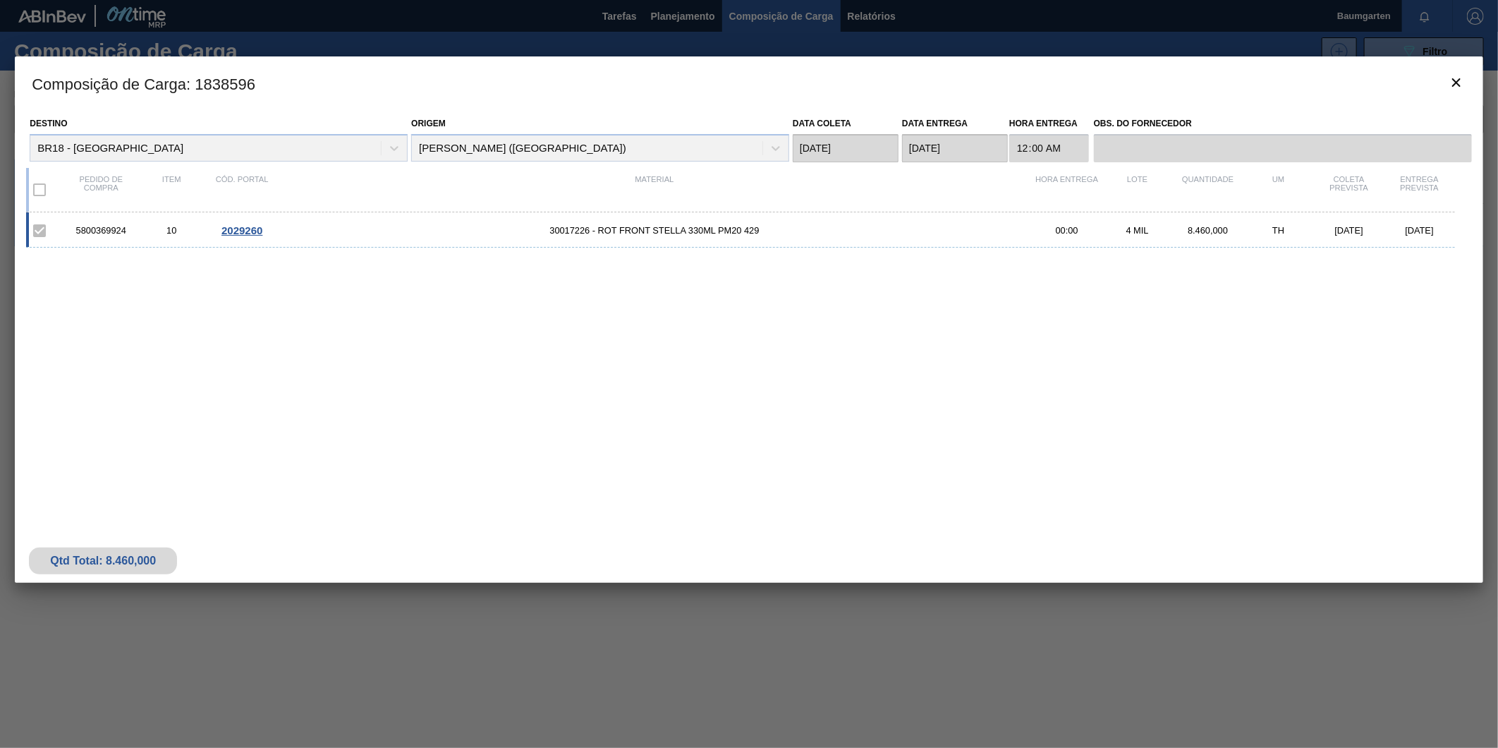
click at [248, 229] on span "2029260" at bounding box center [242, 230] width 41 height 12
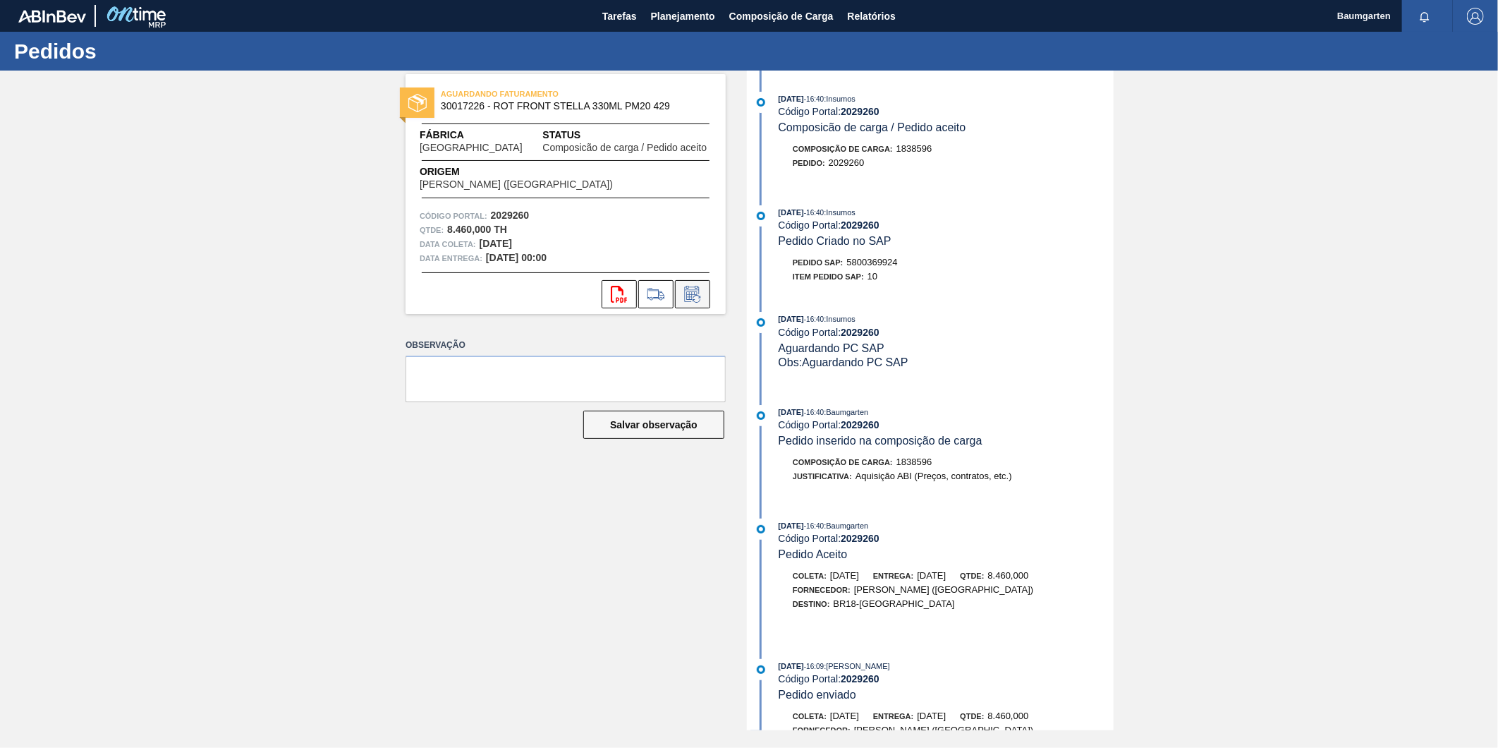
click at [691, 296] on icon at bounding box center [692, 294] width 23 height 17
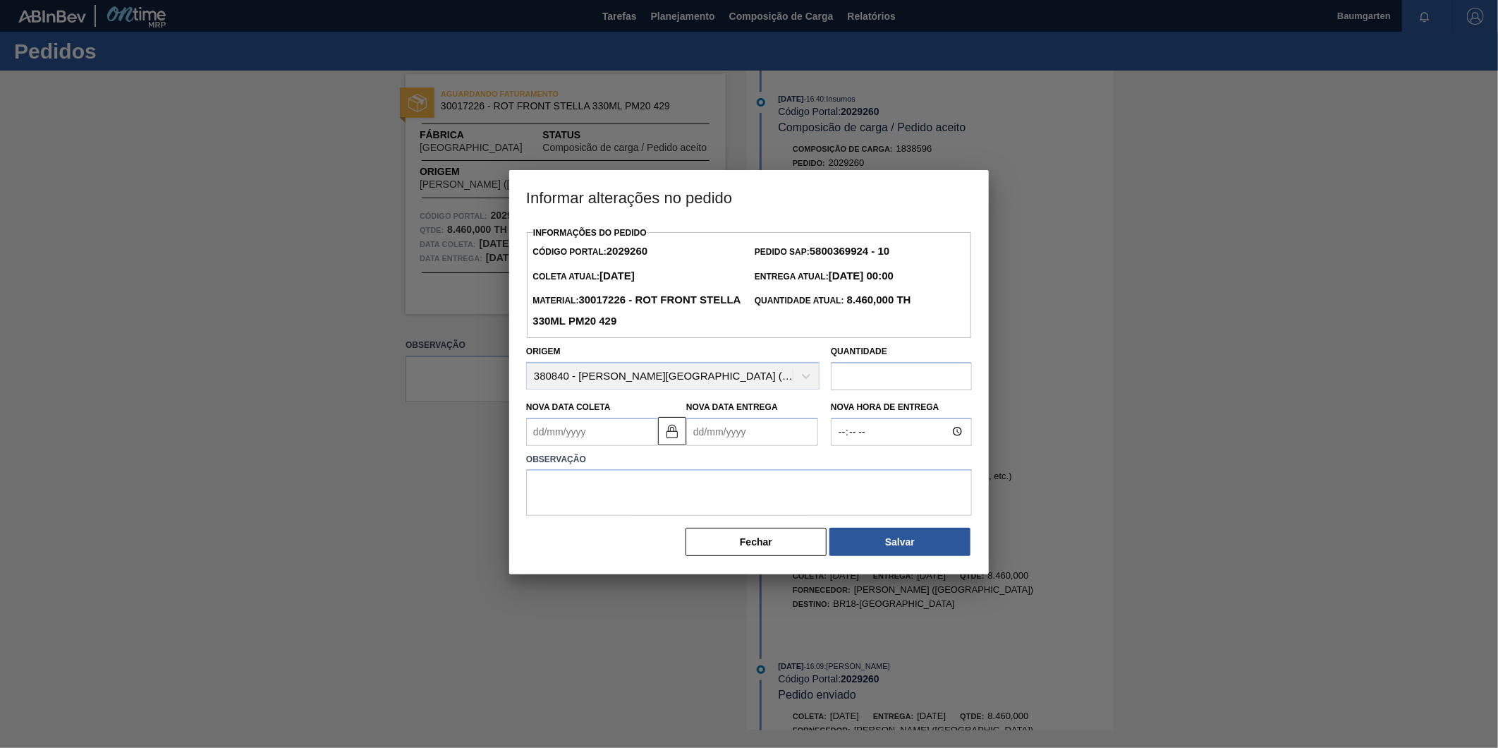
click at [608, 438] on Coleta2029260 "Nova Data Coleta" at bounding box center [592, 432] width 132 height 28
click at [684, 467] on button "Next Month" at bounding box center [684, 466] width 10 height 10
click at [656, 537] on div "10" at bounding box center [657, 533] width 19 height 19
type Coleta2029260 "[DATE]"
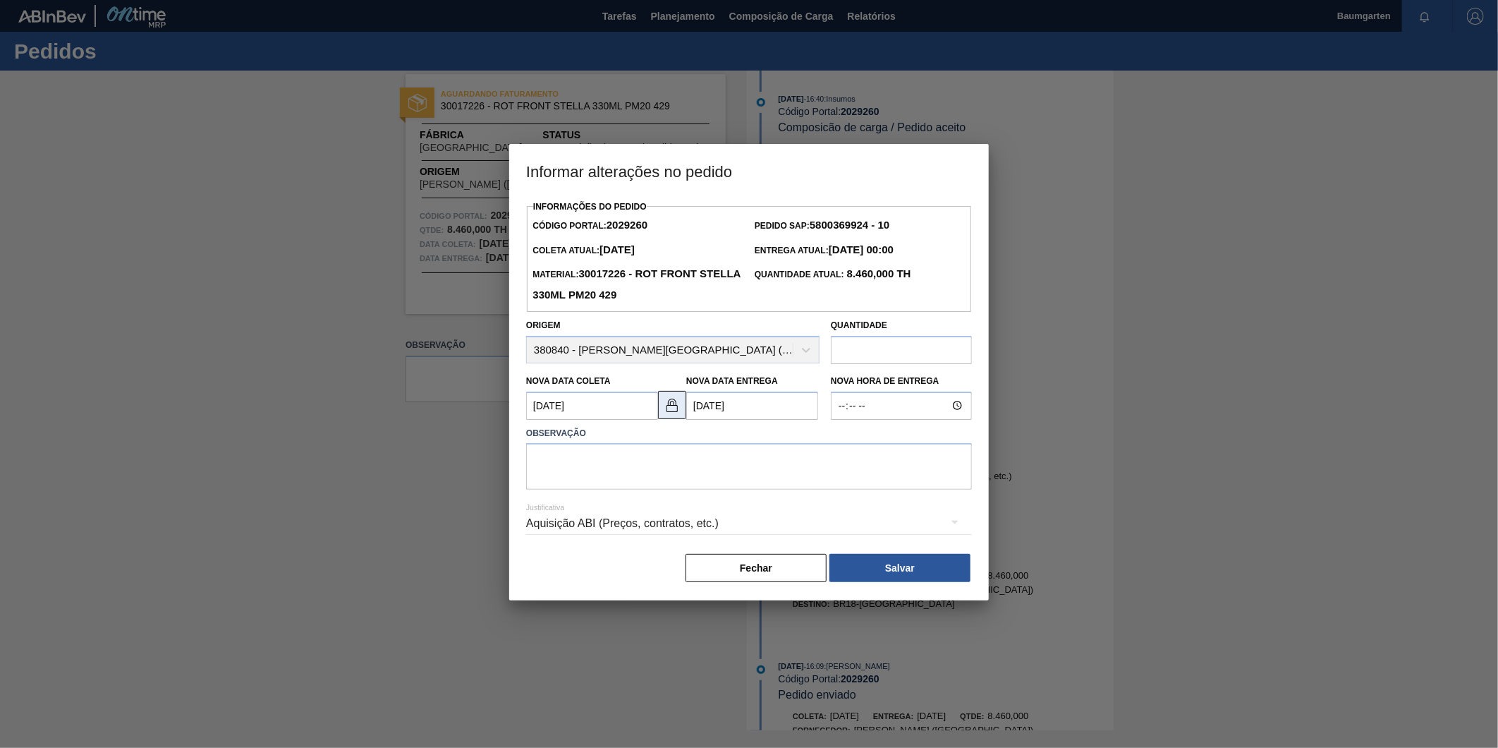
click at [681, 409] on button at bounding box center [672, 405] width 28 height 28
click at [735, 411] on Entrega2029260 "[DATE]" at bounding box center [752, 406] width 132 height 28
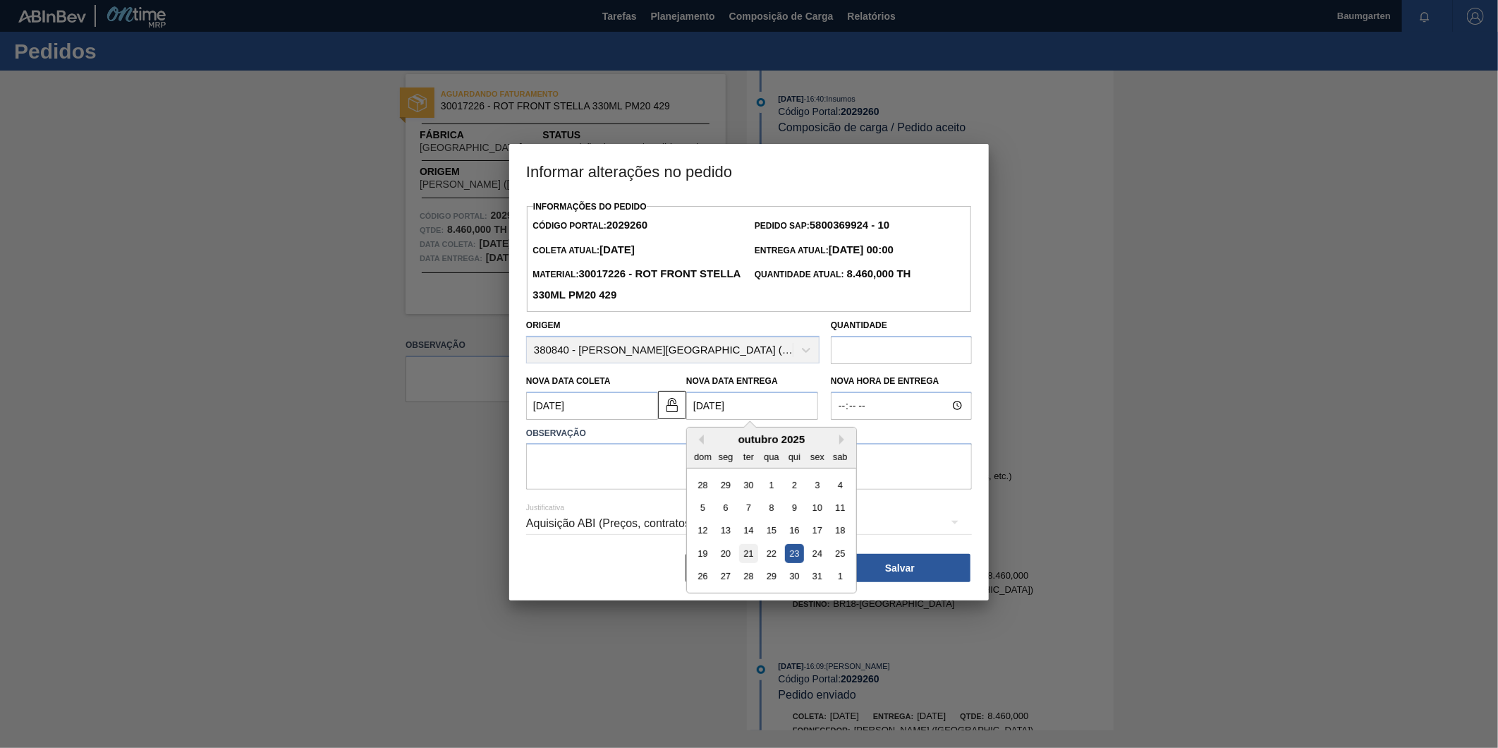
click at [748, 556] on div "21" at bounding box center [748, 553] width 19 height 19
type Entrega2029260 "[DATE]"
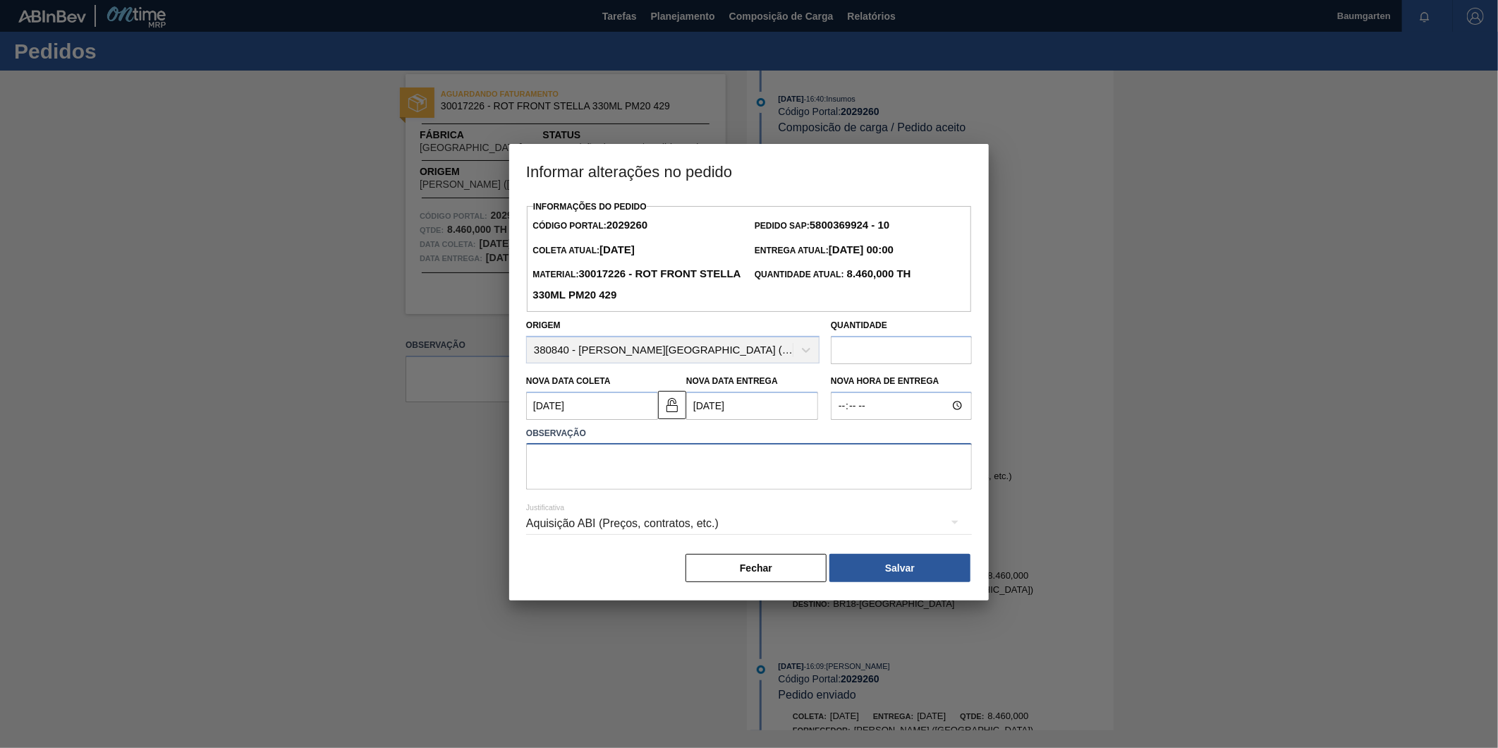
click at [655, 475] on textarea at bounding box center [749, 466] width 446 height 47
drag, startPoint x: 531, startPoint y: 462, endPoint x: 701, endPoint y: 461, distance: 169.3
click at [701, 461] on textarea "alteração na data de entrega" at bounding box center [749, 466] width 446 height 47
type textarea "alteração na data de entrega"
click at [907, 568] on button "Salvar" at bounding box center [900, 568] width 141 height 28
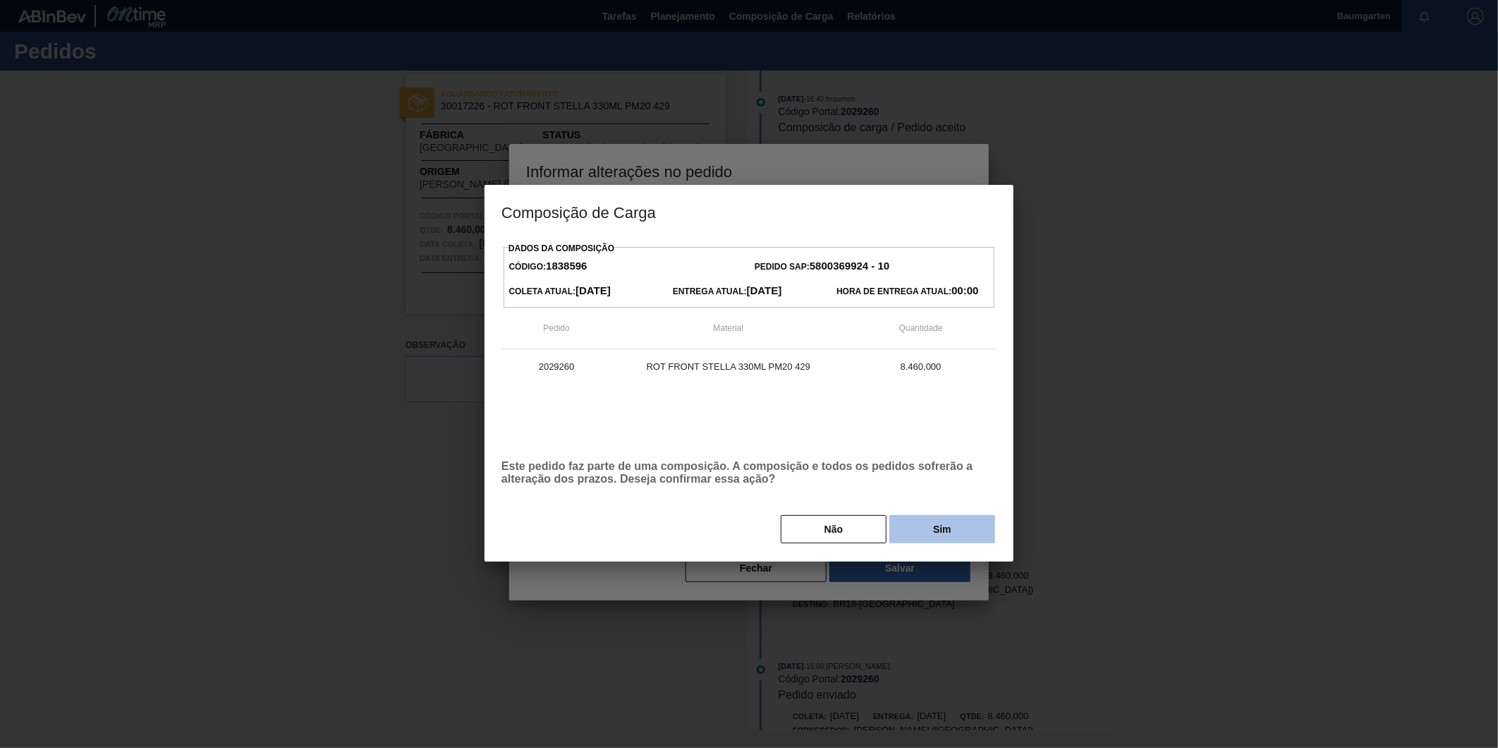
click at [928, 531] on button "Sim" at bounding box center [943, 529] width 106 height 28
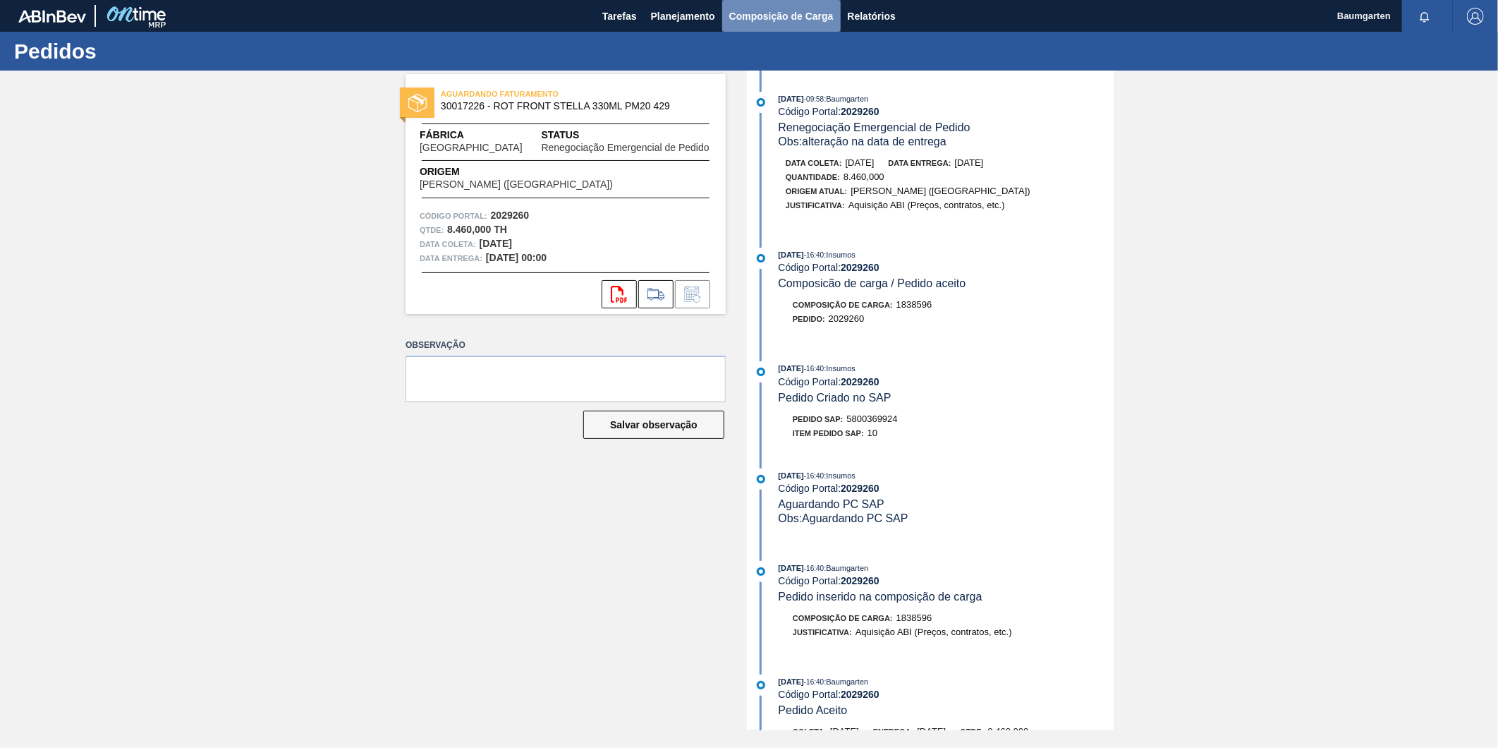
click at [751, 11] on span "Composição de Carga" at bounding box center [781, 16] width 104 height 17
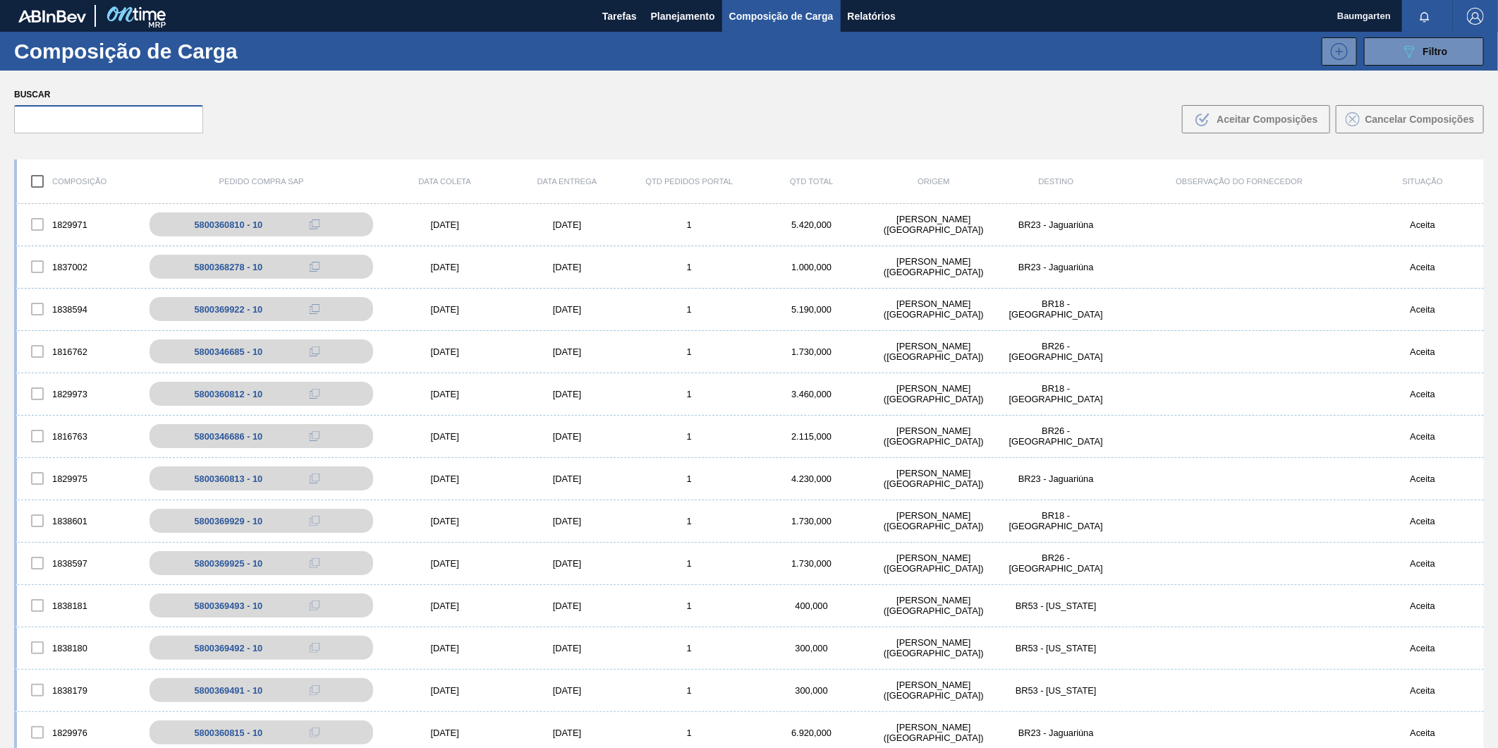
click at [111, 125] on input "text" at bounding box center [108, 119] width 189 height 28
paste input "5800369926"
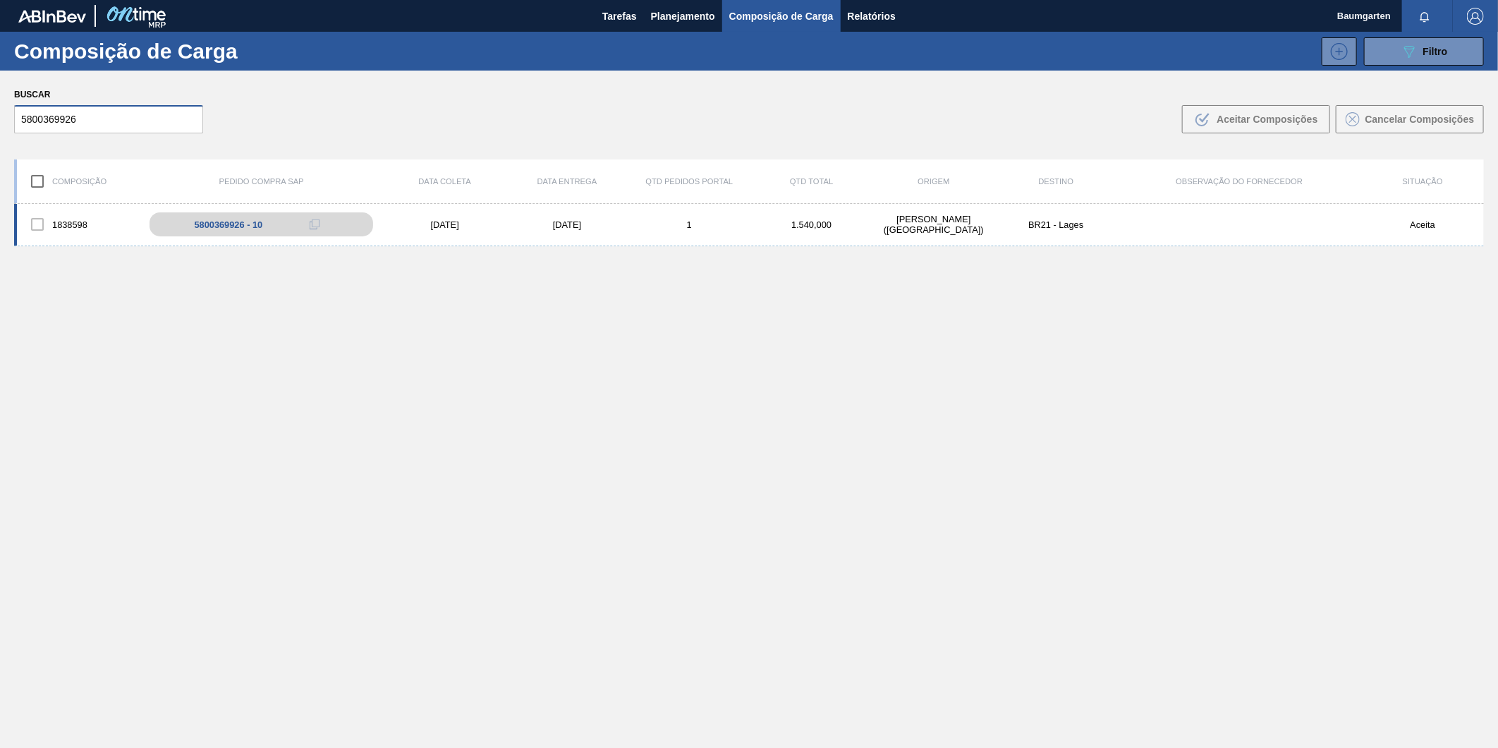
type input "5800369926"
click at [78, 219] on div "1838598" at bounding box center [78, 225] width 122 height 30
click at [62, 205] on div "1838598 5800369926 - 10 [DATE] [DATE] 1 1.540,000 [PERSON_NAME][GEOGRAPHIC_DATA…" at bounding box center [749, 225] width 1470 height 42
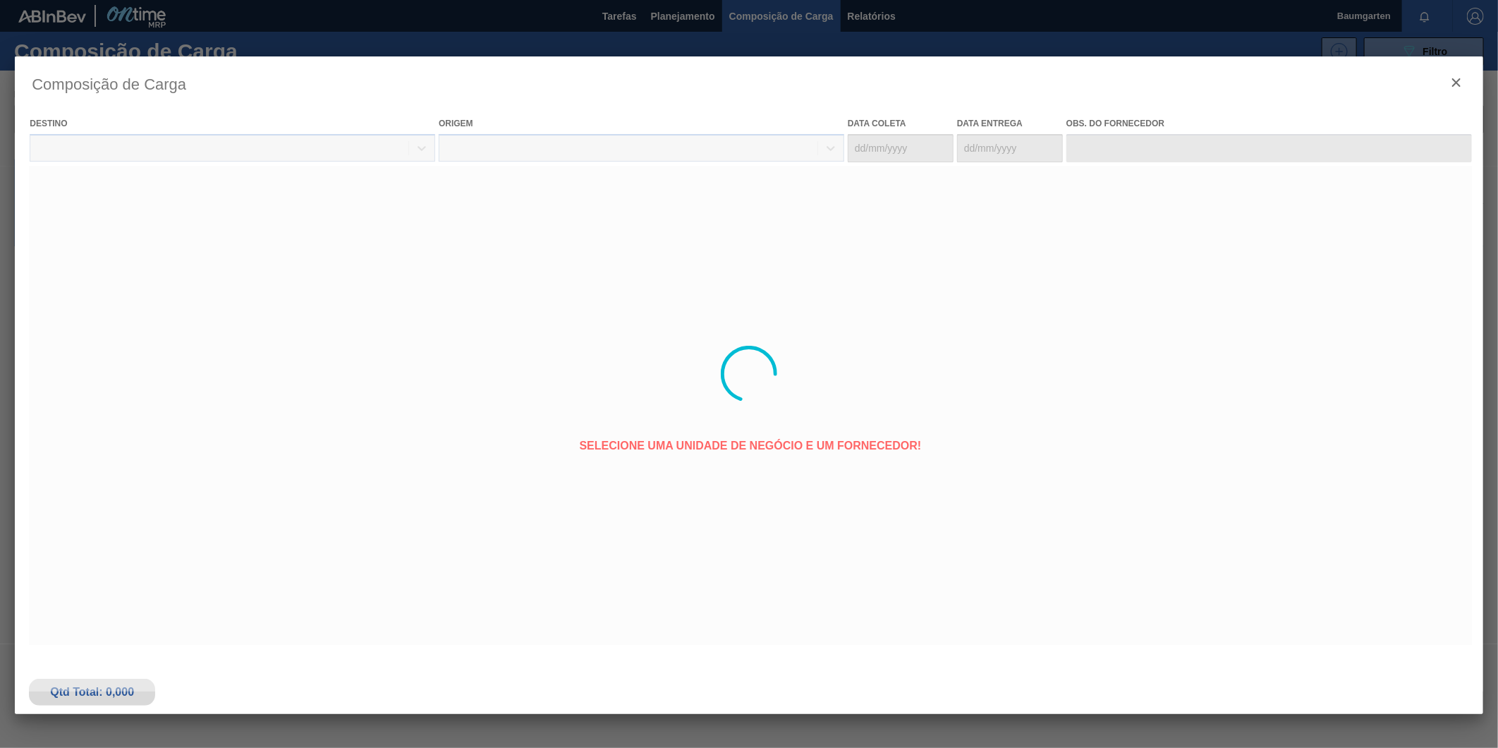
type coleta "[DATE]"
type entrega "[DATE]"
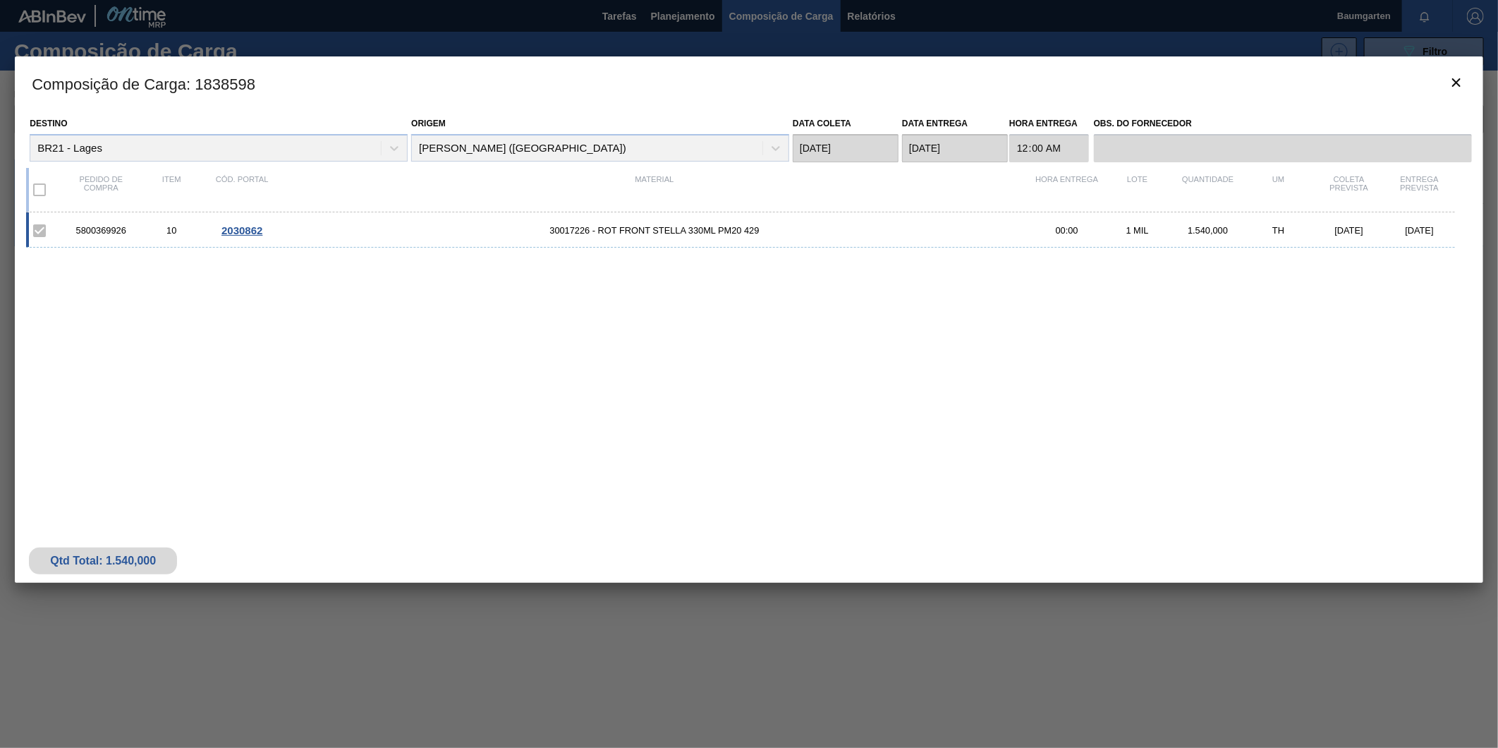
click at [240, 230] on span "2030862" at bounding box center [242, 230] width 41 height 12
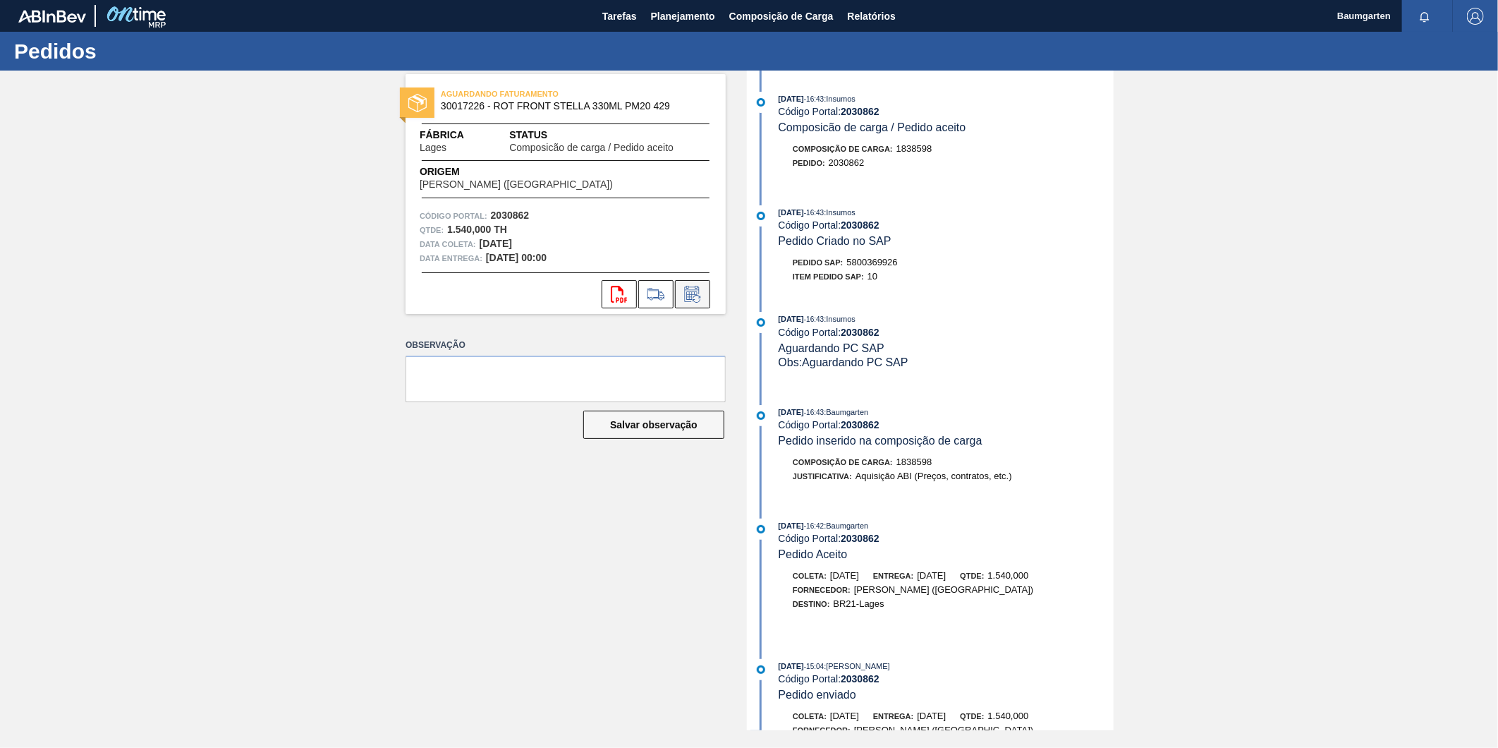
click at [700, 292] on icon at bounding box center [692, 294] width 23 height 17
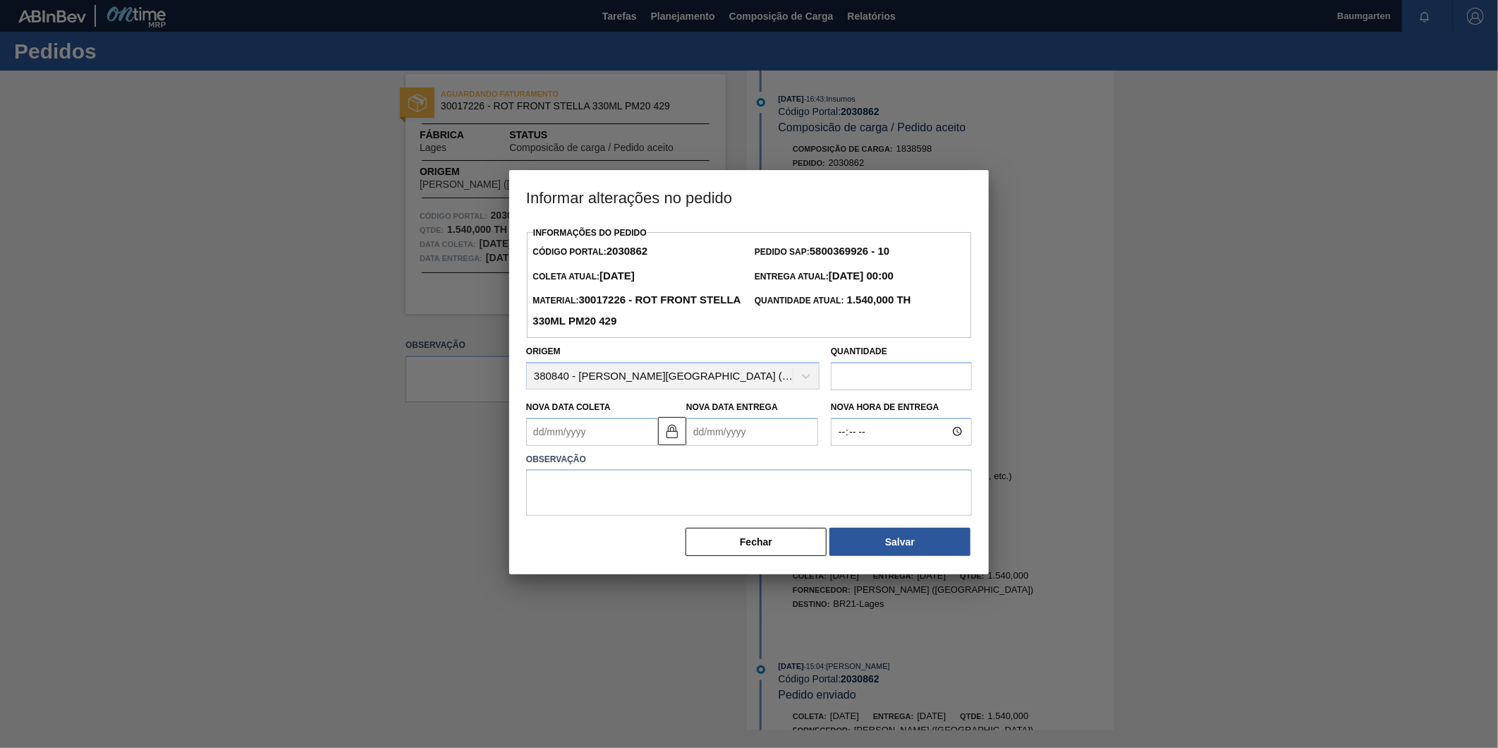
click at [617, 436] on Coleta2030862 "Nova Data Coleta" at bounding box center [592, 432] width 132 height 28
click at [681, 461] on div "setembro 2025" at bounding box center [611, 465] width 169 height 12
click at [685, 468] on button "Next Month" at bounding box center [684, 466] width 10 height 10
click at [653, 513] on div "3" at bounding box center [657, 510] width 19 height 19
type Coleta2030862 "[DATE]"
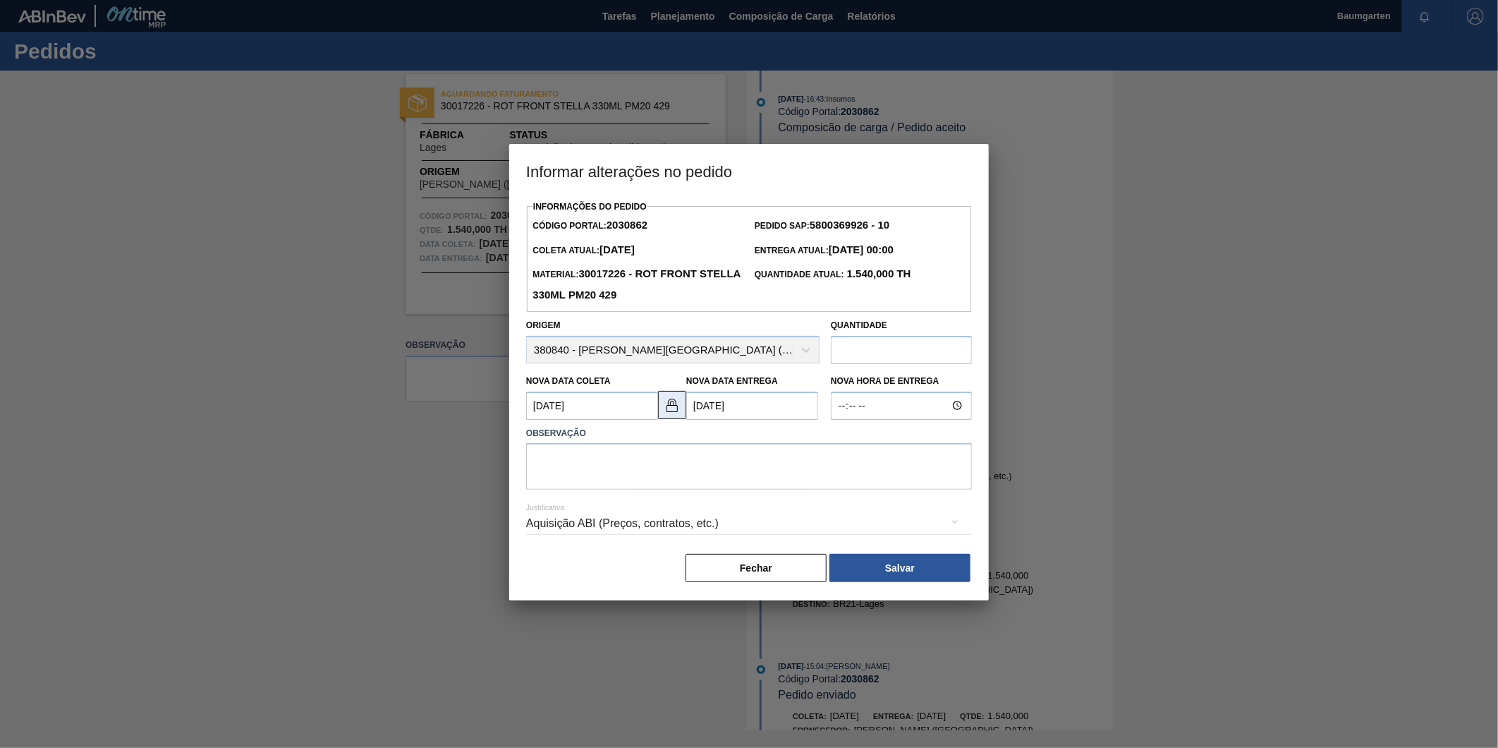
click at [674, 404] on img at bounding box center [672, 404] width 17 height 17
click at [751, 410] on Entrega2030862 "[DATE]" at bounding box center [752, 406] width 132 height 28
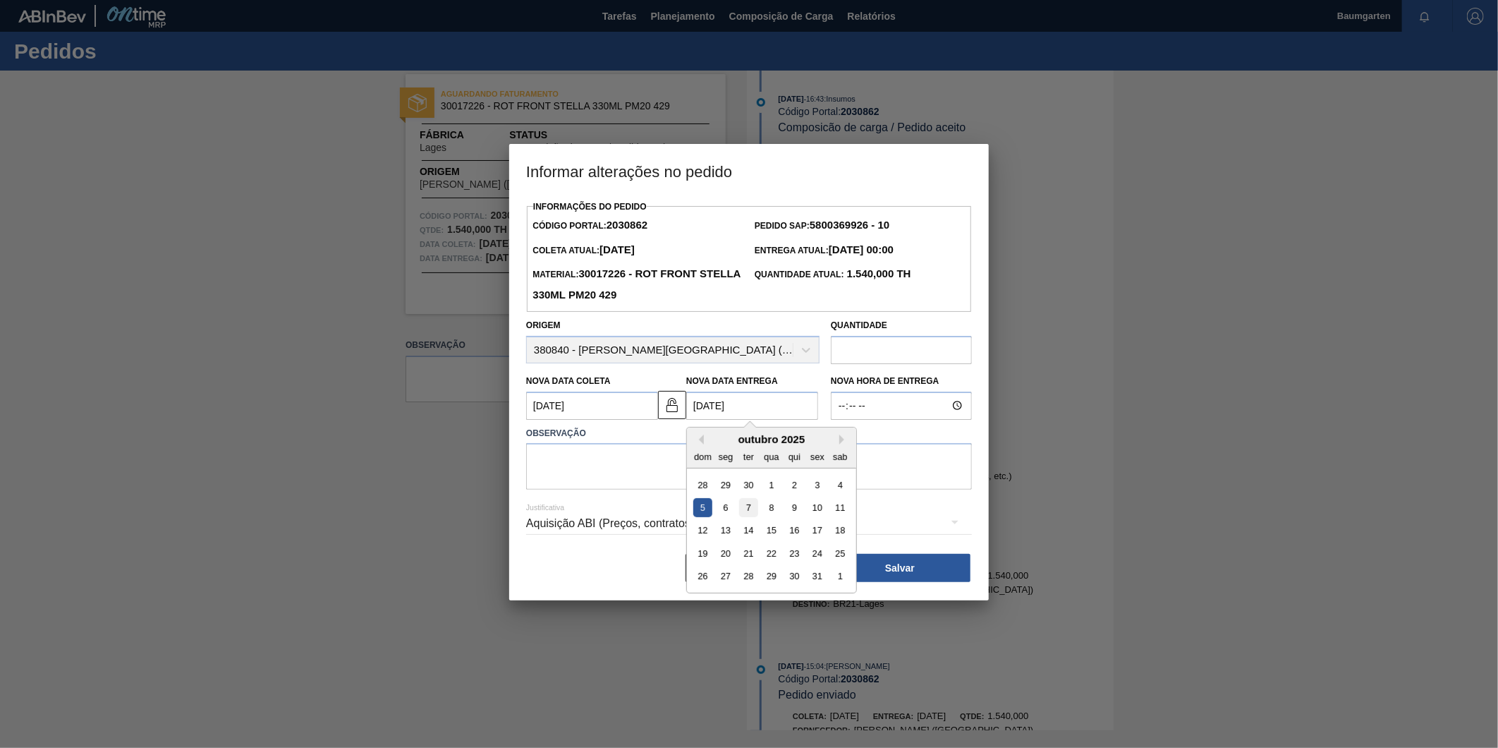
click at [750, 509] on div "7" at bounding box center [748, 507] width 19 height 19
type Entrega2030862 "[DATE]"
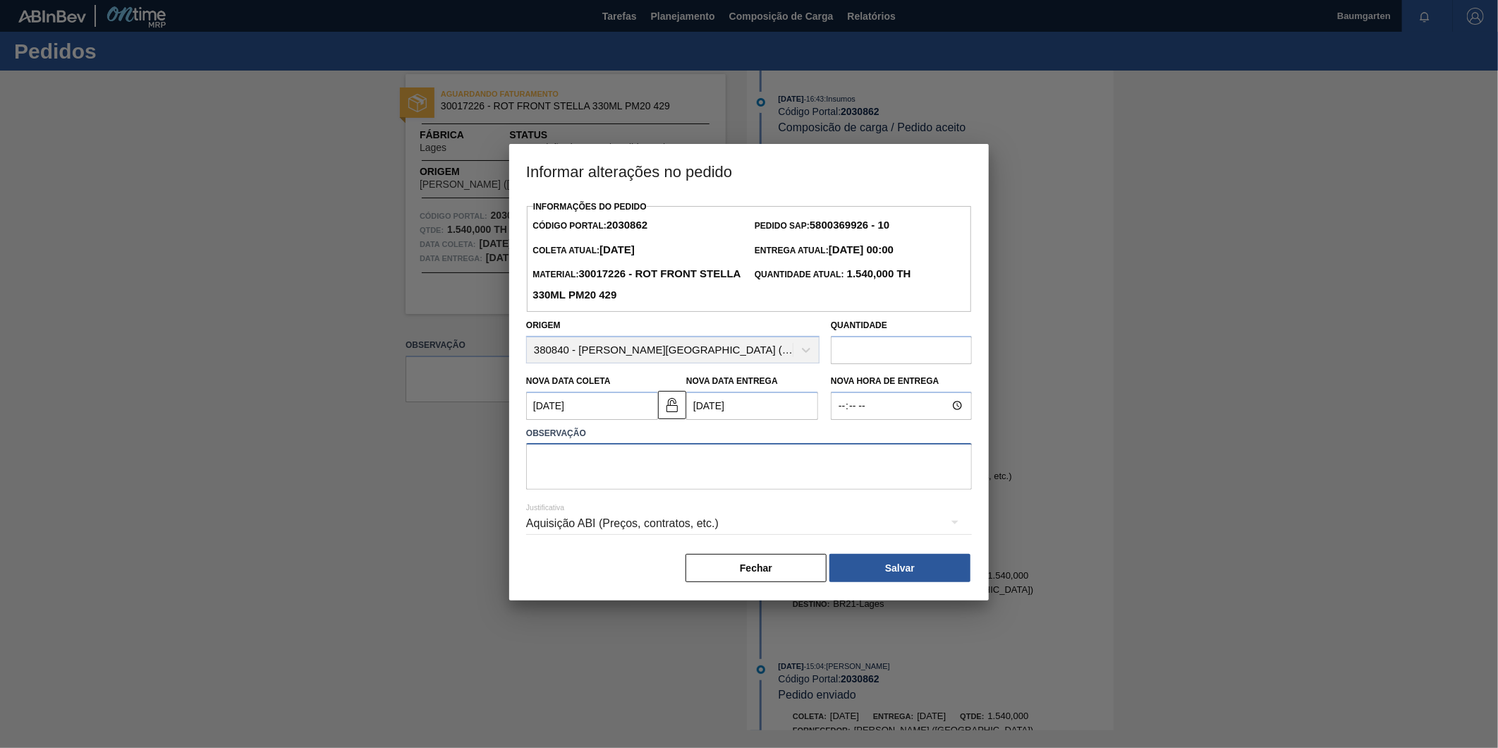
click at [665, 470] on textarea at bounding box center [749, 466] width 446 height 47
type textarea "alteração na data de entrega"
click at [901, 570] on button "Salvar" at bounding box center [900, 568] width 141 height 28
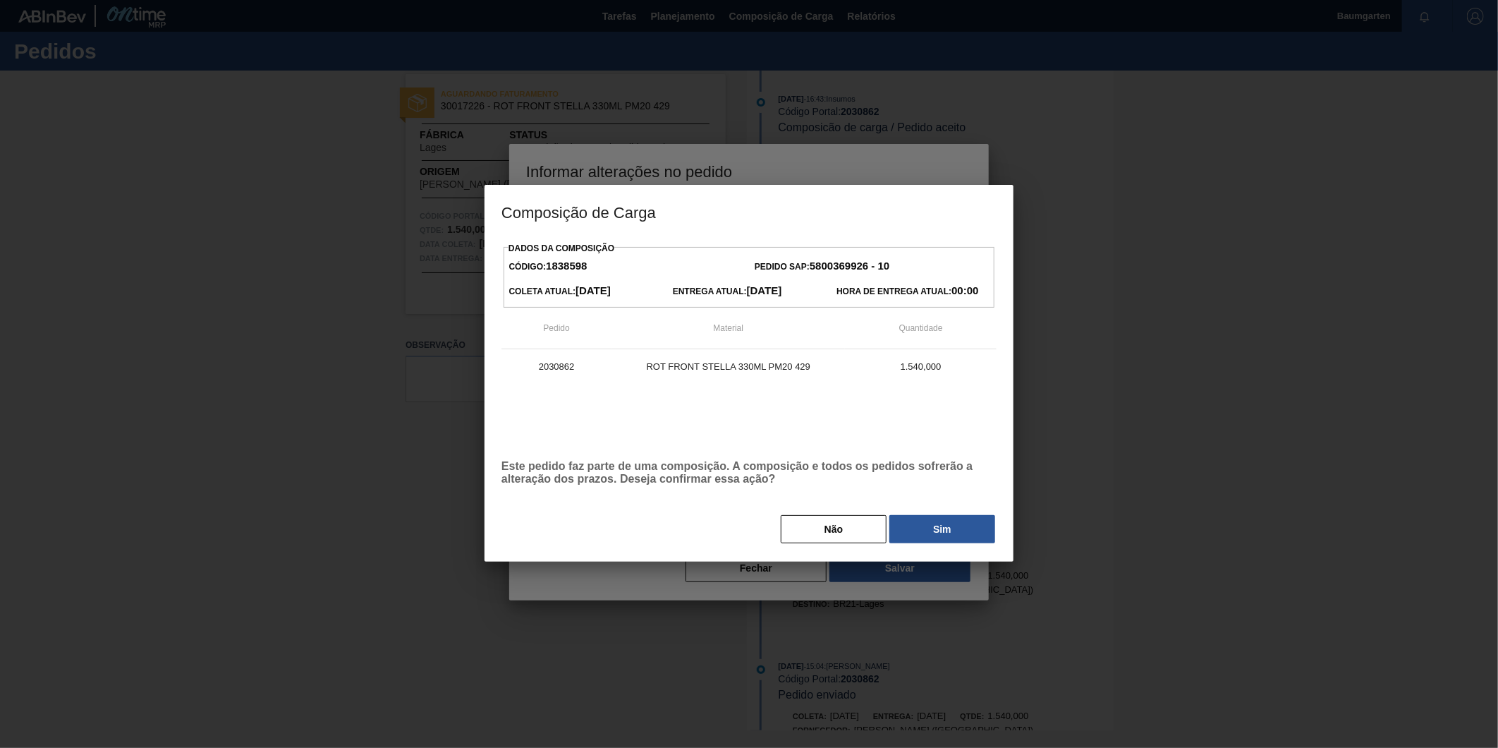
click at [955, 514] on div "Dados da Composição Código: 1838598 Pedido SAP: 5800369926 - 10 [PERSON_NAME] A…" at bounding box center [749, 391] width 495 height 306
click at [955, 520] on button "Sim" at bounding box center [943, 529] width 106 height 28
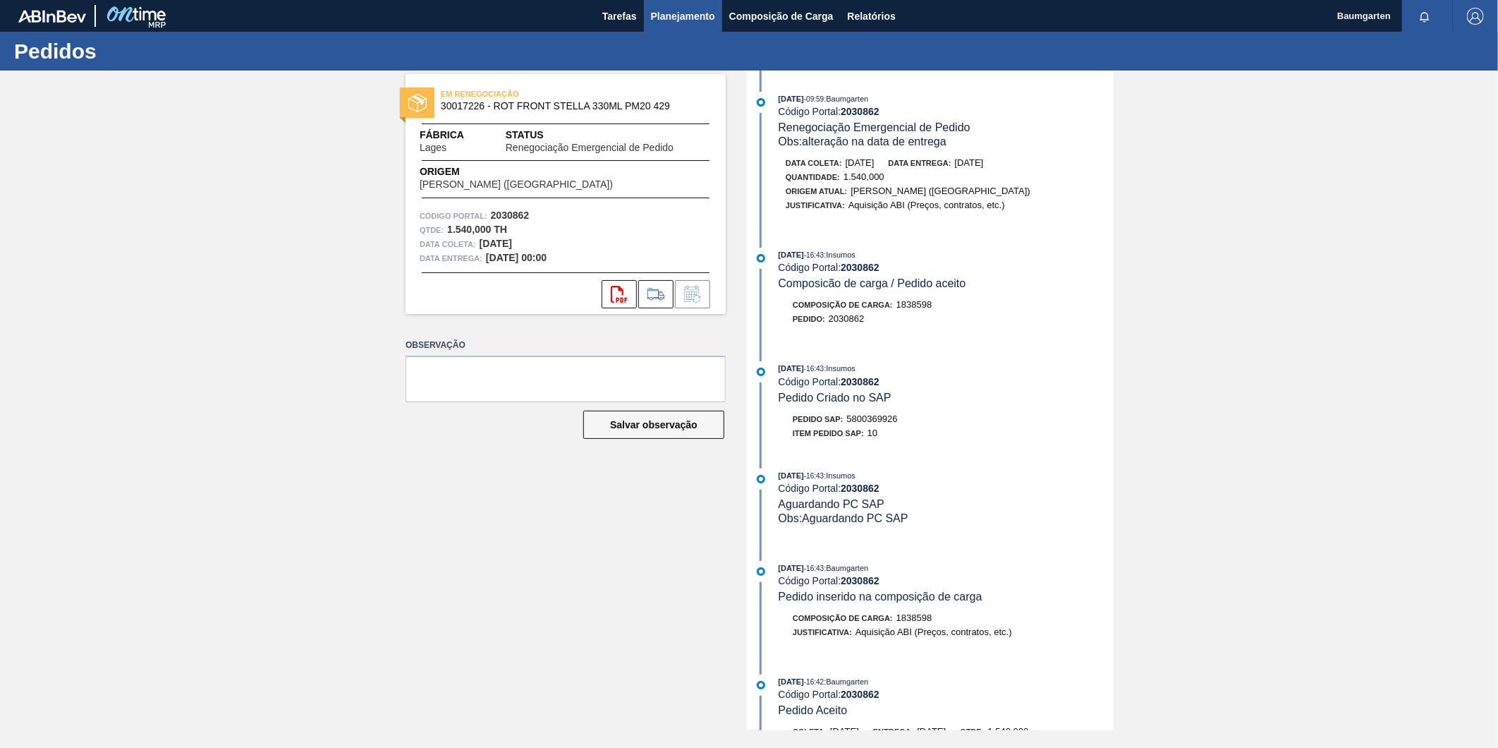
click at [674, 18] on span "Planejamento" at bounding box center [683, 16] width 64 height 17
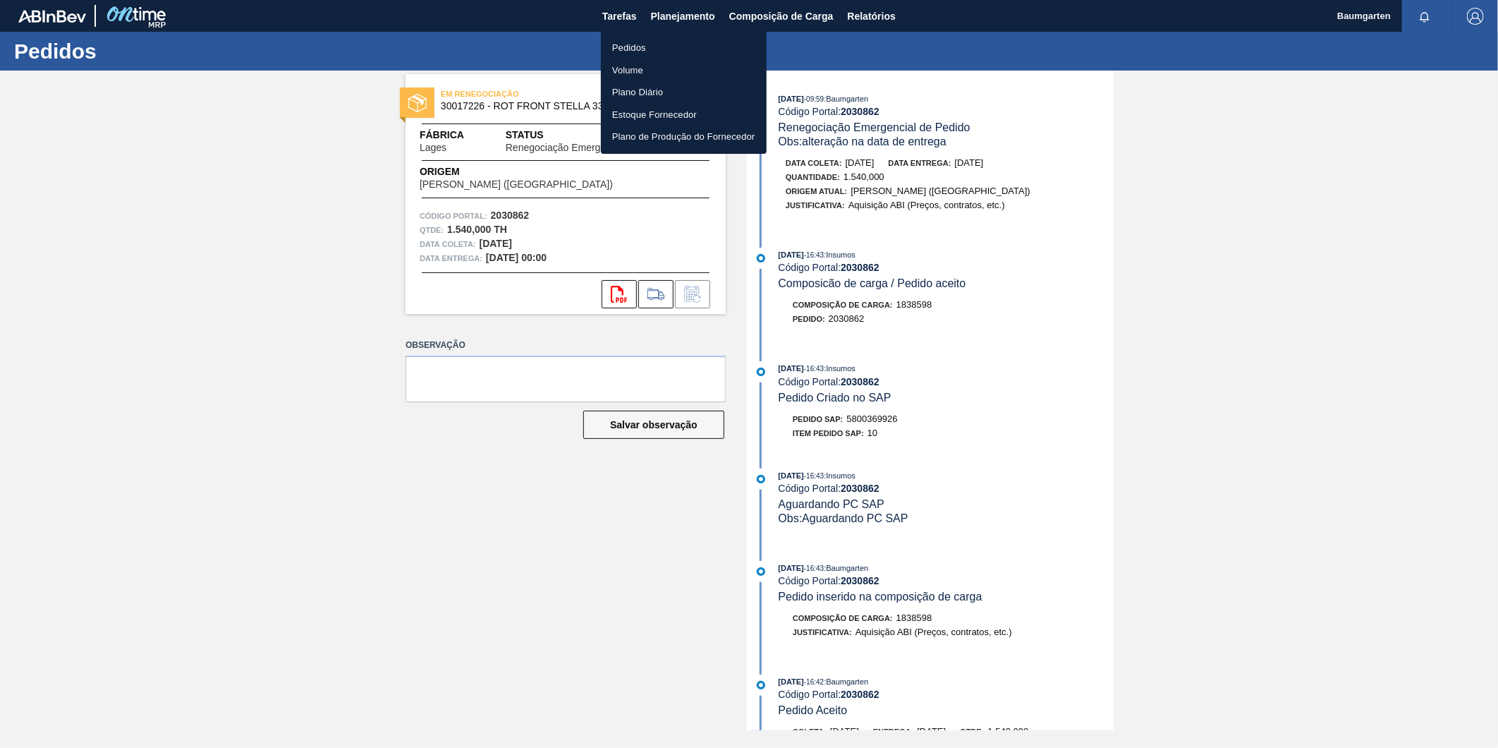
click at [634, 40] on li "Pedidos" at bounding box center [684, 48] width 166 height 23
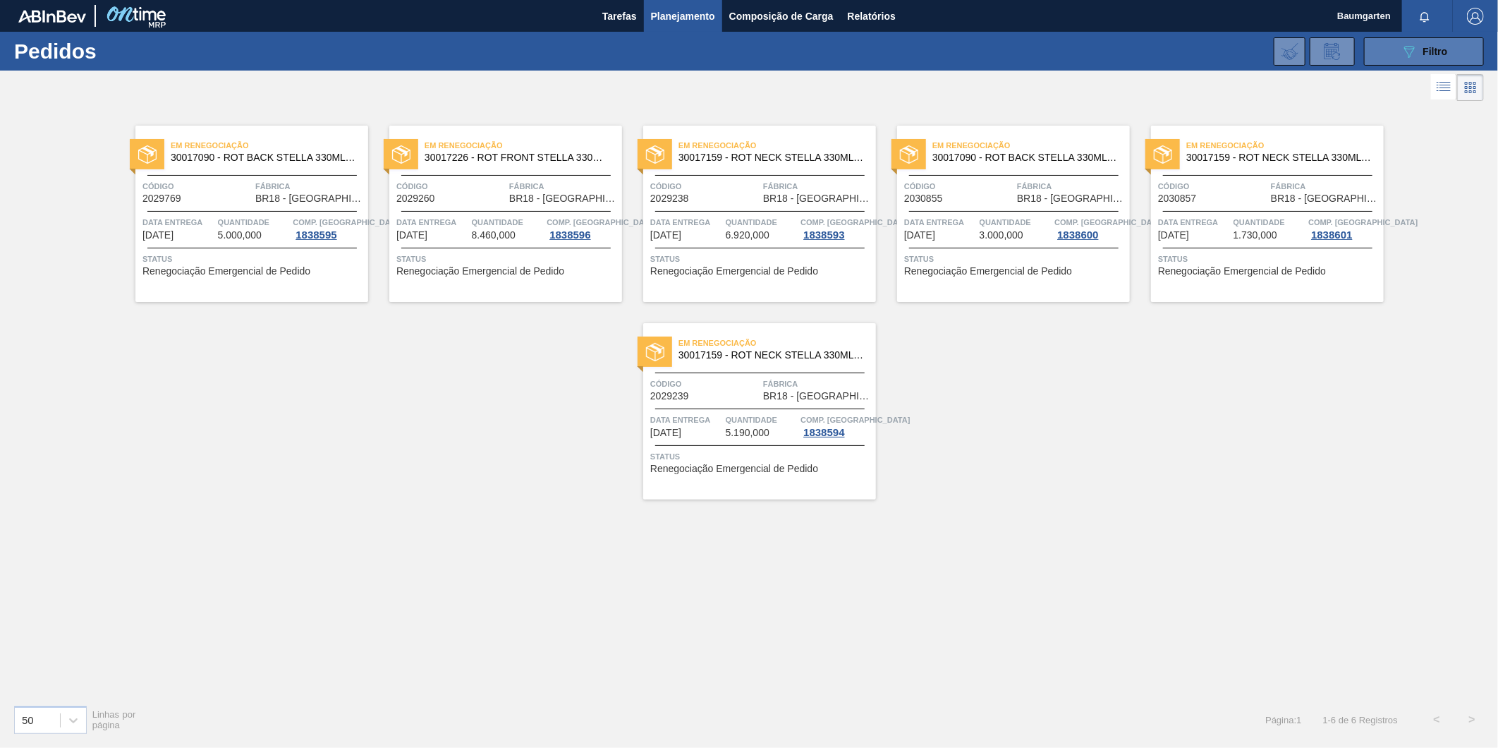
click at [1418, 57] on div "089F7B8B-B2A5-4AFE-B5C0-19BA573D28AC Filtro" at bounding box center [1424, 51] width 47 height 17
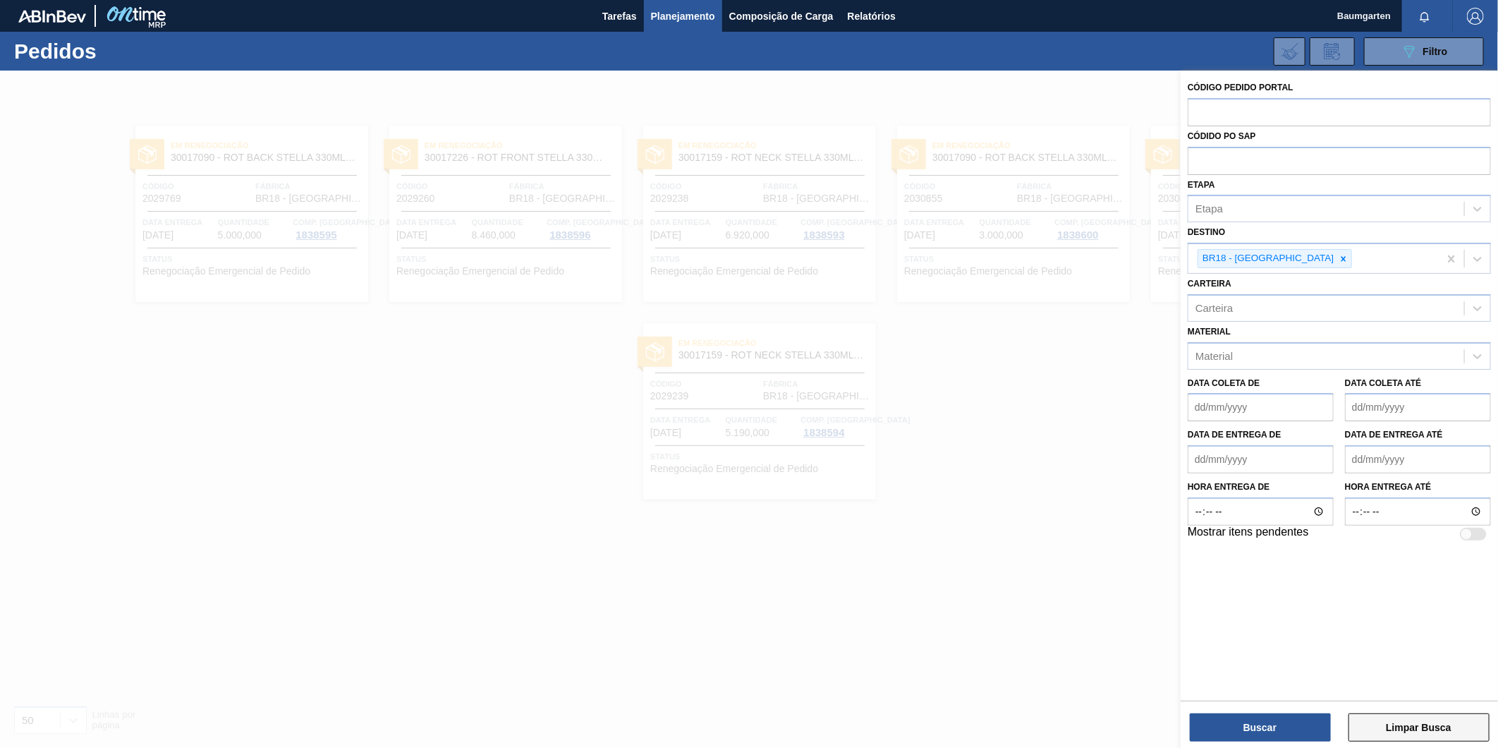
click at [1390, 714] on button "Limpar Busca" at bounding box center [1419, 727] width 141 height 28
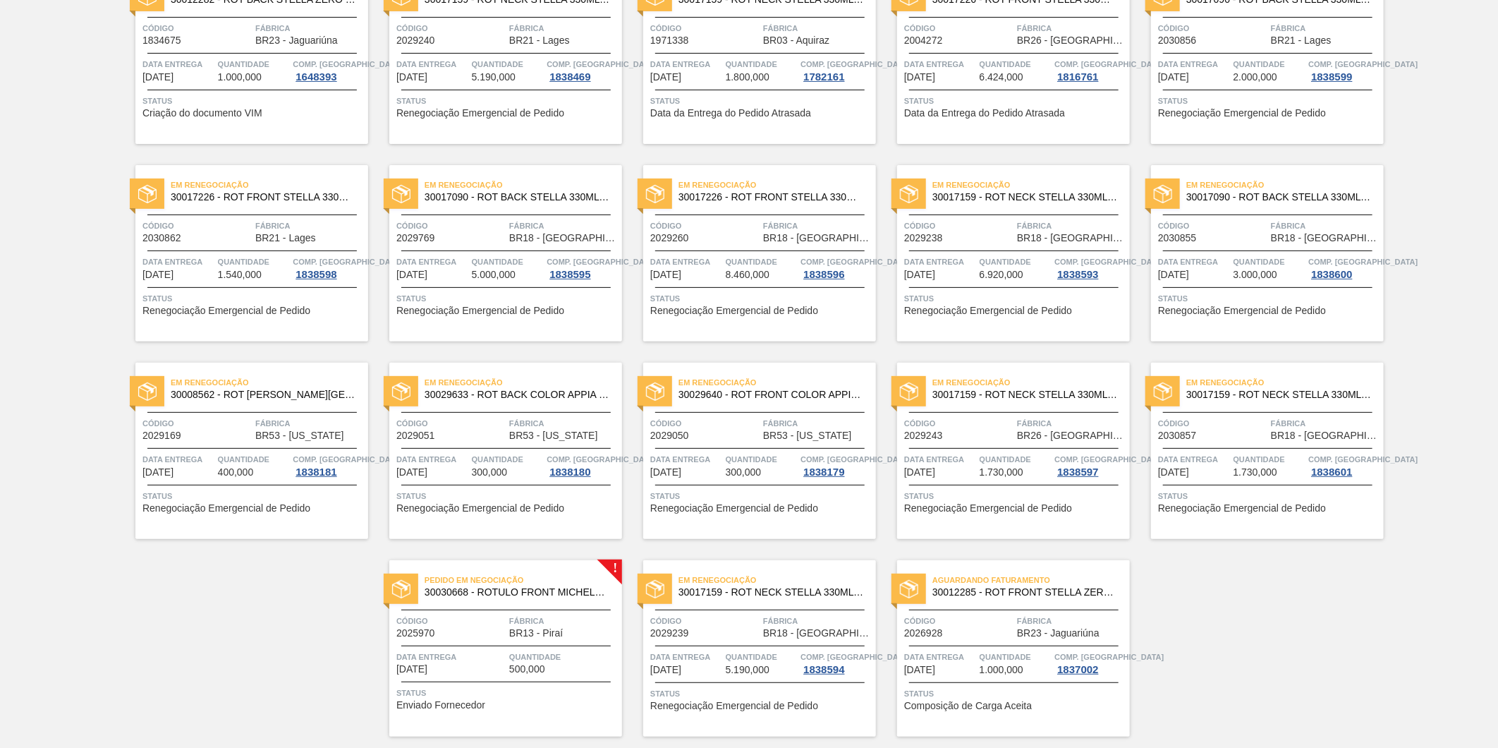
scroll to position [199, 0]
